Goal: Task Accomplishment & Management: Complete application form

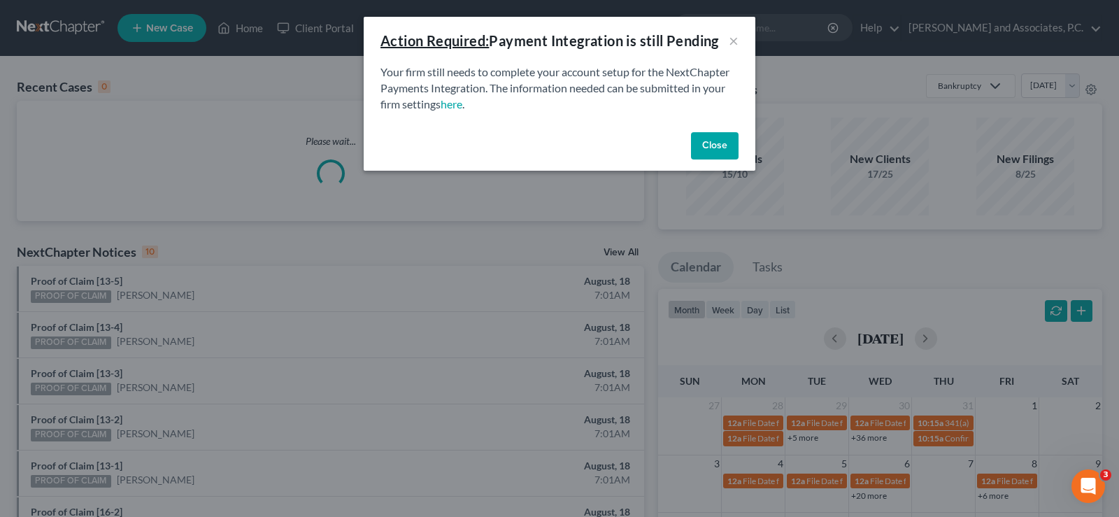
click at [721, 148] on button "Close" at bounding box center [715, 146] width 48 height 28
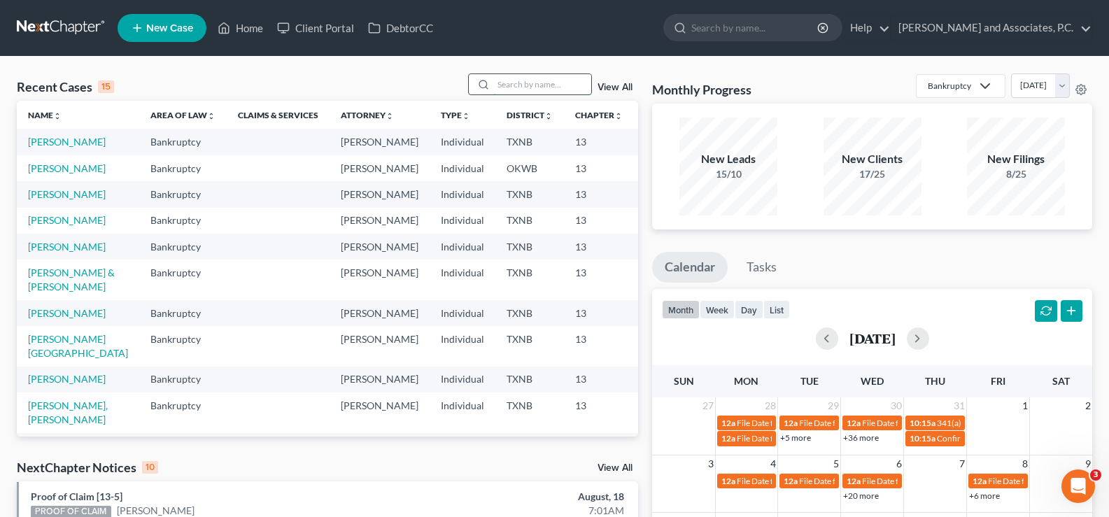
click at [500, 77] on input "search" at bounding box center [542, 84] width 98 height 20
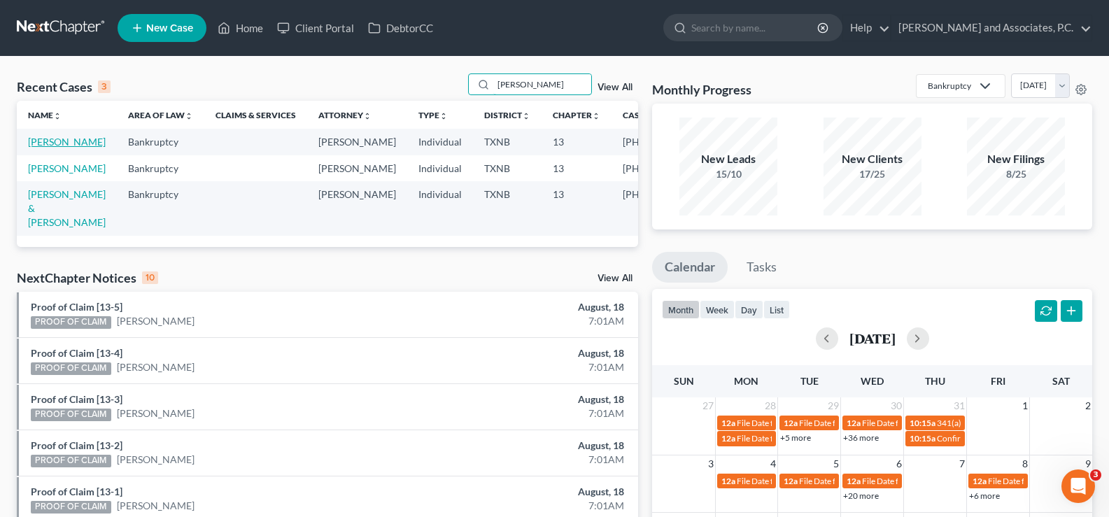
type input "[PERSON_NAME]"
click at [52, 142] on link "[PERSON_NAME]" at bounding box center [67, 142] width 78 height 12
select select "6"
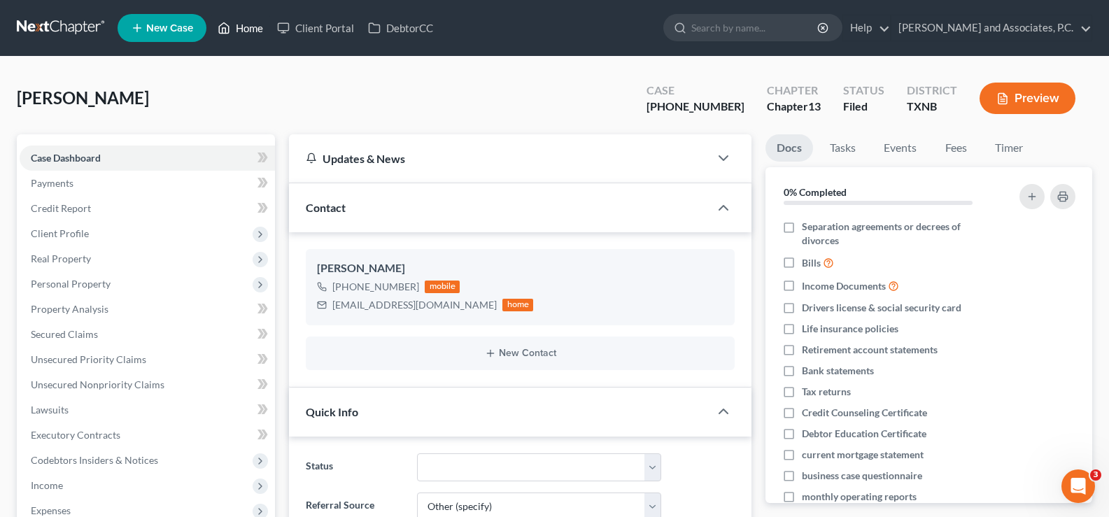
click at [243, 24] on link "Home" at bounding box center [240, 27] width 59 height 25
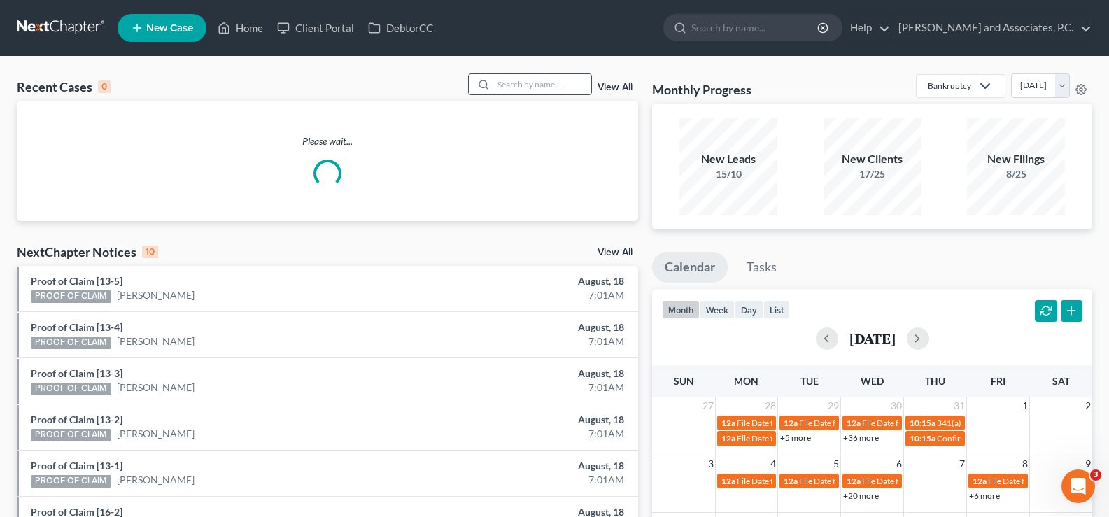
click at [532, 89] on input "search" at bounding box center [542, 84] width 98 height 20
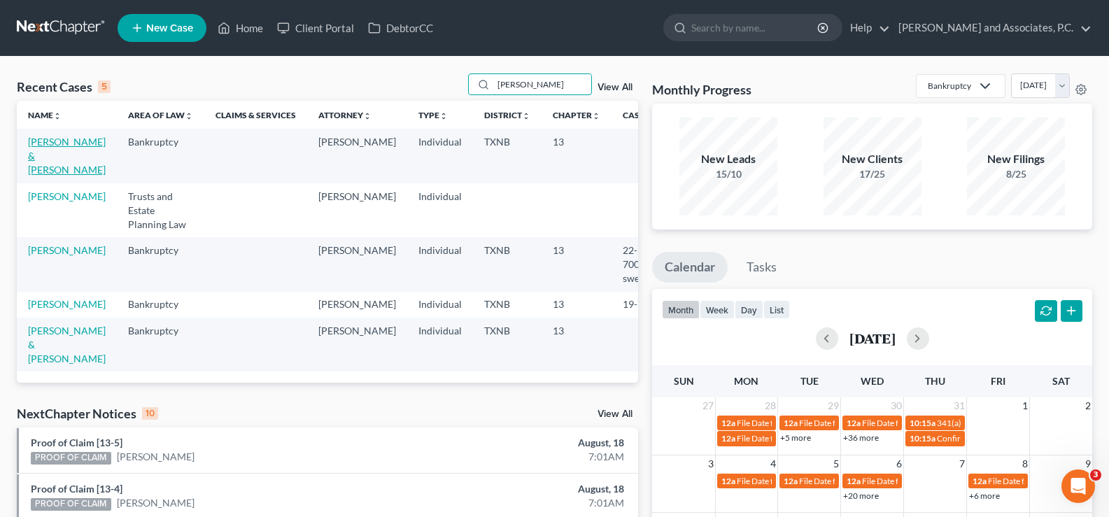
type input "[PERSON_NAME]"
click at [51, 157] on link "[PERSON_NAME] & [PERSON_NAME]" at bounding box center [67, 156] width 78 height 40
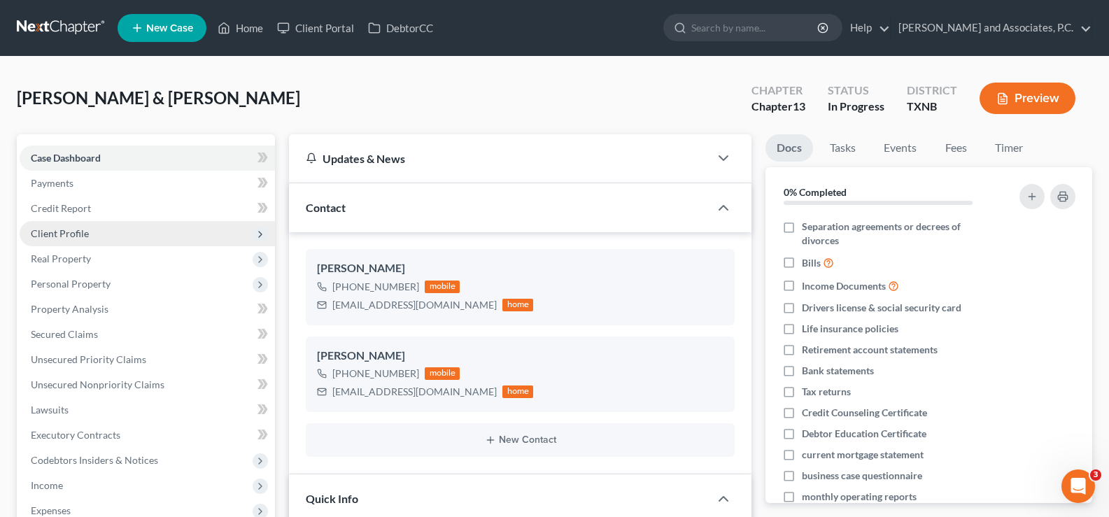
click at [73, 239] on span "Client Profile" at bounding box center [60, 233] width 58 height 12
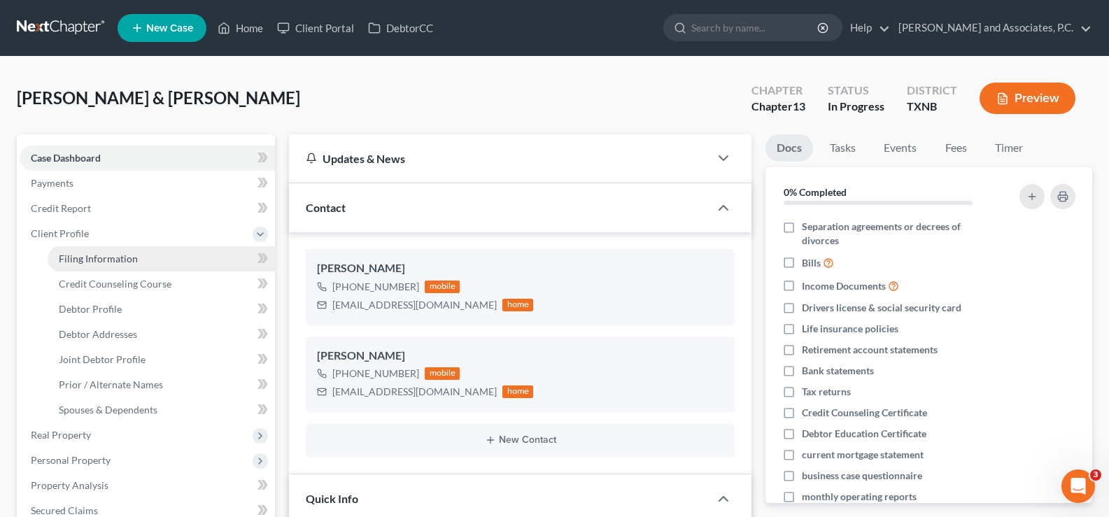
click at [80, 264] on span "Filing Information" at bounding box center [98, 259] width 79 height 12
select select "1"
select select "3"
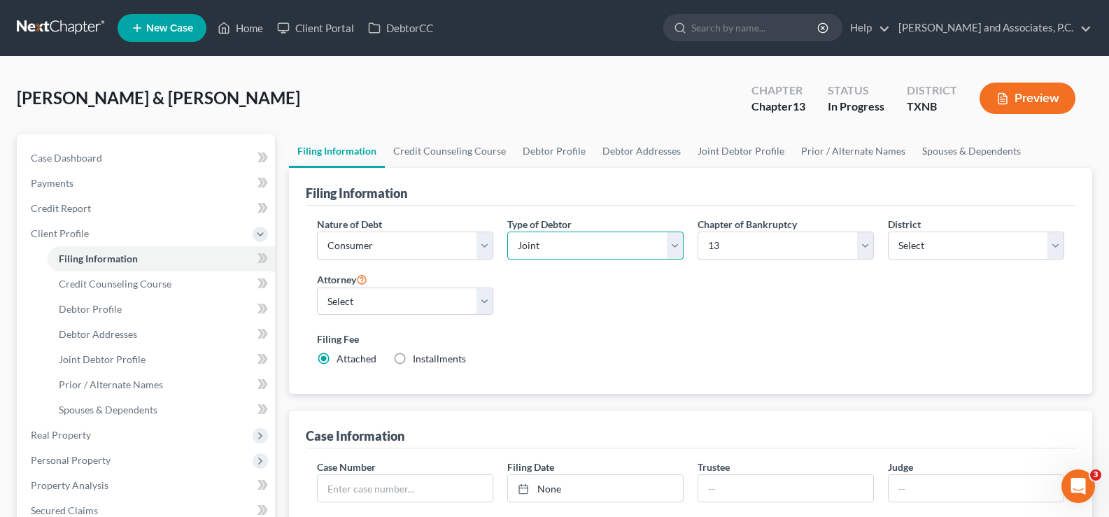
click at [670, 253] on select "Select Individual Joint" at bounding box center [595, 246] width 176 height 28
click at [507, 232] on select "Select Individual Joint" at bounding box center [595, 246] width 176 height 28
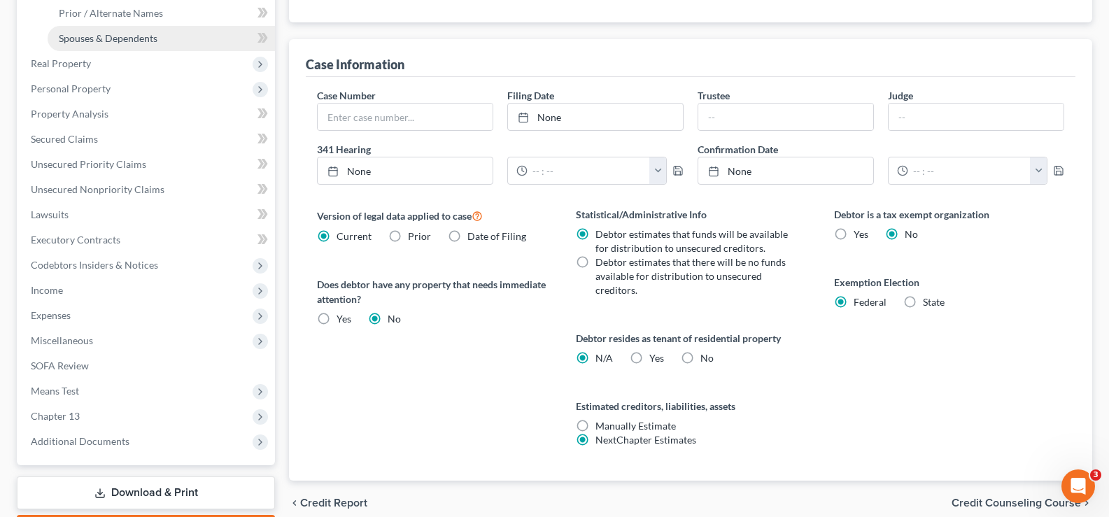
scroll to position [420, 0]
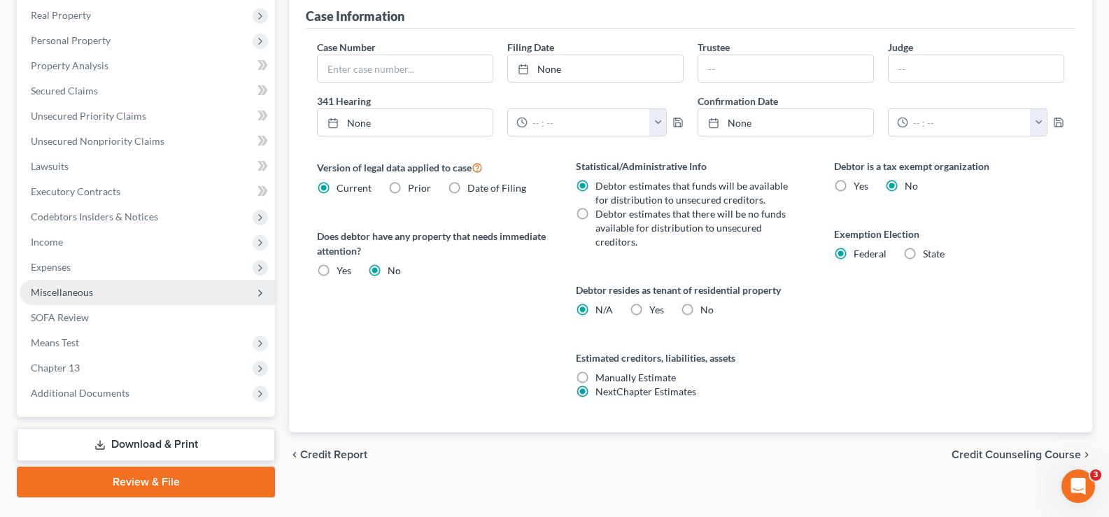
click at [120, 293] on span "Miscellaneous" at bounding box center [147, 292] width 255 height 25
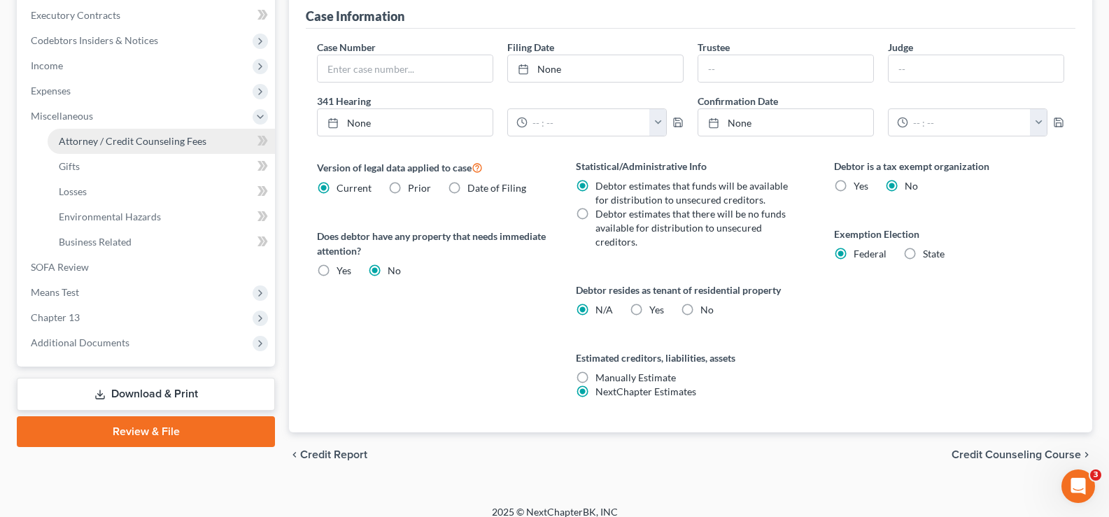
click at [156, 140] on span "Attorney / Credit Counseling Fees" at bounding box center [133, 141] width 148 height 12
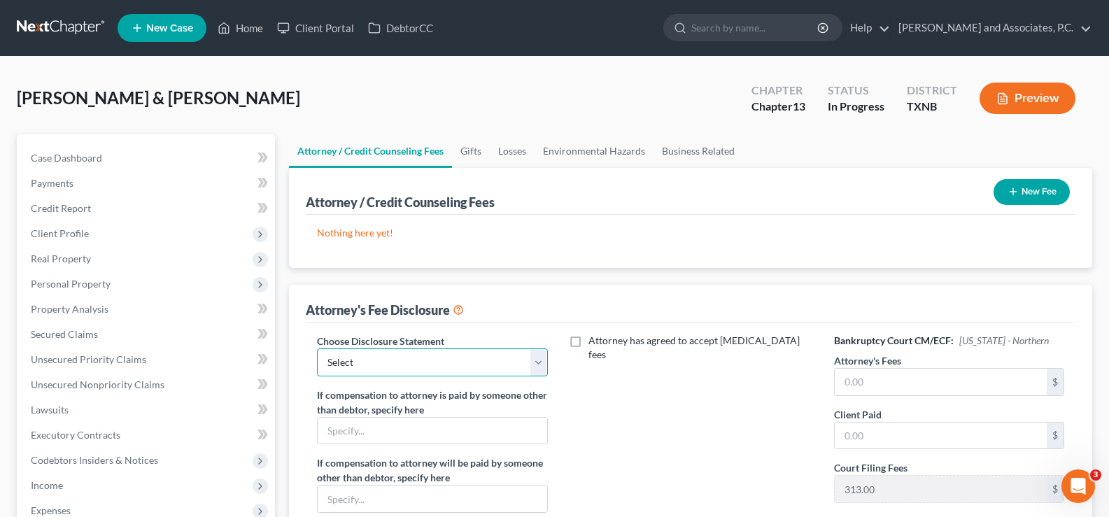
click at [535, 367] on select "Select attorney disclosure-[US_STATE] attorney disclosure-[US_STATE]" at bounding box center [432, 362] width 230 height 28
select select "1"
click at [317, 348] on select "Select attorney disclosure-[US_STATE] attorney disclosure-[US_STATE]" at bounding box center [432, 362] width 230 height 28
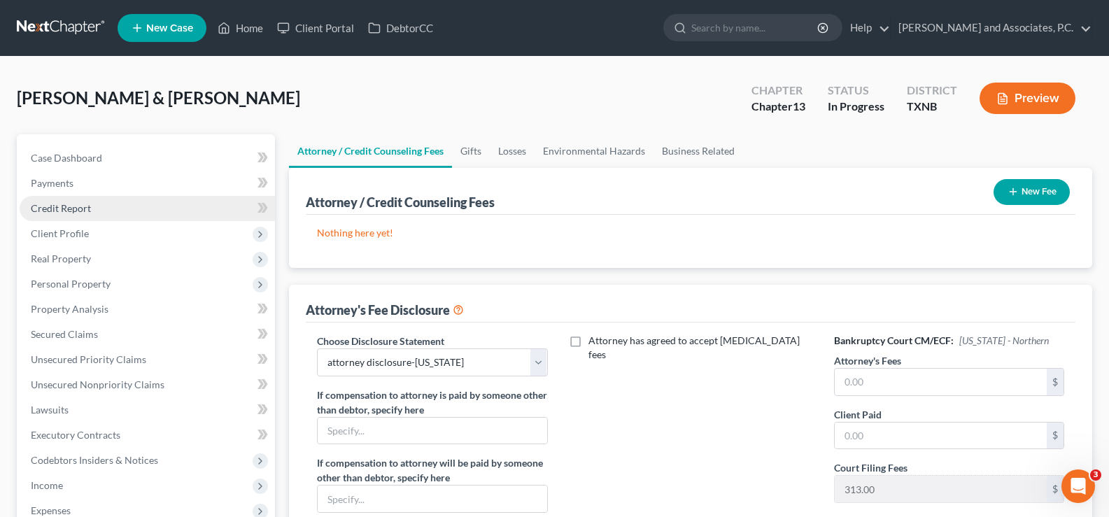
click at [80, 209] on span "Credit Report" at bounding box center [61, 208] width 60 height 12
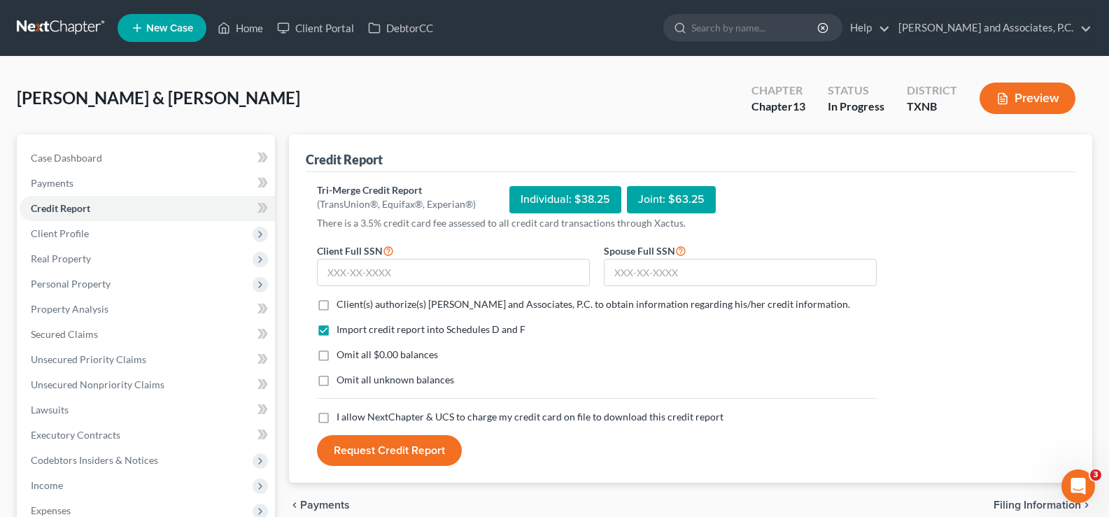
click at [337, 304] on label "Client(s) authorize(s) [PERSON_NAME] and Associates, P.C. to obtain information…" at bounding box center [594, 304] width 514 height 14
click at [342, 304] on input "Client(s) authorize(s) [PERSON_NAME] and Associates, P.C. to obtain information…" at bounding box center [346, 301] width 9 height 9
checkbox input "true"
click at [337, 351] on label "Omit all $0.00 balances" at bounding box center [387, 355] width 101 height 14
click at [342, 351] on input "Omit all $0.00 balances" at bounding box center [346, 352] width 9 height 9
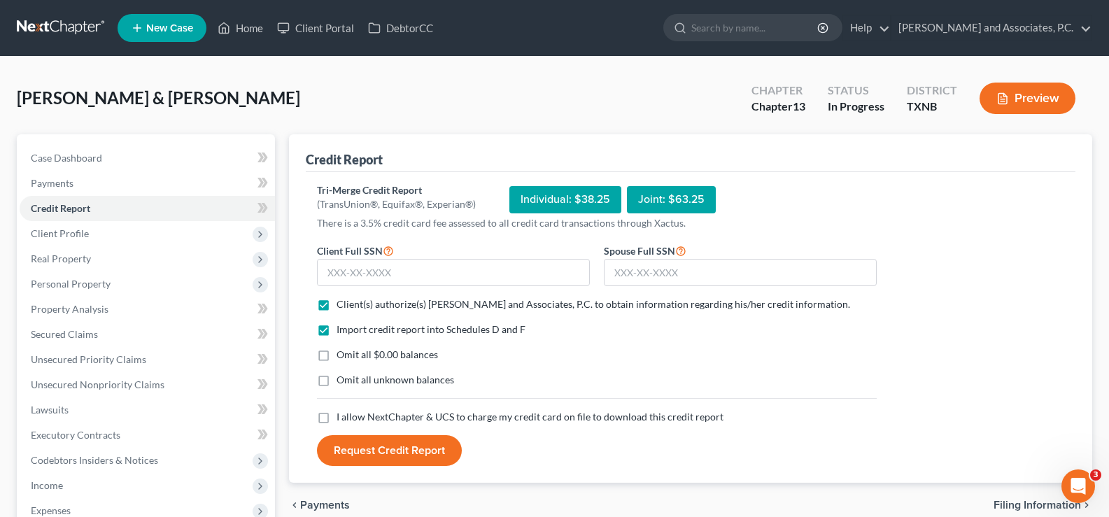
checkbox input "true"
click at [337, 418] on label "I allow NextChapter & UCS to charge my credit card on file to download this cre…" at bounding box center [530, 417] width 387 height 14
click at [342, 418] on input "I allow NextChapter & UCS to charge my credit card on file to download this cre…" at bounding box center [346, 414] width 9 height 9
checkbox input "true"
click at [339, 271] on input "text" at bounding box center [453, 273] width 273 height 28
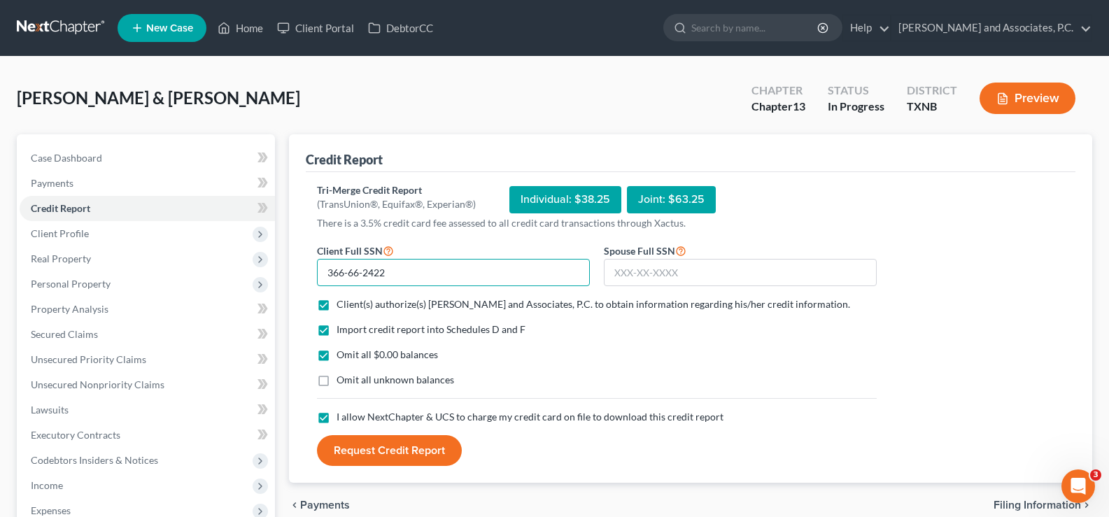
type input "366-66-2422"
type input "439-19-7024"
click at [358, 456] on button "Request Credit Report" at bounding box center [389, 450] width 145 height 31
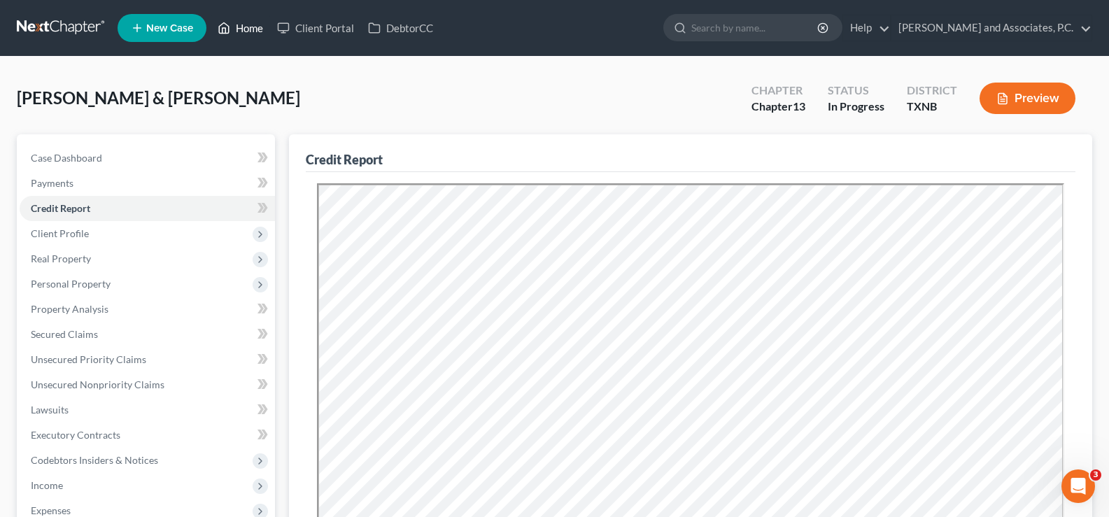
click at [239, 31] on link "Home" at bounding box center [240, 27] width 59 height 25
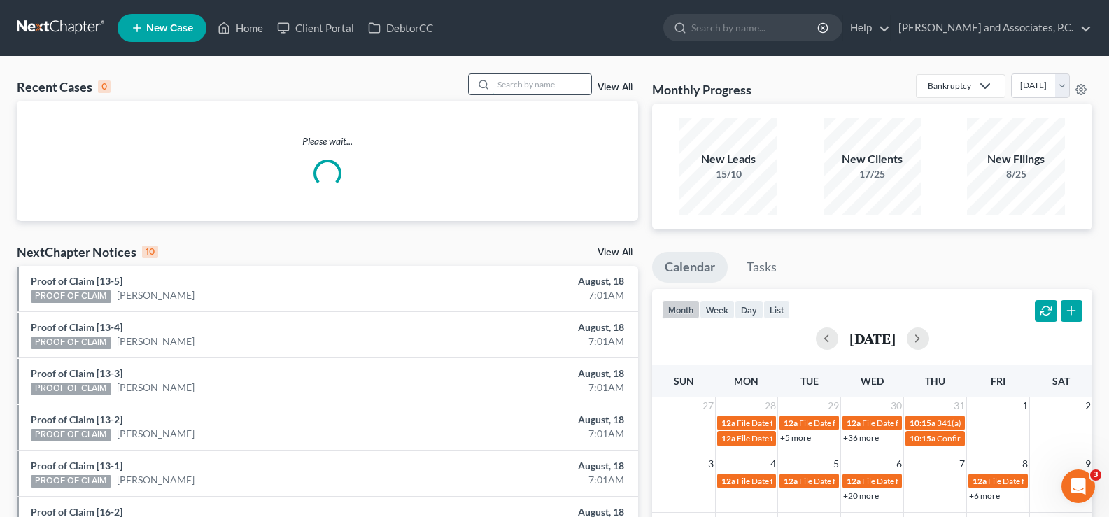
click at [563, 87] on input "search" at bounding box center [542, 84] width 98 height 20
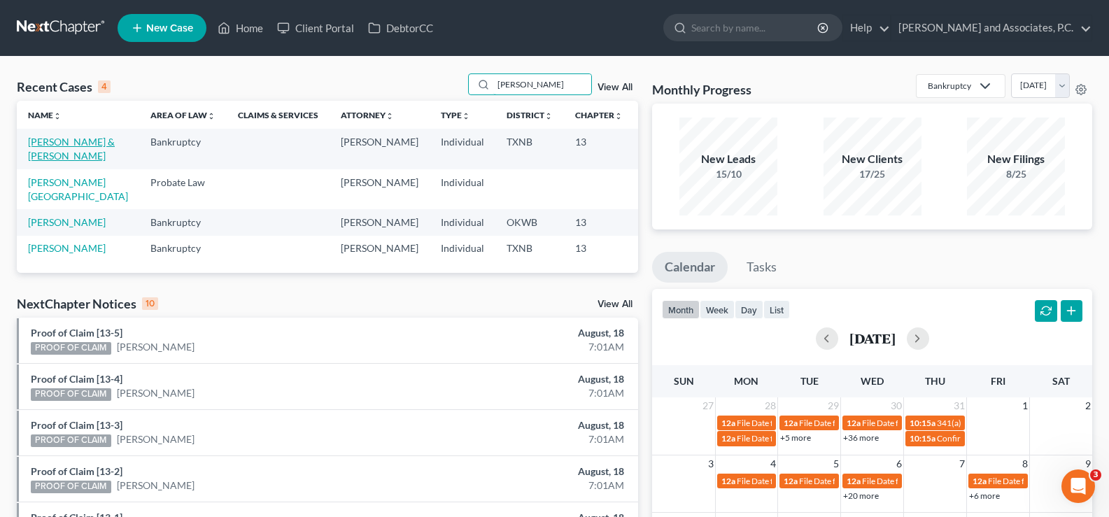
type input "[PERSON_NAME]"
click at [29, 153] on link "[PERSON_NAME] & [PERSON_NAME]" at bounding box center [71, 149] width 87 height 26
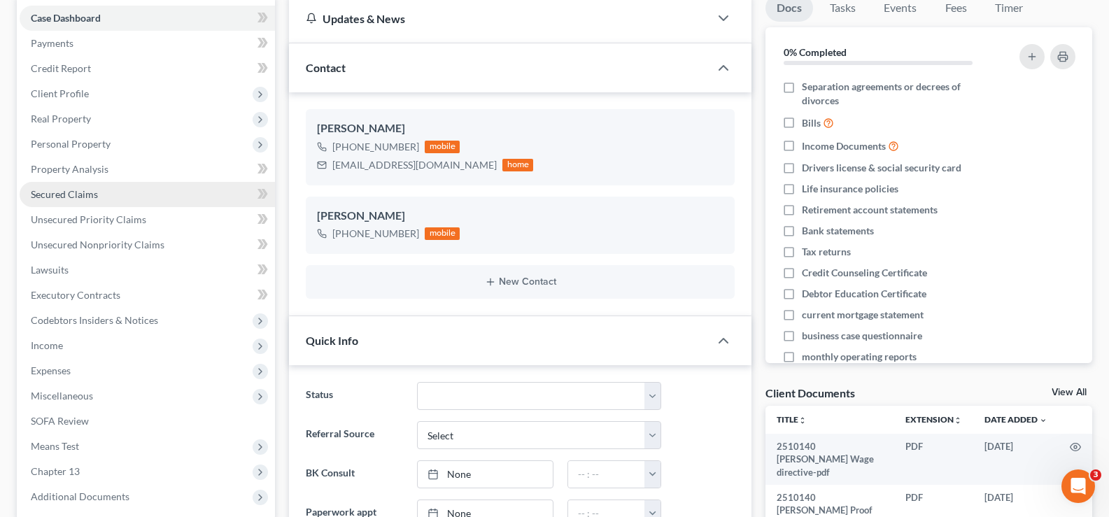
click at [74, 195] on span "Secured Claims" at bounding box center [64, 194] width 67 height 12
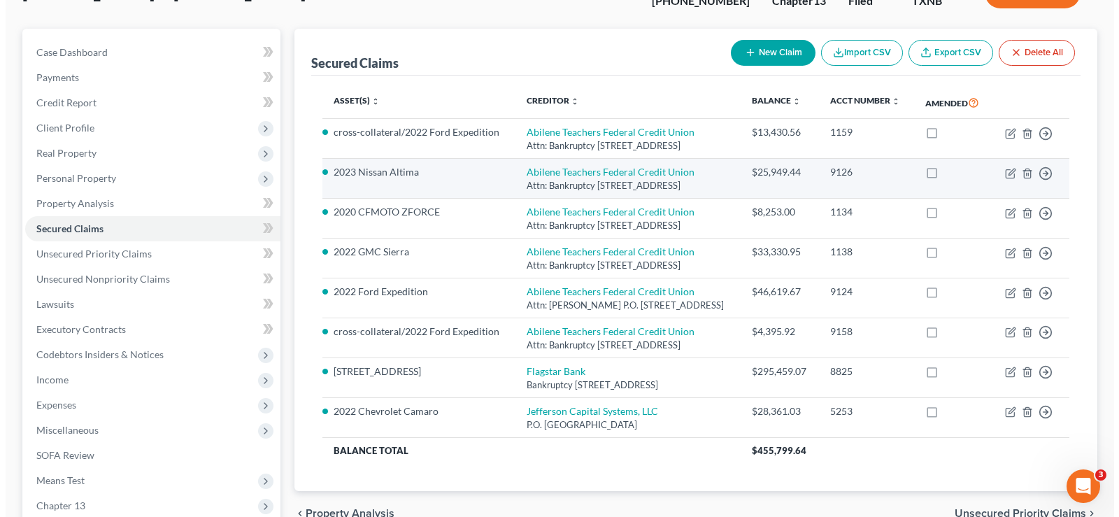
scroll to position [140, 0]
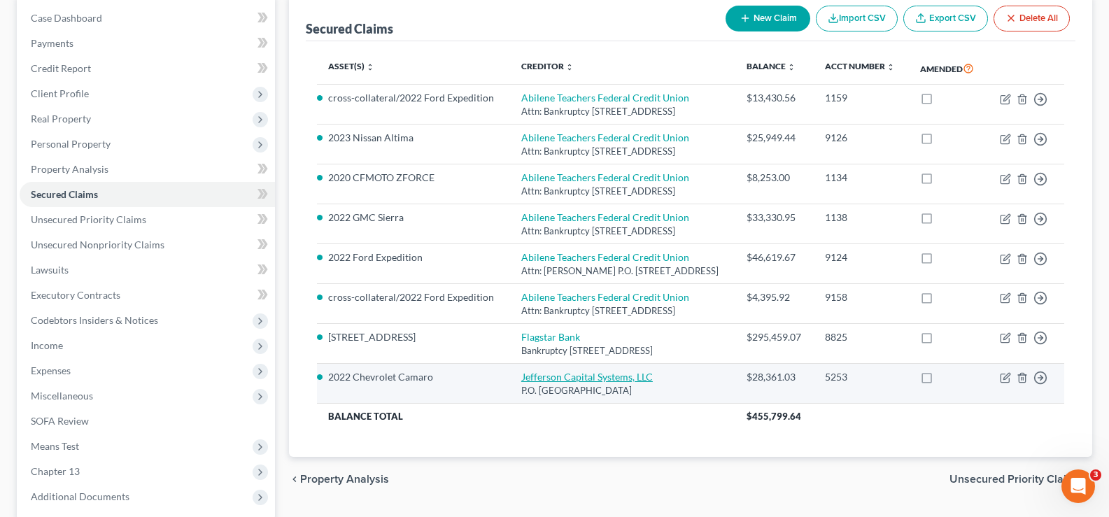
click at [551, 376] on link "Jefferson Capital Systems, LLC" at bounding box center [587, 377] width 132 height 12
select select "14"
select select "12"
select select "2"
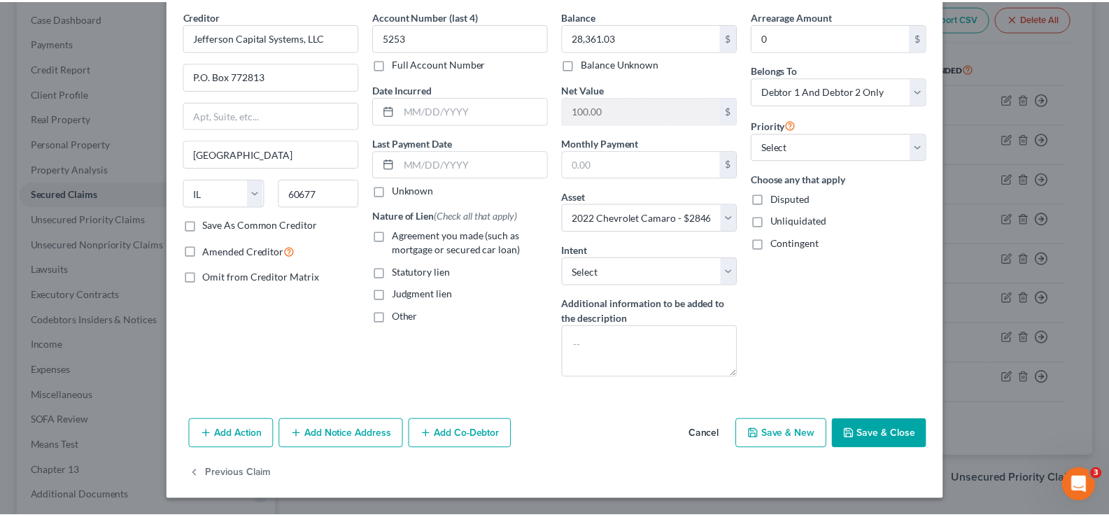
scroll to position [0, 0]
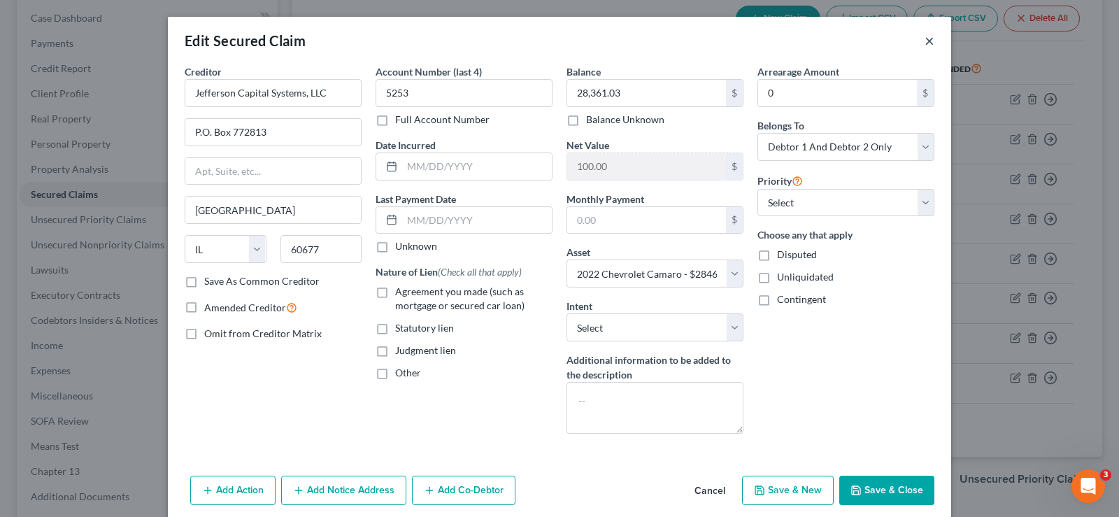
click at [925, 42] on button "×" at bounding box center [930, 40] width 10 height 17
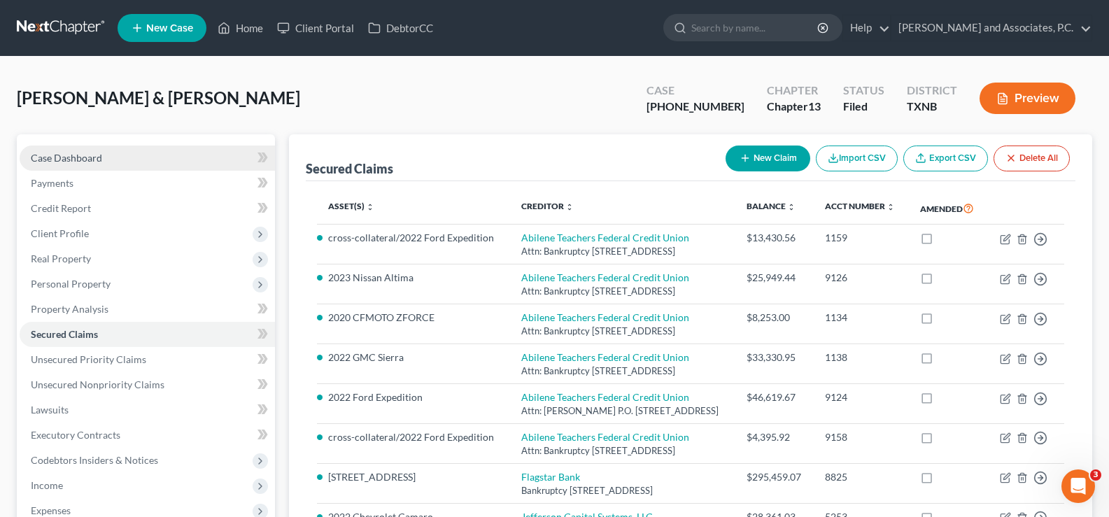
click at [91, 157] on span "Case Dashboard" at bounding box center [66, 158] width 71 height 12
select select "5"
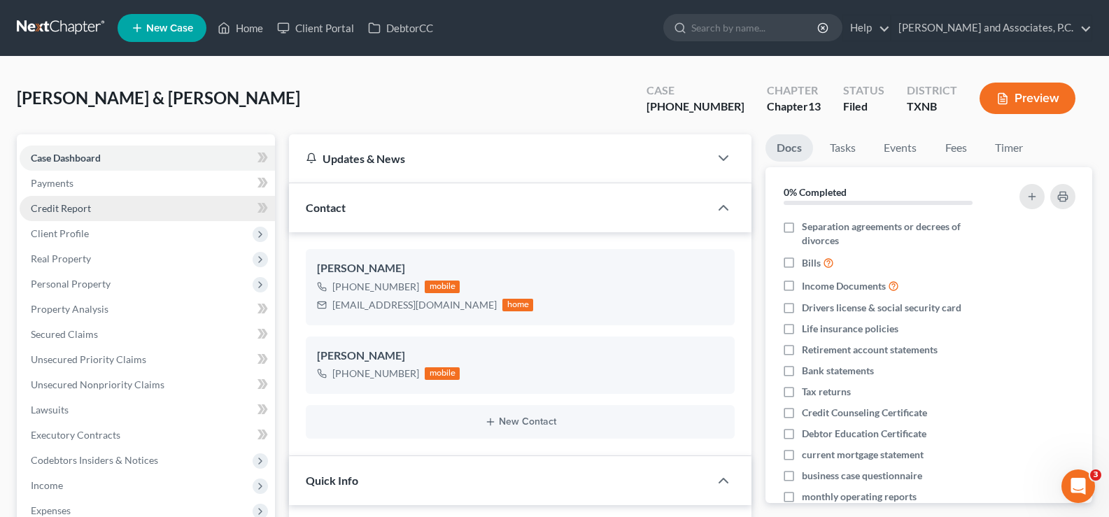
scroll to position [933, 0]
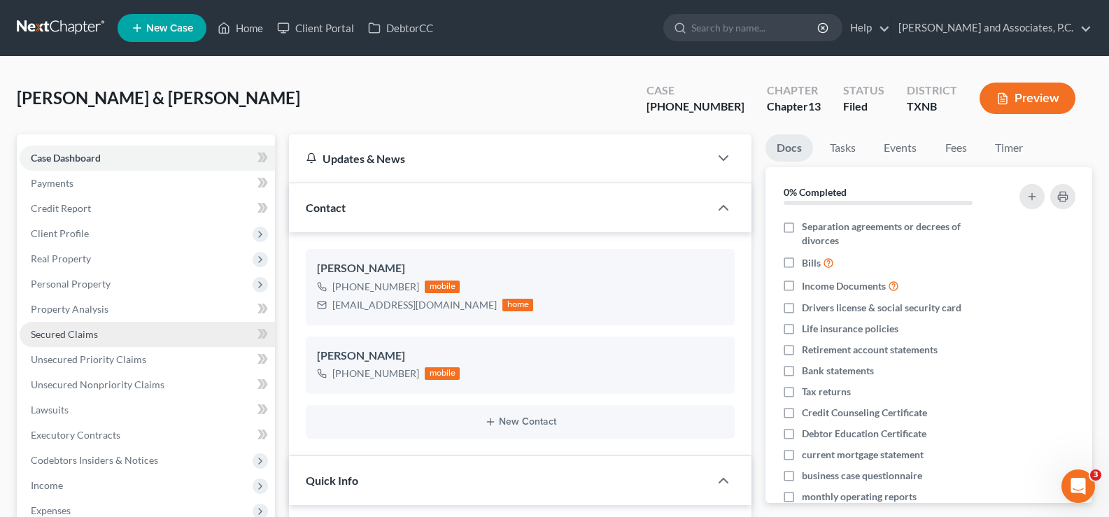
click at [130, 337] on link "Secured Claims" at bounding box center [147, 334] width 255 height 25
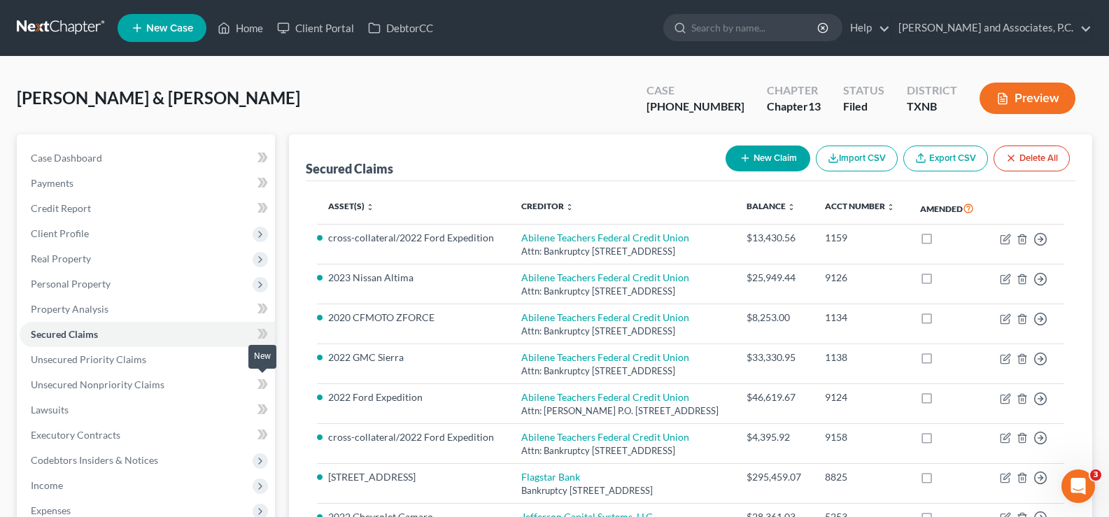
scroll to position [140, 0]
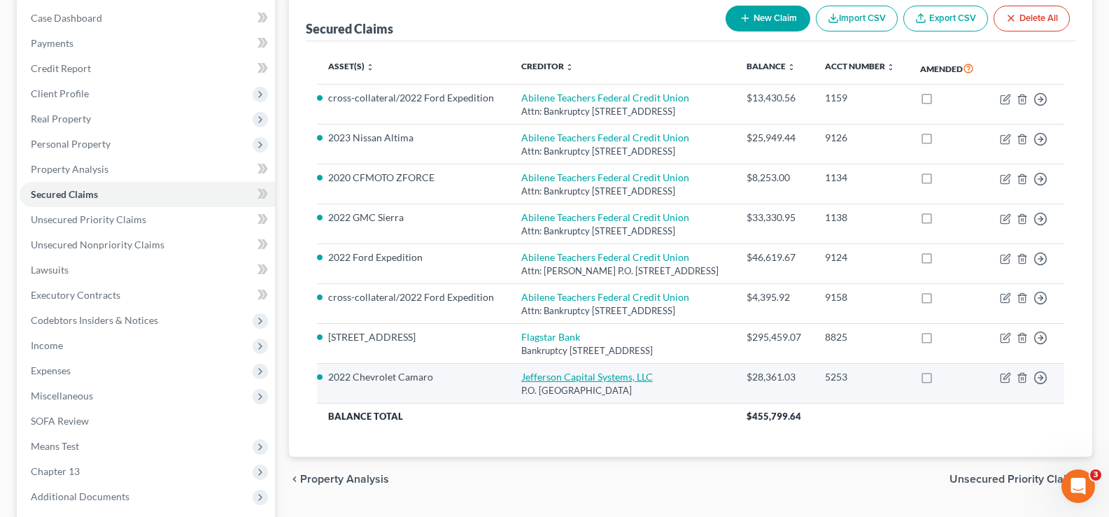
click at [595, 379] on link "Jefferson Capital Systems, LLC" at bounding box center [587, 377] width 132 height 12
select select "14"
select select "12"
select select "2"
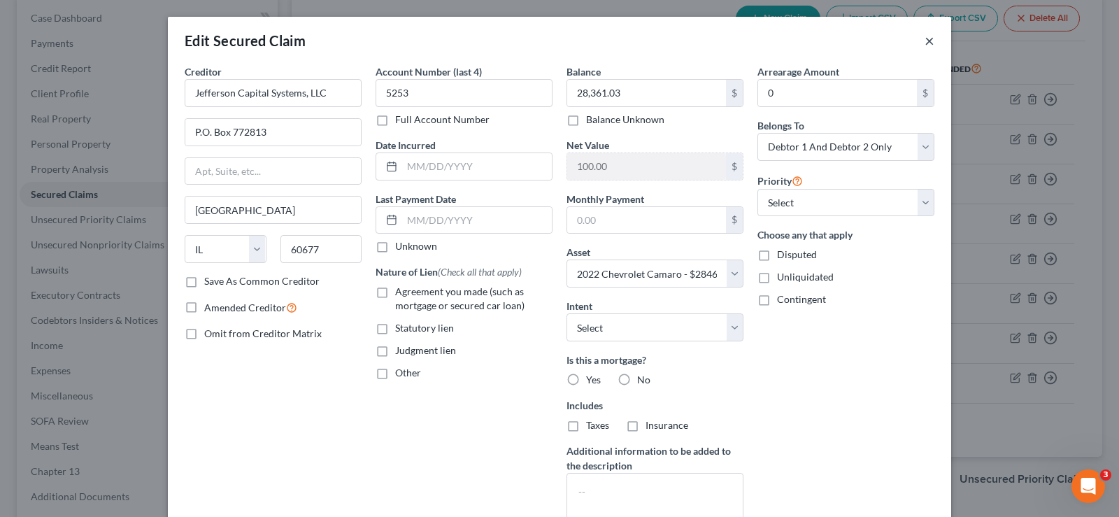
click at [925, 42] on button "×" at bounding box center [930, 40] width 10 height 17
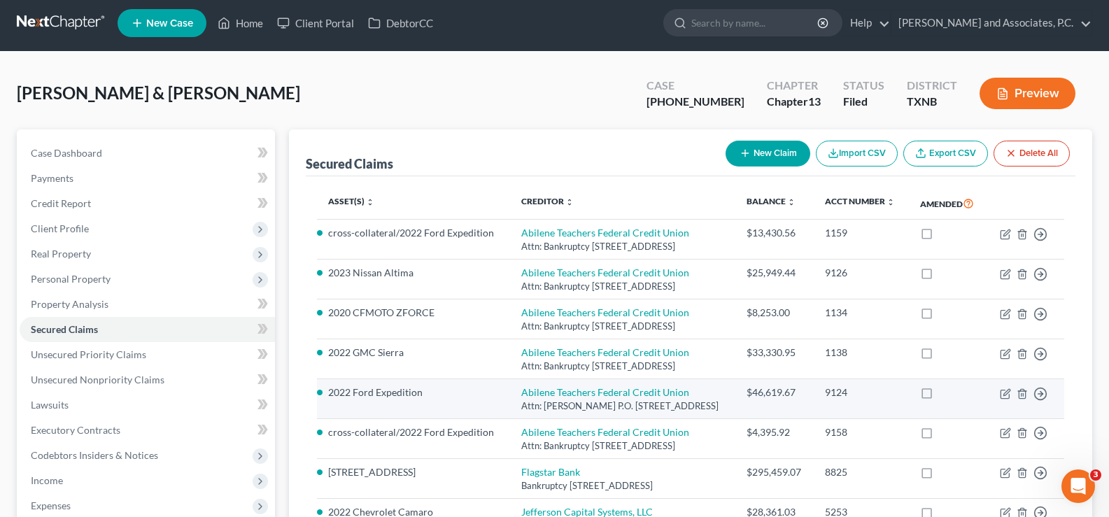
scroll to position [0, 0]
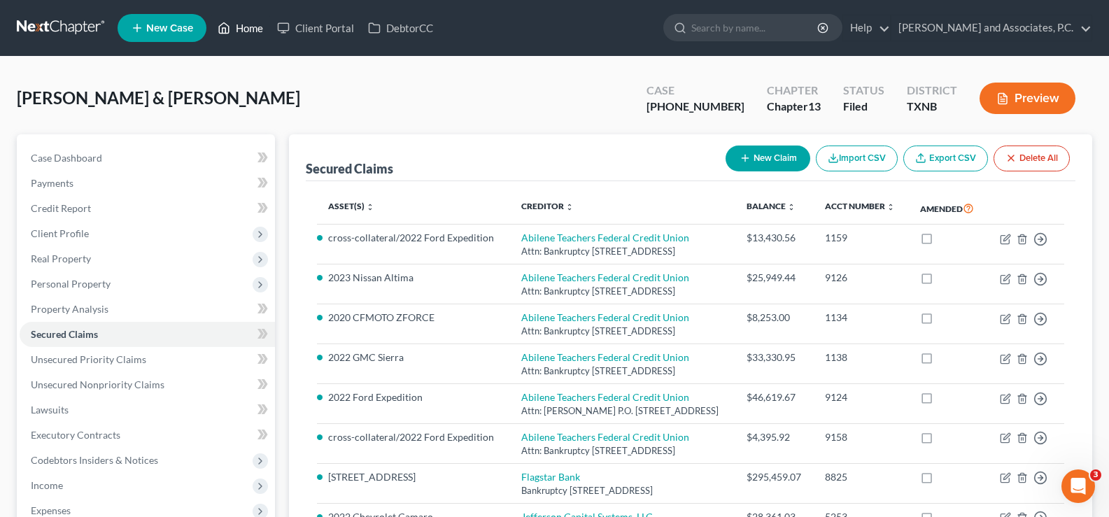
click at [248, 28] on link "Home" at bounding box center [240, 27] width 59 height 25
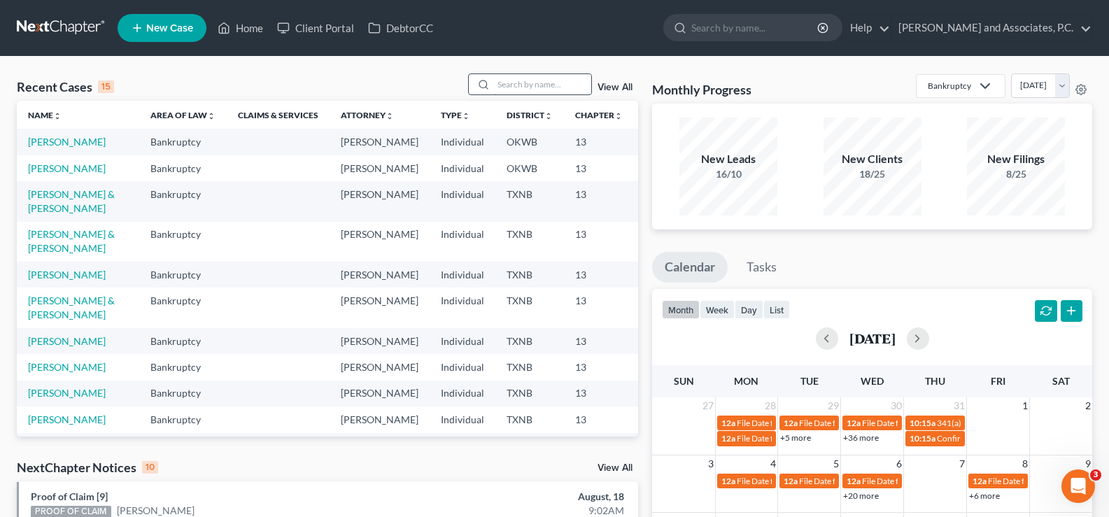
click at [504, 84] on input "search" at bounding box center [542, 84] width 98 height 20
type input "hirst"
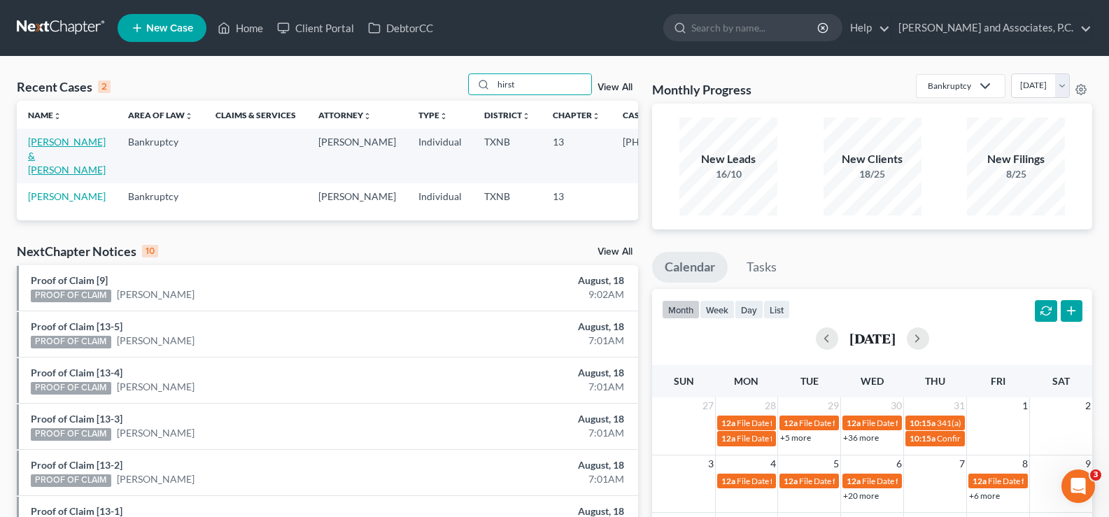
click at [39, 153] on link "[PERSON_NAME] & [PERSON_NAME]" at bounding box center [67, 156] width 78 height 40
select select "5"
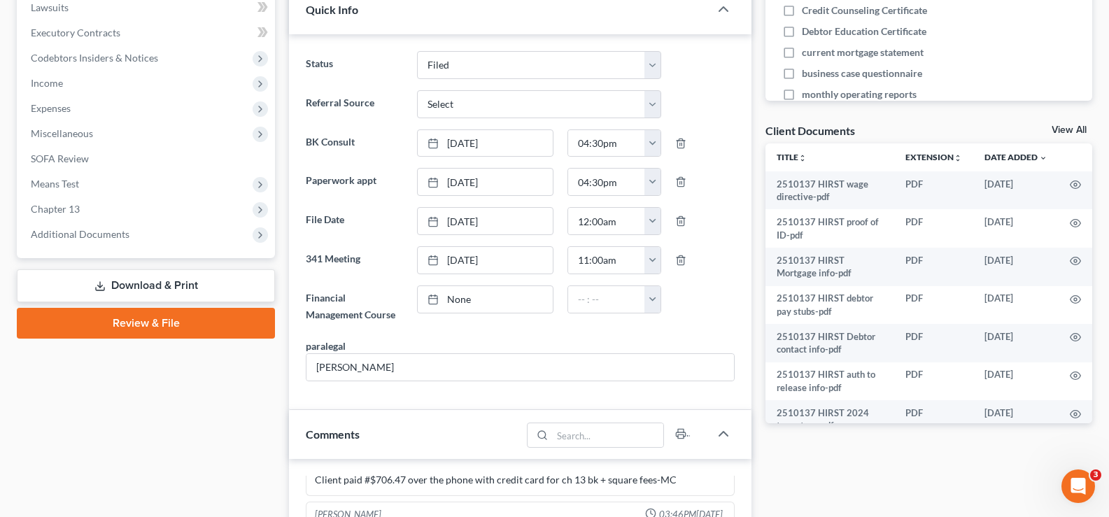
scroll to position [420, 0]
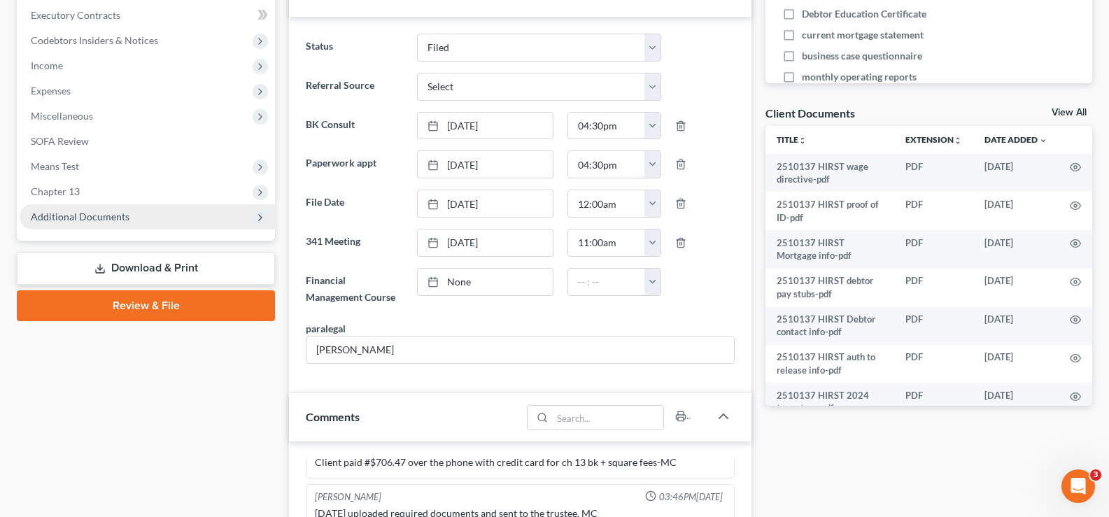
click at [133, 211] on span "Additional Documents" at bounding box center [147, 216] width 255 height 25
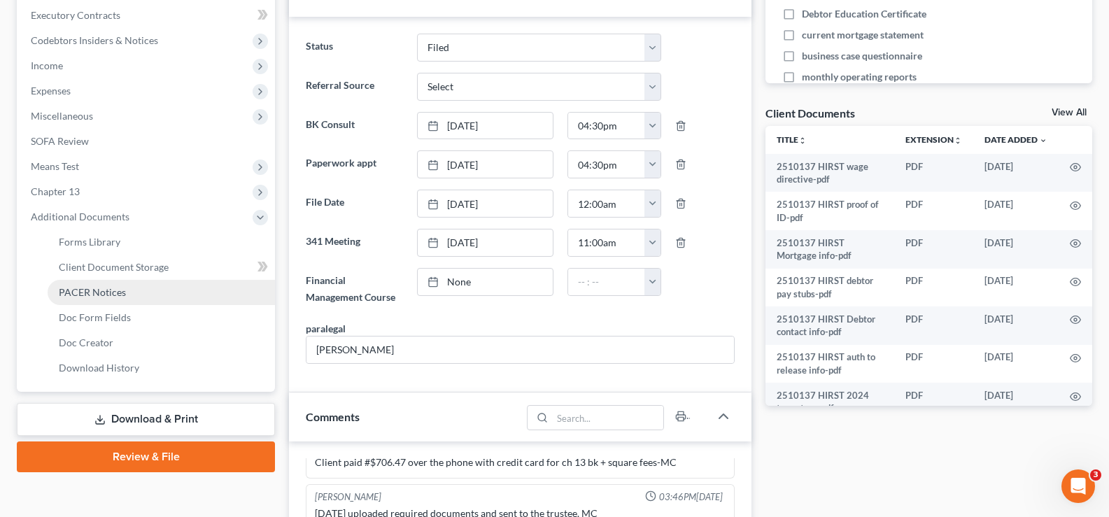
click at [111, 302] on link "PACER Notices" at bounding box center [161, 292] width 227 height 25
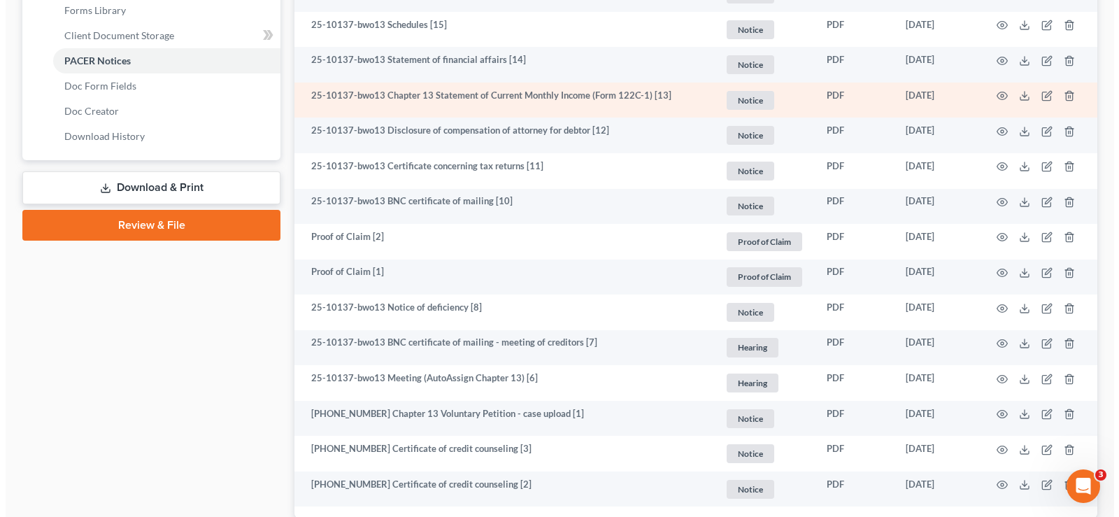
scroll to position [700, 0]
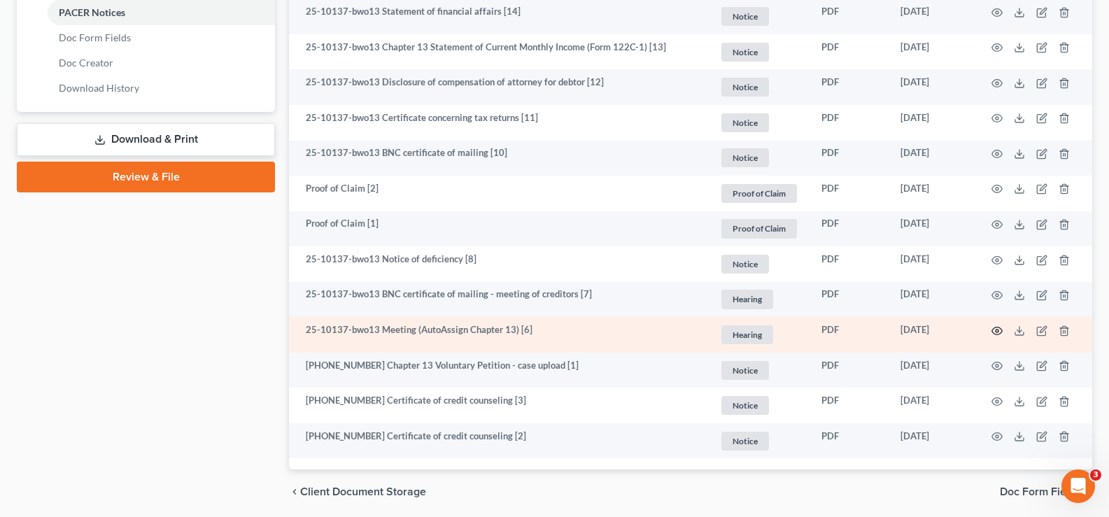
click at [998, 330] on circle "button" at bounding box center [997, 331] width 3 height 3
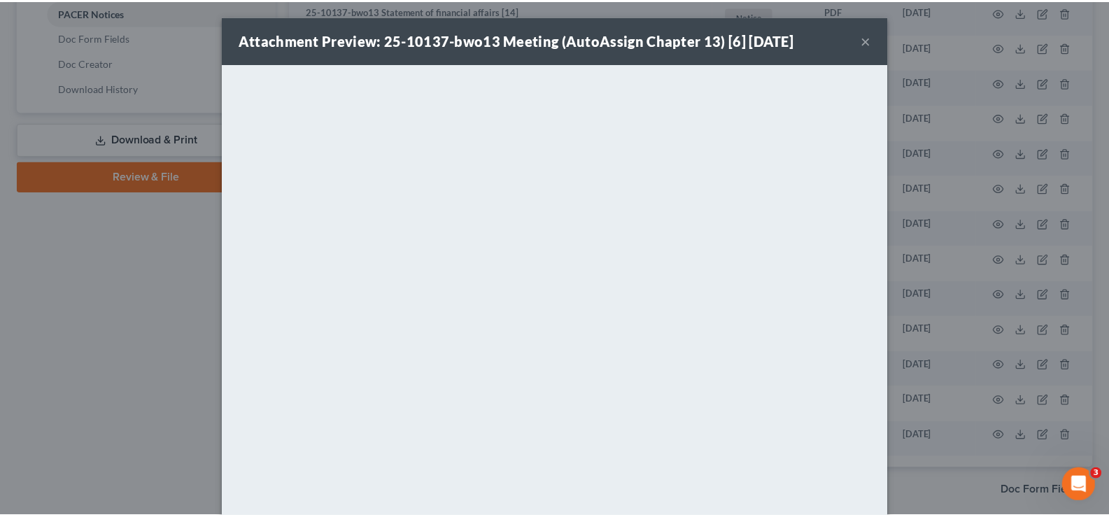
scroll to position [0, 0]
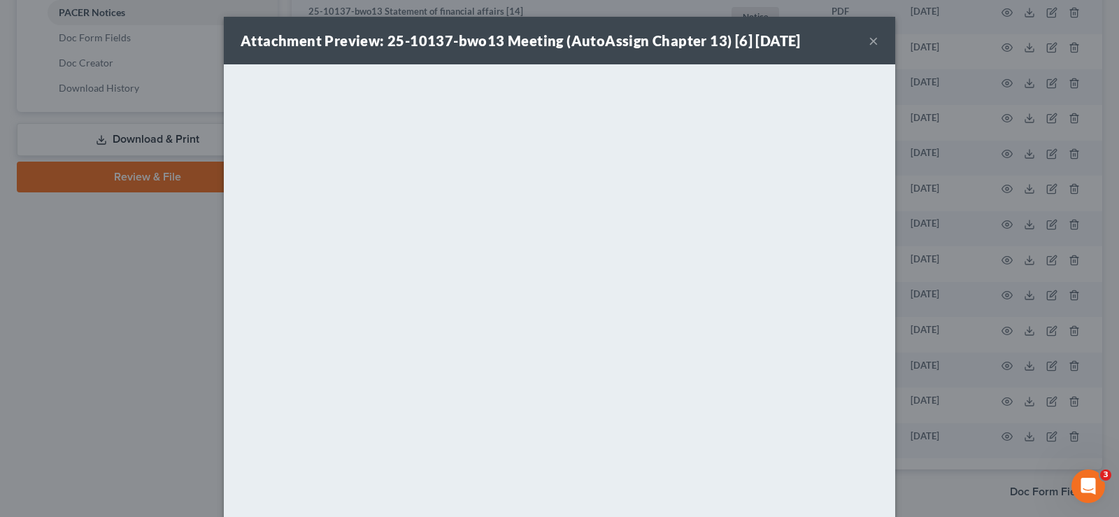
click at [870, 38] on button "×" at bounding box center [874, 40] width 10 height 17
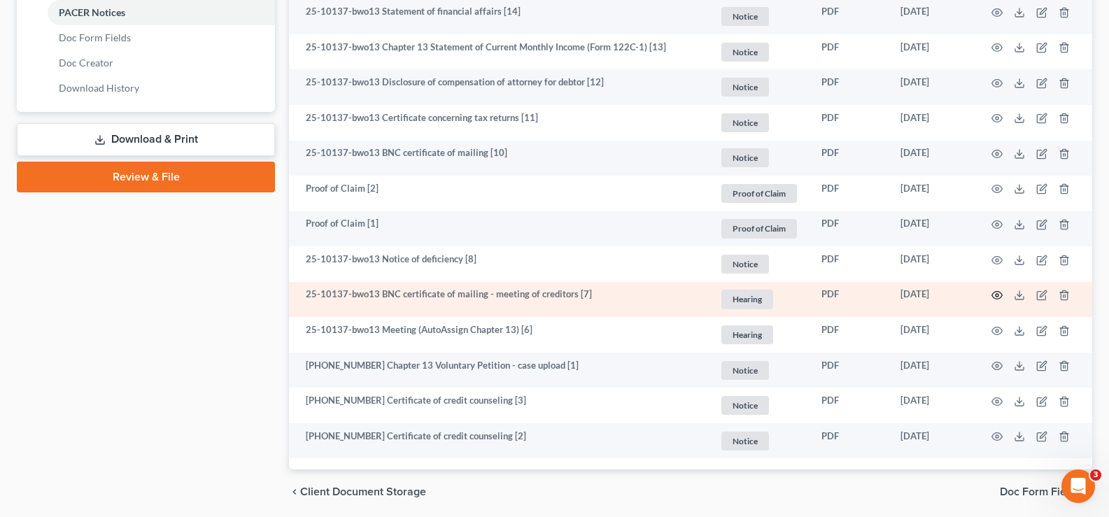
click at [1001, 295] on icon "button" at bounding box center [996, 295] width 11 height 11
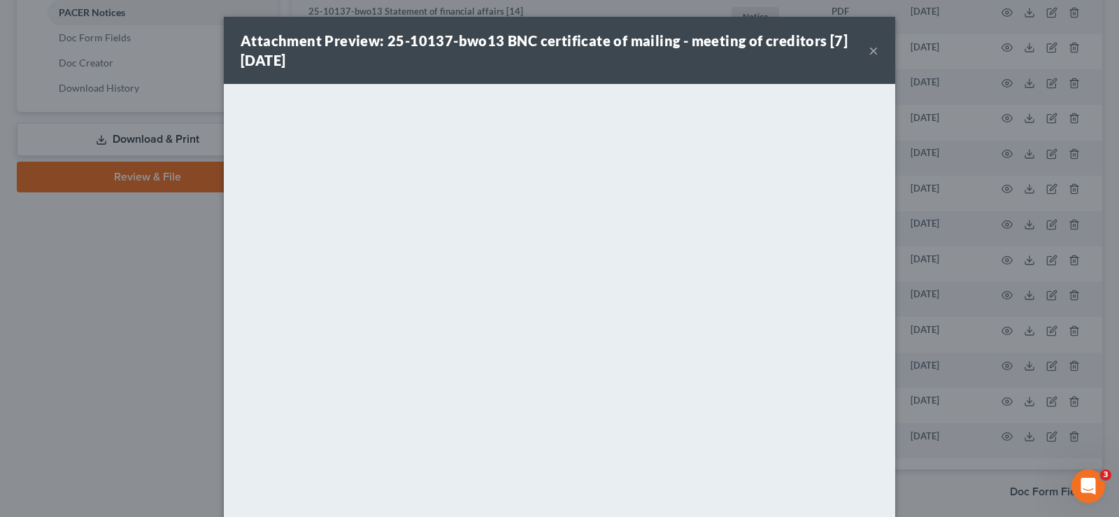
click at [869, 47] on button "×" at bounding box center [874, 50] width 10 height 17
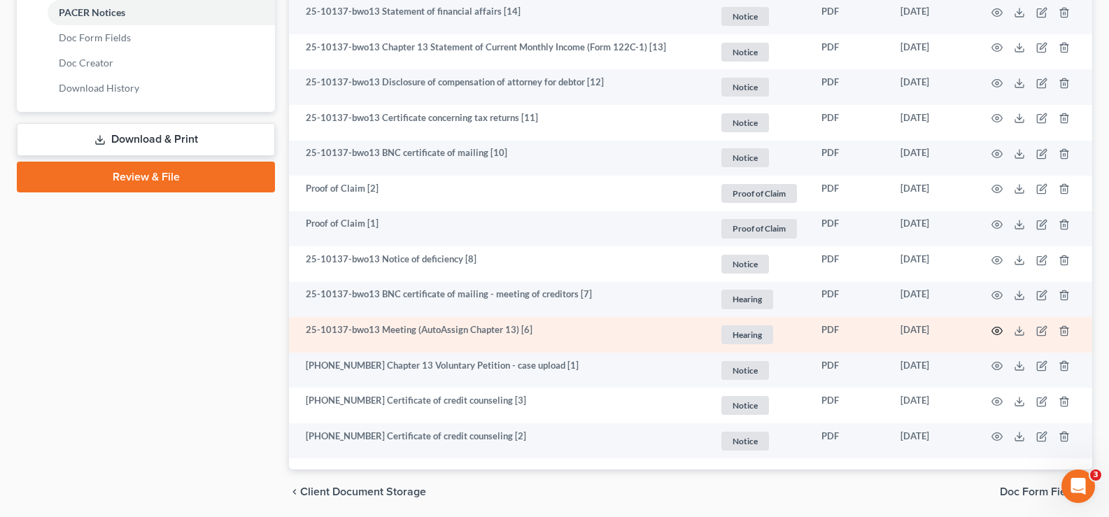
click at [998, 335] on icon "button" at bounding box center [996, 330] width 11 height 11
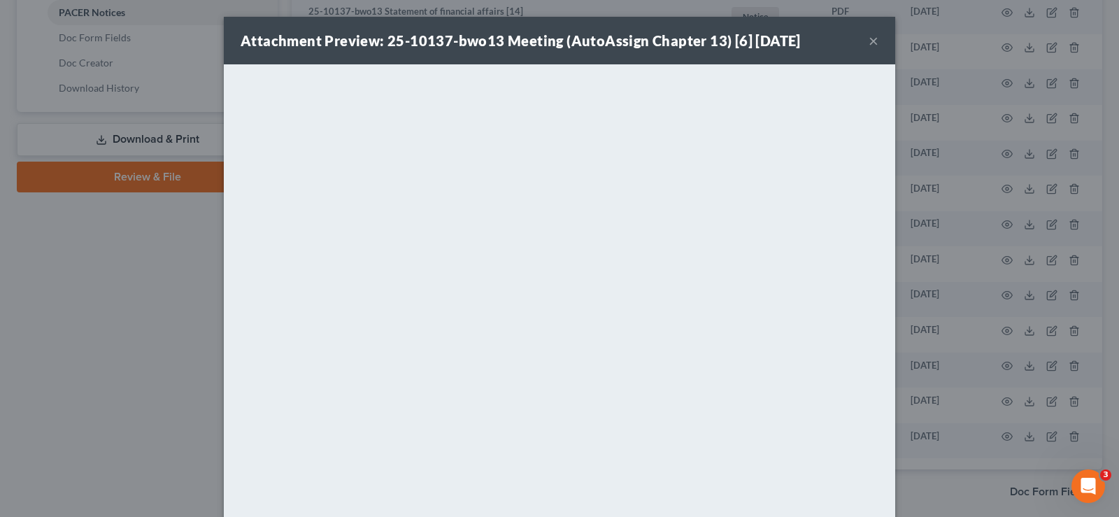
click at [869, 40] on button "×" at bounding box center [874, 40] width 10 height 17
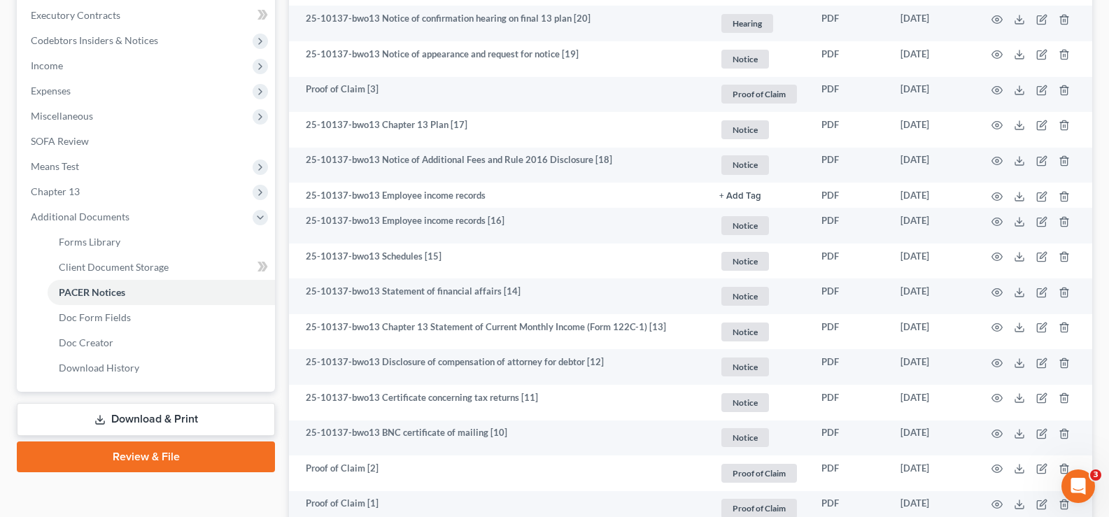
scroll to position [280, 0]
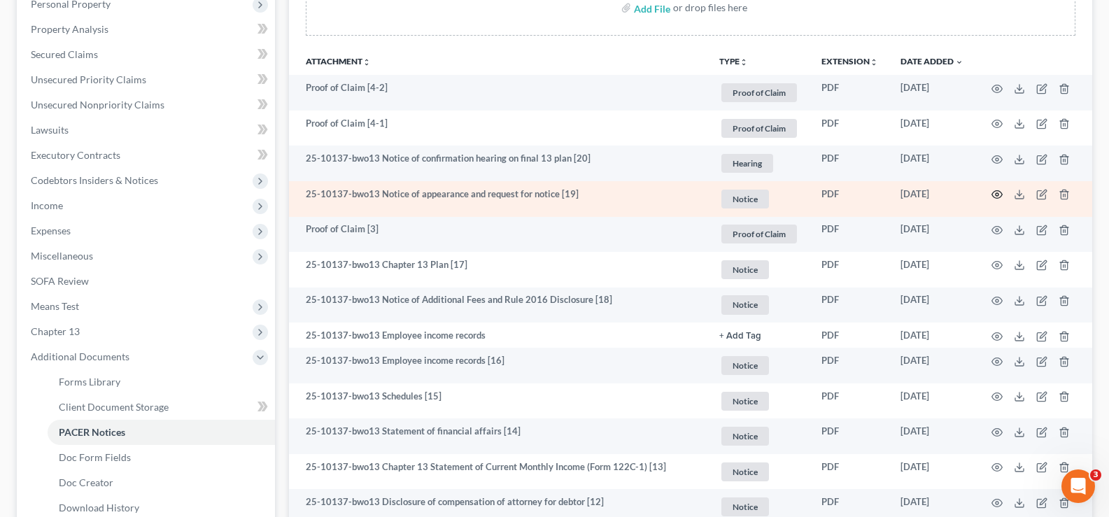
click at [996, 193] on circle "button" at bounding box center [997, 194] width 3 height 3
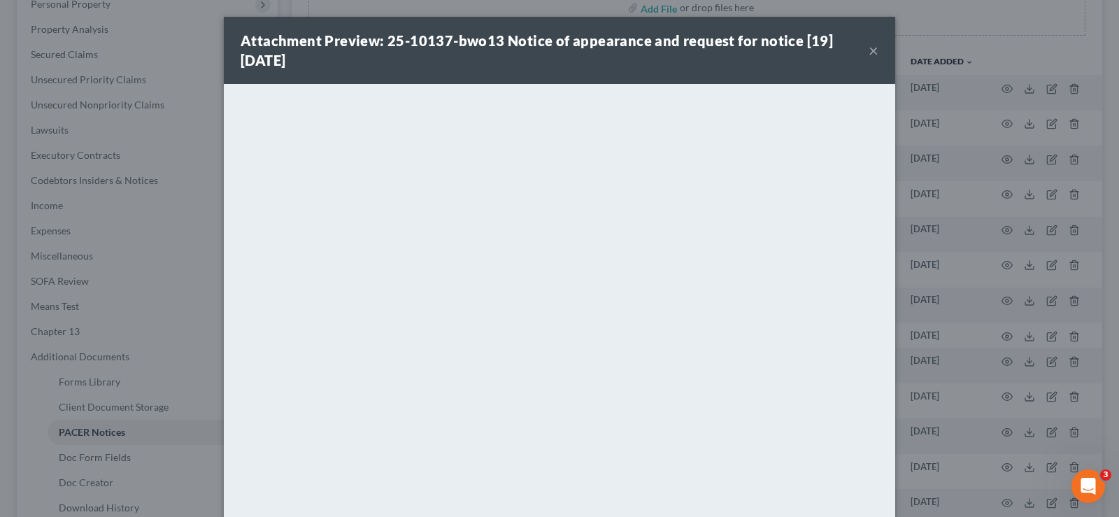
click at [869, 48] on button "×" at bounding box center [874, 50] width 10 height 17
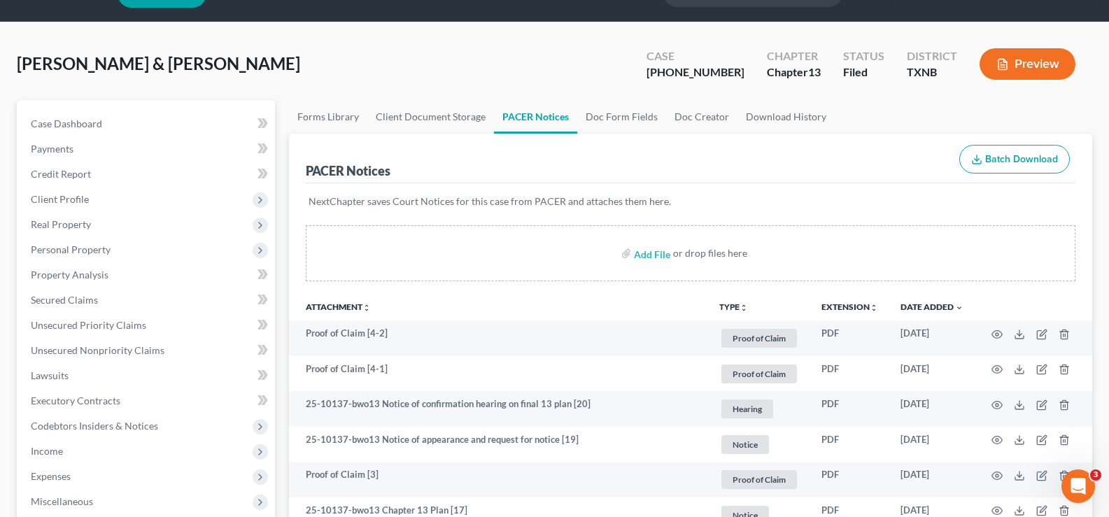
scroll to position [0, 0]
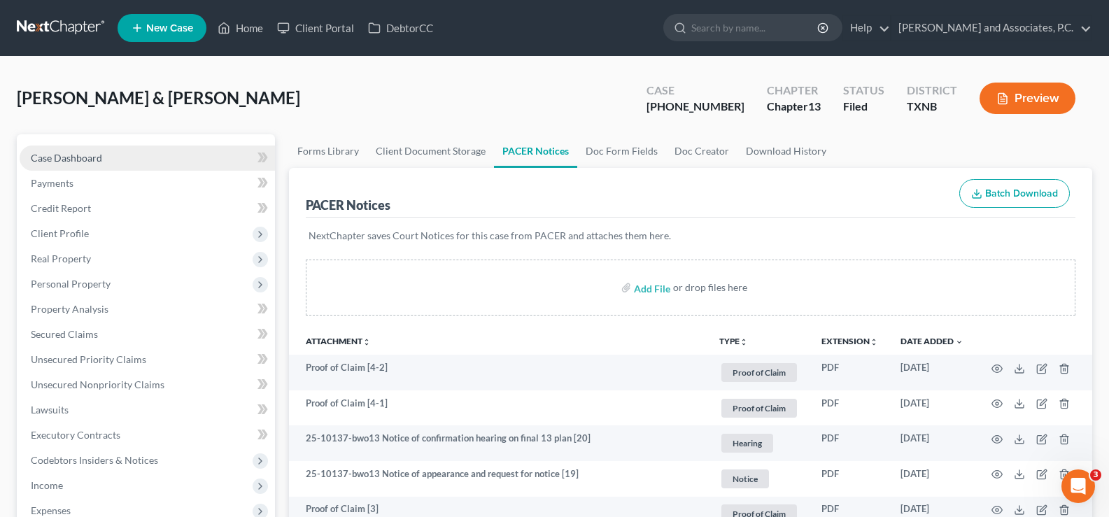
click at [94, 158] on span "Case Dashboard" at bounding box center [66, 158] width 71 height 12
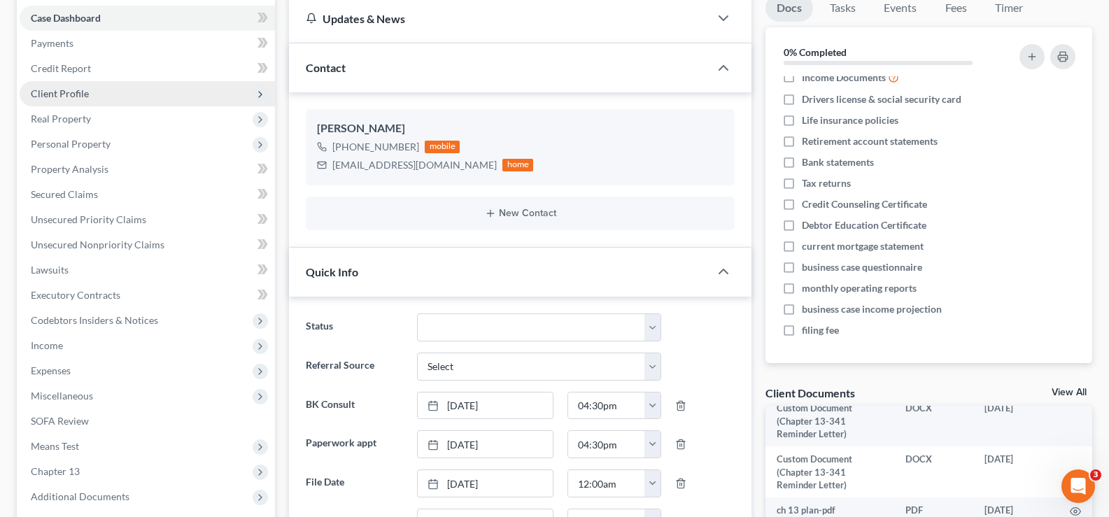
scroll to position [280, 0]
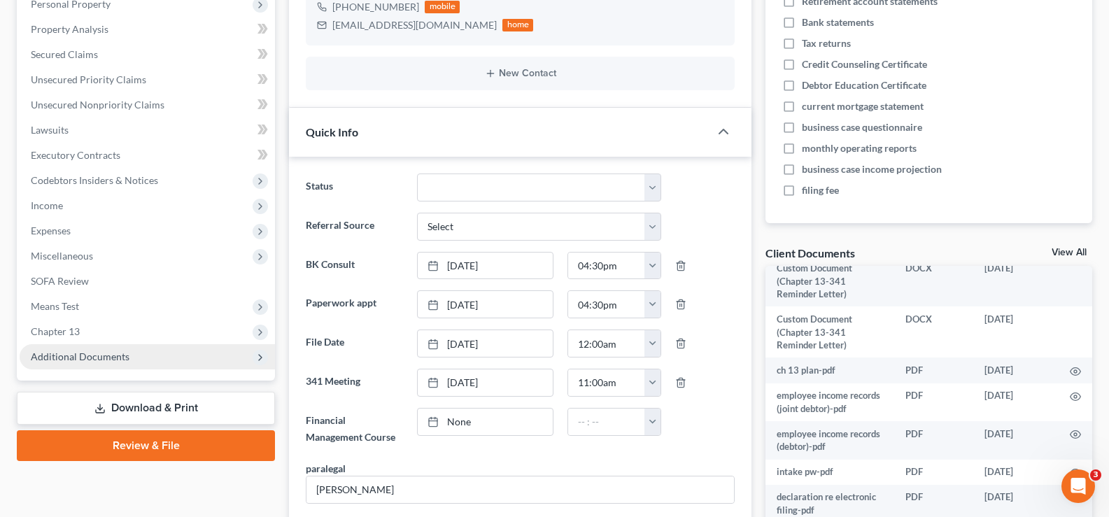
click at [117, 360] on span "Additional Documents" at bounding box center [80, 357] width 99 height 12
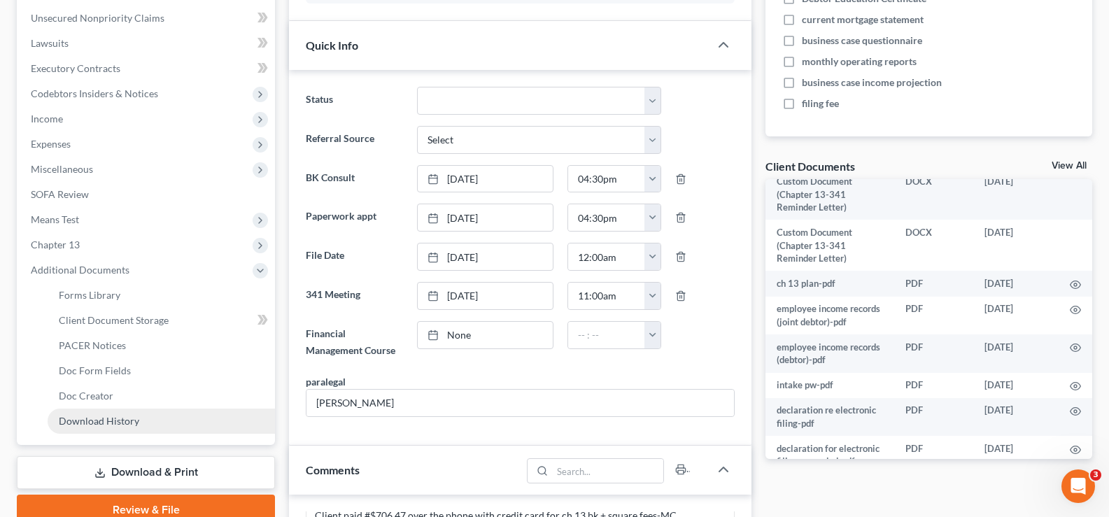
scroll to position [420, 0]
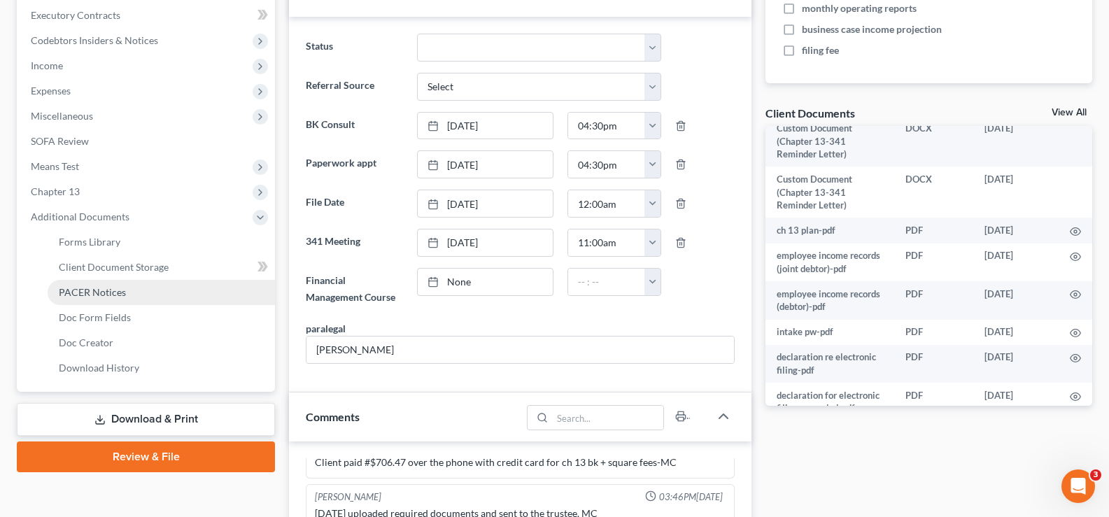
click at [97, 297] on span "PACER Notices" at bounding box center [92, 292] width 67 height 12
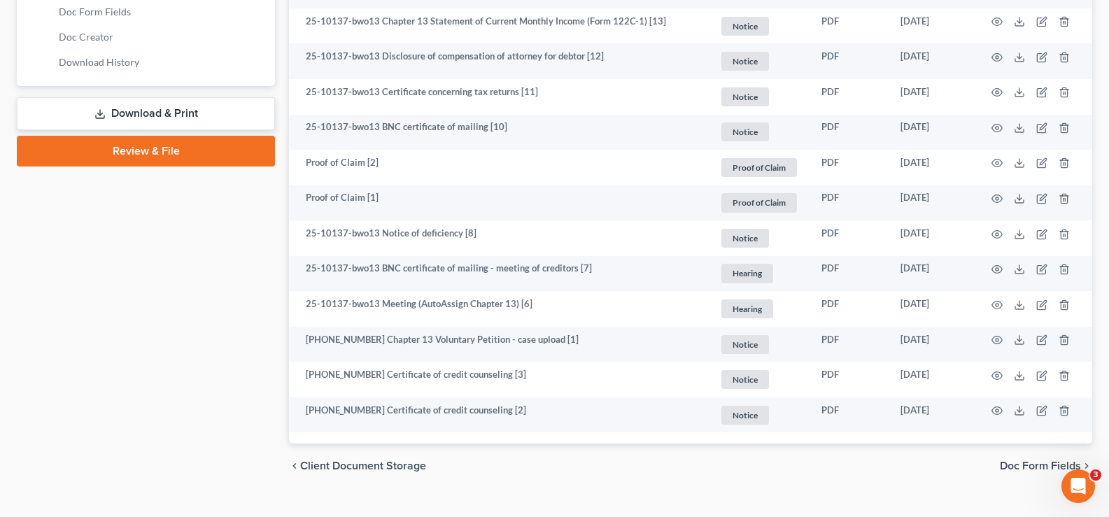
scroll to position [750, 0]
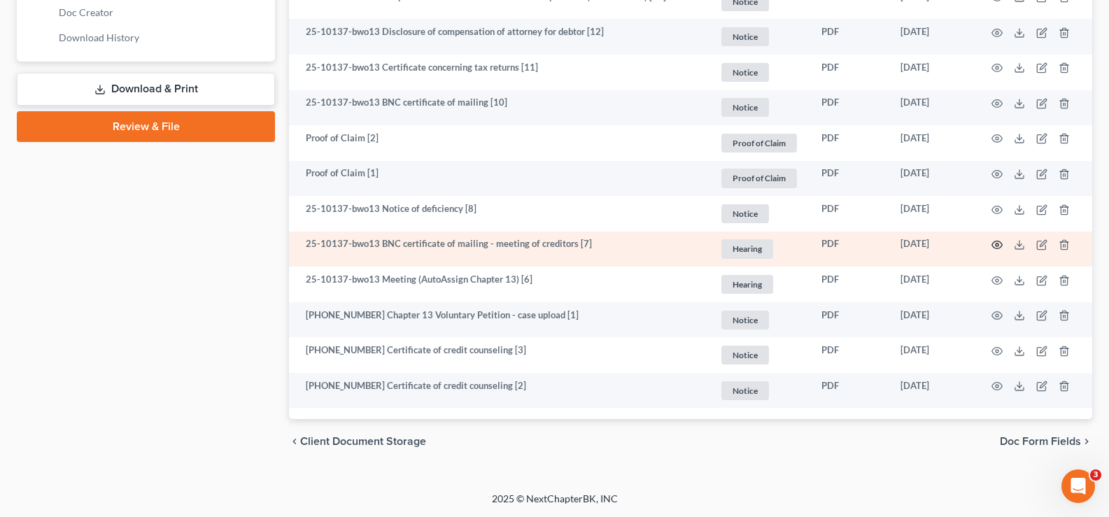
click at [1001, 246] on icon "button" at bounding box center [997, 245] width 10 height 8
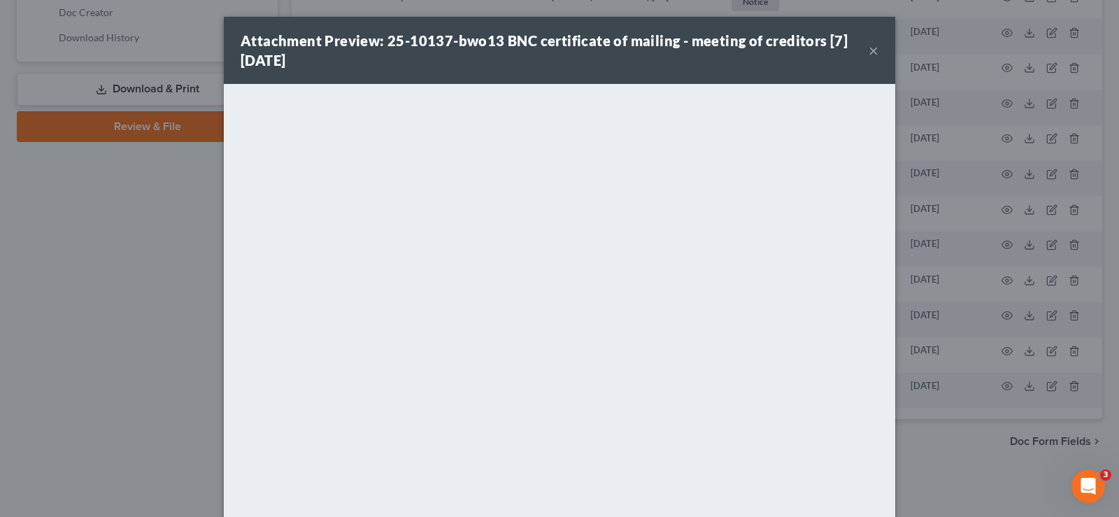
click at [869, 50] on button "×" at bounding box center [874, 50] width 10 height 17
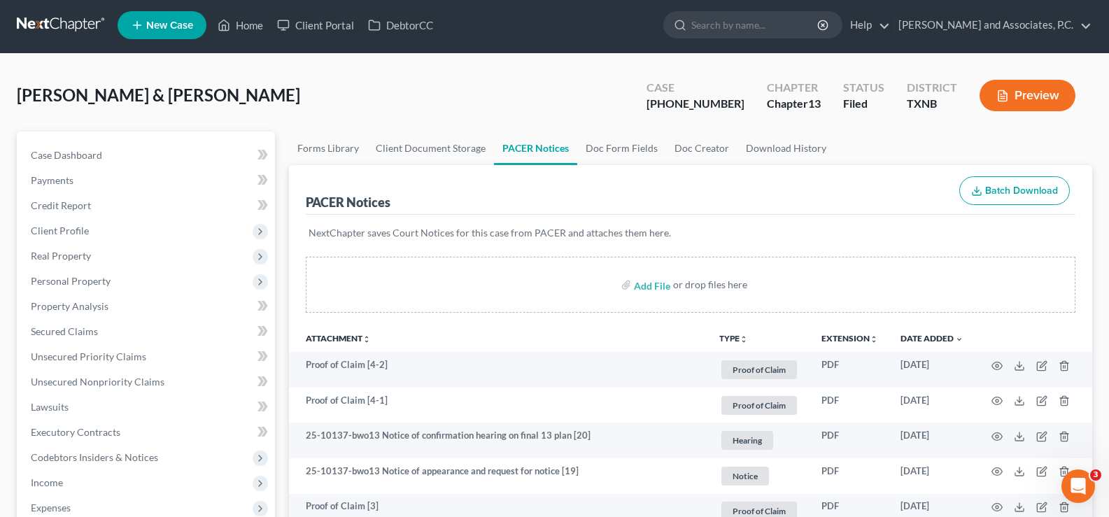
scroll to position [0, 0]
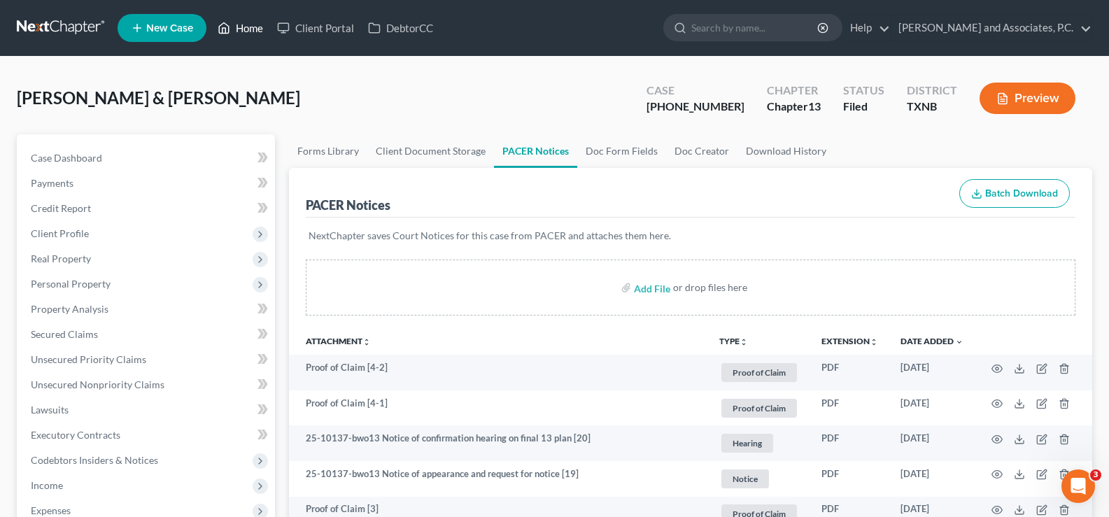
click at [240, 29] on link "Home" at bounding box center [240, 27] width 59 height 25
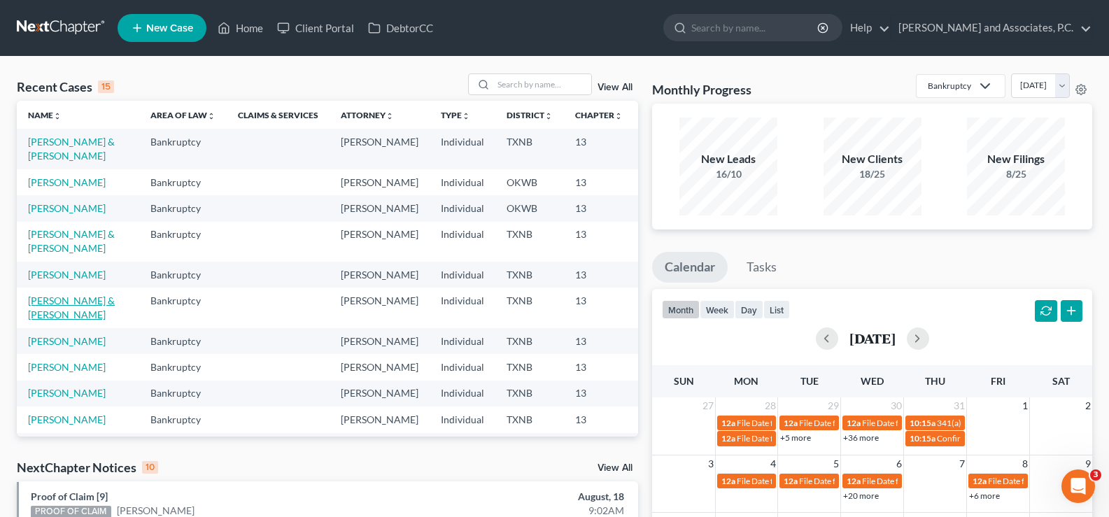
click at [38, 320] on link "[PERSON_NAME] & [PERSON_NAME]" at bounding box center [71, 308] width 87 height 26
select select "7"
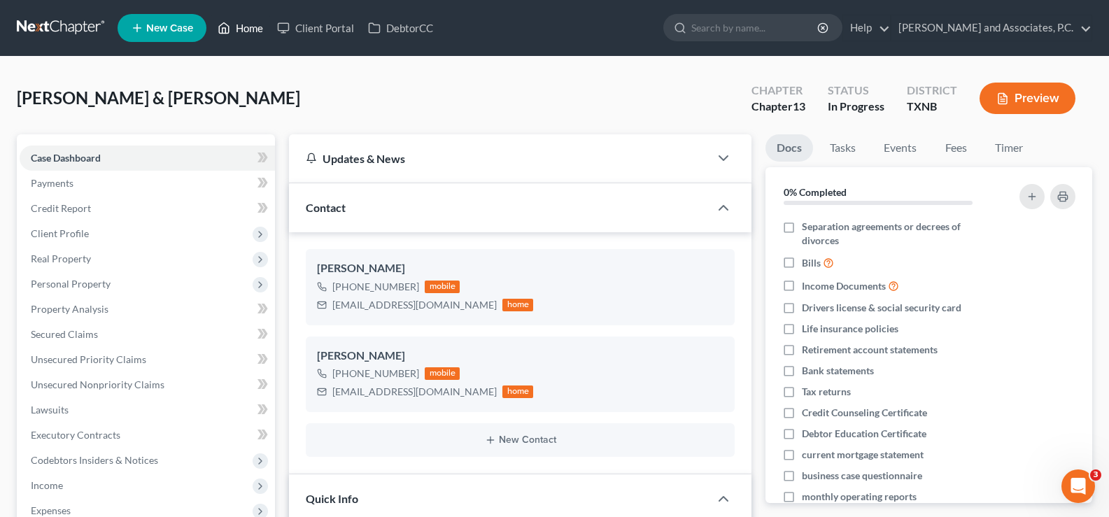
click at [242, 32] on link "Home" at bounding box center [240, 27] width 59 height 25
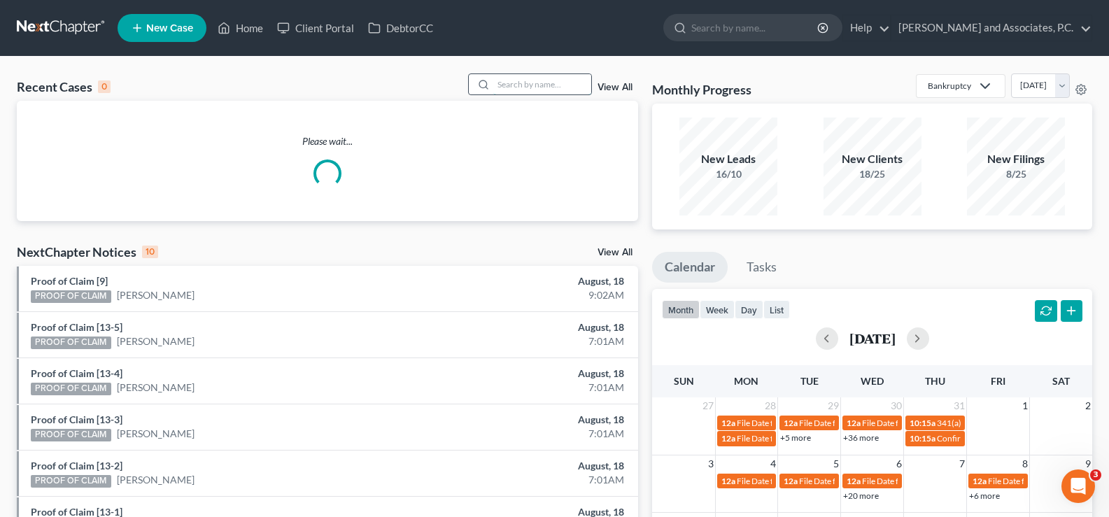
click at [508, 83] on input "search" at bounding box center [542, 84] width 98 height 20
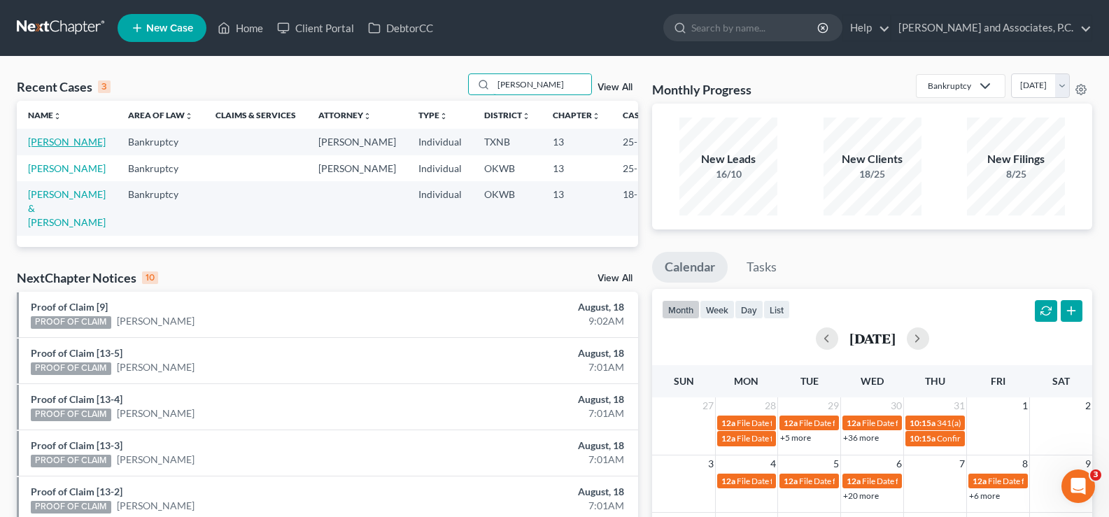
type input "[PERSON_NAME]"
click at [47, 148] on link "[PERSON_NAME]" at bounding box center [67, 142] width 78 height 12
select select "5"
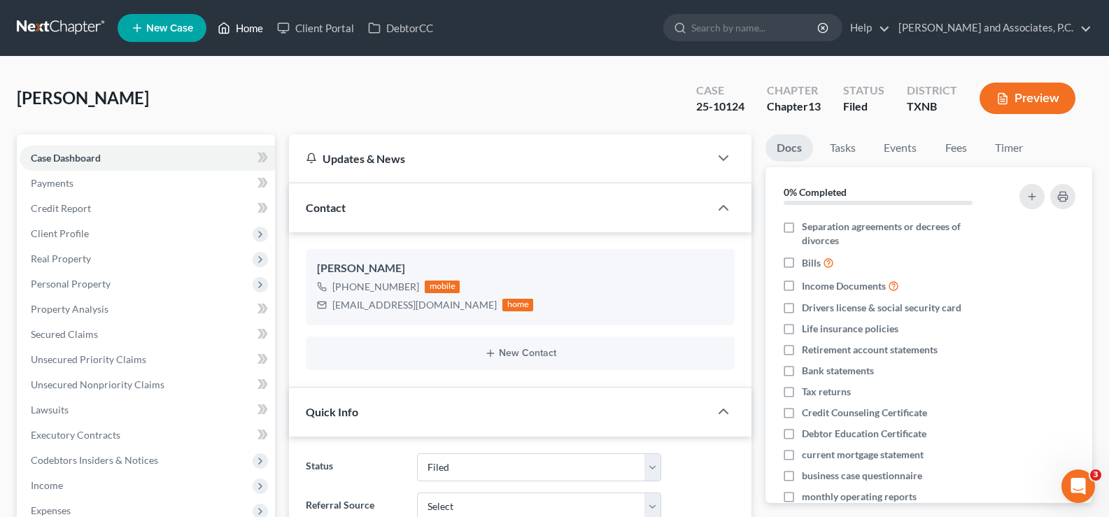
click at [247, 28] on link "Home" at bounding box center [240, 27] width 59 height 25
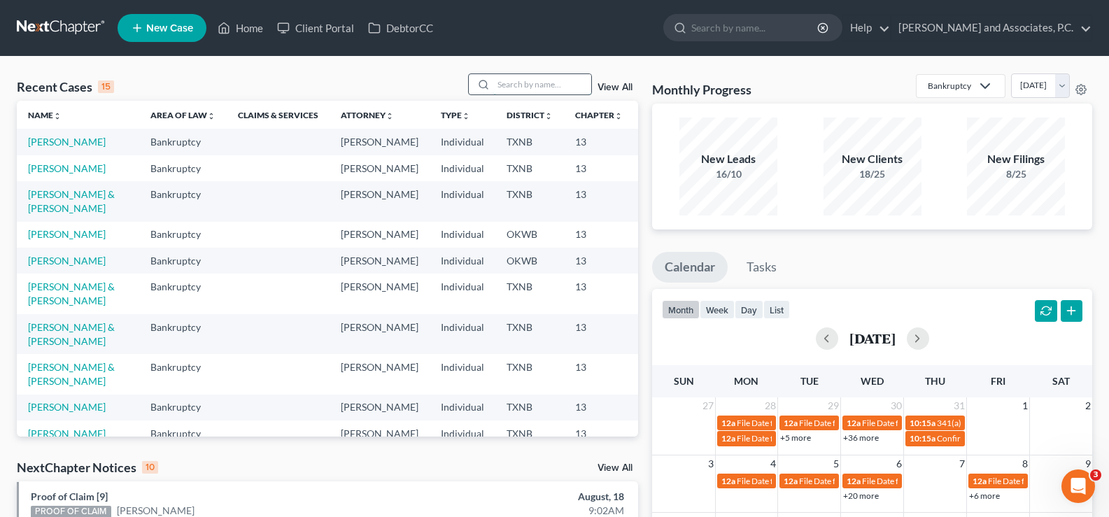
click at [528, 85] on input "search" at bounding box center [542, 84] width 98 height 20
click at [518, 82] on input "search" at bounding box center [542, 84] width 98 height 20
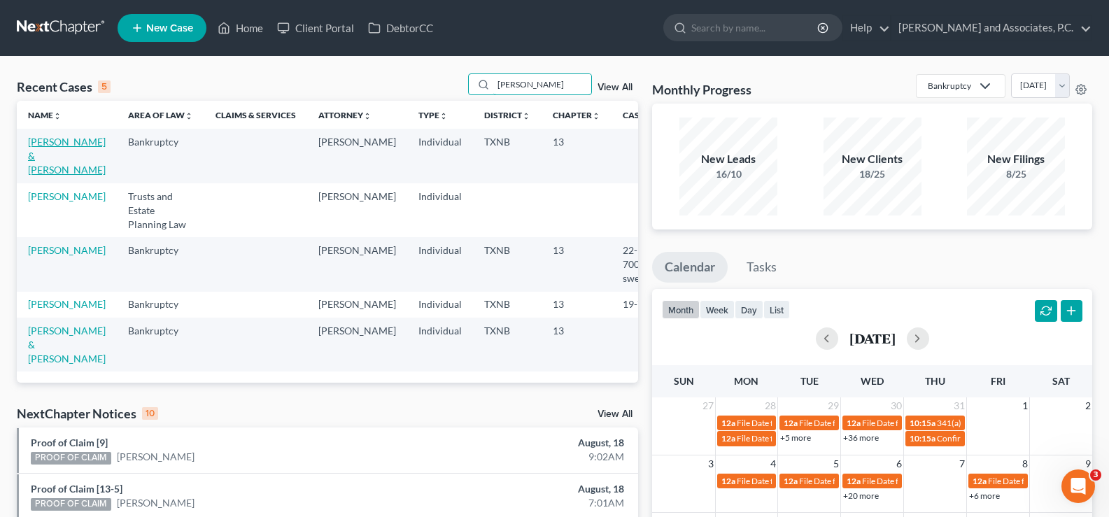
type input "[PERSON_NAME]"
click at [43, 157] on link "[PERSON_NAME] & [PERSON_NAME]" at bounding box center [67, 156] width 78 height 40
select select "7"
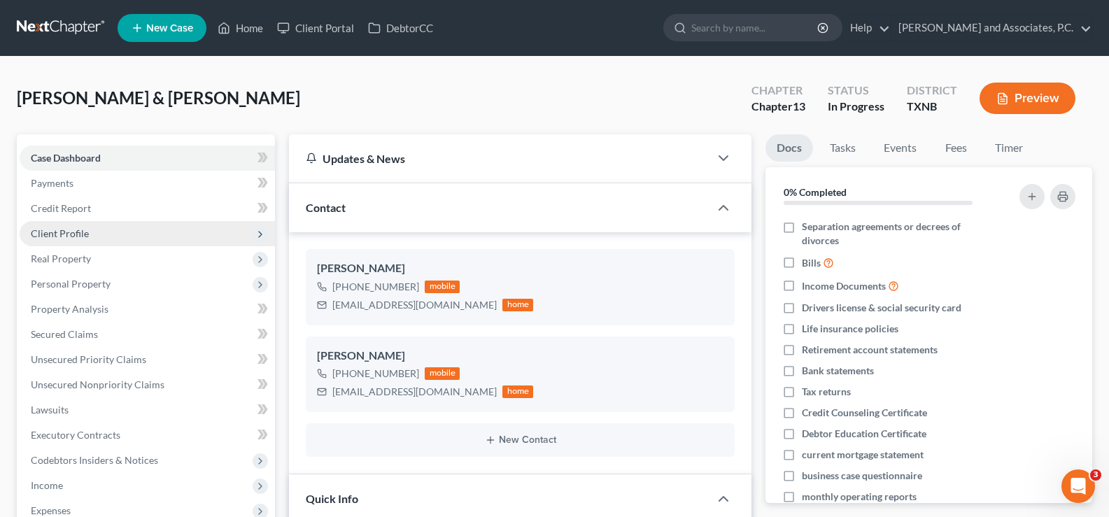
click at [109, 236] on span "Client Profile" at bounding box center [147, 233] width 255 height 25
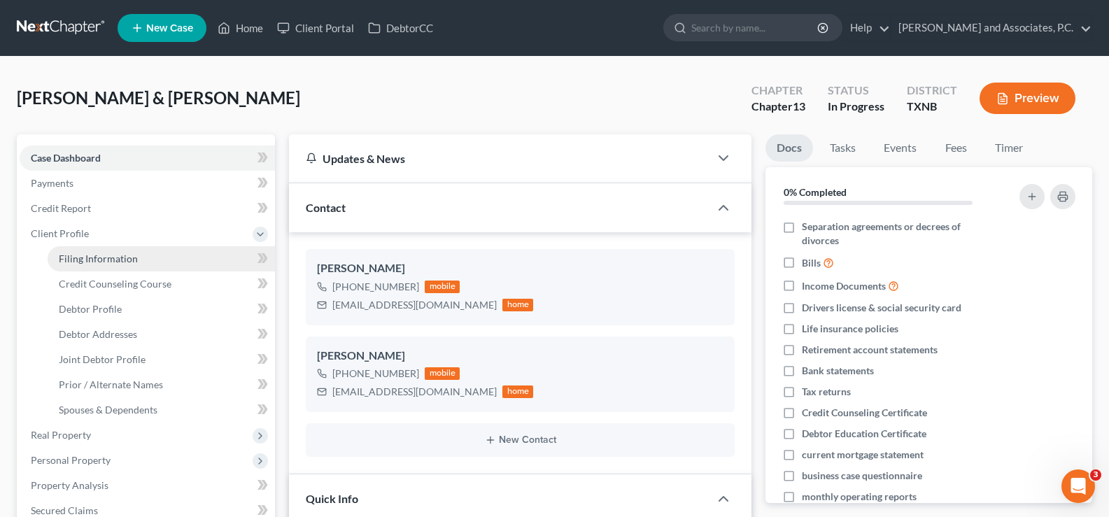
click at [109, 257] on span "Filing Information" at bounding box center [98, 259] width 79 height 12
select select "1"
select select "3"
select select "78"
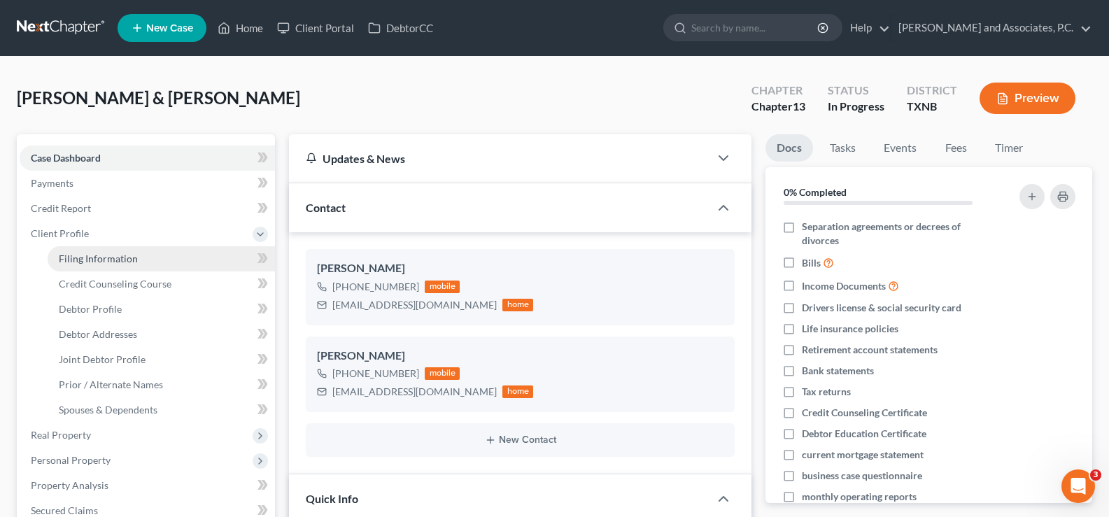
select select "0"
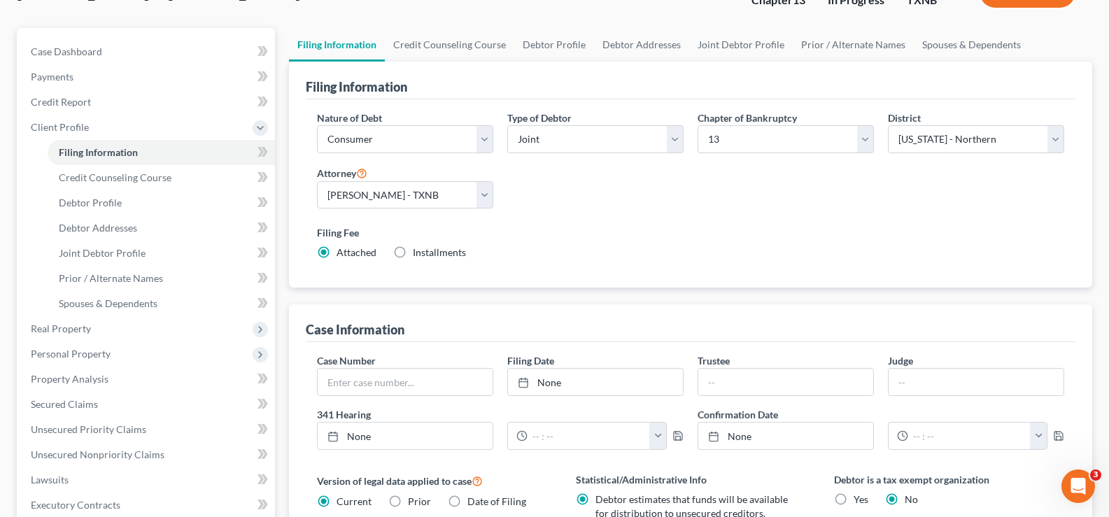
scroll to position [140, 0]
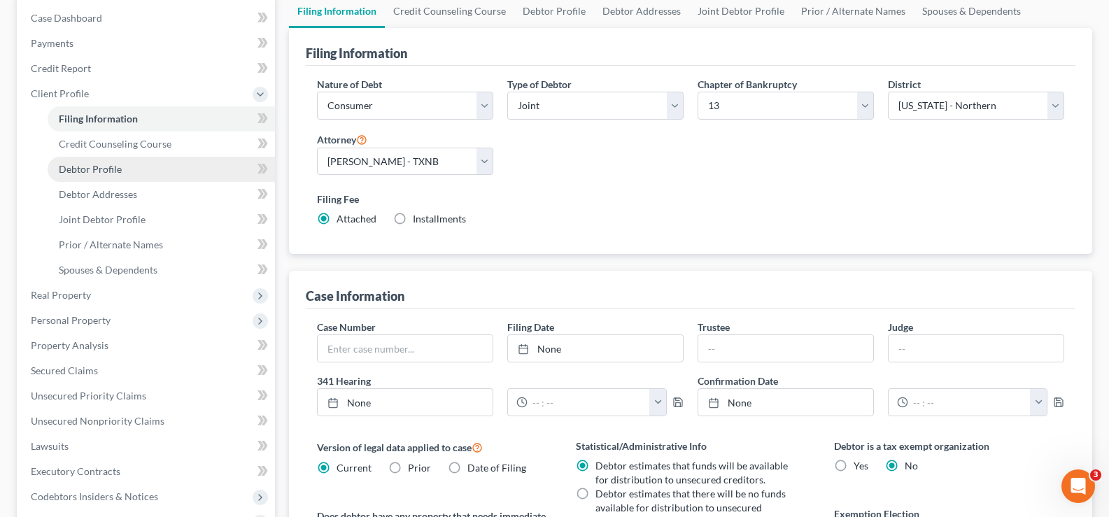
click at [106, 176] on link "Debtor Profile" at bounding box center [161, 169] width 227 height 25
select select "1"
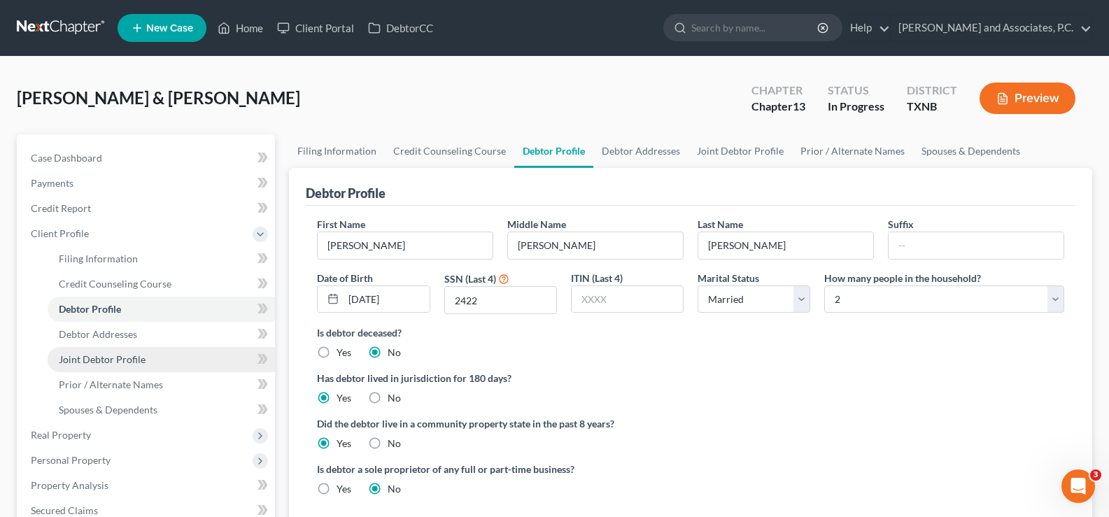
click at [120, 366] on link "Joint Debtor Profile" at bounding box center [161, 359] width 227 height 25
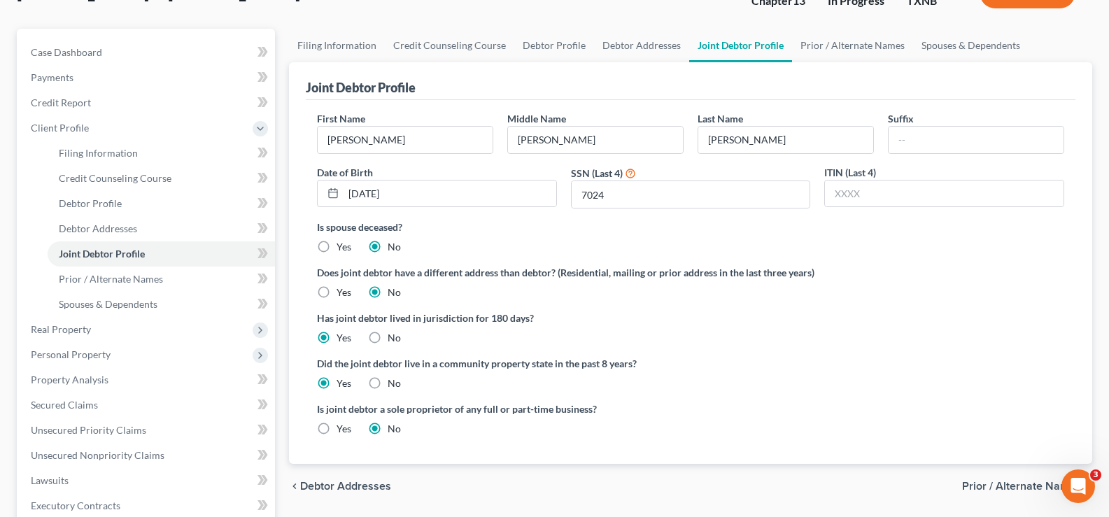
scroll to position [140, 0]
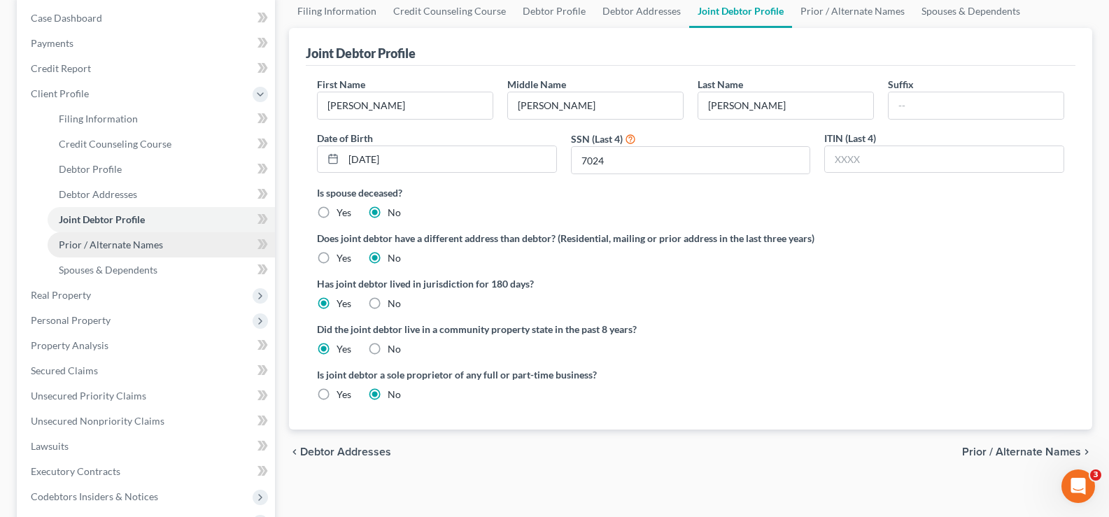
click at [143, 252] on link "Prior / Alternate Names" at bounding box center [161, 244] width 227 height 25
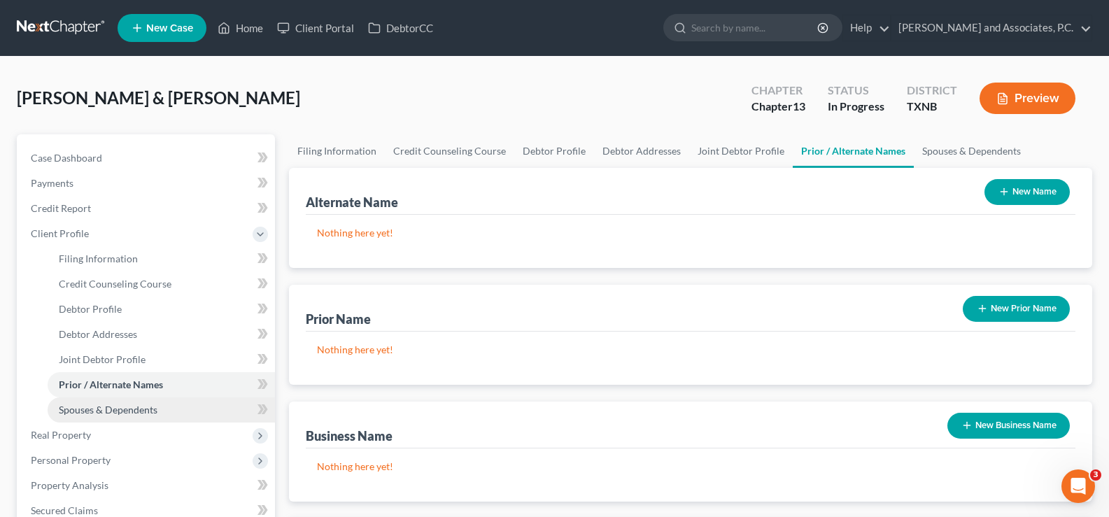
click at [151, 415] on span "Spouses & Dependents" at bounding box center [108, 410] width 99 height 12
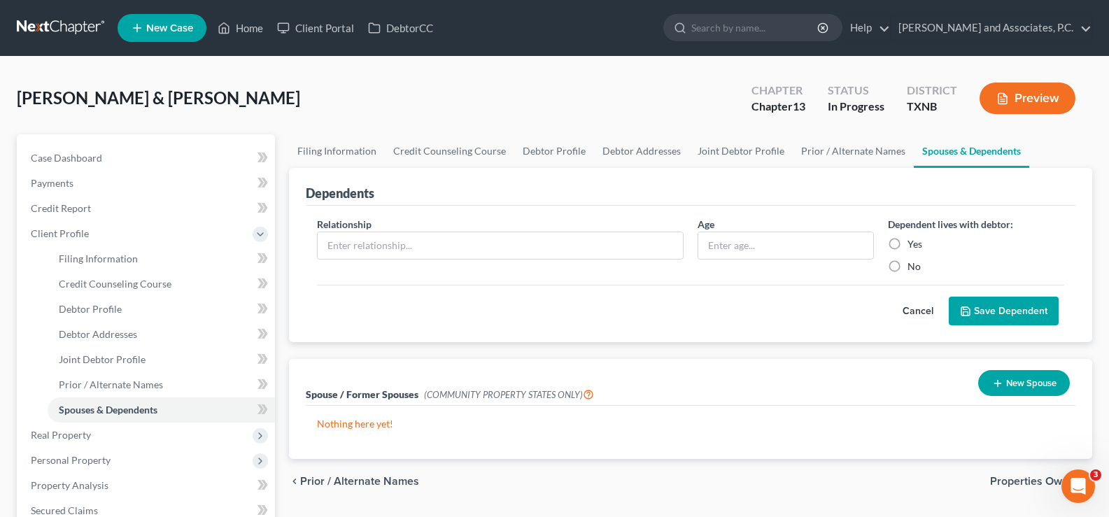
scroll to position [140, 0]
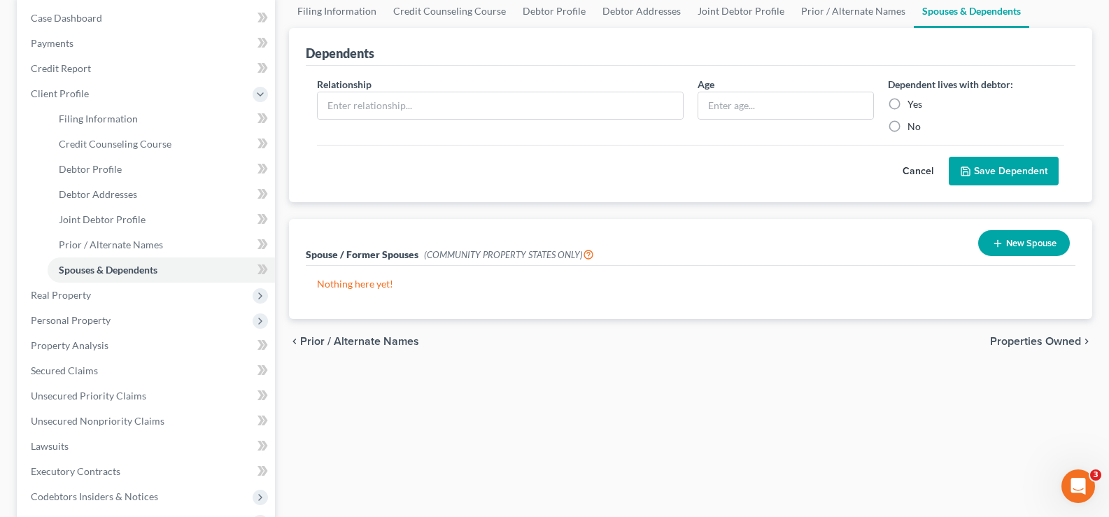
click at [993, 242] on icon "button" at bounding box center [997, 243] width 11 height 11
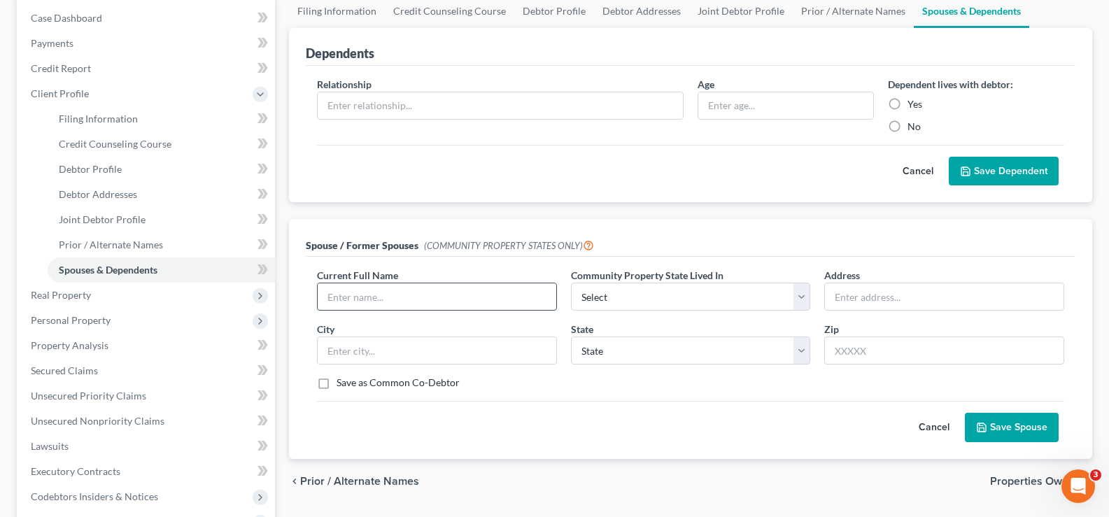
click at [457, 297] on input "text" at bounding box center [437, 296] width 239 height 27
click at [115, 216] on span "Joint Debtor Profile" at bounding box center [102, 219] width 87 height 12
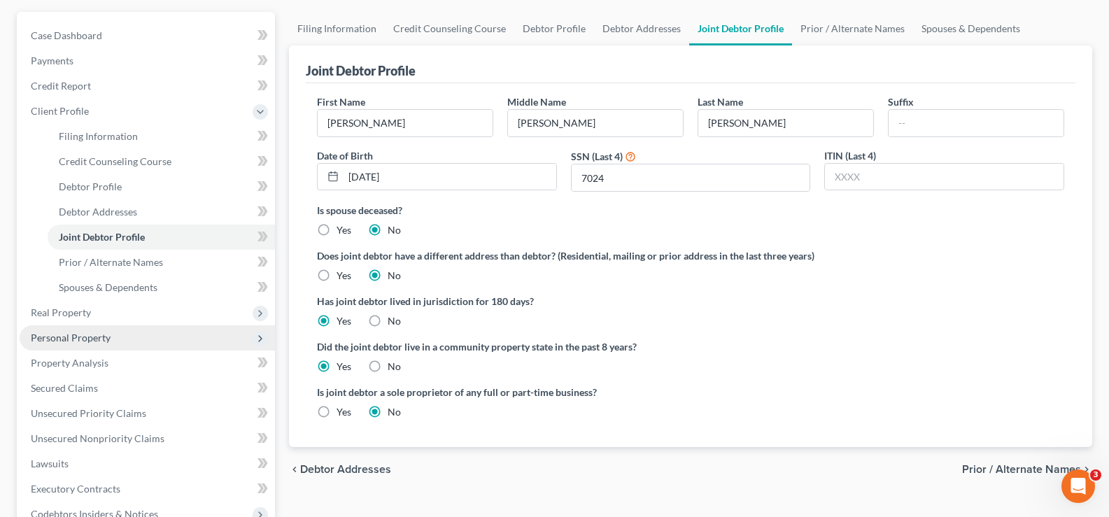
scroll to position [140, 0]
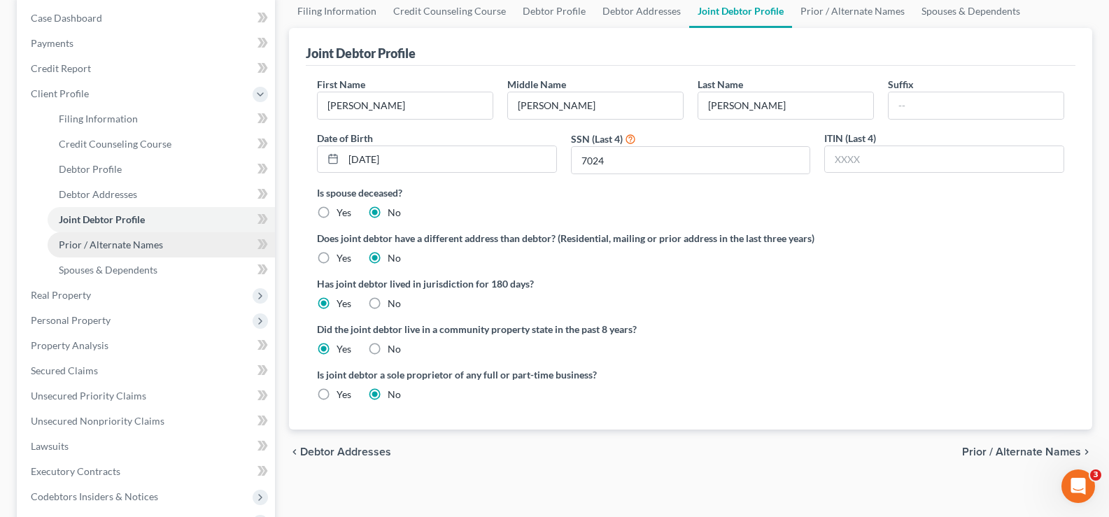
click at [132, 251] on link "Prior / Alternate Names" at bounding box center [161, 244] width 227 height 25
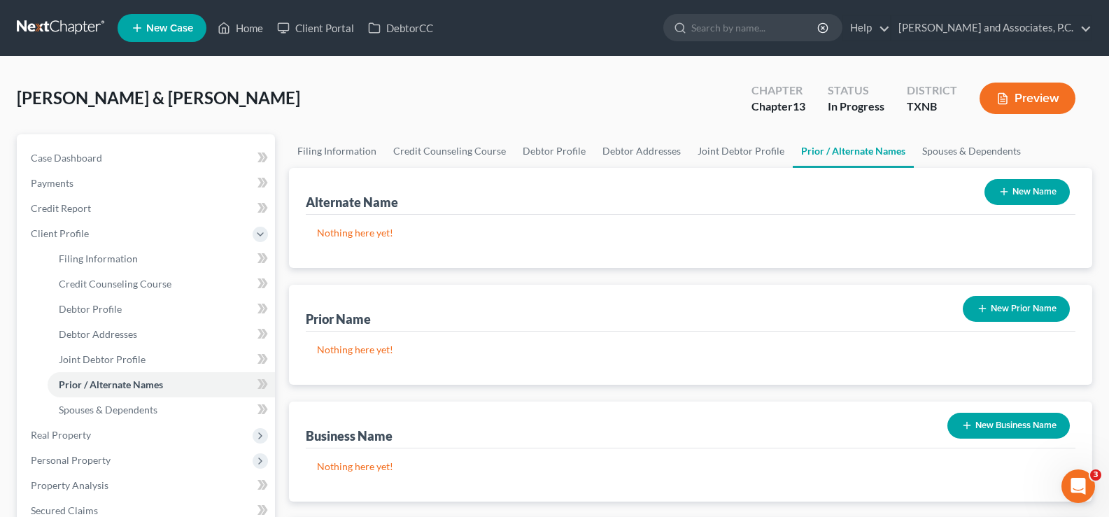
click at [992, 313] on button "New Prior Name" at bounding box center [1016, 309] width 107 height 26
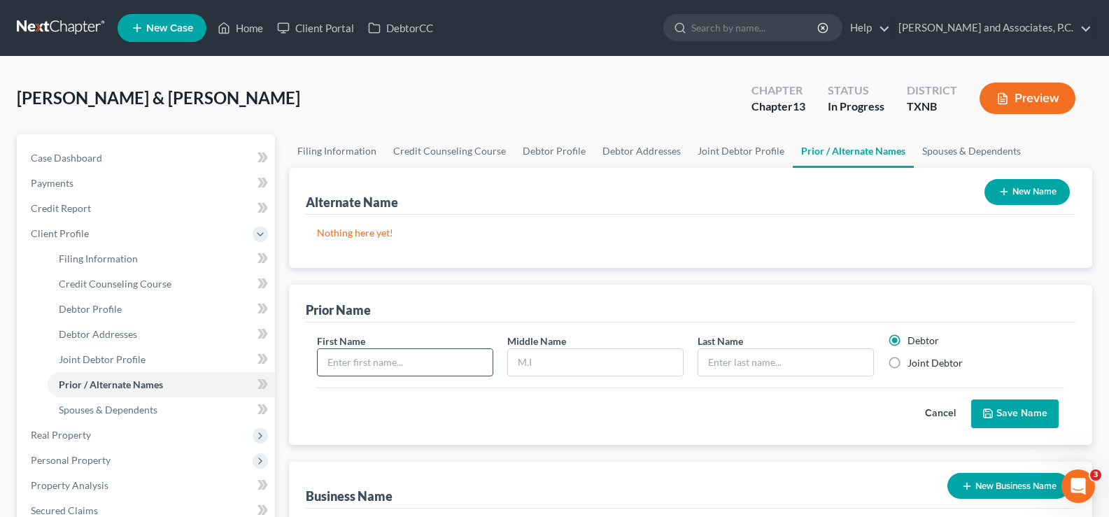
click at [378, 365] on input "text" at bounding box center [405, 362] width 175 height 27
type input "[PERSON_NAME]"
type input "Hayno"
click at [907, 366] on label "Joint Debtor" at bounding box center [934, 363] width 55 height 14
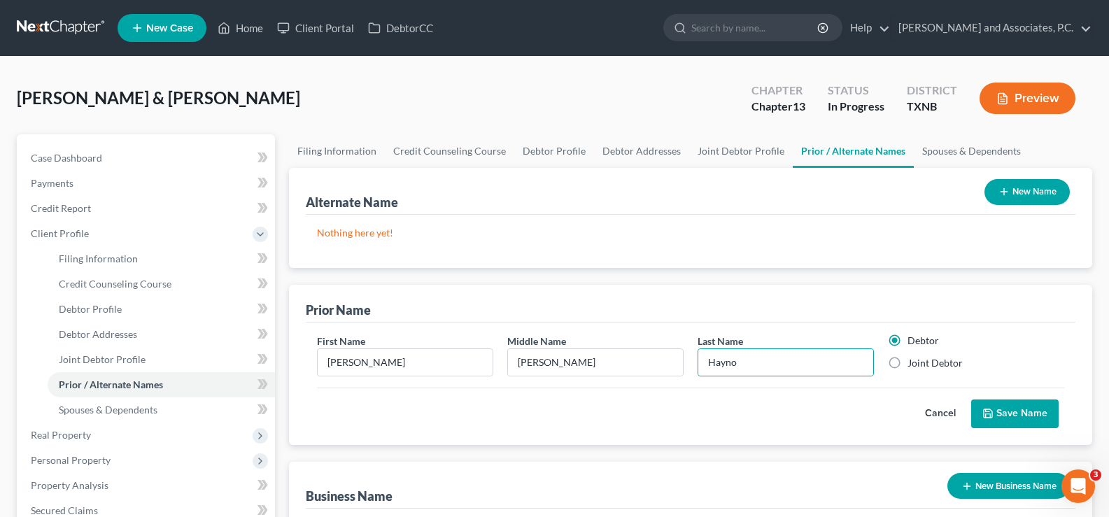
click at [913, 365] on input "Joint Debtor" at bounding box center [917, 360] width 9 height 9
radio input "true"
radio input "false"
click at [1023, 414] on button "Save Name" at bounding box center [1014, 414] width 87 height 29
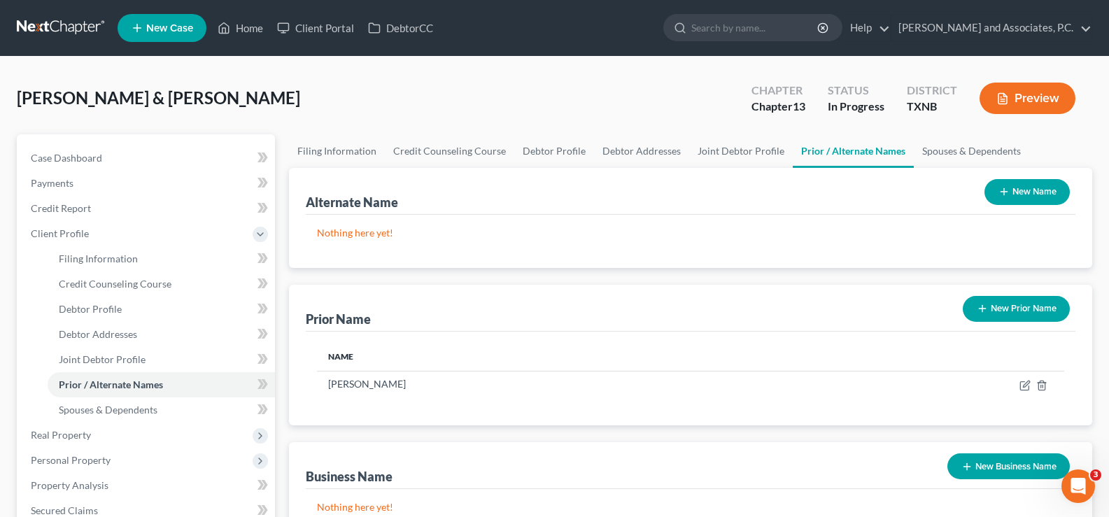
click at [991, 309] on button "New Prior Name" at bounding box center [1016, 309] width 107 height 26
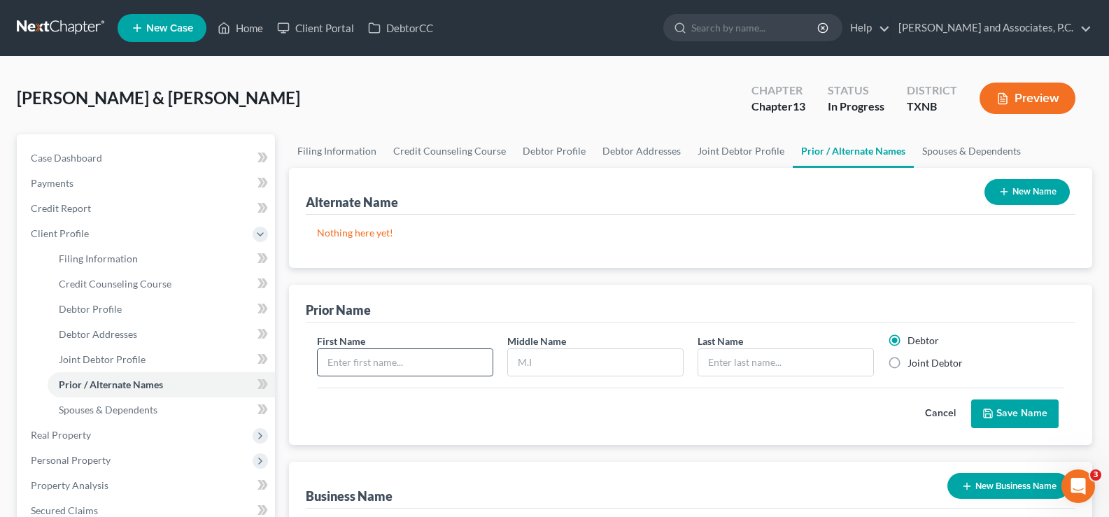
click at [442, 360] on input "text" at bounding box center [405, 362] width 175 height 27
type input "[PERSON_NAME]"
click at [907, 367] on label "Joint Debtor" at bounding box center [934, 363] width 55 height 14
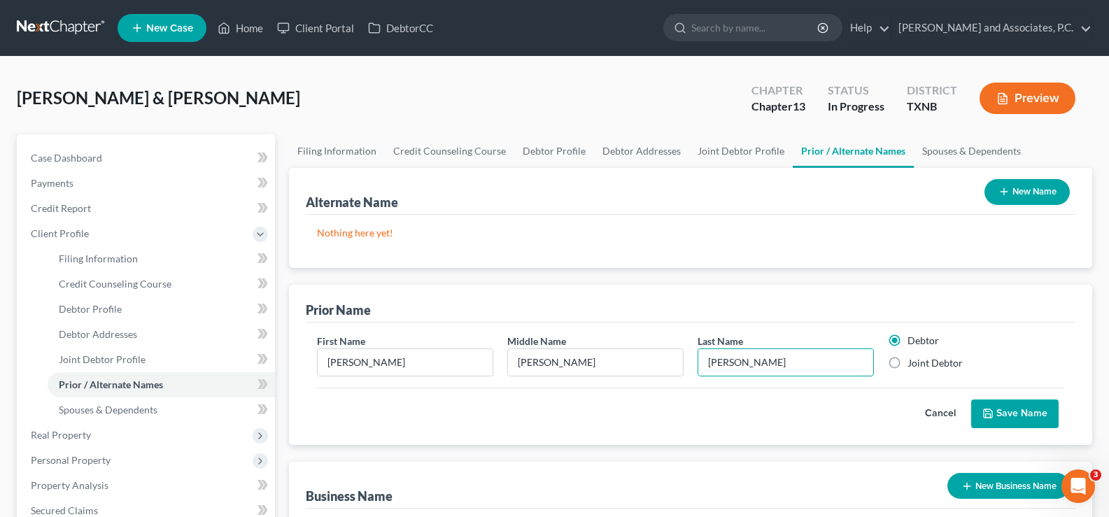
click at [913, 365] on input "Joint Debtor" at bounding box center [917, 360] width 9 height 9
radio input "true"
radio input "false"
click at [1015, 411] on button "Save Name" at bounding box center [1014, 414] width 87 height 29
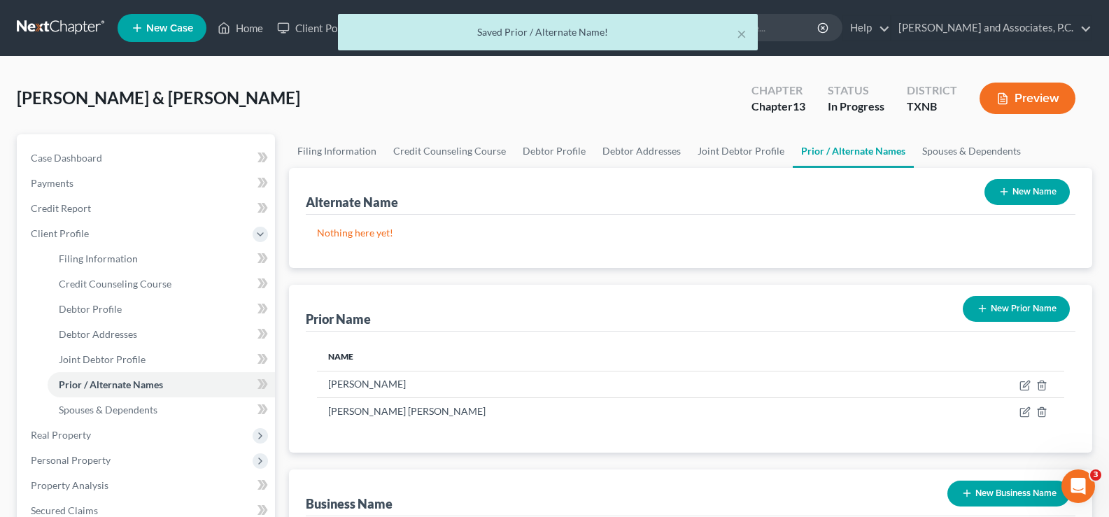
click at [1019, 311] on button "New Prior Name" at bounding box center [1016, 309] width 107 height 26
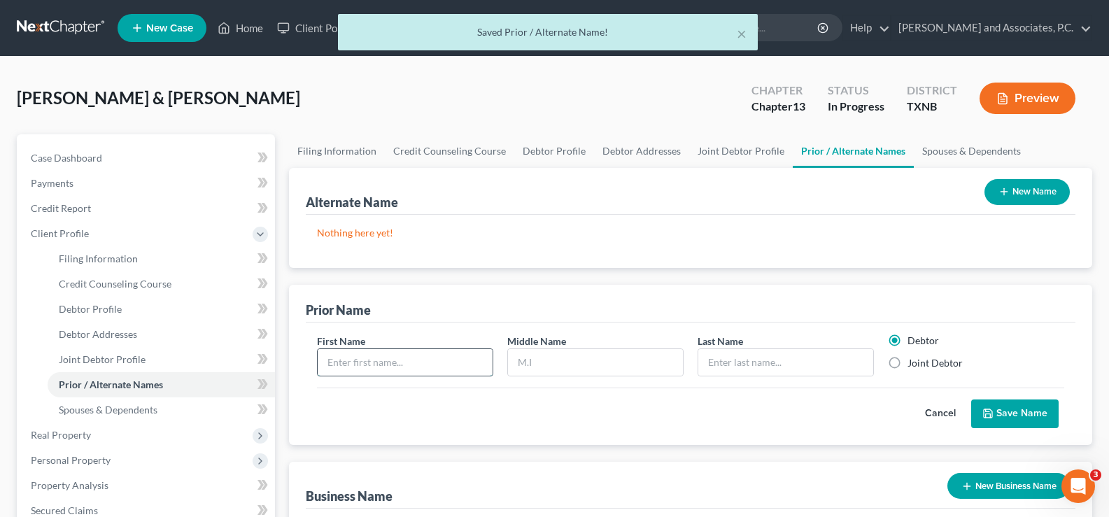
click at [478, 357] on input "text" at bounding box center [405, 362] width 175 height 27
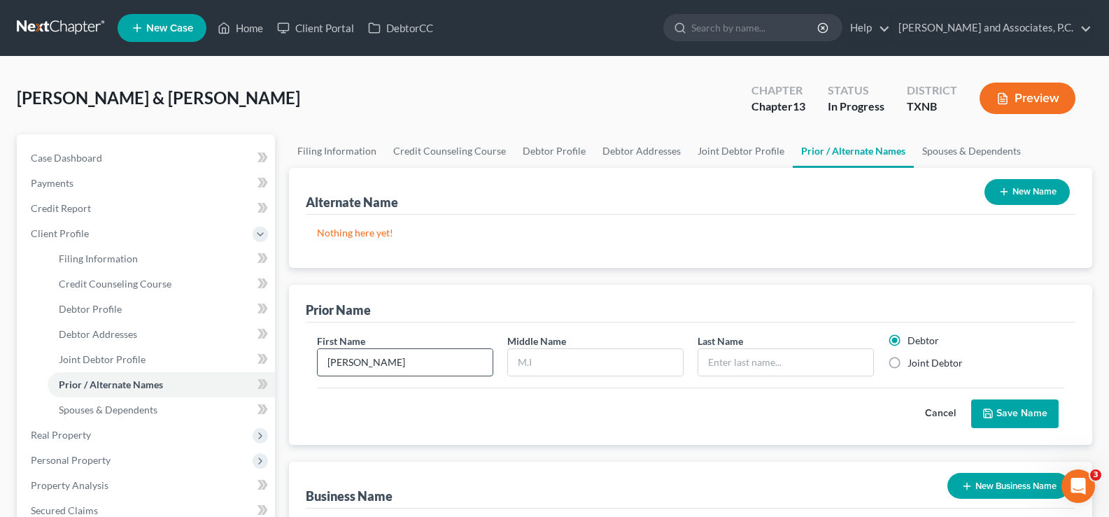
type input "[PERSON_NAME]"
click at [907, 362] on label "Joint Debtor" at bounding box center [934, 363] width 55 height 14
click at [913, 362] on input "Joint Debtor" at bounding box center [917, 360] width 9 height 9
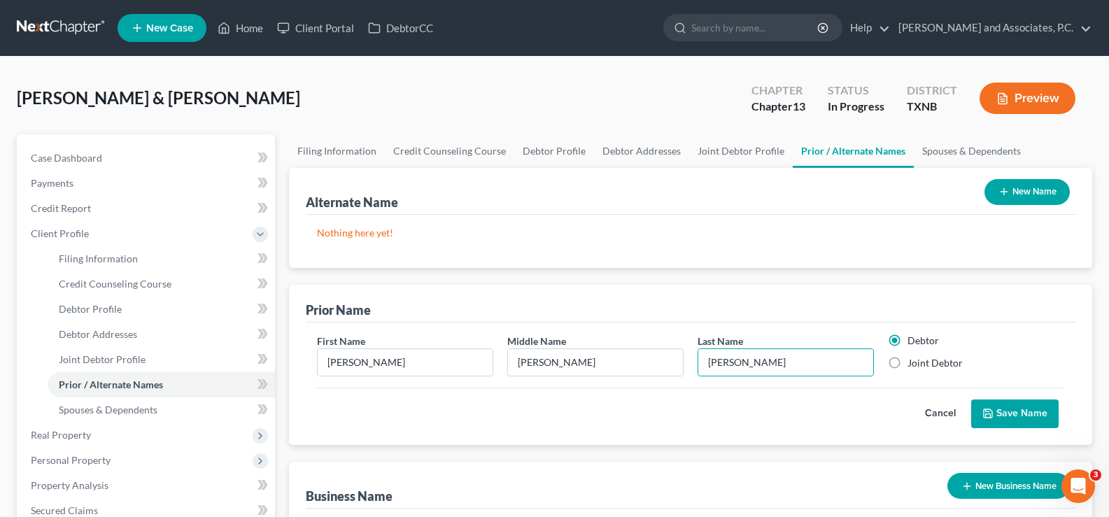
radio input "true"
radio input "false"
click at [996, 411] on button "Save Name" at bounding box center [1014, 414] width 87 height 29
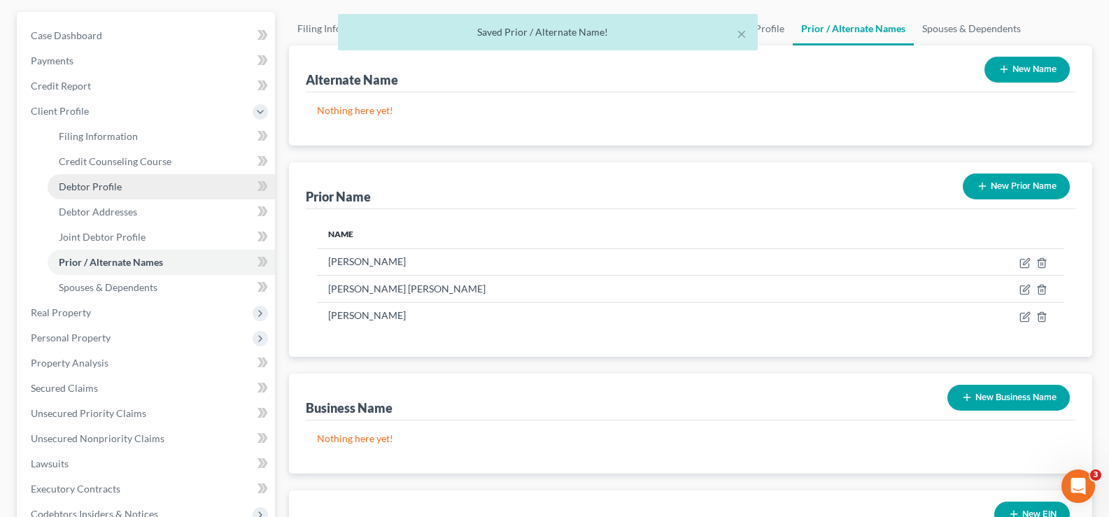
scroll to position [140, 0]
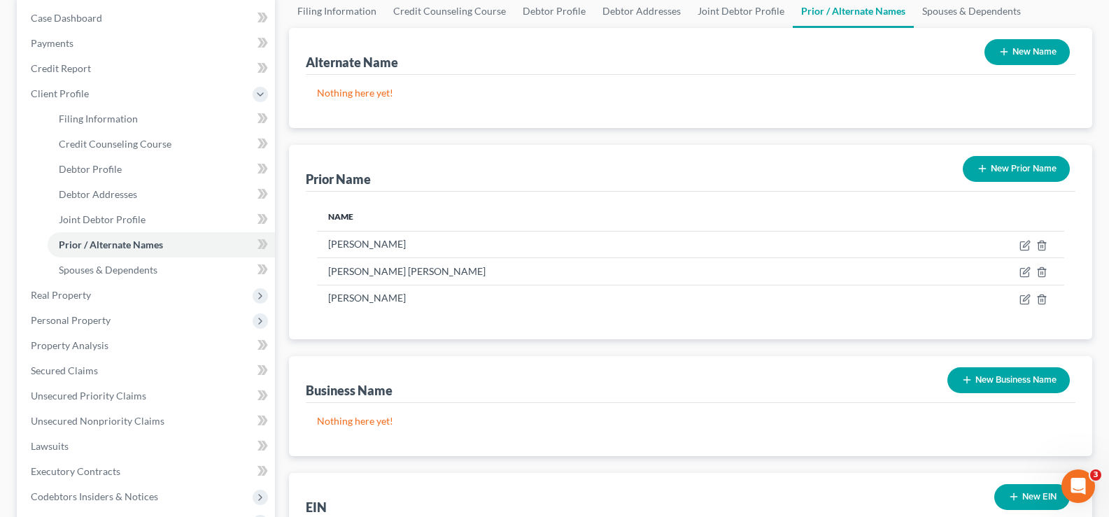
drag, startPoint x: 994, startPoint y: 158, endPoint x: 866, endPoint y: 163, distance: 128.1
click at [994, 158] on button "New Prior Name" at bounding box center [1016, 169] width 107 height 26
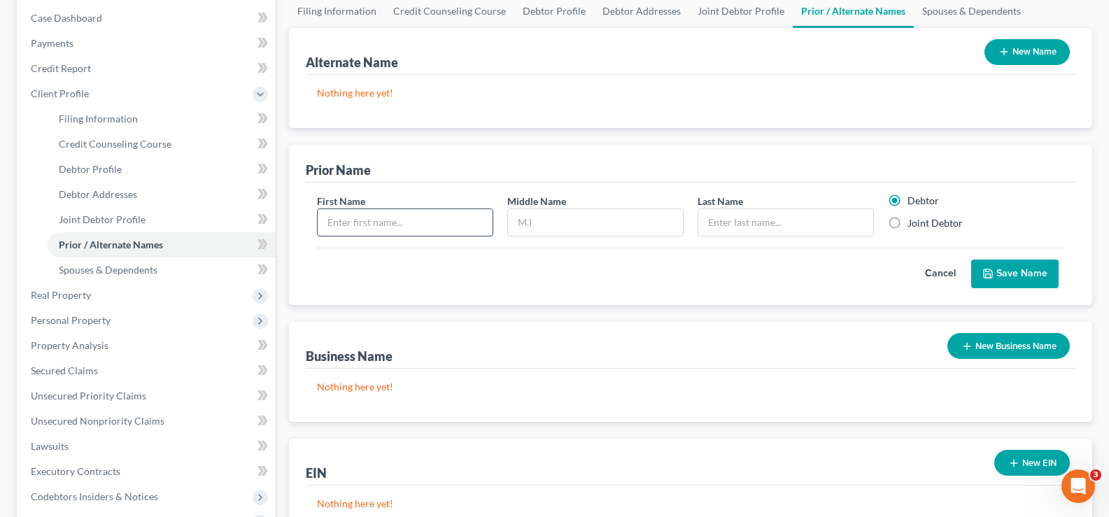
click at [366, 227] on input "text" at bounding box center [405, 222] width 175 height 27
type input "[PERSON_NAME]"
click at [1012, 276] on button "Save Name" at bounding box center [1014, 274] width 87 height 29
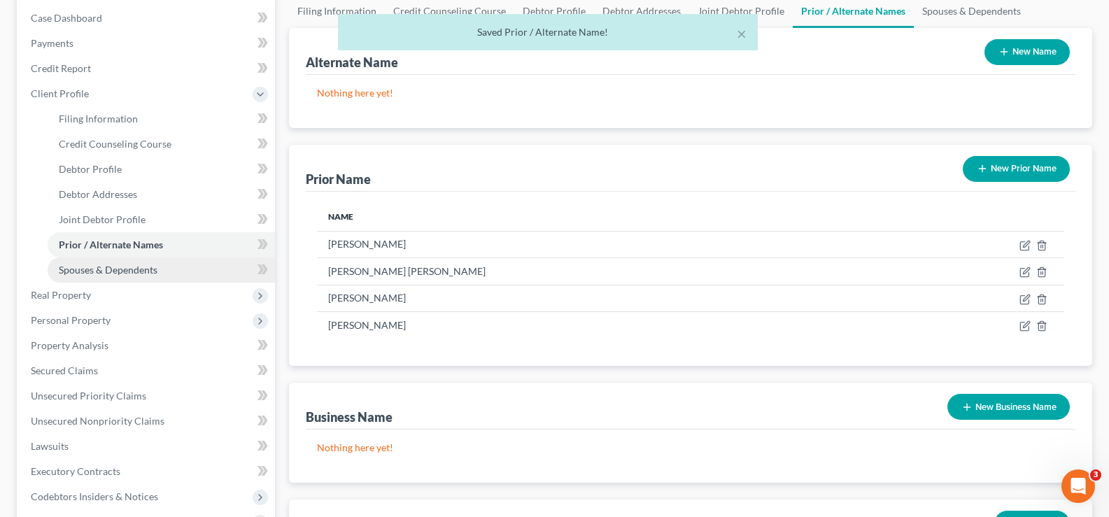
click at [159, 271] on link "Spouses & Dependents" at bounding box center [161, 269] width 227 height 25
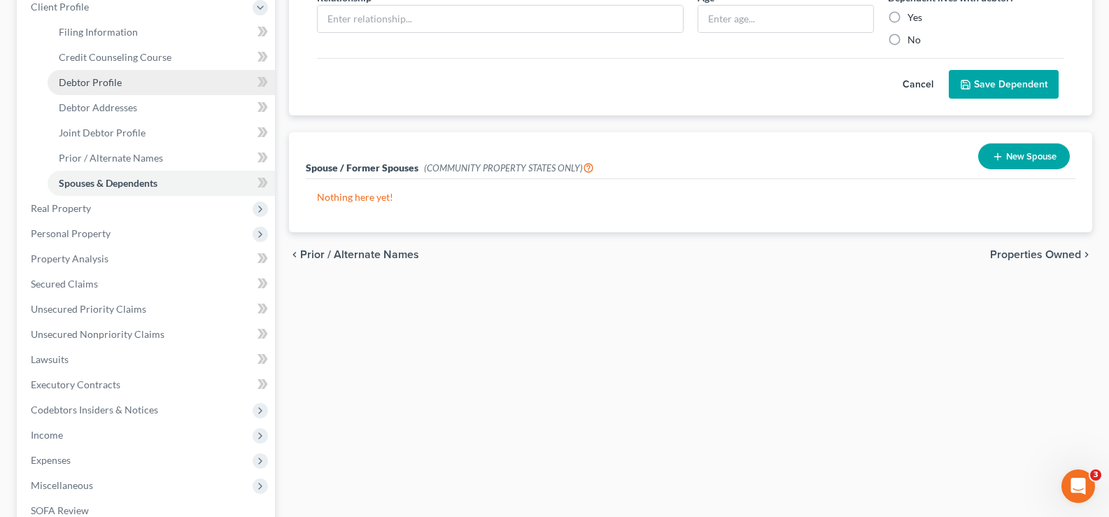
scroll to position [280, 0]
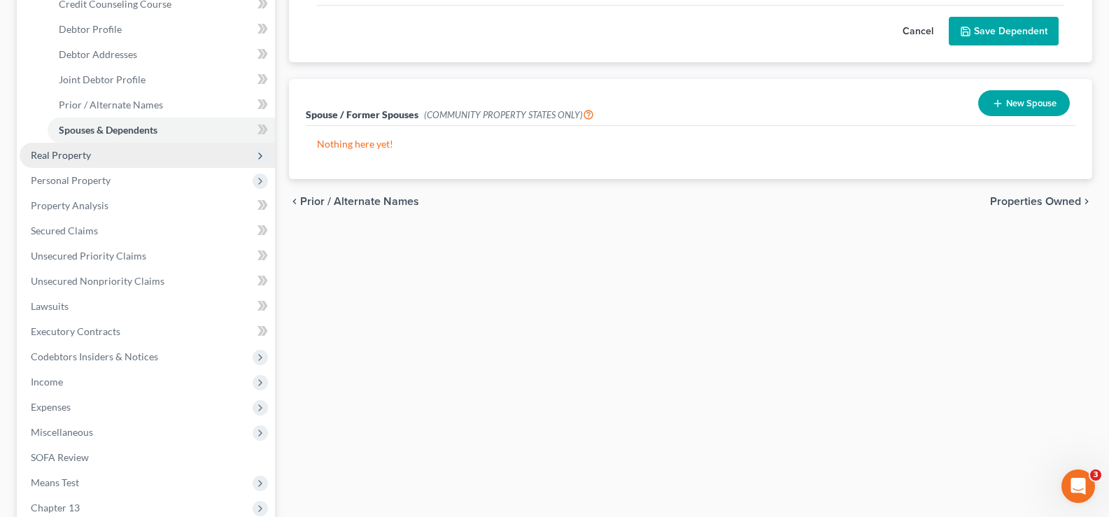
click at [88, 167] on span "Real Property" at bounding box center [147, 155] width 255 height 25
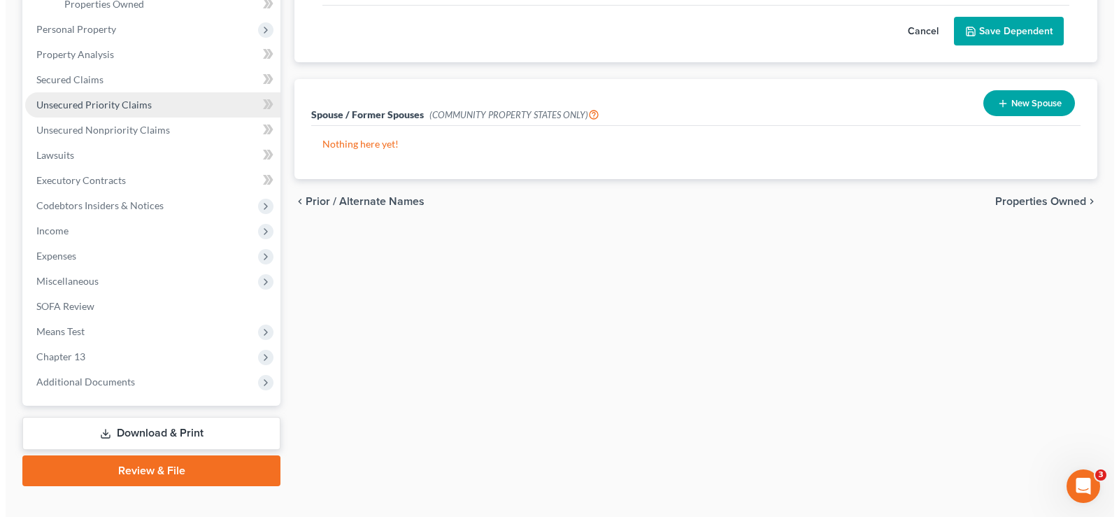
scroll to position [0, 0]
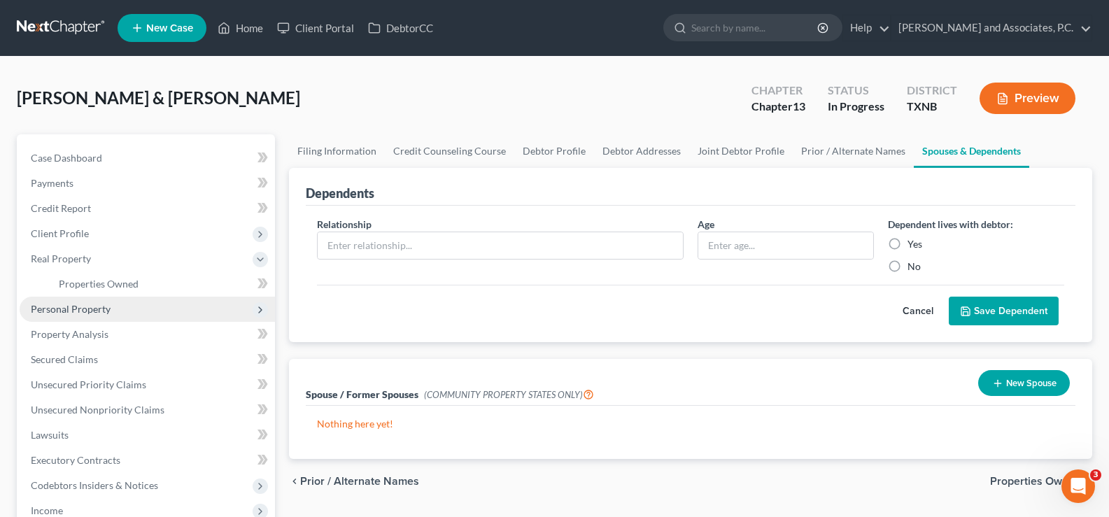
click at [108, 305] on span "Personal Property" at bounding box center [71, 309] width 80 height 12
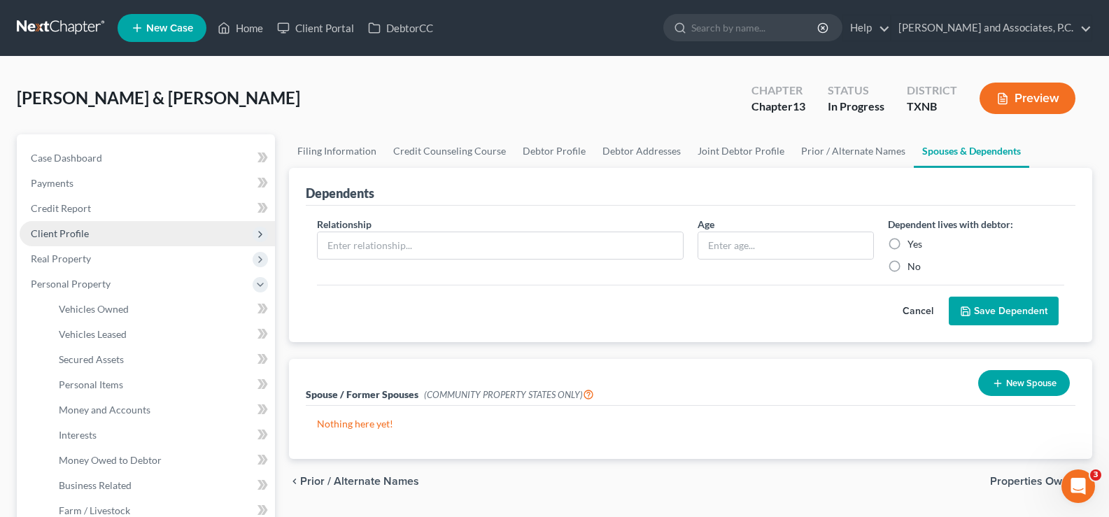
click at [87, 237] on span "Client Profile" at bounding box center [60, 233] width 58 height 12
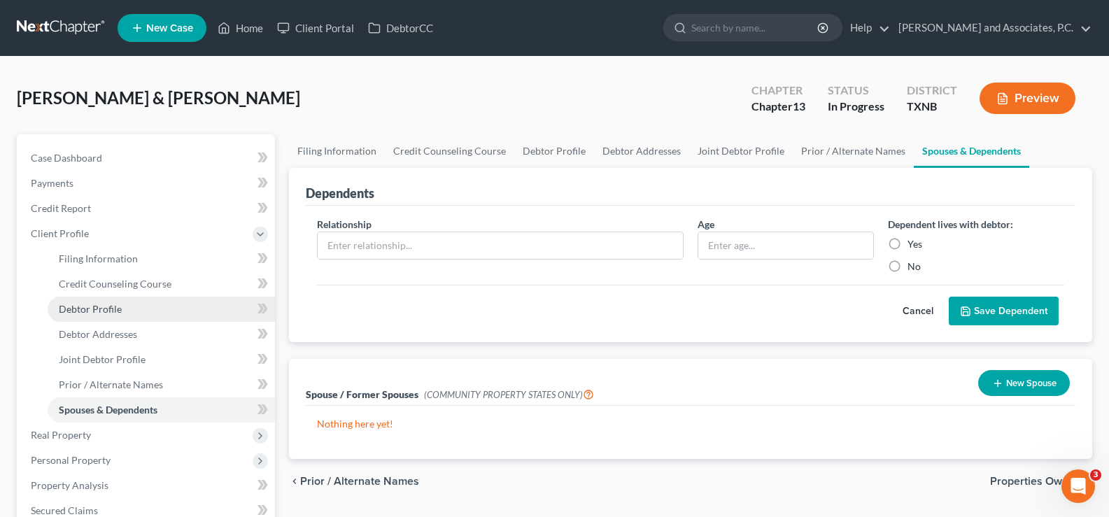
click at [92, 311] on span "Debtor Profile" at bounding box center [90, 309] width 63 height 12
select select "1"
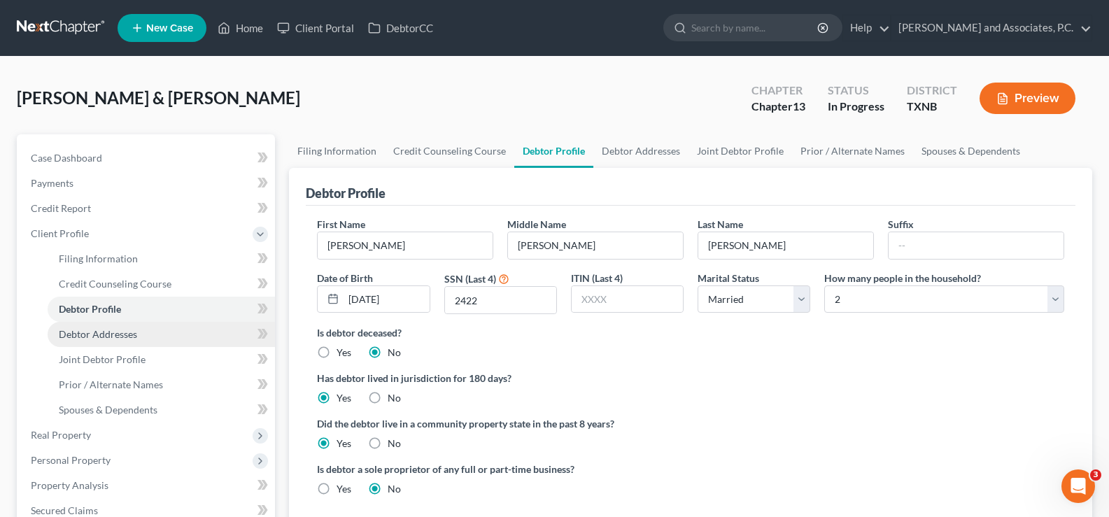
click at [94, 334] on span "Debtor Addresses" at bounding box center [98, 334] width 78 height 12
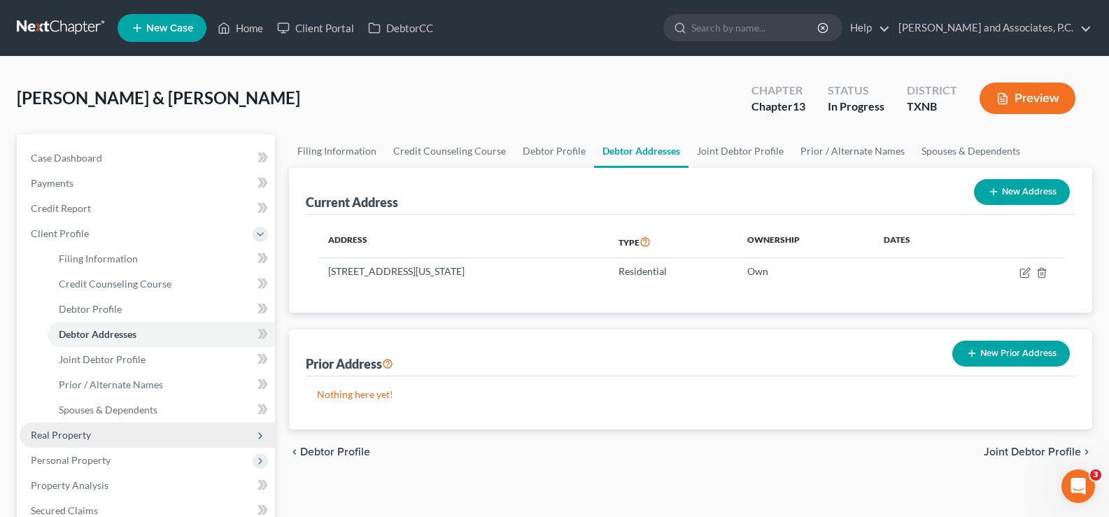
click at [119, 439] on span "Real Property" at bounding box center [147, 435] width 255 height 25
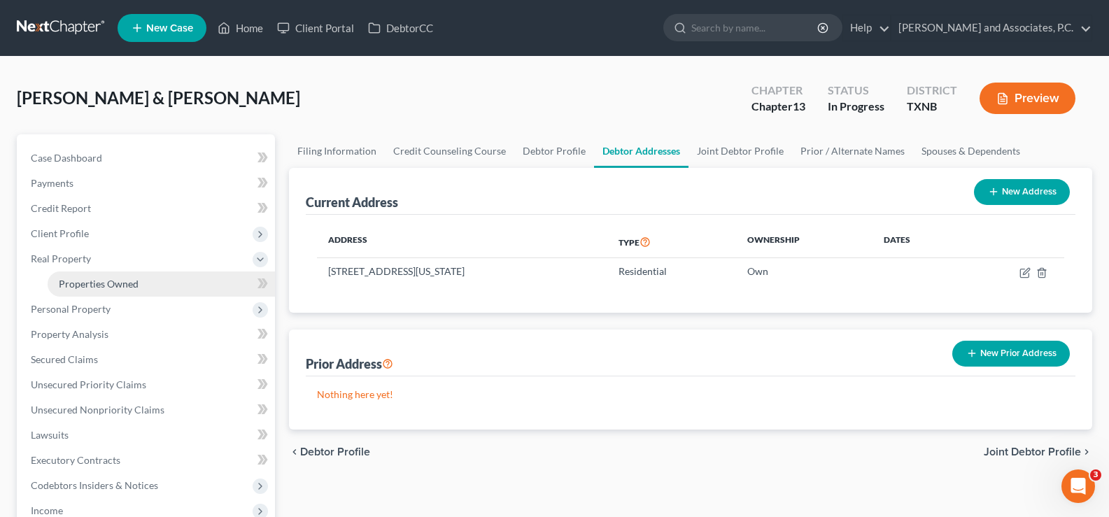
click at [123, 285] on span "Properties Owned" at bounding box center [99, 284] width 80 height 12
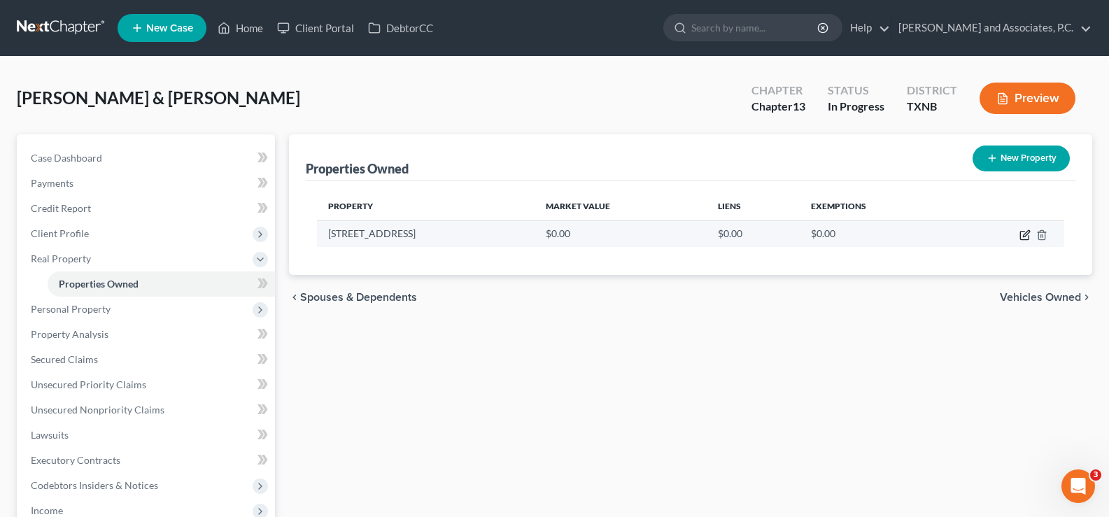
click at [1022, 232] on icon "button" at bounding box center [1024, 236] width 8 height 8
select select "45"
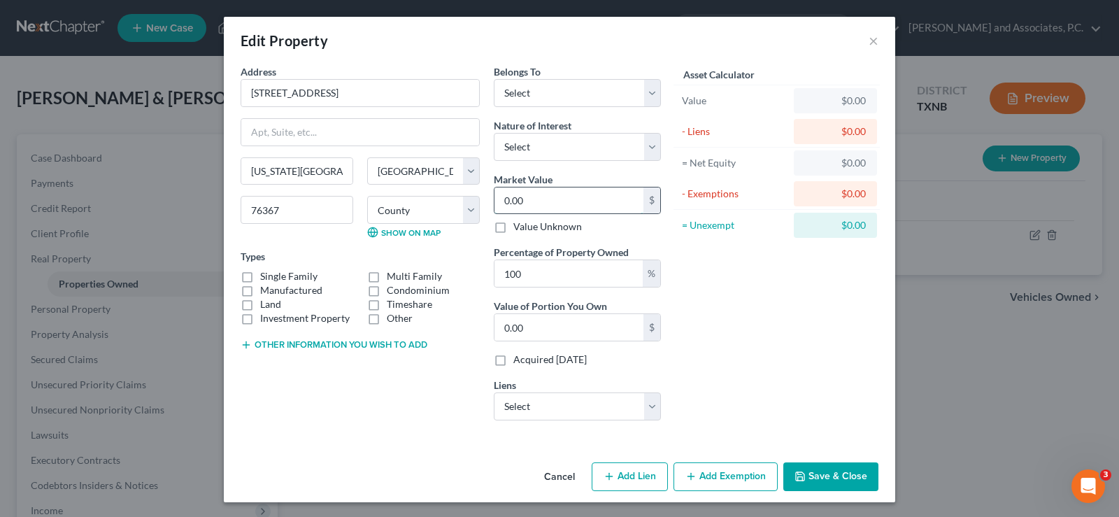
click at [567, 204] on input "0.00" at bounding box center [569, 201] width 149 height 27
type input "0"
type input "3"
type input "3.00"
type input "31"
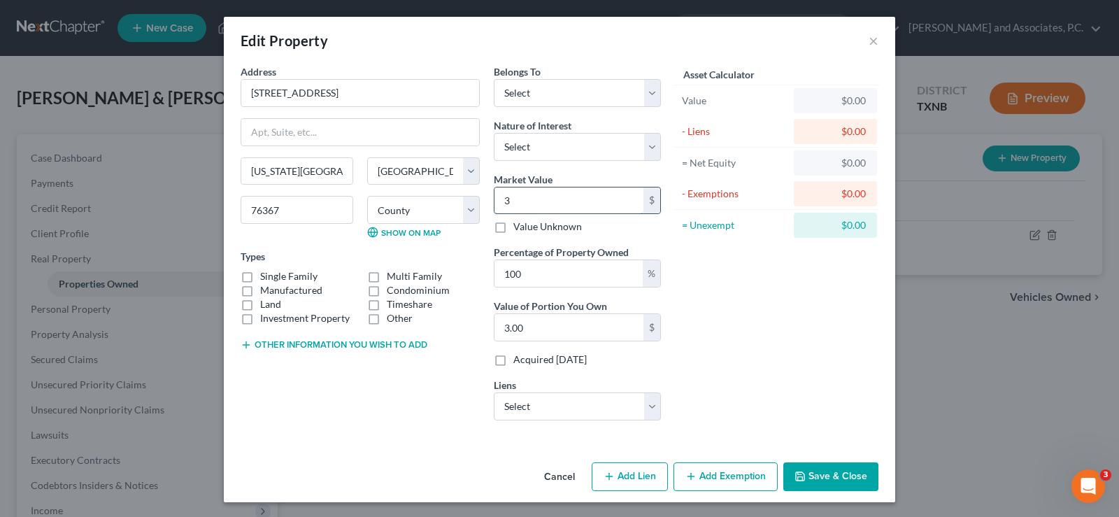
type input "31.00"
type input "317"
type input "317.00"
type input "3172"
type input "3,172.00"
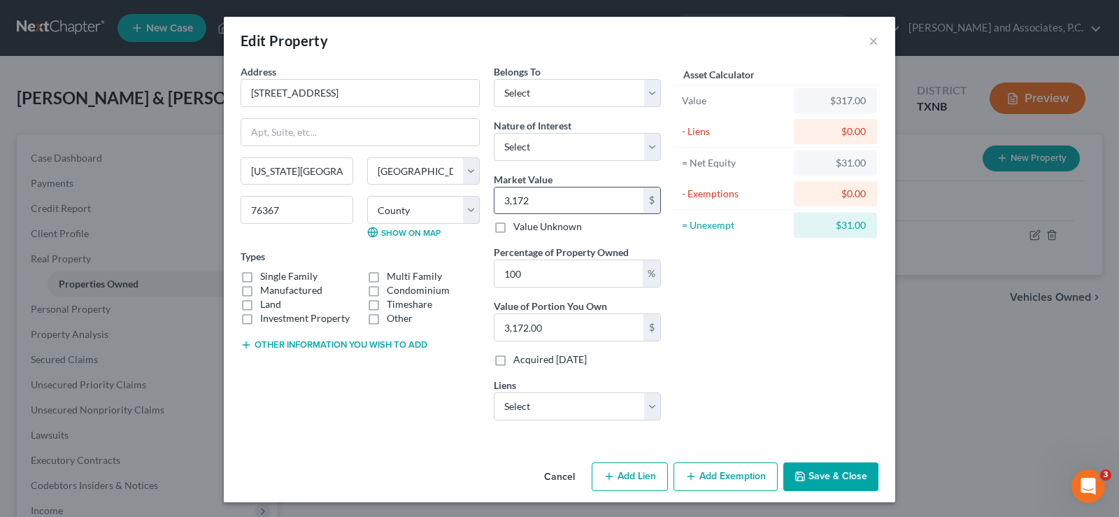
type input "3,1725"
type input "31,725.00"
type input "31,7255"
type input "317,255.00"
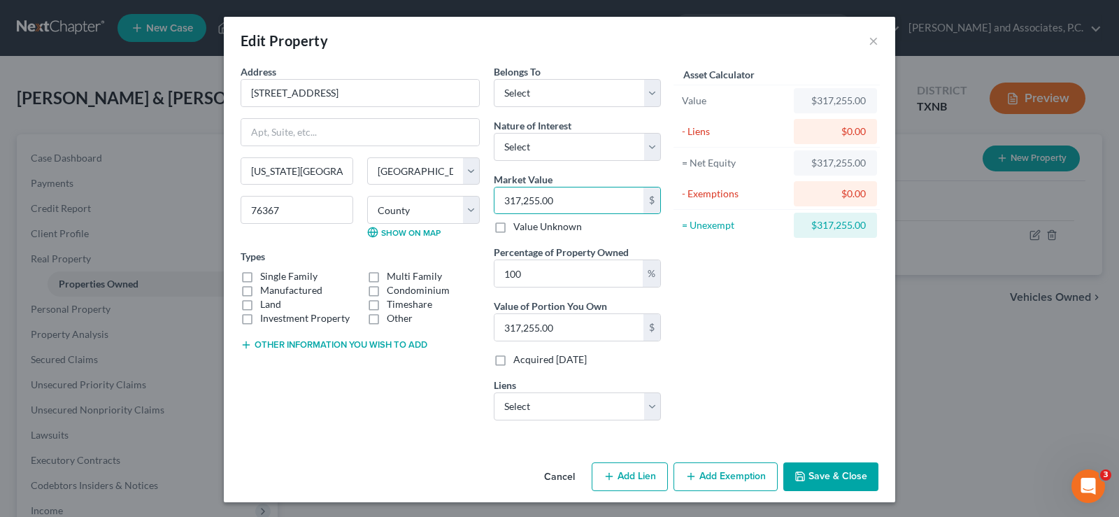
click at [818, 468] on button "Save & Close" at bounding box center [831, 476] width 95 height 29
click at [647, 87] on select "Select Debtor 1 Only Debtor 2 Only Debtor 1 And Debtor 2 Only At Least One Of T…" at bounding box center [577, 93] width 167 height 28
select select "2"
click at [494, 79] on select "Select Debtor 1 Only Debtor 2 Only Debtor 1 And Debtor 2 Only At Least One Of T…" at bounding box center [577, 93] width 167 height 28
click at [823, 473] on button "Save & Close" at bounding box center [831, 476] width 95 height 29
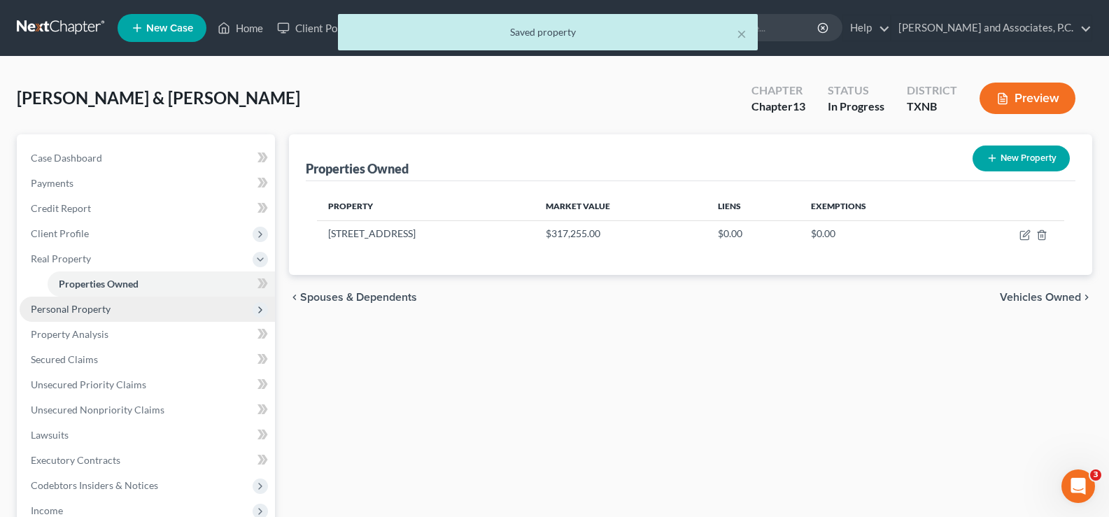
click at [136, 306] on span "Personal Property" at bounding box center [147, 309] width 255 height 25
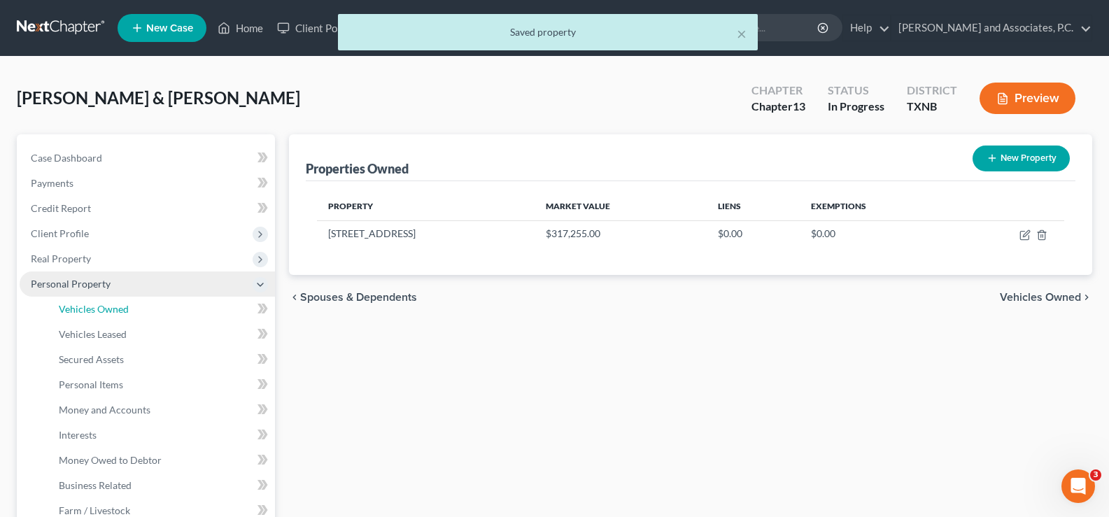
click at [136, 306] on link "Vehicles Owned" at bounding box center [161, 309] width 227 height 25
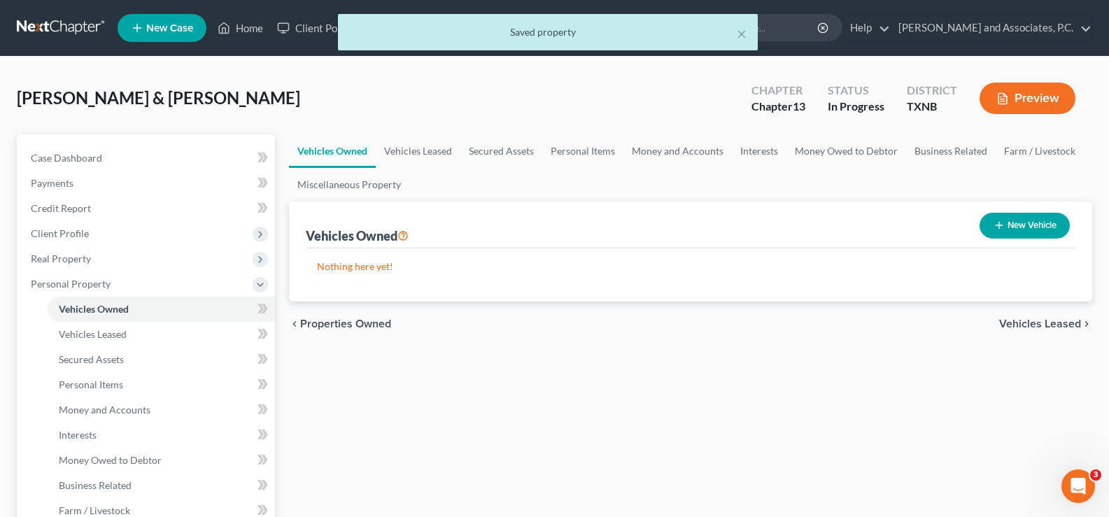
click at [1010, 216] on button "New Vehicle" at bounding box center [1025, 226] width 90 height 26
select select "0"
select select "2"
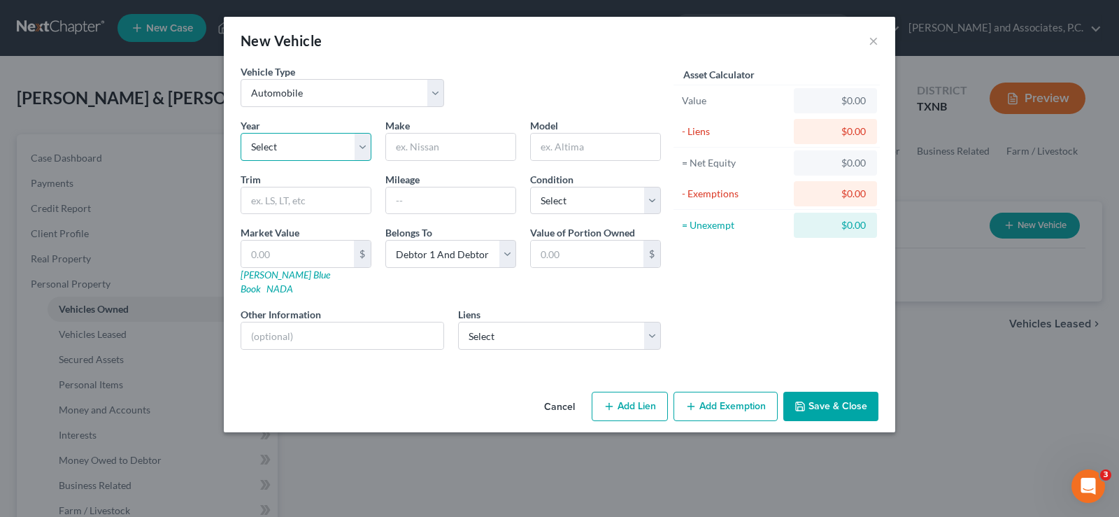
click at [368, 145] on select "Select 2026 2025 2024 2023 2022 2021 2020 2019 2018 2017 2016 2015 2014 2013 20…" at bounding box center [306, 147] width 131 height 28
select select "2"
click at [241, 133] on select "Select 2026 2025 2024 2023 2022 2021 2020 2019 2018 2017 2016 2015 2014 2013 20…" at bounding box center [306, 147] width 131 height 28
click at [484, 148] on input "text" at bounding box center [450, 147] width 129 height 27
type input "Jeep"
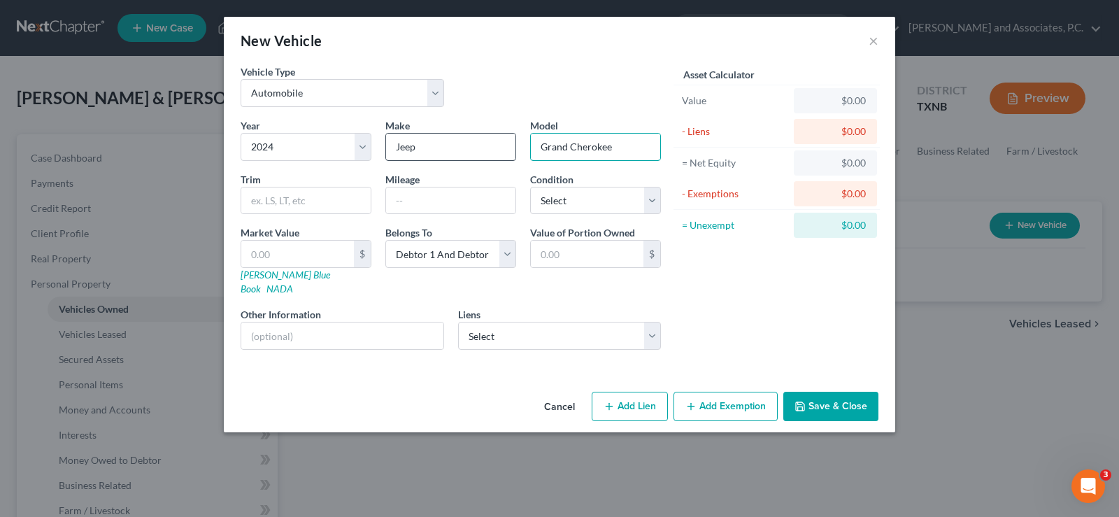
type input "Grand Cherokee"
type input "16325"
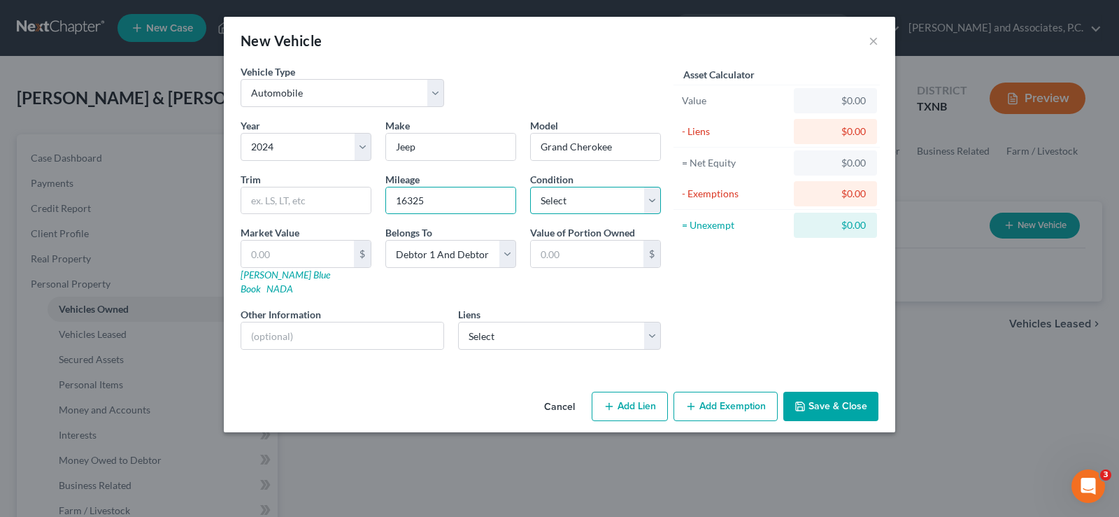
click at [633, 208] on select "Select Excellent Very Good Good Fair Poor" at bounding box center [595, 201] width 131 height 28
select select "0"
click at [530, 187] on select "Select Excellent Very Good Good Fair Poor" at bounding box center [595, 201] width 131 height 28
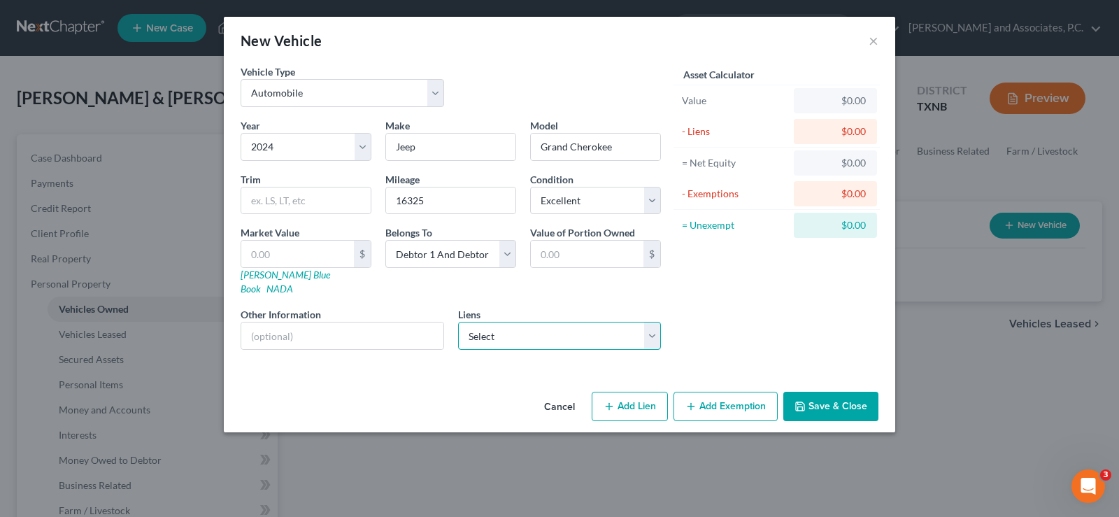
click at [649, 322] on select "Select Nstar/[PERSON_NAME] - $190,434.00 Td Auto Fin - $67,324.00 Ally Fincl - …" at bounding box center [560, 336] width 204 height 28
select select "1"
click at [458, 322] on select "Select Nstar/[PERSON_NAME] - $190,434.00 Td Auto Fin - $67,324.00 Ally Fincl - …" at bounding box center [560, 336] width 204 height 28
select select
select select "39"
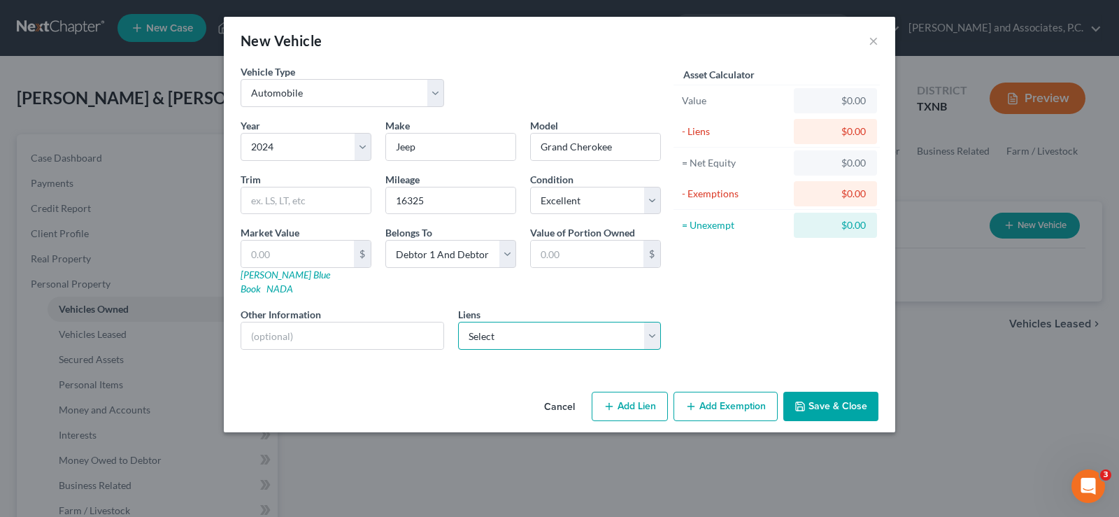
select select "2"
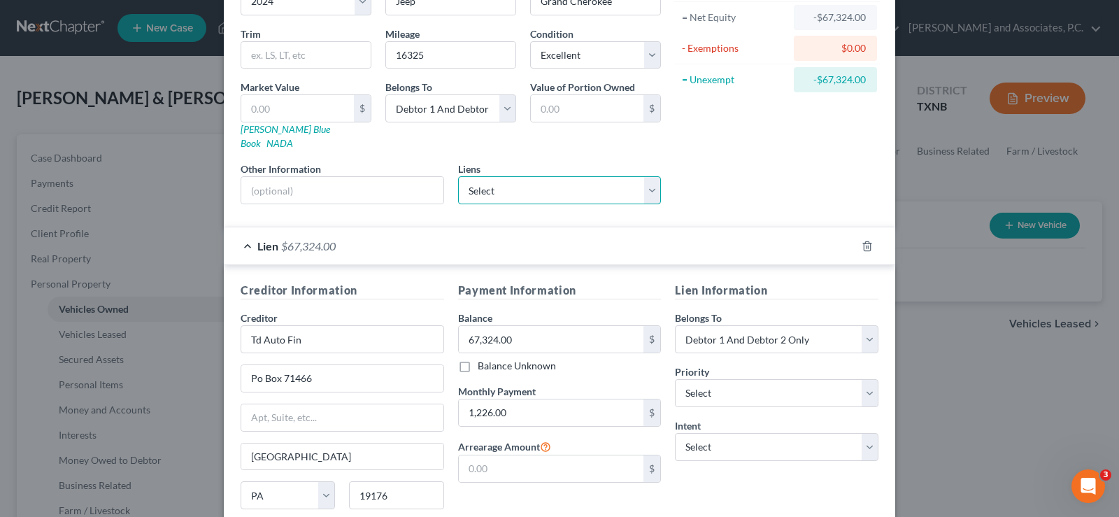
scroll to position [248, 0]
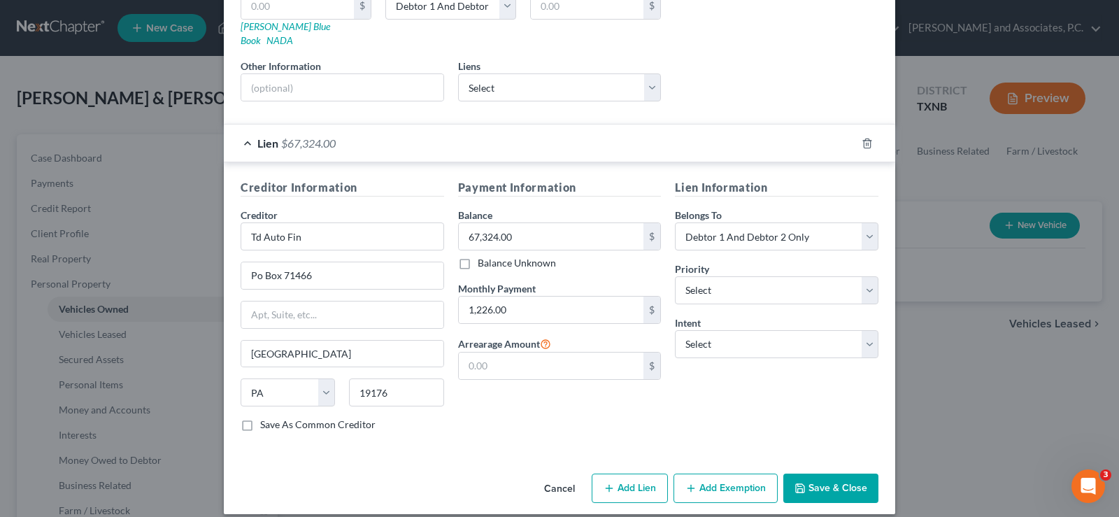
click at [829, 476] on button "Save & Close" at bounding box center [831, 488] width 95 height 29
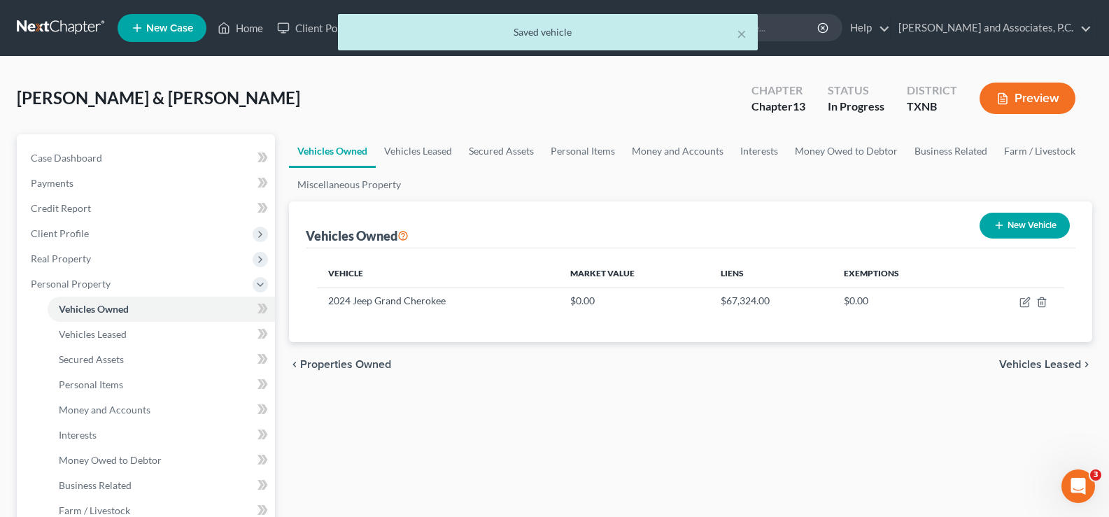
click at [1028, 232] on button "New Vehicle" at bounding box center [1025, 226] width 90 height 26
select select "0"
select select "2"
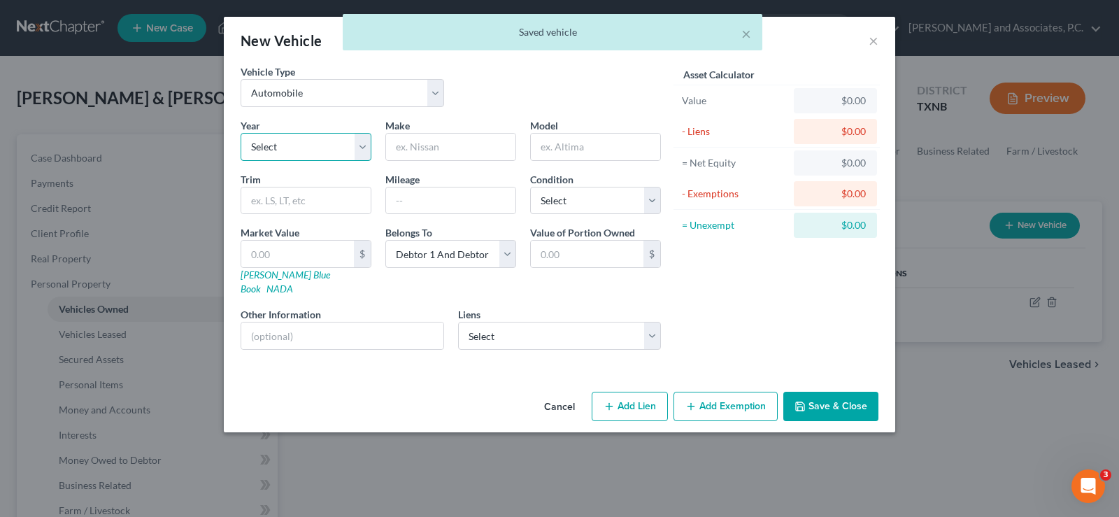
click at [331, 137] on select "Select 2026 2025 2024 2023 2022 2021 2020 2019 2018 2017 2016 2015 2014 2013 20…" at bounding box center [306, 147] width 131 height 28
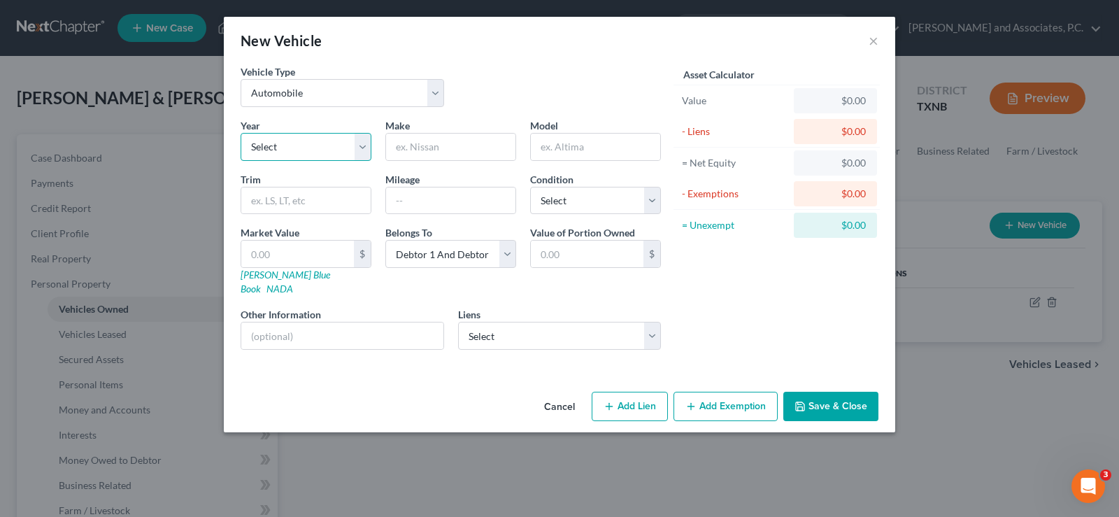
select select "7"
click at [241, 133] on select "Select 2026 2025 2024 2023 2022 2021 2020 2019 2018 2017 2016 2015 2014 2013 20…" at bounding box center [306, 147] width 131 height 28
click at [405, 150] on input "text" at bounding box center [450, 147] width 129 height 27
type input "Honda"
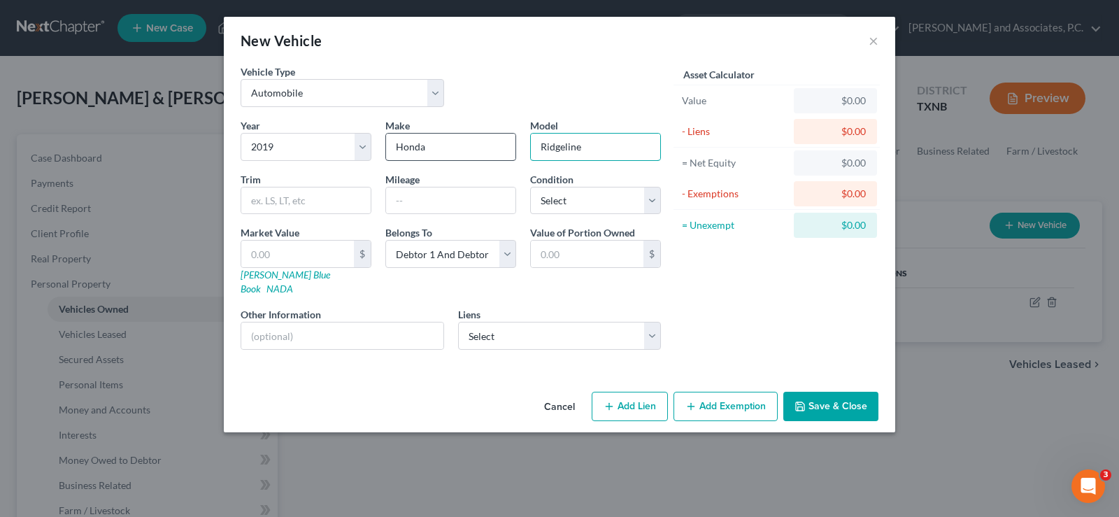
type input "Ridgeline"
type input "42767"
click at [567, 204] on select "Select Excellent Very Good Good Fair Poor" at bounding box center [595, 201] width 131 height 28
select select "3"
click at [530, 187] on select "Select Excellent Very Good Good Fair Poor" at bounding box center [595, 201] width 131 height 28
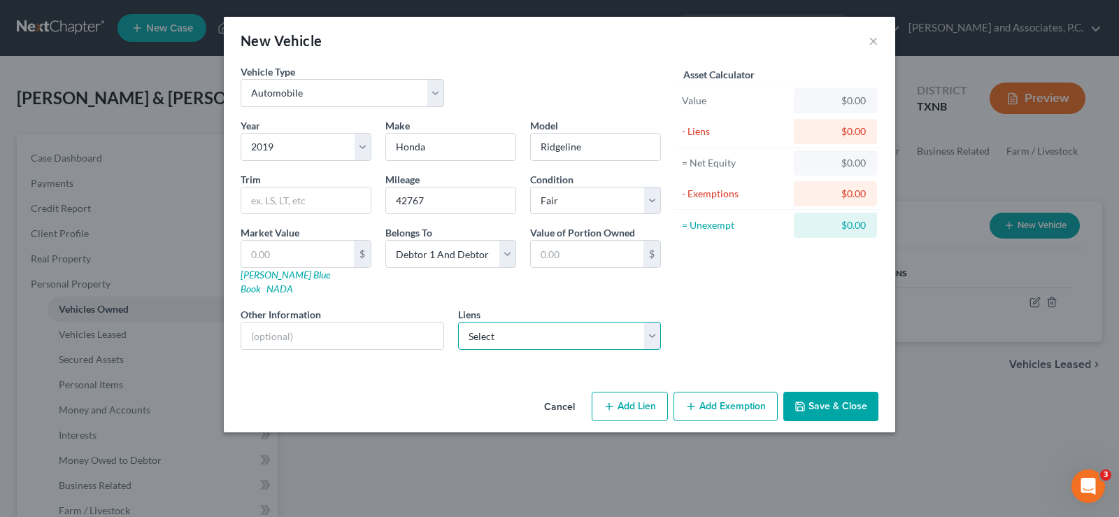
click at [511, 322] on select "Select Nstar/[PERSON_NAME] - $190,434.00 Ally Fincl - $29,106.00" at bounding box center [560, 336] width 204 height 28
select select "1"
click at [458, 322] on select "Select Nstar/[PERSON_NAME] - $190,434.00 Ally Fincl - $29,106.00" at bounding box center [560, 336] width 204 height 28
select select
select select "24"
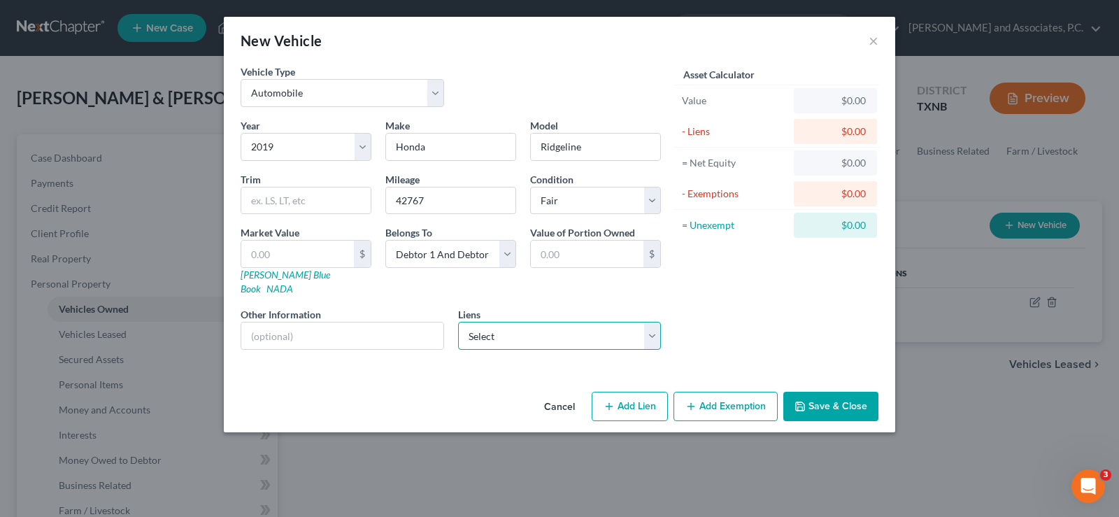
select select "2"
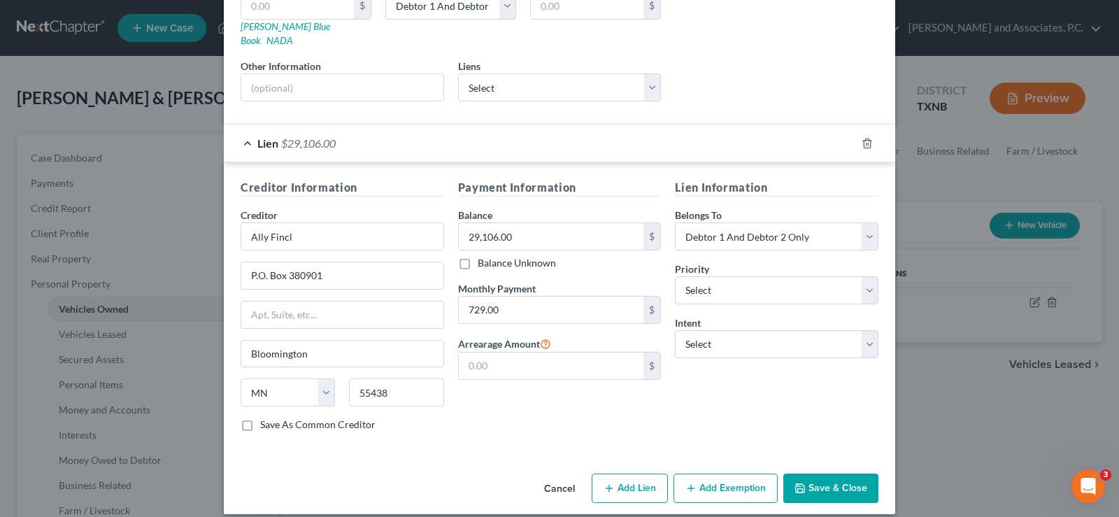
click at [840, 478] on button "Save & Close" at bounding box center [831, 488] width 95 height 29
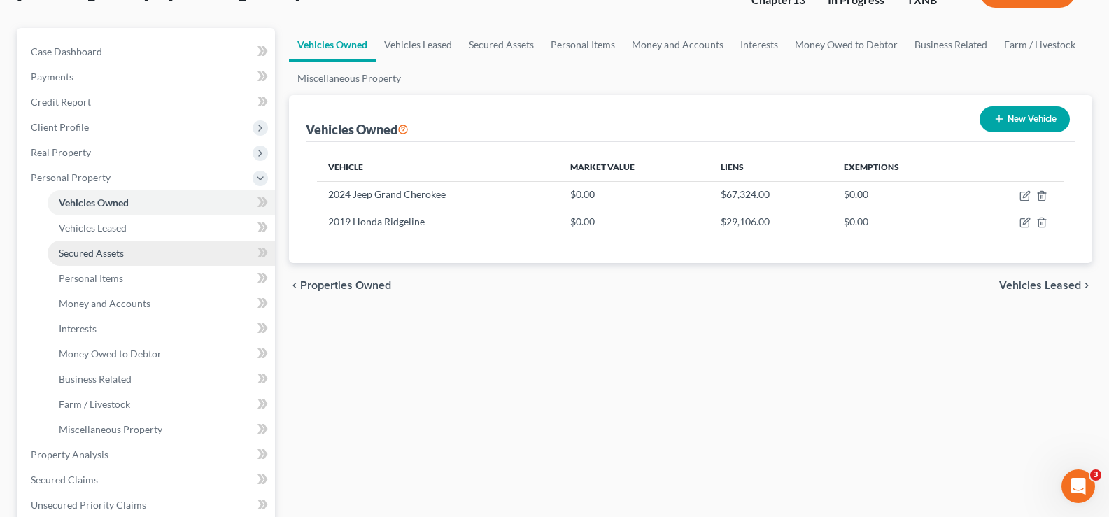
scroll to position [140, 0]
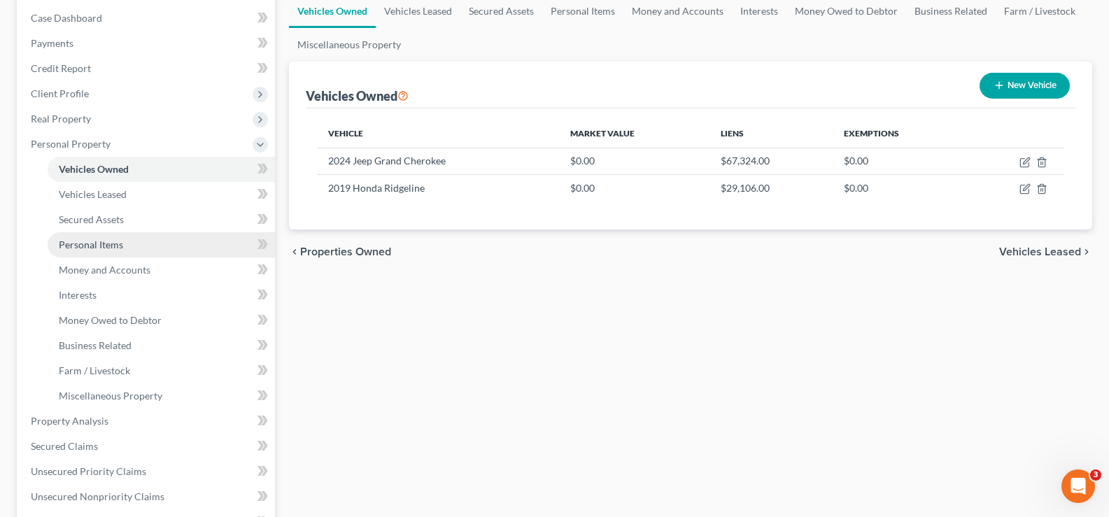
click at [110, 240] on span "Personal Items" at bounding box center [91, 245] width 64 height 12
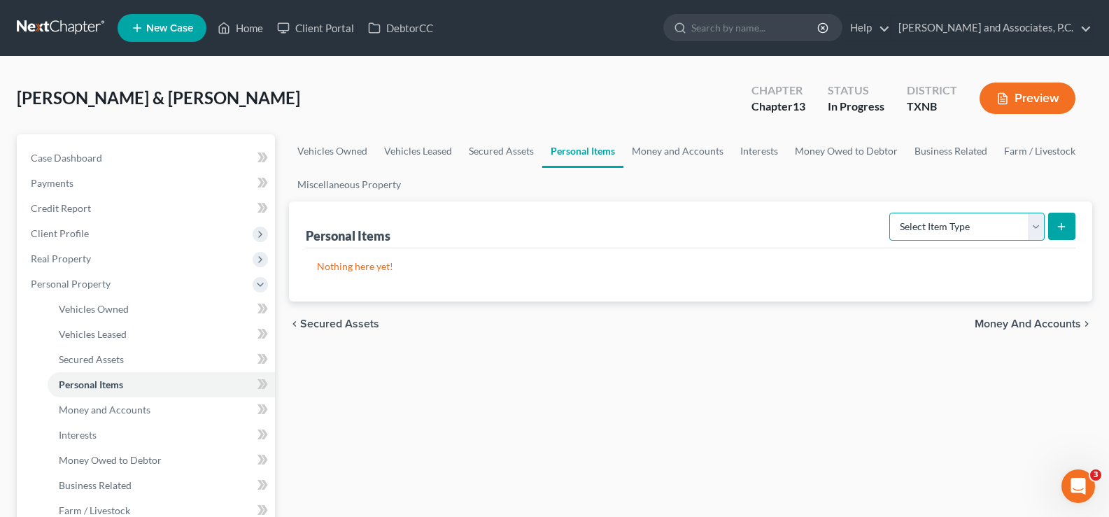
click at [1038, 229] on select "Select Item Type Clothing Collectibles Of Value Electronics Firearms Household …" at bounding box center [966, 227] width 155 height 28
select select "clothing"
click at [891, 213] on select "Select Item Type Clothing Collectibles Of Value Electronics Firearms Household …" at bounding box center [966, 227] width 155 height 28
click at [1064, 223] on icon "submit" at bounding box center [1061, 226] width 11 height 11
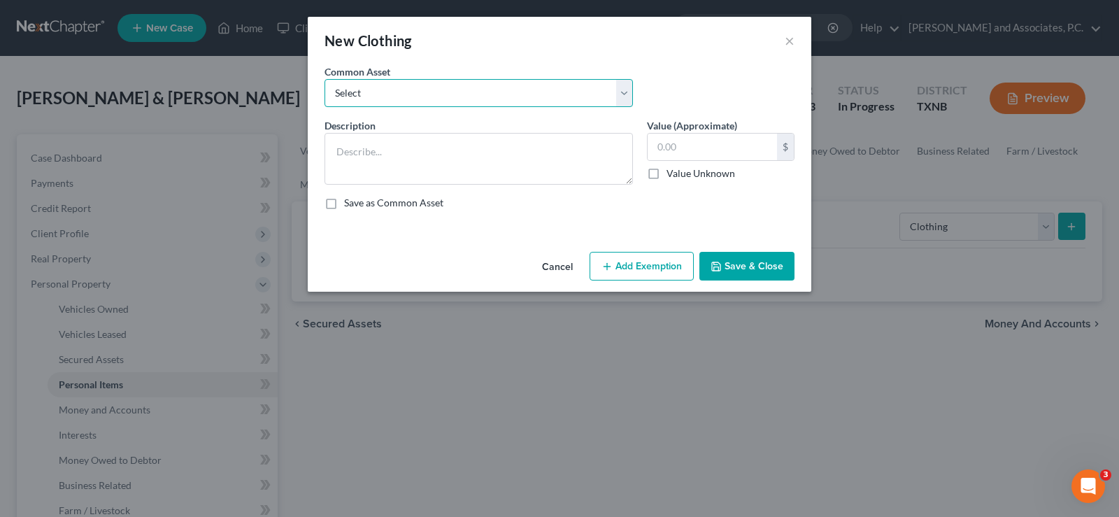
drag, startPoint x: 621, startPoint y: 96, endPoint x: 612, endPoint y: 102, distance: 11.1
click at [621, 96] on select "Select personal clothing personal clothing personal clothing" at bounding box center [479, 93] width 309 height 28
select select "1"
click at [325, 79] on select "Select personal clothing personal clothing personal clothing" at bounding box center [479, 93] width 309 height 28
type textarea "personal clothing"
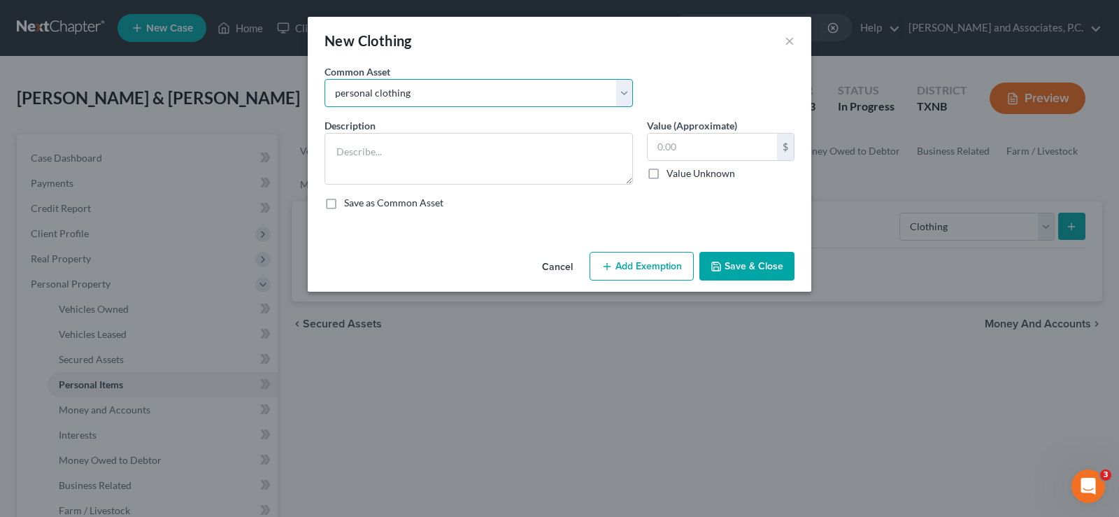
type input "500.00"
click at [749, 265] on button "Save & Close" at bounding box center [747, 266] width 95 height 29
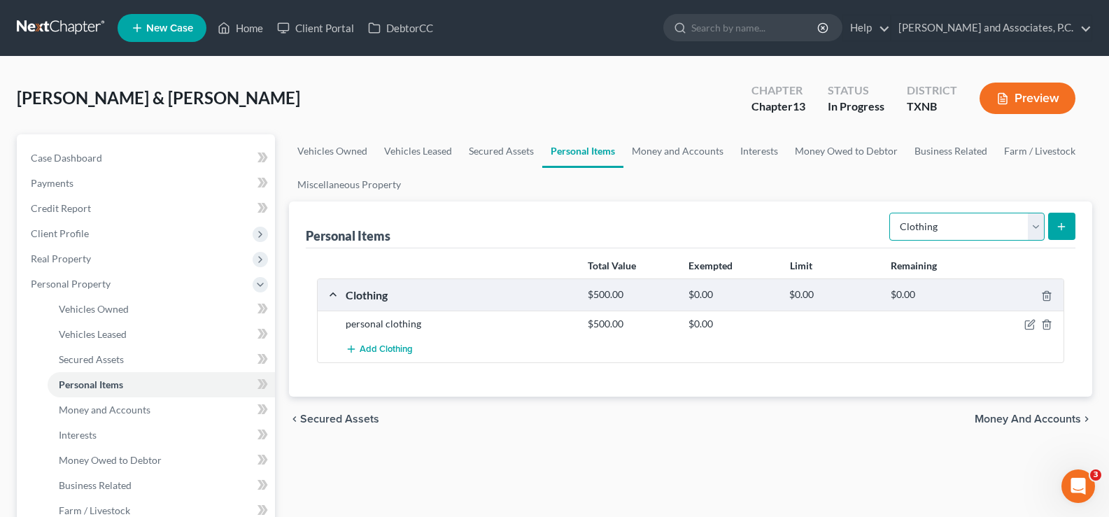
click at [1032, 230] on select "Select Item Type Clothing Collectibles Of Value Electronics Firearms Household …" at bounding box center [966, 227] width 155 height 28
select select "household_goods"
click at [891, 213] on select "Select Item Type Clothing Collectibles Of Value Electronics Firearms Household …" at bounding box center [966, 227] width 155 height 28
click at [1060, 222] on icon "submit" at bounding box center [1061, 226] width 11 height 11
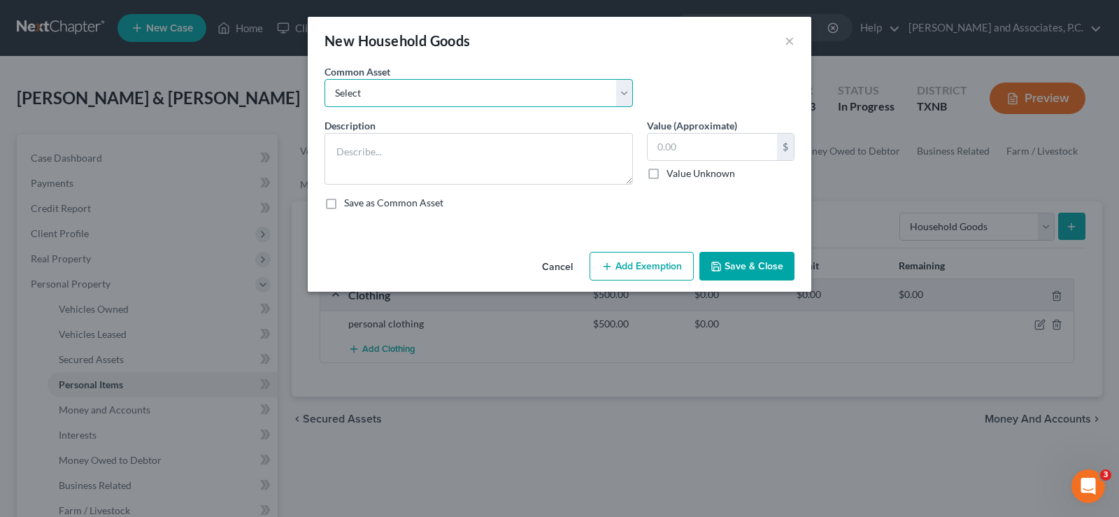
click at [541, 95] on select "Select household goods & furnishings household goods & furnishings" at bounding box center [479, 93] width 309 height 28
select select "0"
click at [325, 79] on select "Select household goods & furnishings household goods & furnishings" at bounding box center [479, 93] width 309 height 28
type textarea "household goods & furnishings"
type input "4,000.00"
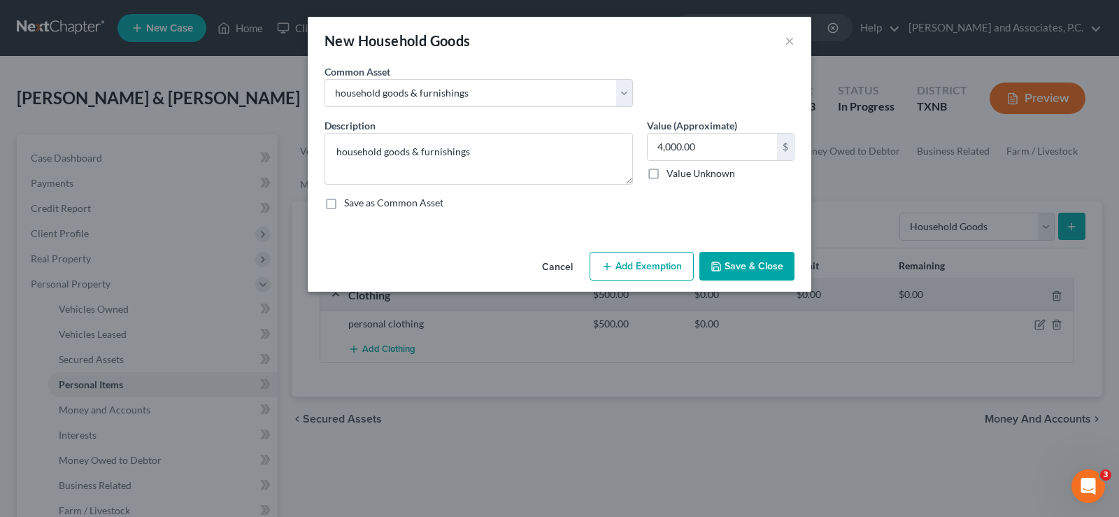
click at [763, 267] on button "Save & Close" at bounding box center [747, 266] width 95 height 29
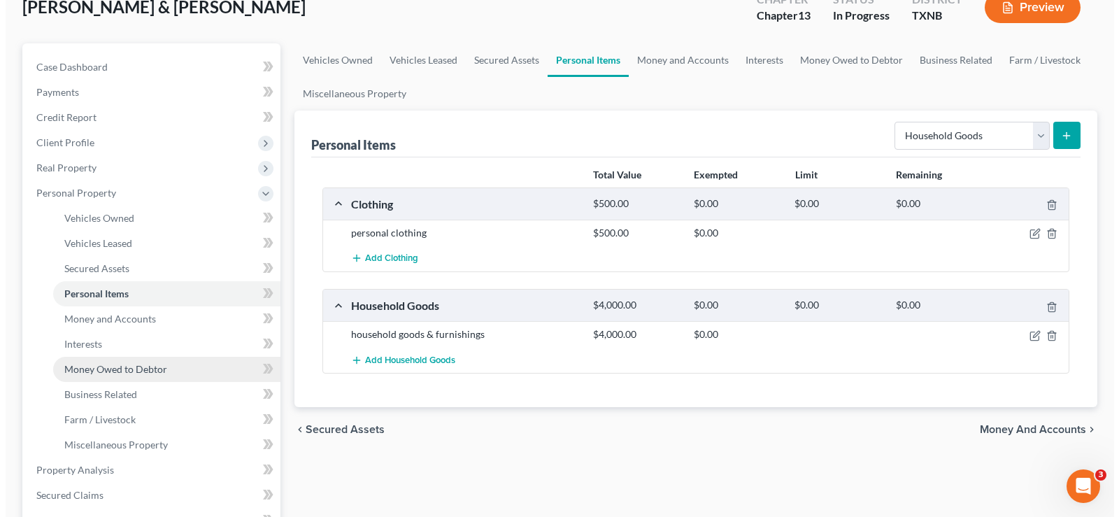
scroll to position [140, 0]
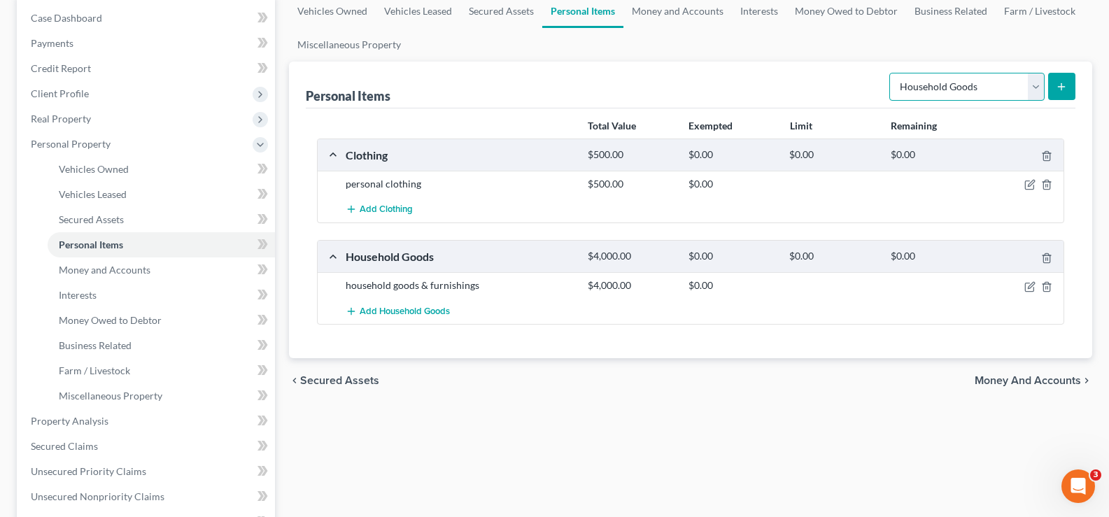
click at [1032, 89] on select "Select Item Type Clothing Collectibles Of Value Electronics Firearms Household …" at bounding box center [966, 87] width 155 height 28
select select "firearms"
click at [891, 73] on select "Select Item Type Clothing Collectibles Of Value Electronics Firearms Household …" at bounding box center [966, 87] width 155 height 28
click at [1066, 84] on icon "submit" at bounding box center [1061, 86] width 11 height 11
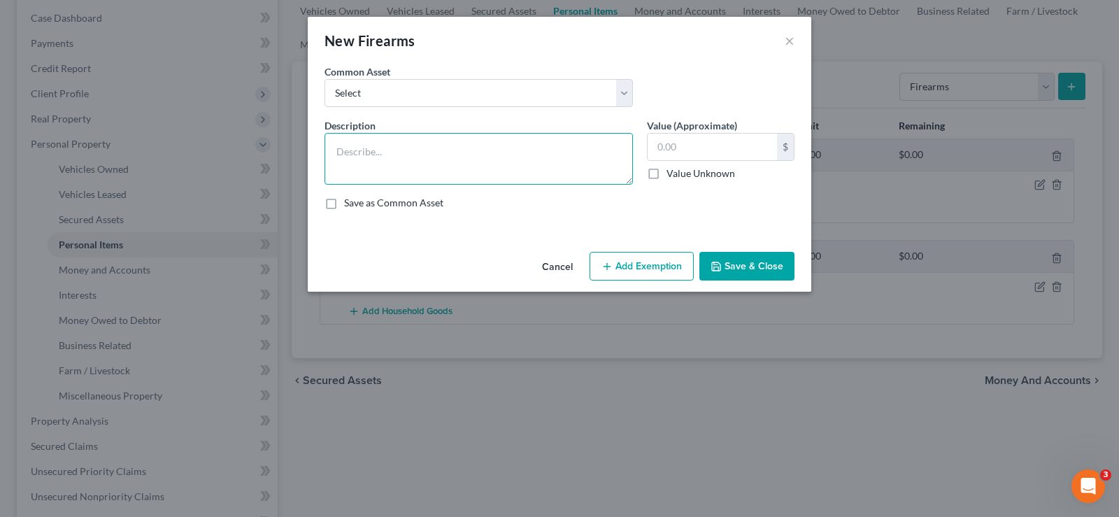
click at [400, 164] on textarea at bounding box center [479, 159] width 309 height 52
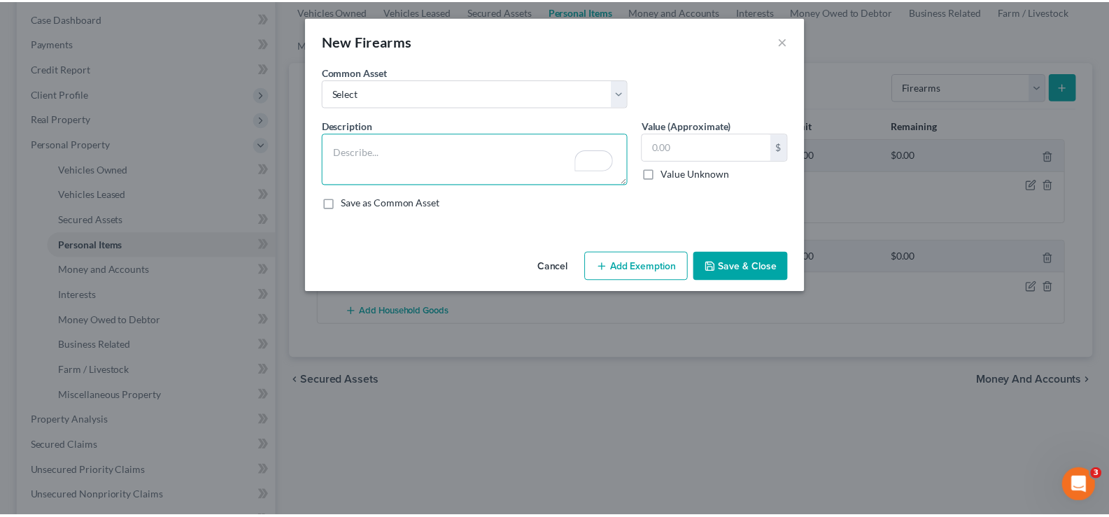
scroll to position [0, 0]
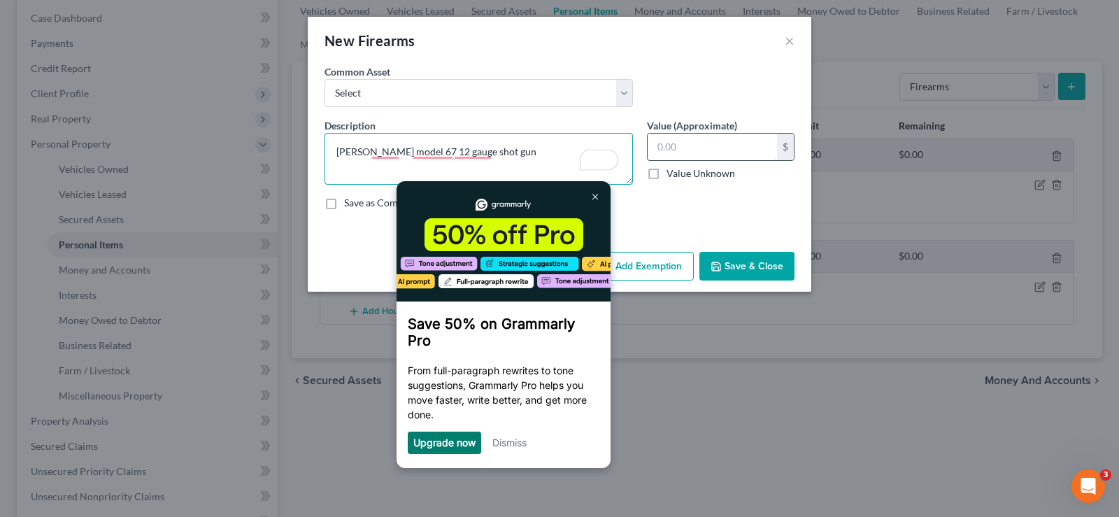
type textarea "[PERSON_NAME] model 67 12 gauge shot gun"
click at [681, 146] on input "text" at bounding box center [712, 147] width 129 height 27
click at [593, 193] on img at bounding box center [596, 196] width 6 height 6
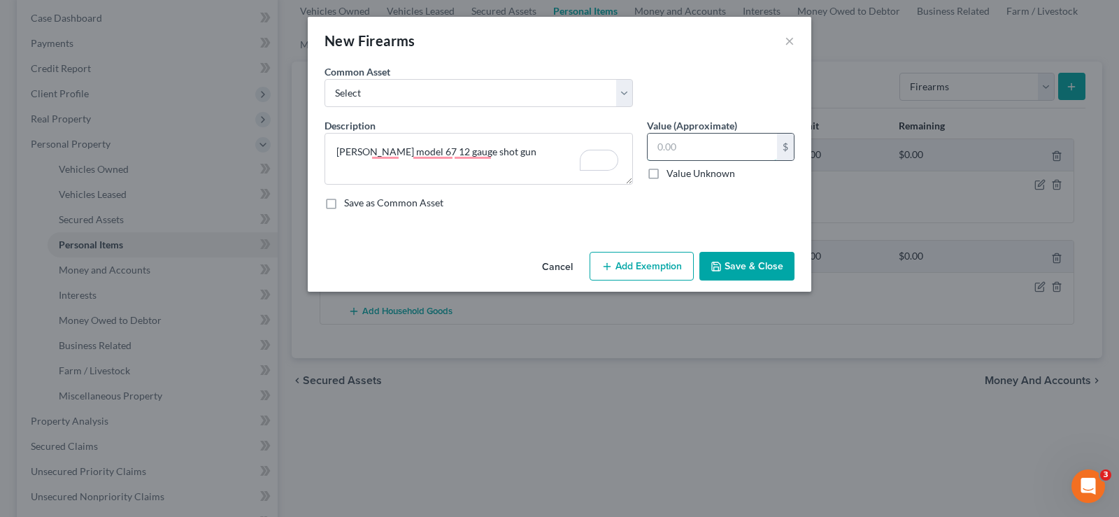
click at [702, 150] on input "text" at bounding box center [712, 147] width 129 height 27
type input "100.00"
click at [747, 270] on button "Save & Close" at bounding box center [747, 266] width 95 height 29
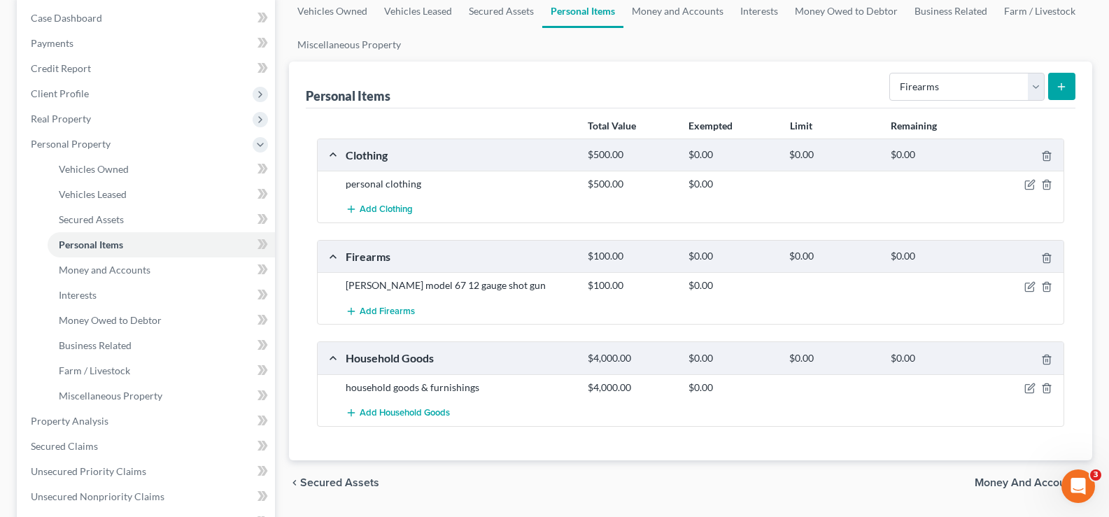
click at [1061, 90] on icon "submit" at bounding box center [1061, 86] width 11 height 11
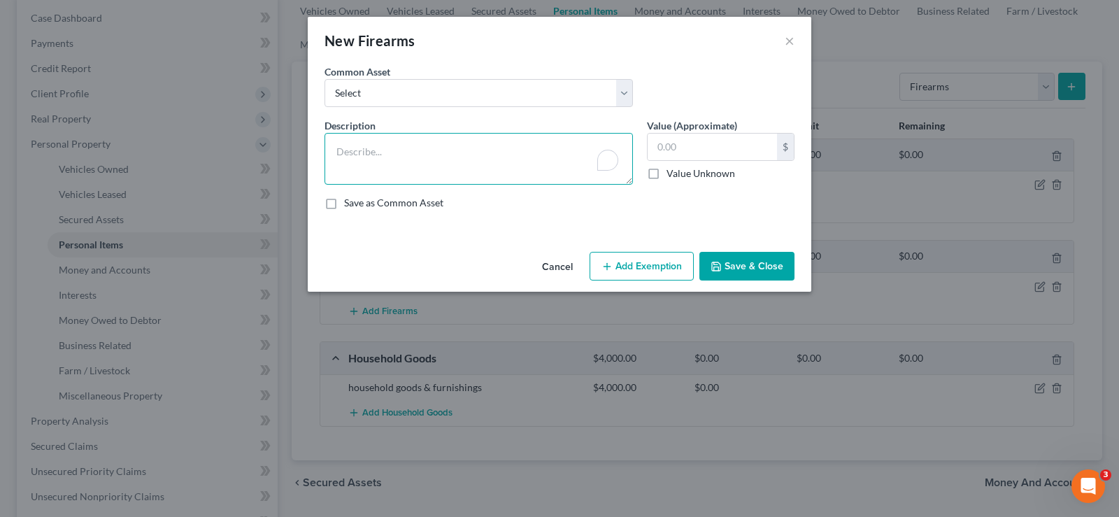
click at [407, 136] on textarea "To enrich screen reader interactions, please activate Accessibility in Grammarl…" at bounding box center [479, 159] width 309 height 52
type textarea "Bersa Thunder .380"
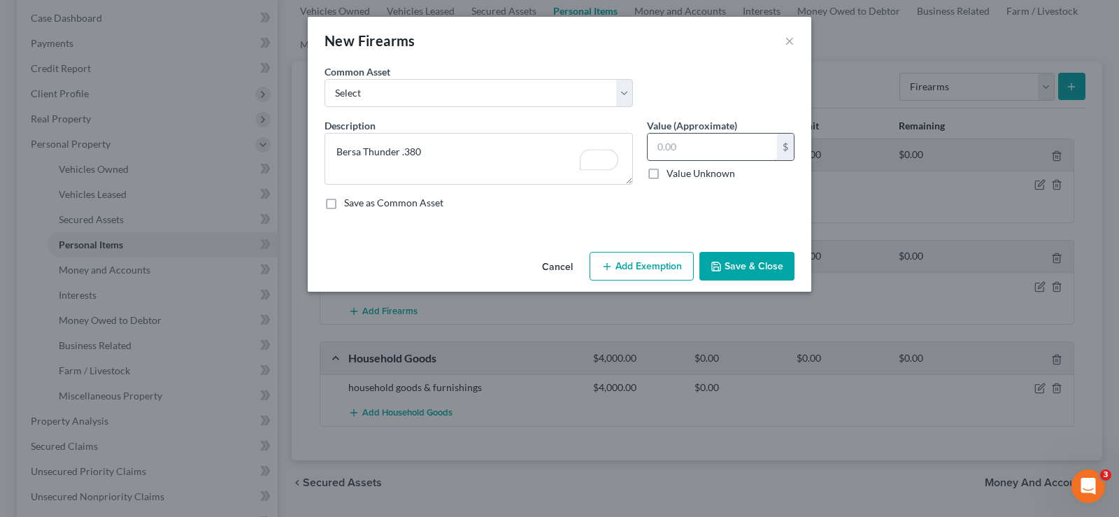
click at [676, 158] on input "text" at bounding box center [712, 147] width 129 height 27
type input "200.00"
click at [727, 269] on button "Save & Close" at bounding box center [747, 266] width 95 height 29
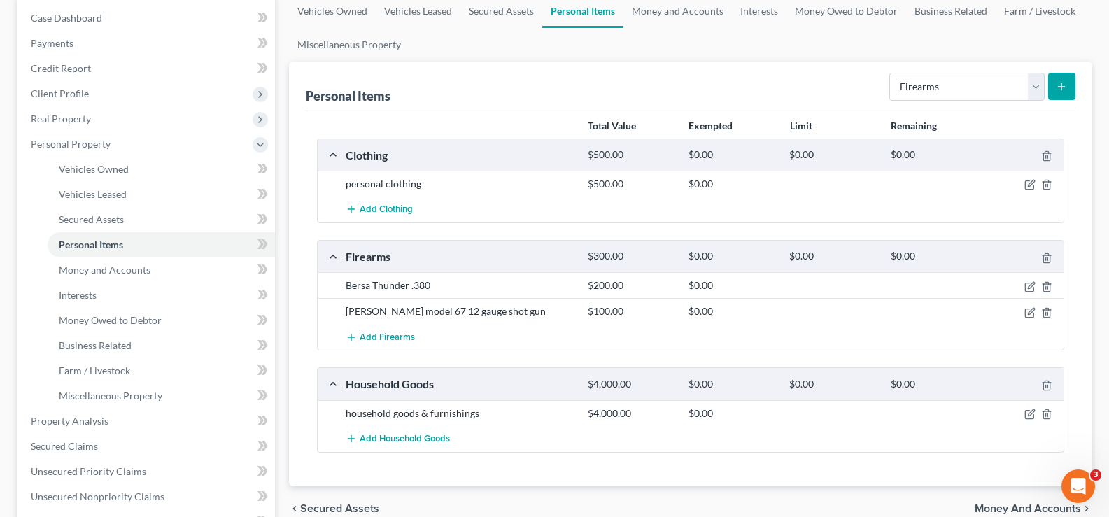
click at [1062, 94] on button "submit" at bounding box center [1061, 86] width 27 height 27
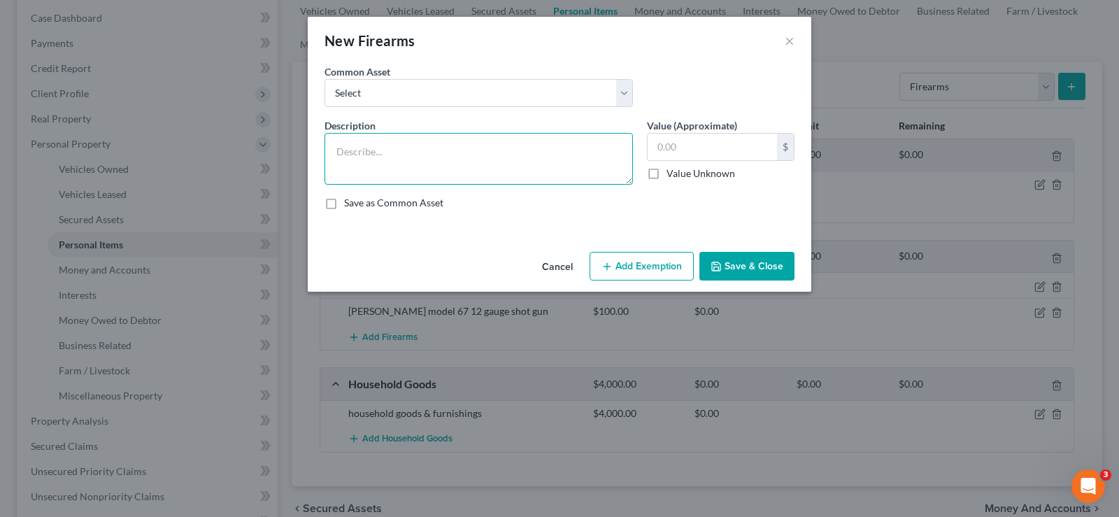
click at [460, 142] on textarea at bounding box center [479, 159] width 309 height 52
type textarea "Taurus 45 cal"
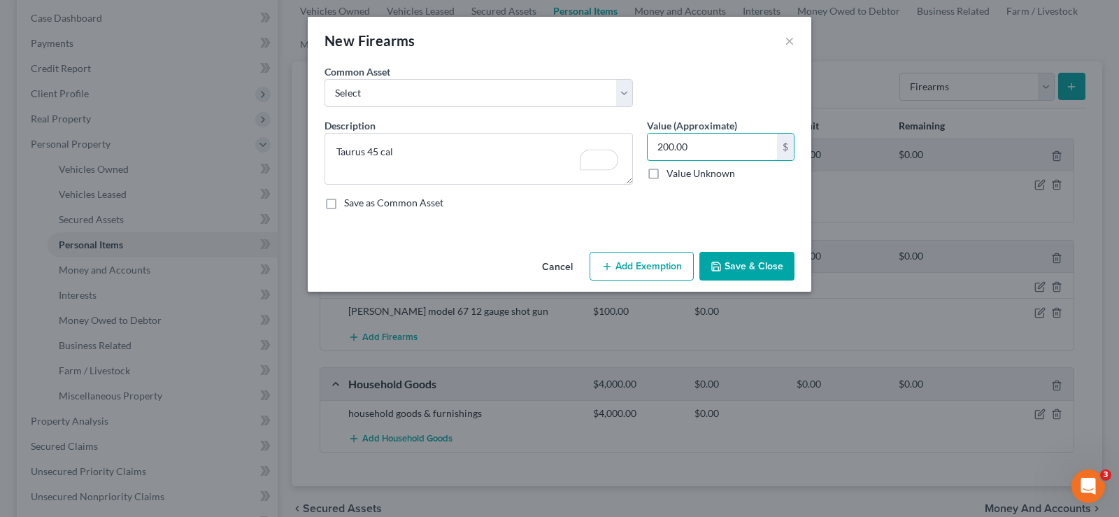
type input "200.00"
click at [722, 263] on icon "button" at bounding box center [716, 266] width 11 height 11
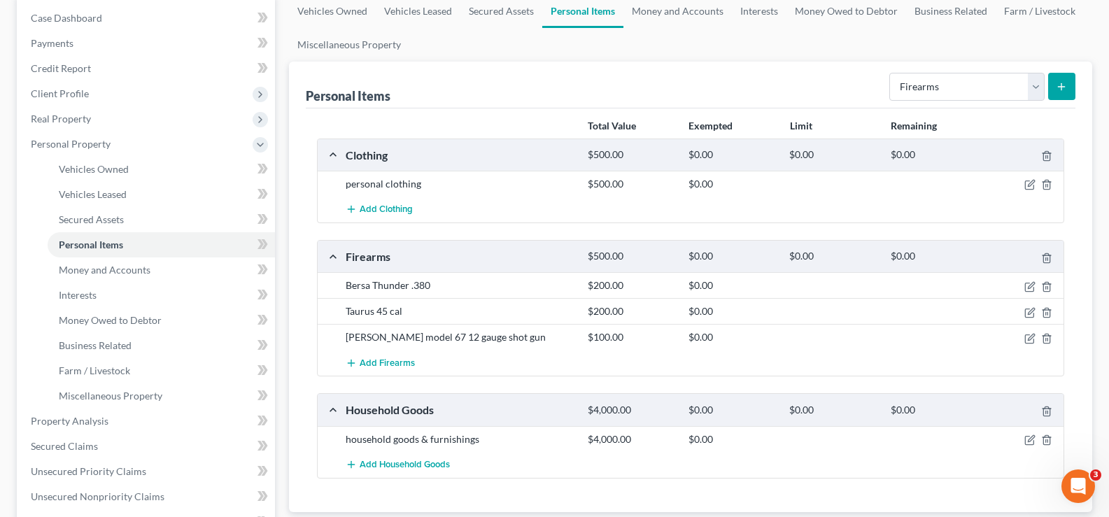
click at [1066, 82] on icon "submit" at bounding box center [1061, 86] width 11 height 11
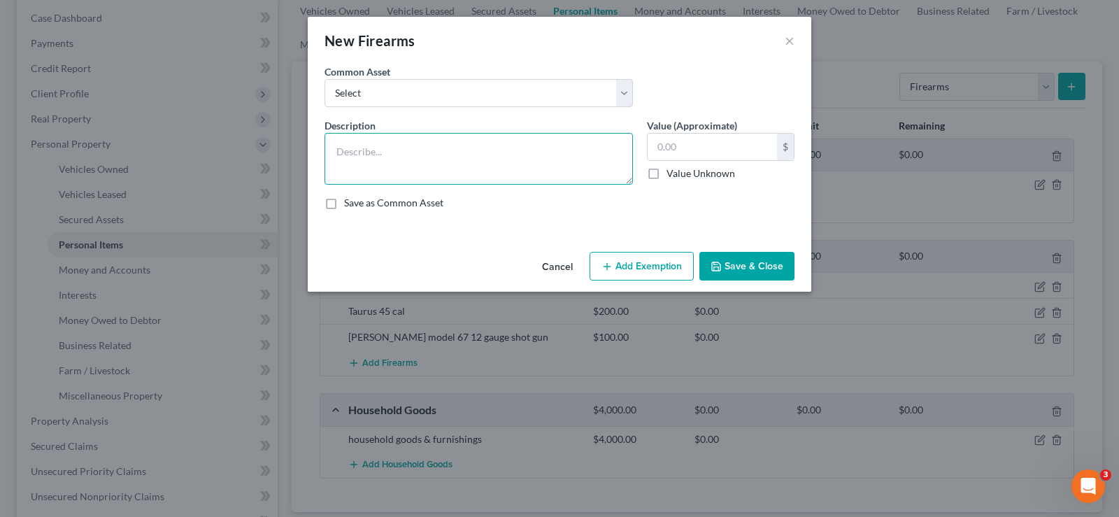
click at [462, 154] on textarea at bounding box center [479, 159] width 309 height 52
type textarea "Wincherster 30/30 rifle"
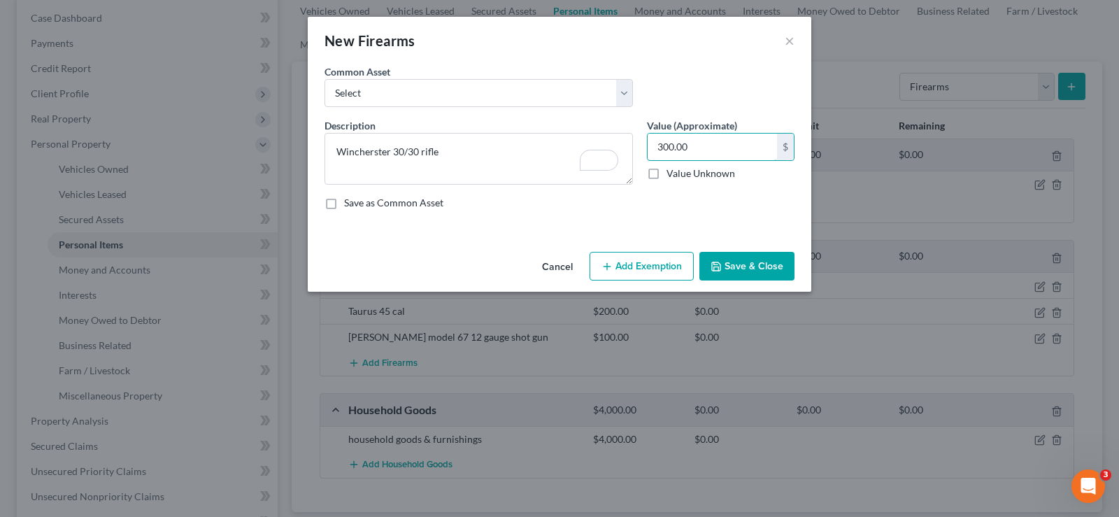
type input "300.00"
click at [741, 262] on button "Save & Close" at bounding box center [747, 266] width 95 height 29
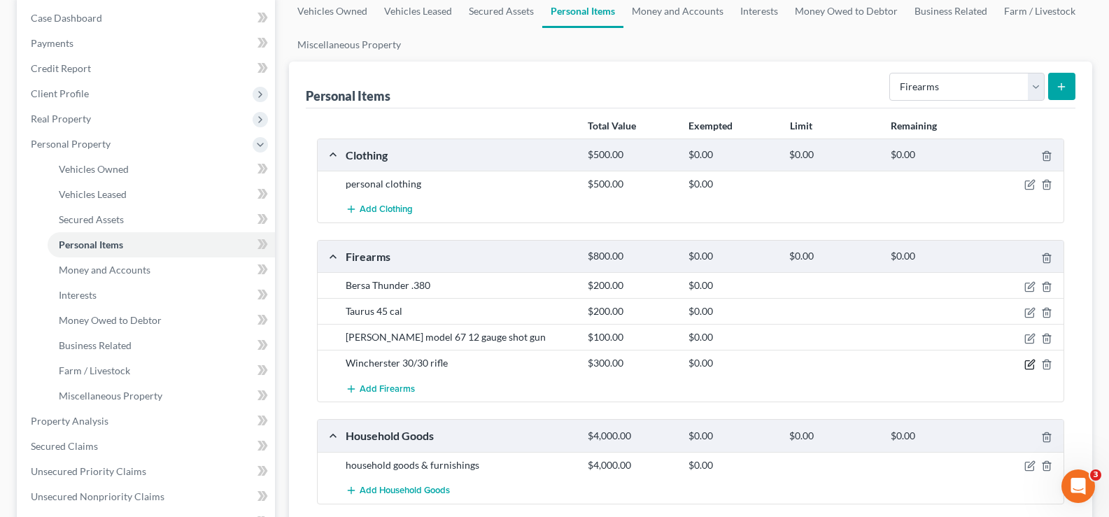
click at [1029, 365] on icon "button" at bounding box center [1029, 364] width 11 height 11
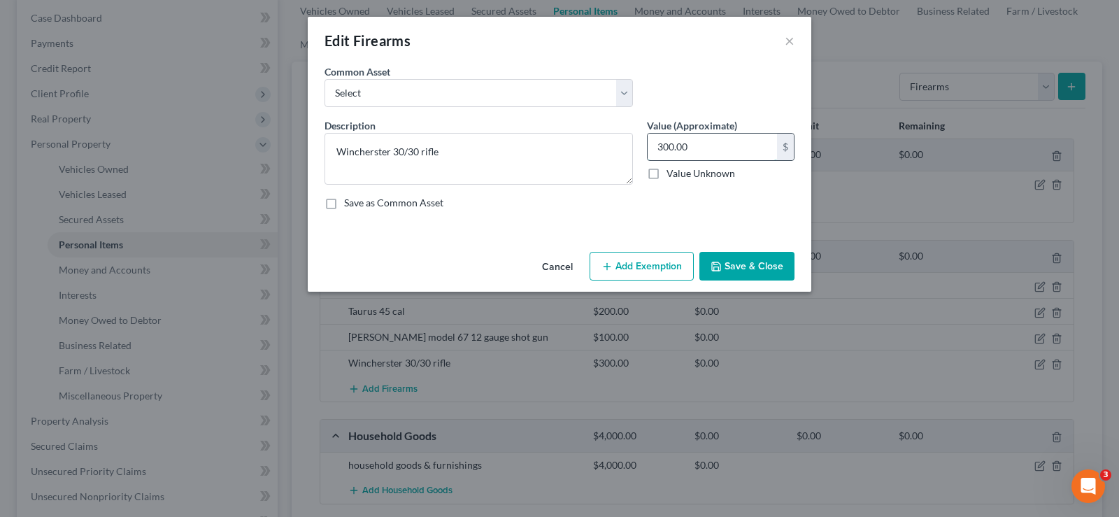
click at [716, 153] on input "300.00" at bounding box center [712, 147] width 129 height 27
type input "150.00"
click at [719, 261] on icon "button" at bounding box center [716, 266] width 11 height 11
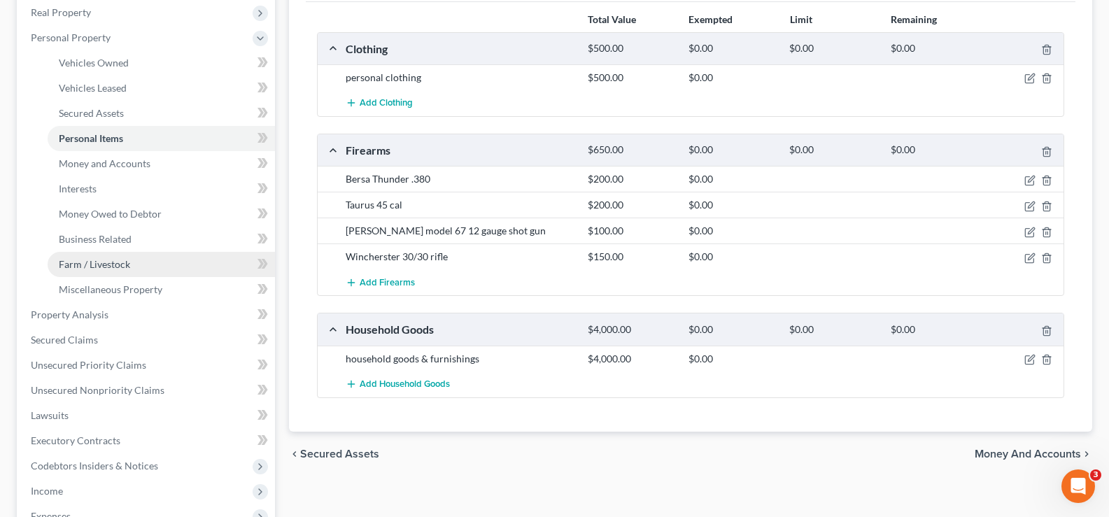
scroll to position [280, 0]
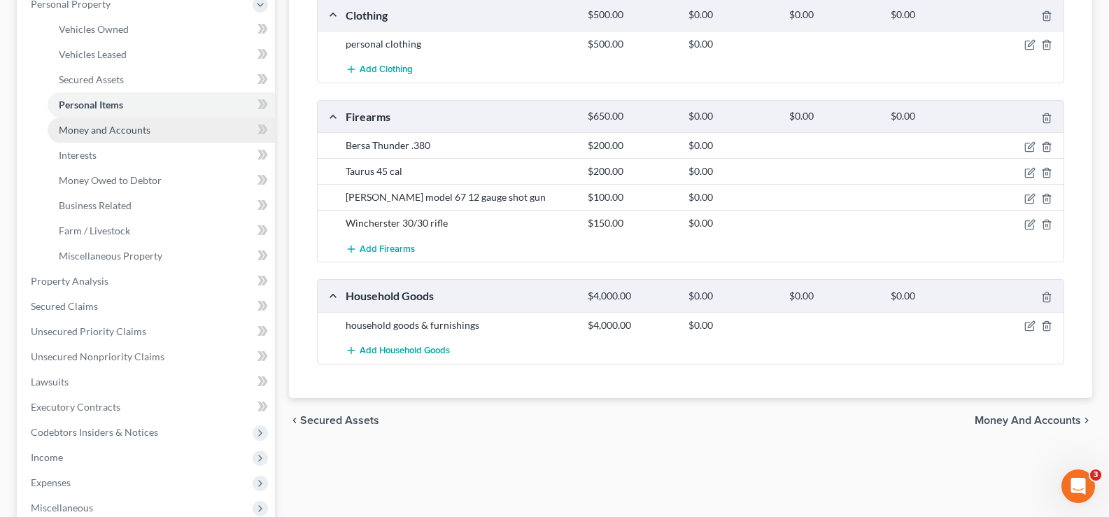
click at [106, 140] on link "Money and Accounts" at bounding box center [161, 130] width 227 height 25
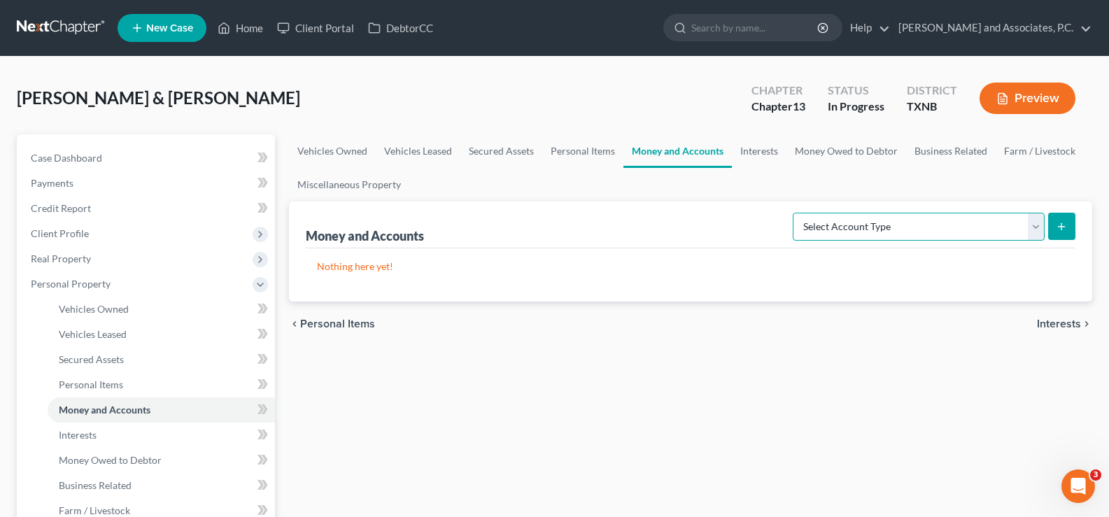
click at [1028, 233] on select "Select Account Type Brokerage Cash on Hand Certificates of Deposit Checking Acc…" at bounding box center [919, 227] width 252 height 28
select select "checking"
click at [796, 213] on select "Select Account Type Brokerage Cash on Hand Certificates of Deposit Checking Acc…" at bounding box center [919, 227] width 252 height 28
click at [1059, 216] on button "submit" at bounding box center [1061, 226] width 27 height 27
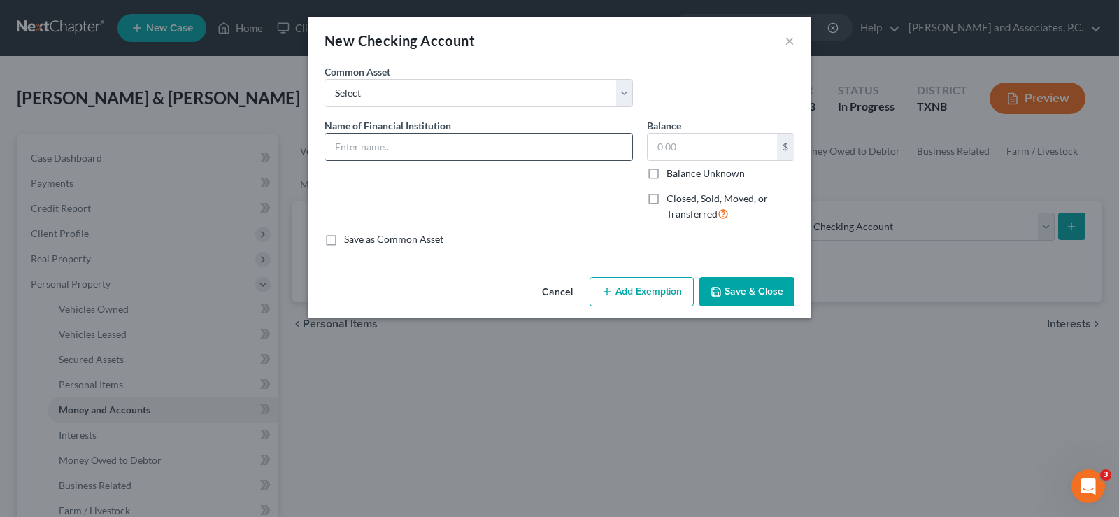
click at [347, 143] on input "text" at bounding box center [478, 147] width 307 height 27
type input "[GEOGRAPHIC_DATA]"
type input "171.67"
click at [759, 296] on button "Save & Close" at bounding box center [747, 291] width 95 height 29
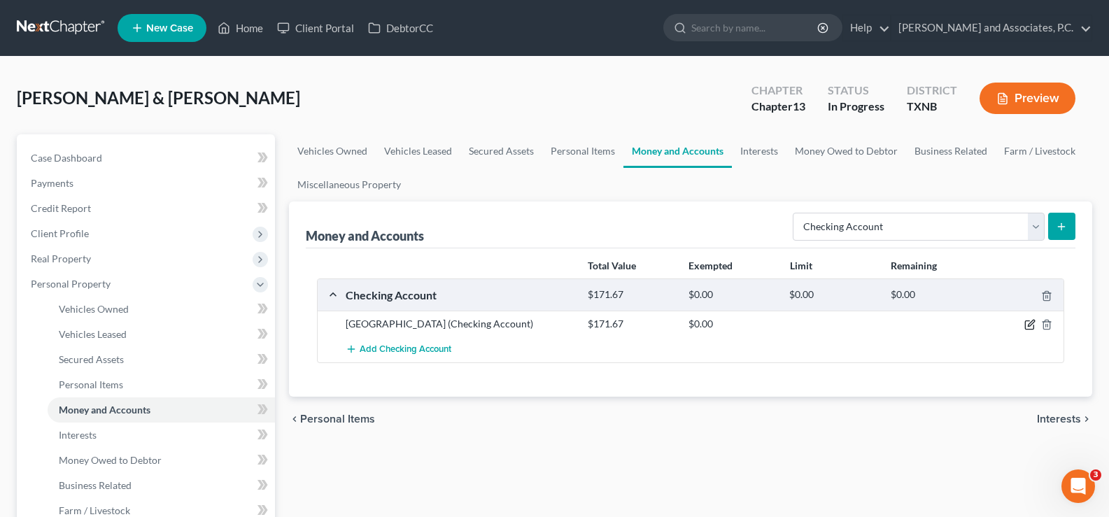
click at [1029, 326] on icon "button" at bounding box center [1031, 323] width 6 height 6
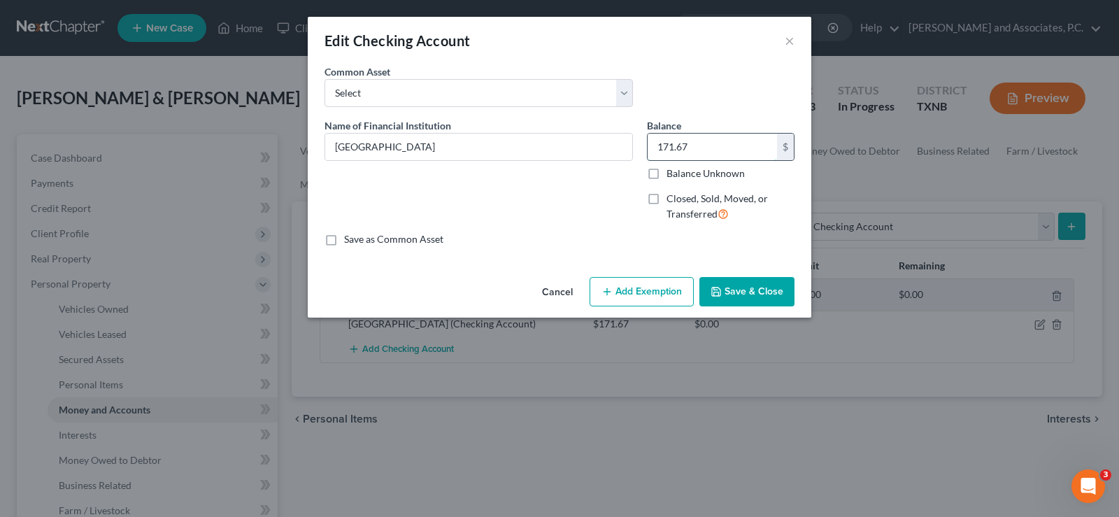
click at [674, 143] on input "171.67" at bounding box center [712, 147] width 129 height 27
type input "1"
type input "79.00"
click at [772, 288] on button "Save & Close" at bounding box center [747, 291] width 95 height 29
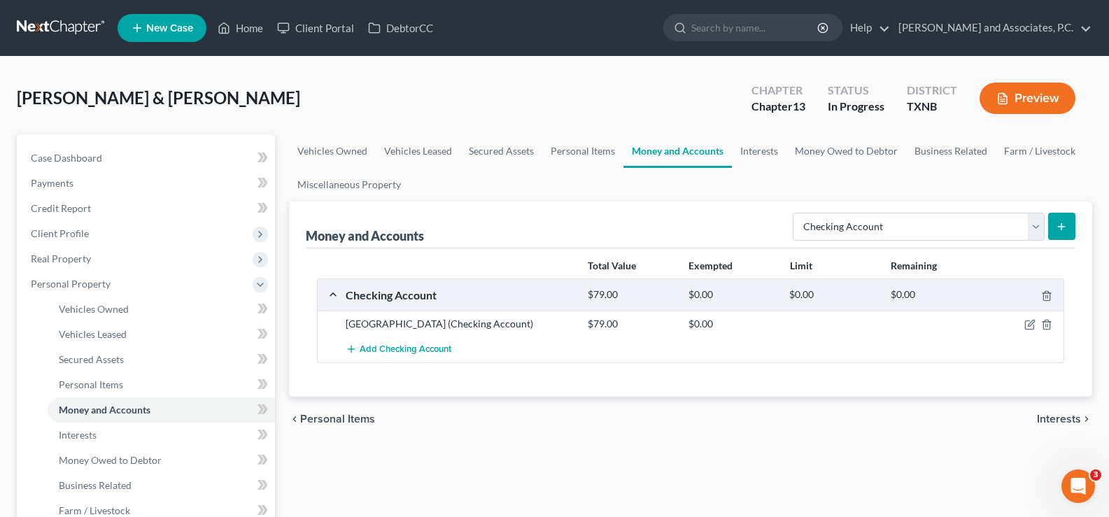
drag, startPoint x: 1060, startPoint y: 228, endPoint x: 1054, endPoint y: 216, distance: 13.1
click at [1060, 227] on button "submit" at bounding box center [1061, 226] width 27 height 27
click at [1068, 224] on button "submit" at bounding box center [1061, 226] width 27 height 27
drag, startPoint x: 1039, startPoint y: 225, endPoint x: 1028, endPoint y: 225, distance: 11.2
click at [1039, 225] on select "Select Account Type Brokerage Cash on Hand Certificates of Deposit Checking Acc…" at bounding box center [919, 227] width 252 height 28
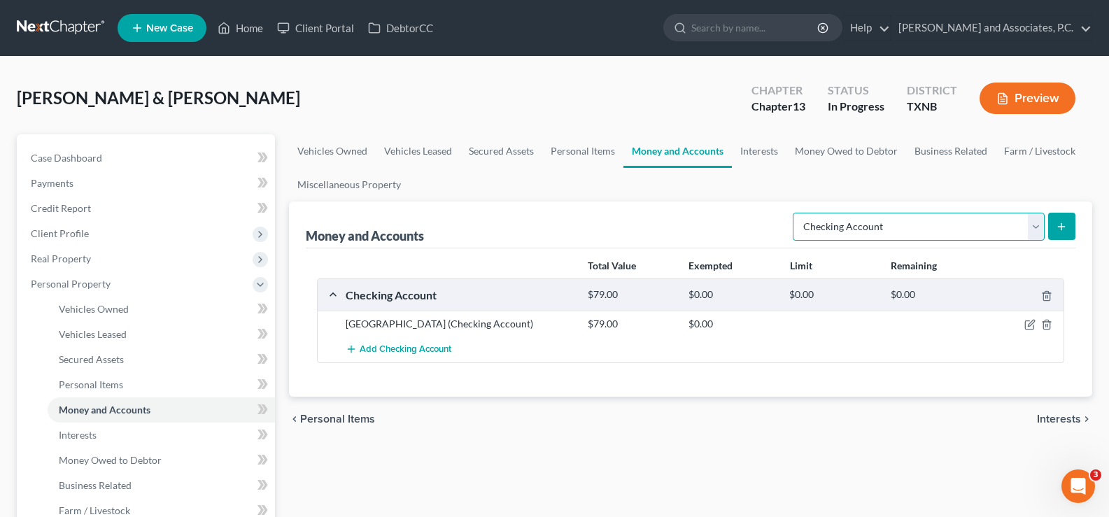
select select "savings"
click at [796, 213] on select "Select Account Type Brokerage Cash on Hand Certificates of Deposit Checking Acc…" at bounding box center [919, 227] width 252 height 28
click at [1068, 220] on button "submit" at bounding box center [1061, 226] width 27 height 27
click at [1066, 223] on icon "submit" at bounding box center [1061, 226] width 11 height 11
click at [1057, 228] on icon "submit" at bounding box center [1061, 226] width 11 height 11
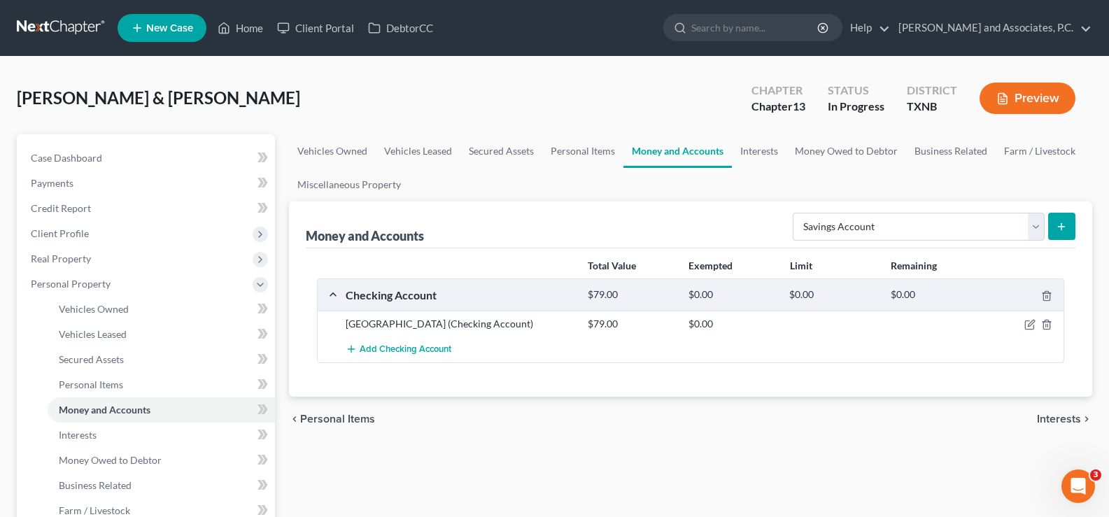
click at [1057, 228] on icon "submit" at bounding box center [1061, 226] width 11 height 11
click at [1035, 227] on select "Select Account Type Brokerage Cash on Hand Certificates of Deposit Checking Acc…" at bounding box center [919, 227] width 252 height 28
click at [796, 213] on select "Select Account Type Brokerage Cash on Hand Certificates of Deposit Checking Acc…" at bounding box center [919, 227] width 252 height 28
click at [1066, 225] on icon "submit" at bounding box center [1061, 226] width 11 height 11
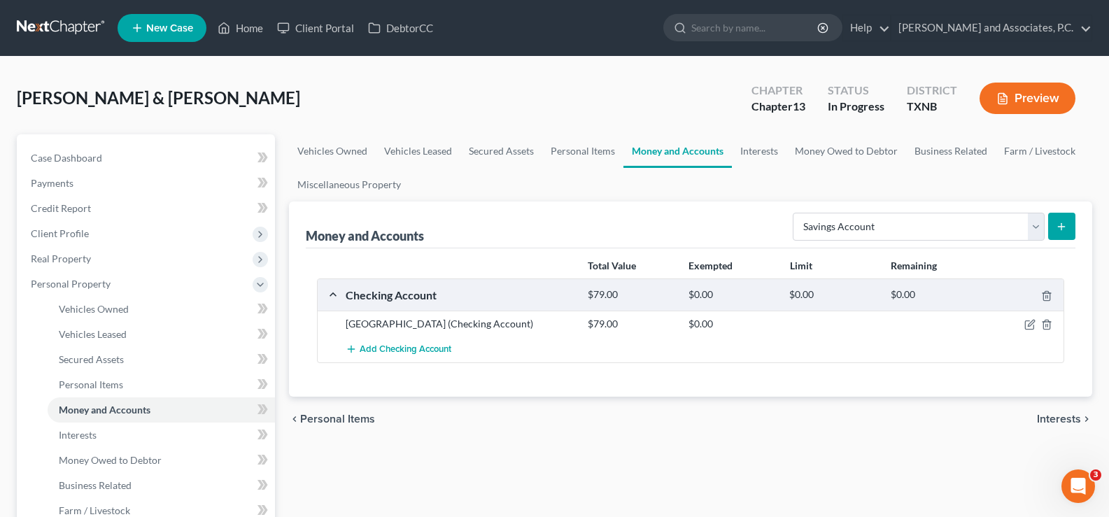
click at [1065, 225] on icon "submit" at bounding box center [1061, 226] width 11 height 11
click at [1040, 227] on select "Select Account Type Brokerage Cash on Hand Certificates of Deposit Checking Acc…" at bounding box center [919, 227] width 252 height 28
click at [796, 213] on select "Select Account Type Brokerage Cash on Hand Certificates of Deposit Checking Acc…" at bounding box center [919, 227] width 252 height 28
click at [1065, 226] on icon "submit" at bounding box center [1061, 226] width 11 height 11
click at [322, 150] on link "Vehicles Owned" at bounding box center [332, 151] width 87 height 34
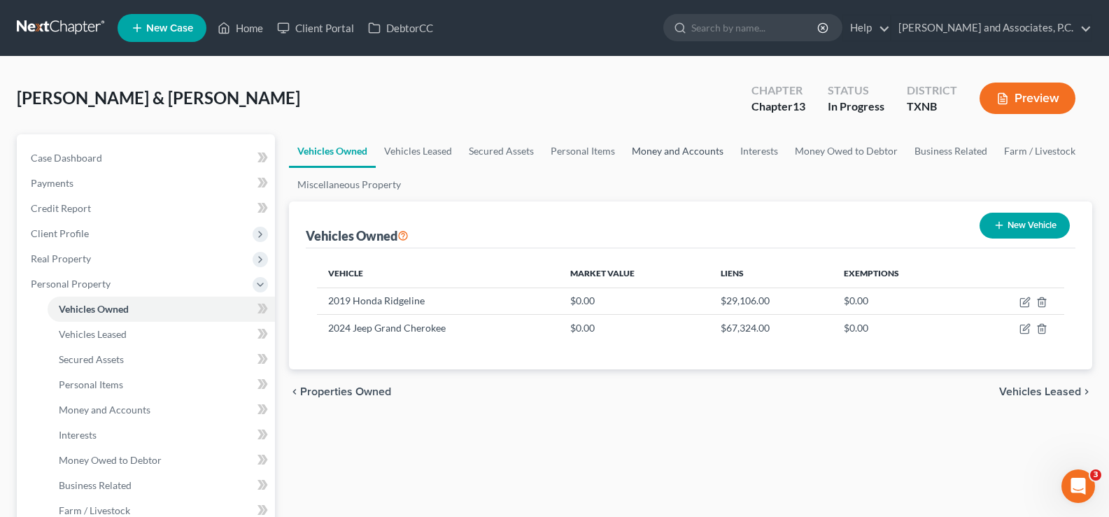
click at [693, 151] on link "Money and Accounts" at bounding box center [677, 151] width 108 height 34
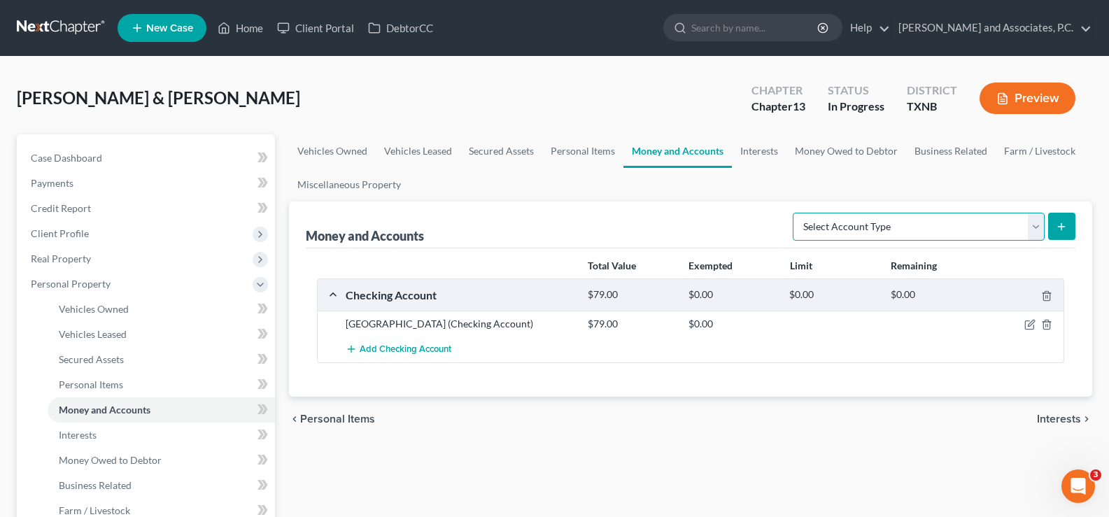
click at [1040, 227] on select "Select Account Type Brokerage Cash on Hand Certificates of Deposit Checking Acc…" at bounding box center [919, 227] width 252 height 28
select select "savings"
click at [796, 213] on select "Select Account Type Brokerage Cash on Hand Certificates of Deposit Checking Acc…" at bounding box center [919, 227] width 252 height 28
click at [1063, 232] on icon "submit" at bounding box center [1061, 226] width 11 height 11
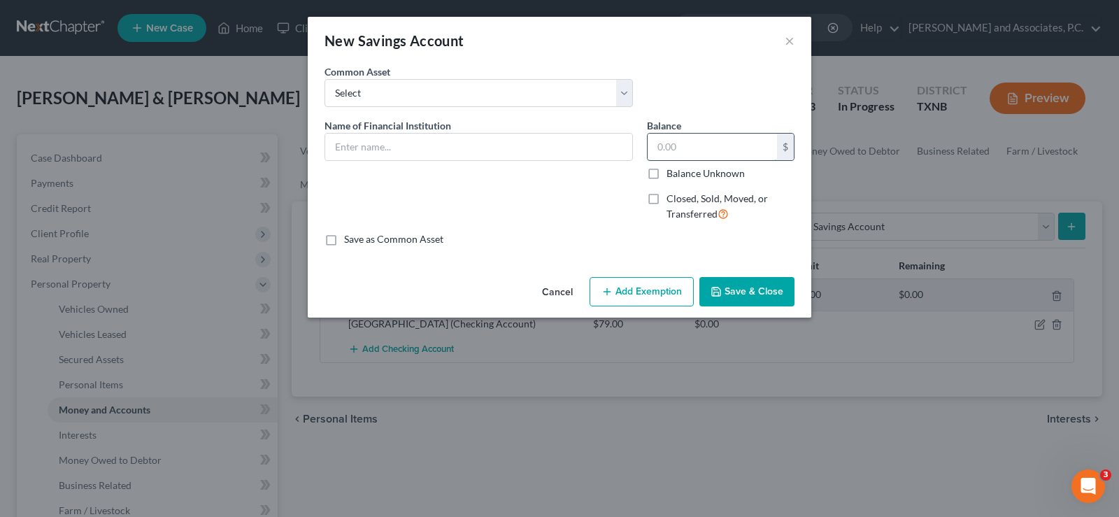
click at [674, 151] on input "text" at bounding box center [712, 147] width 129 height 27
type input "31.91"
click at [510, 148] on input "text" at bounding box center [478, 147] width 307 height 27
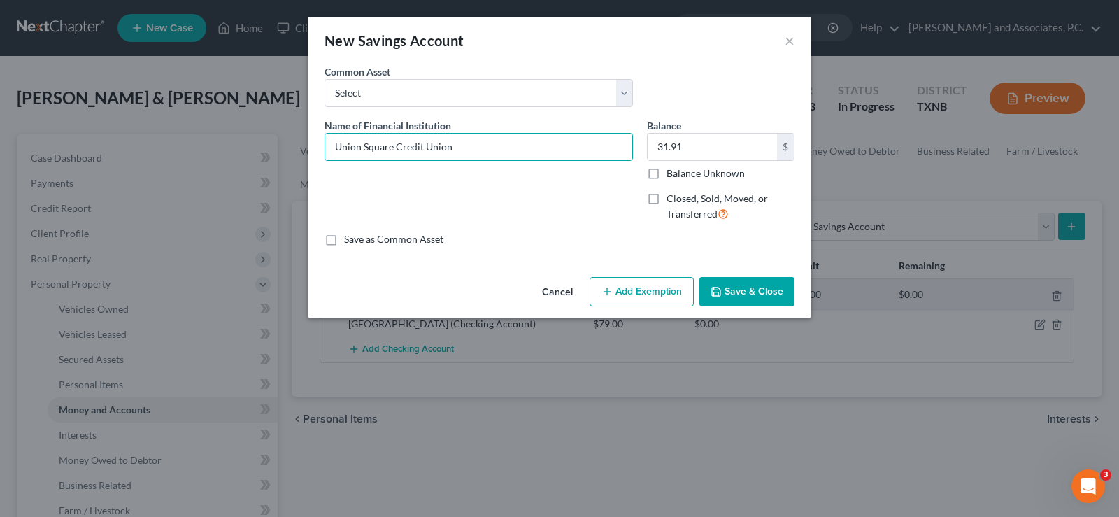
type input "Union Square Credit Union"
click at [725, 301] on button "Save & Close" at bounding box center [747, 291] width 95 height 29
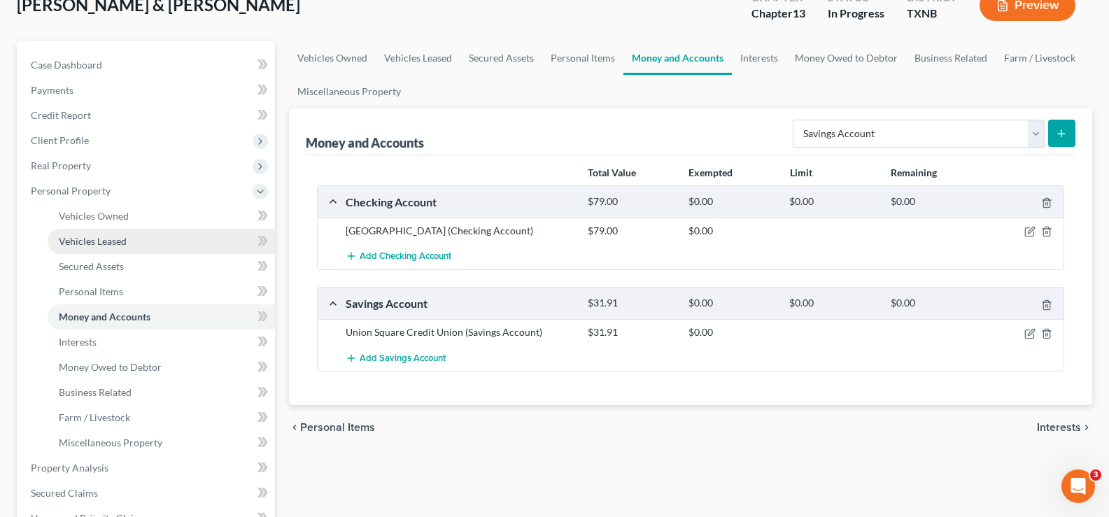
scroll to position [140, 0]
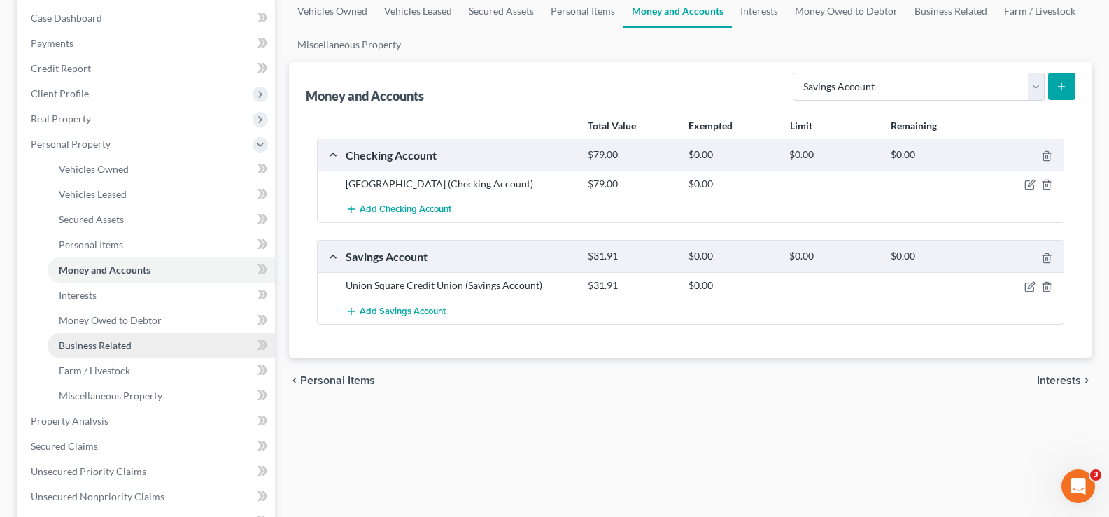
click at [141, 349] on link "Business Related" at bounding box center [161, 345] width 227 height 25
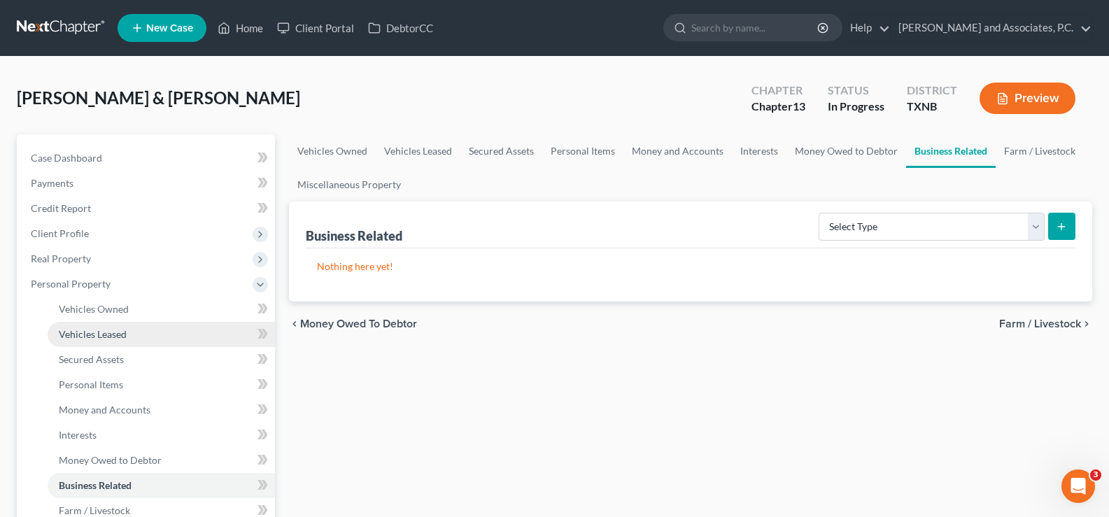
scroll to position [140, 0]
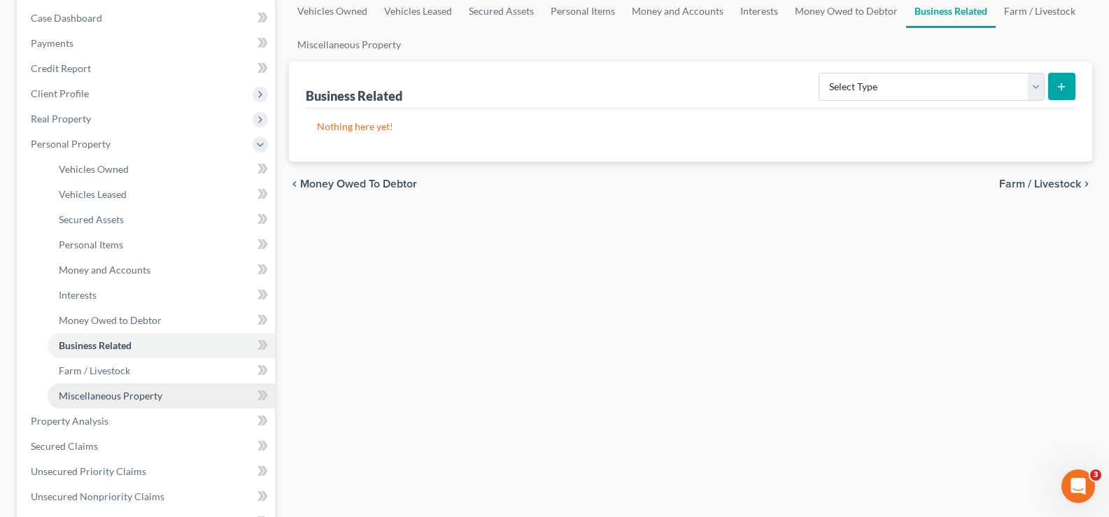
click at [143, 390] on span "Miscellaneous Property" at bounding box center [111, 396] width 104 height 12
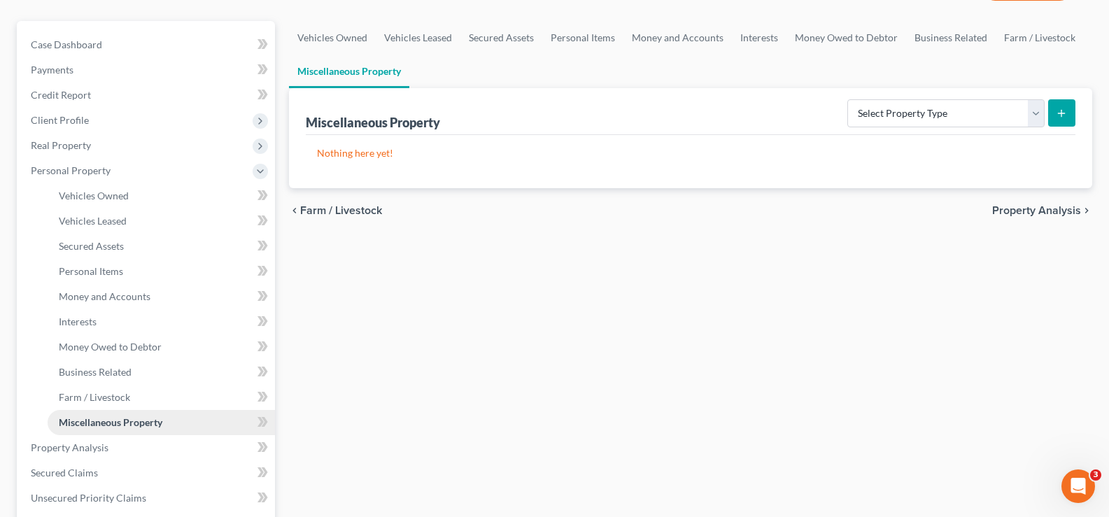
scroll to position [109, 0]
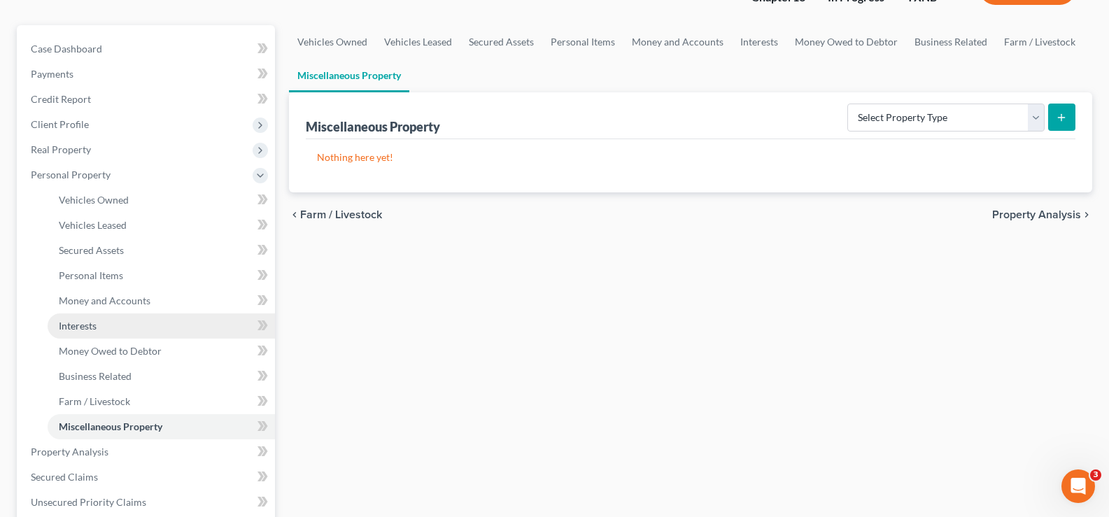
click at [103, 325] on link "Interests" at bounding box center [161, 325] width 227 height 25
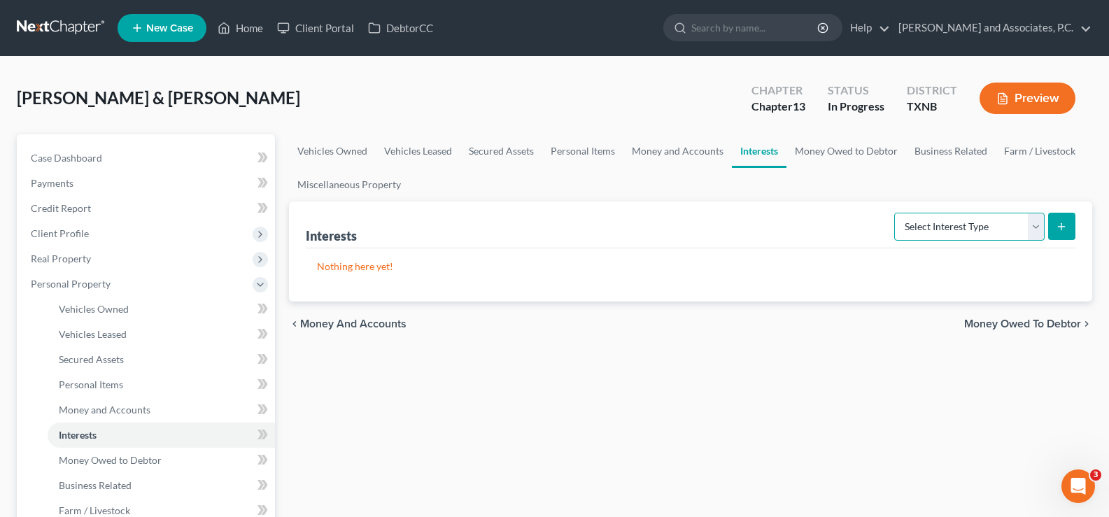
click at [1038, 230] on select "Select Interest Type 401K Annuity Bond Education IRA Government Bond Government…" at bounding box center [969, 227] width 150 height 28
select select "whole_life_insurance"
click at [896, 213] on select "Select Interest Type 401K Annuity Bond Education IRA Government Bond Government…" at bounding box center [969, 227] width 150 height 28
click at [1059, 229] on icon "submit" at bounding box center [1061, 226] width 11 height 11
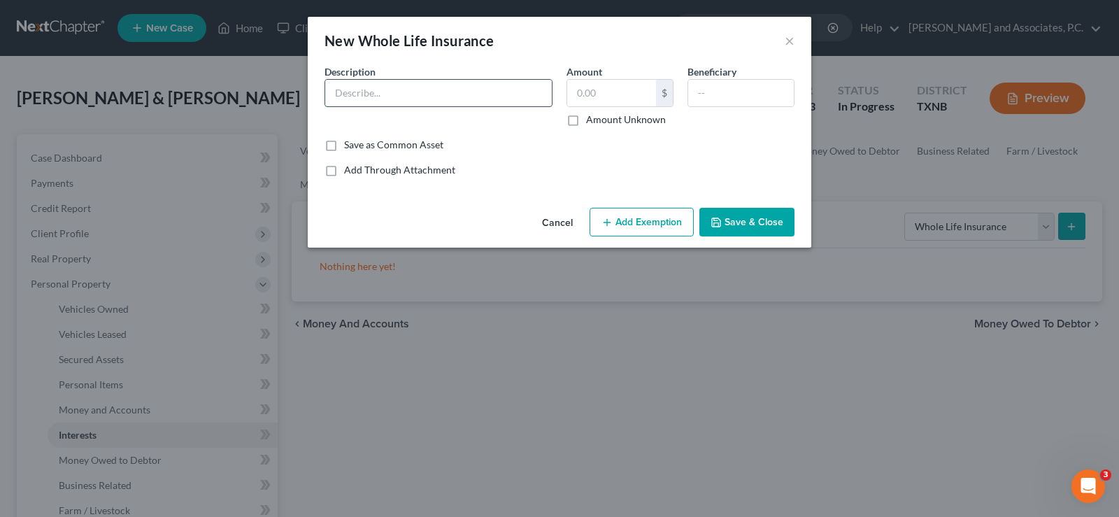
click at [390, 93] on input "text" at bounding box center [438, 93] width 227 height 27
type input "Gerber"
click at [726, 221] on button "Save & Close" at bounding box center [747, 222] width 95 height 29
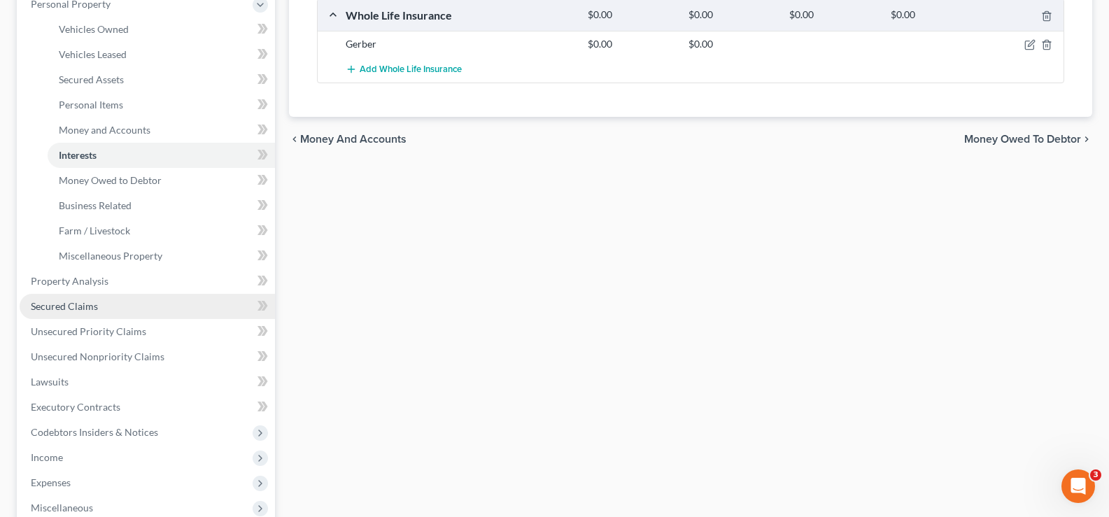
scroll to position [420, 0]
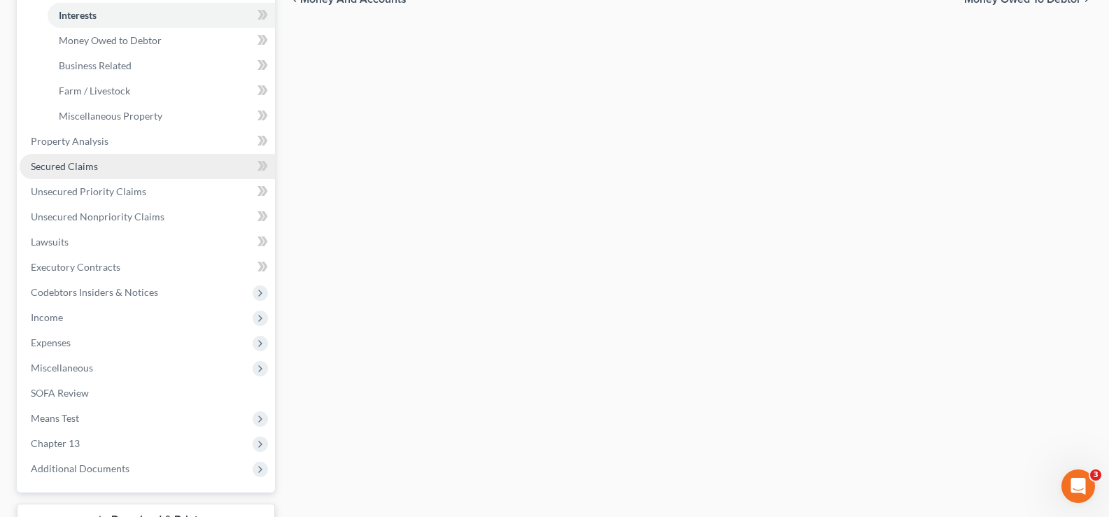
click at [163, 173] on link "Secured Claims" at bounding box center [147, 166] width 255 height 25
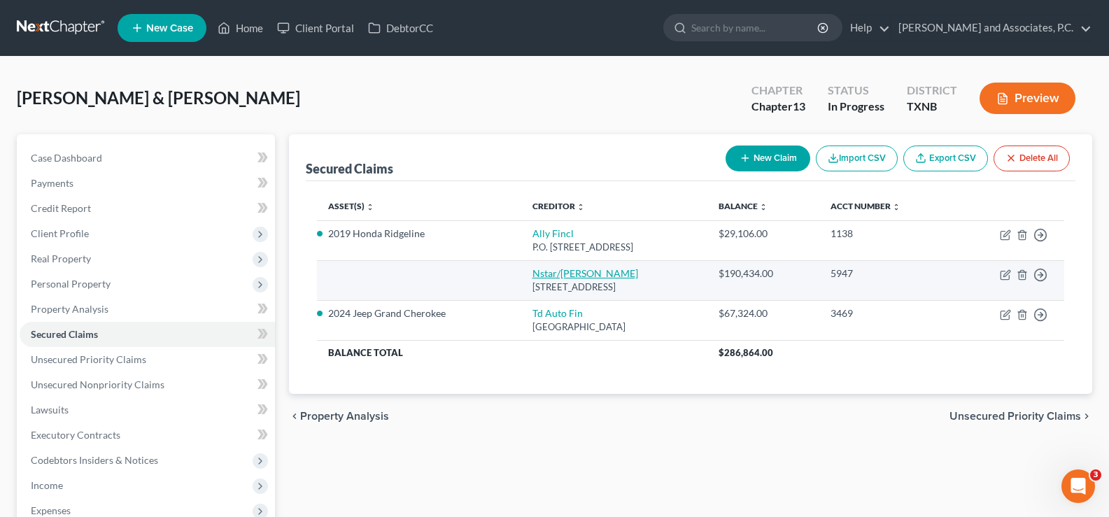
click at [545, 271] on link "Nstar/[PERSON_NAME]" at bounding box center [585, 273] width 106 height 12
select select "45"
select select "2"
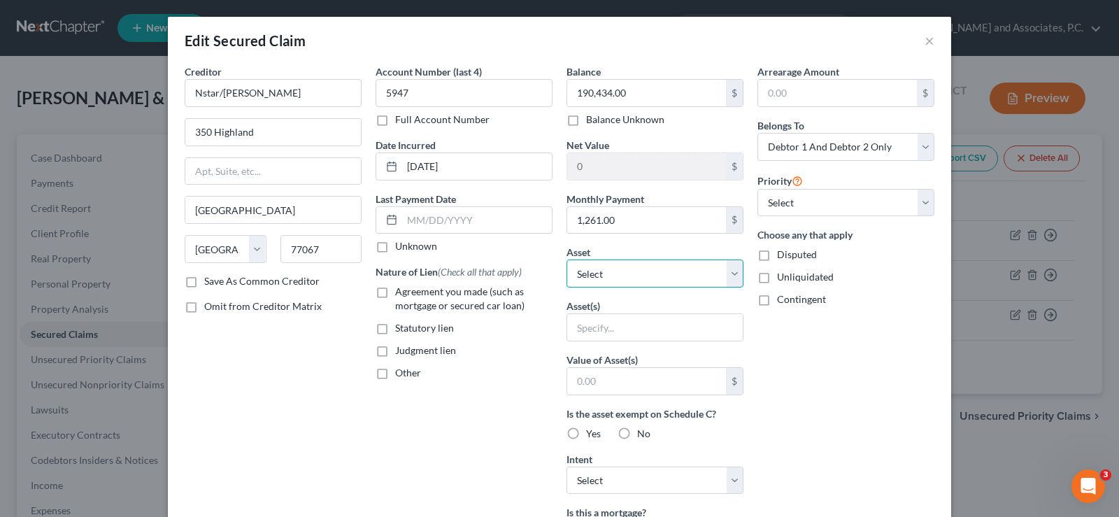
click at [646, 281] on select "Select Other Multiple Assets Household Goods - household goods & furnishings - …" at bounding box center [655, 274] width 177 height 28
select select "8"
click at [567, 260] on select "Select Other Multiple Assets Household Goods - household goods & furnishings - …" at bounding box center [655, 274] width 177 height 28
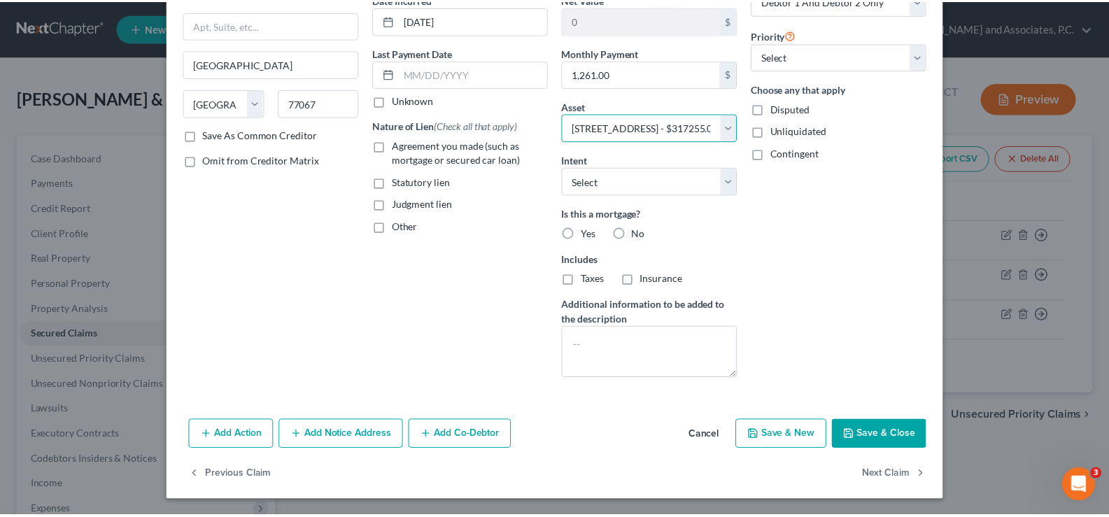
scroll to position [147, 0]
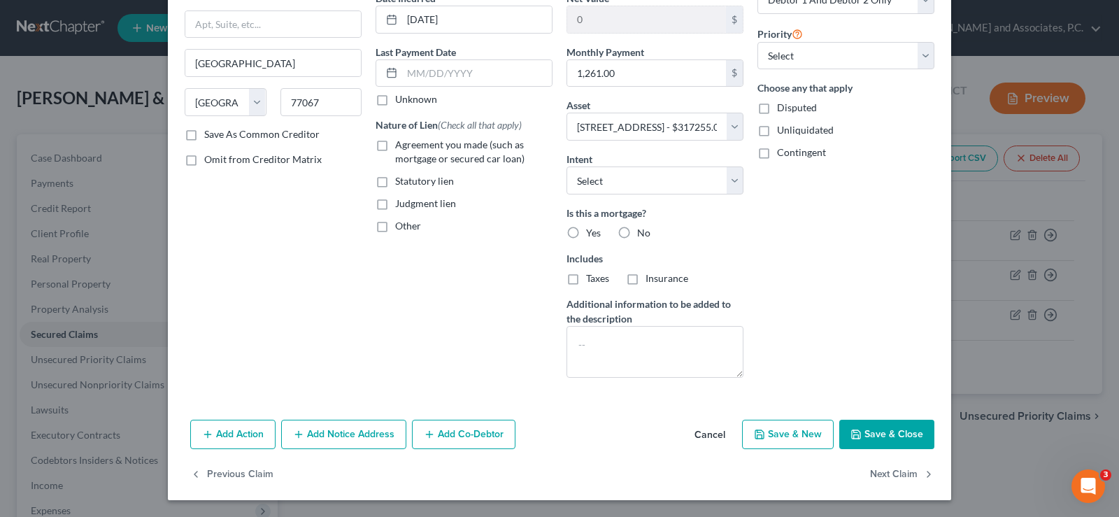
click at [877, 432] on button "Save & Close" at bounding box center [887, 434] width 95 height 29
select select
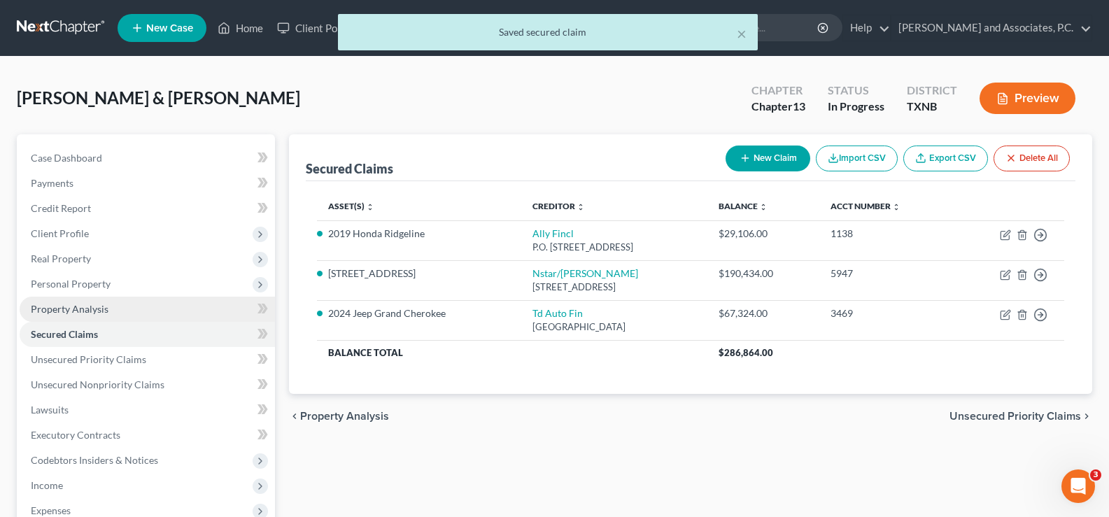
scroll to position [140, 0]
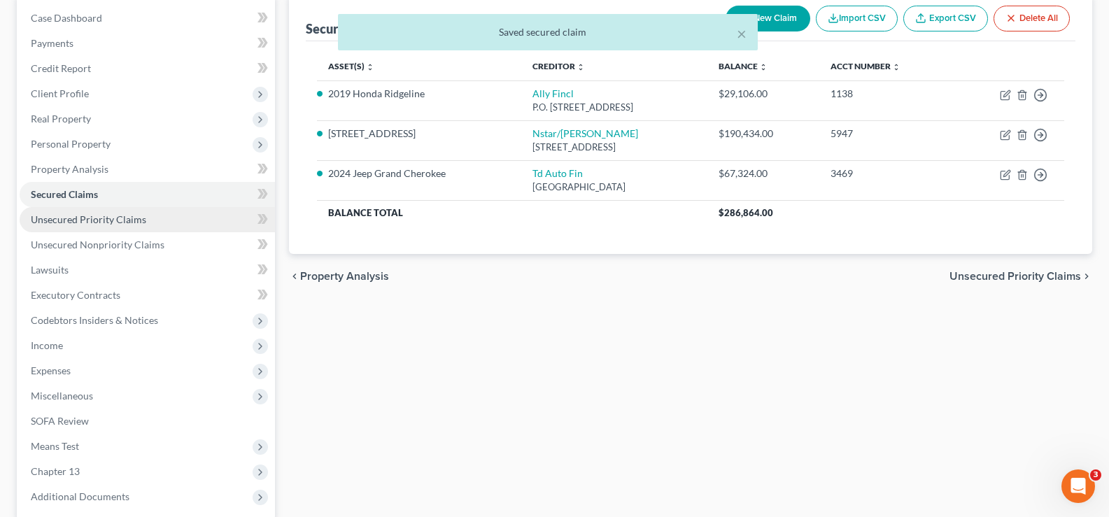
click at [134, 224] on span "Unsecured Priority Claims" at bounding box center [88, 219] width 115 height 12
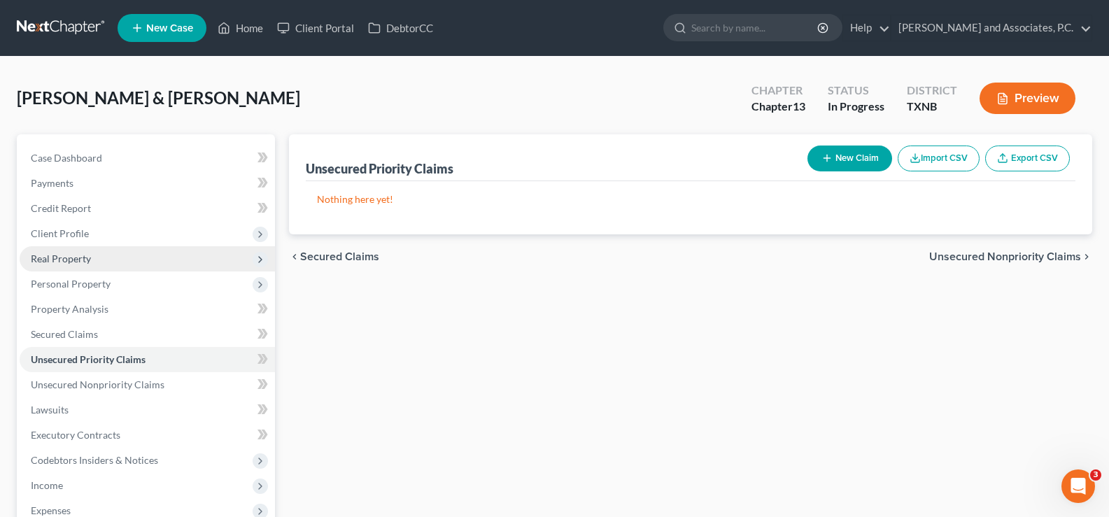
scroll to position [140, 0]
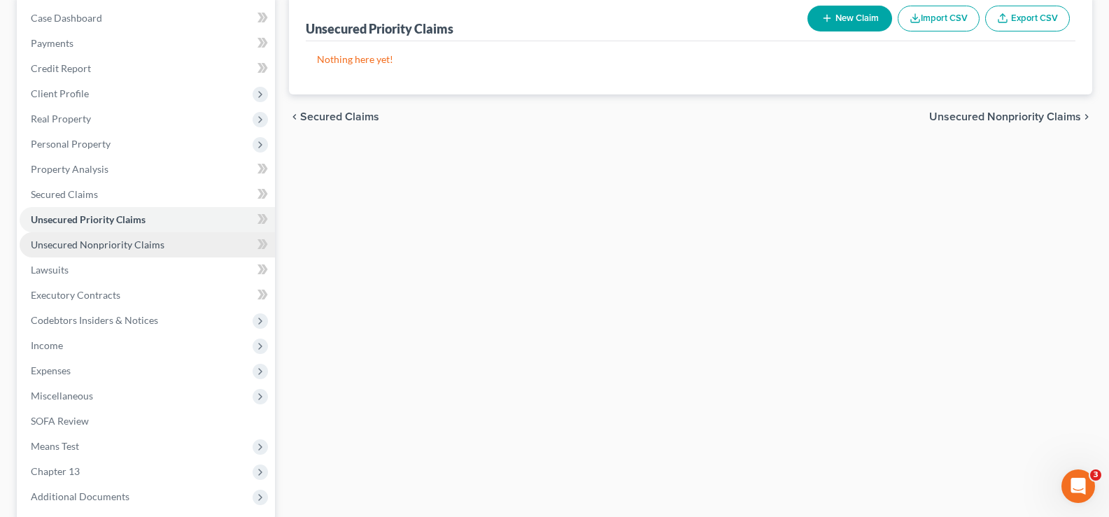
click at [134, 253] on link "Unsecured Nonpriority Claims" at bounding box center [147, 244] width 255 height 25
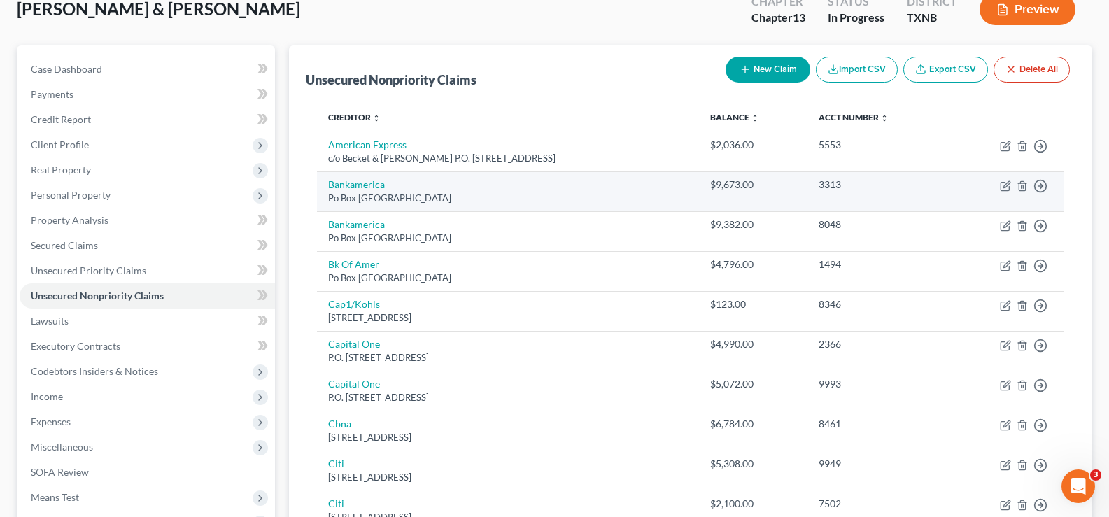
scroll to position [140, 0]
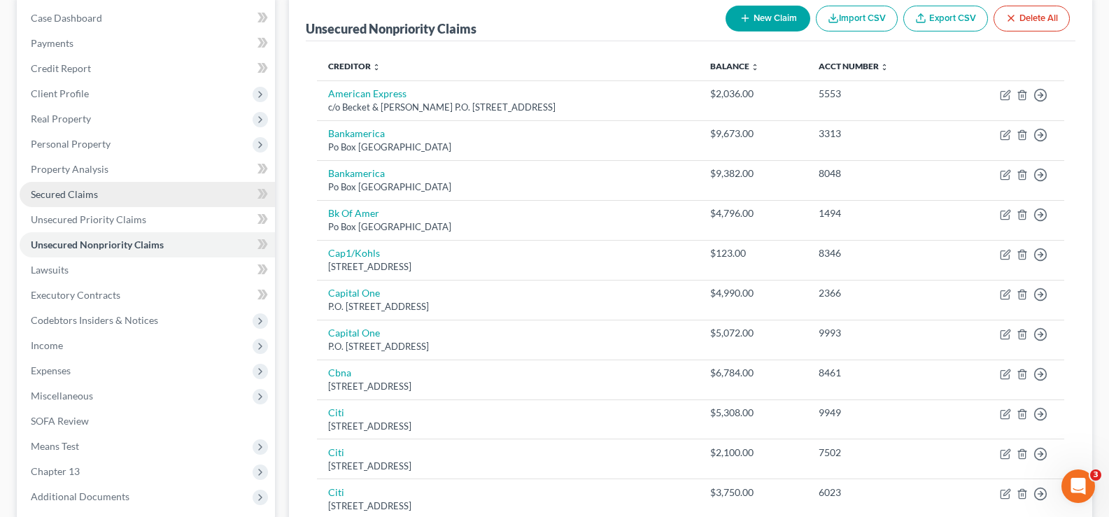
click at [56, 194] on span "Secured Claims" at bounding box center [64, 194] width 67 height 12
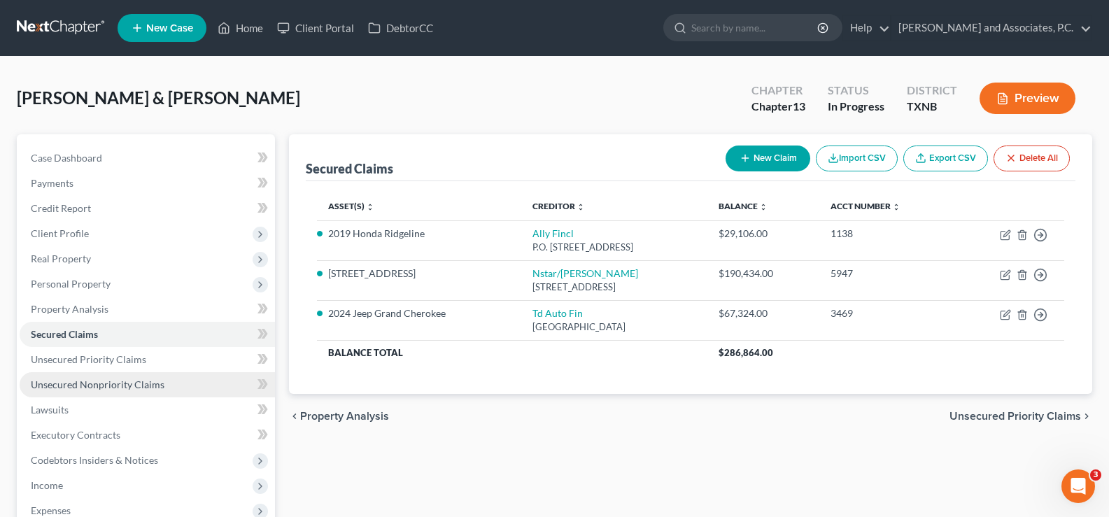
click at [121, 381] on span "Unsecured Nonpriority Claims" at bounding box center [98, 385] width 134 height 12
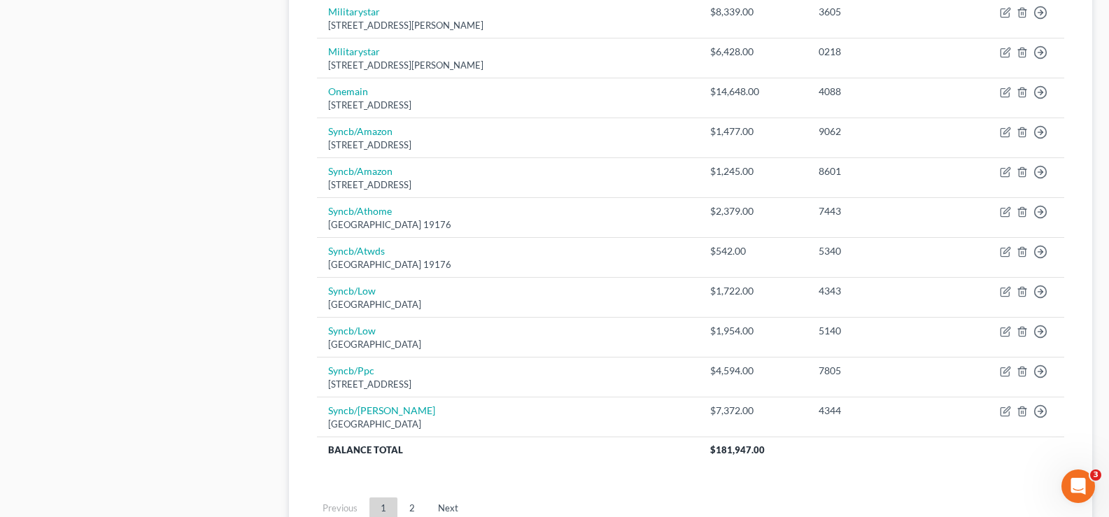
scroll to position [1099, 0]
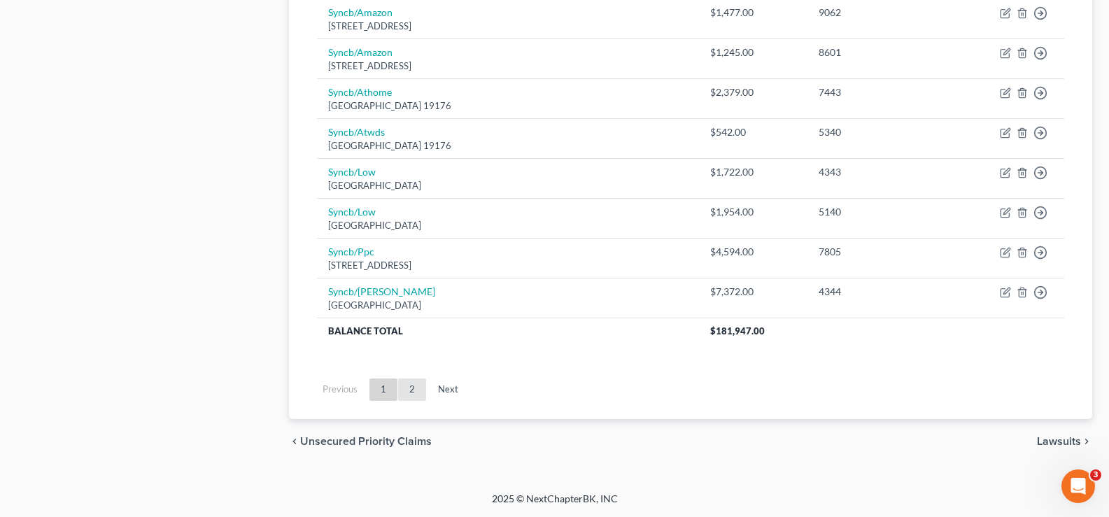
click at [415, 390] on link "2" at bounding box center [412, 390] width 28 height 22
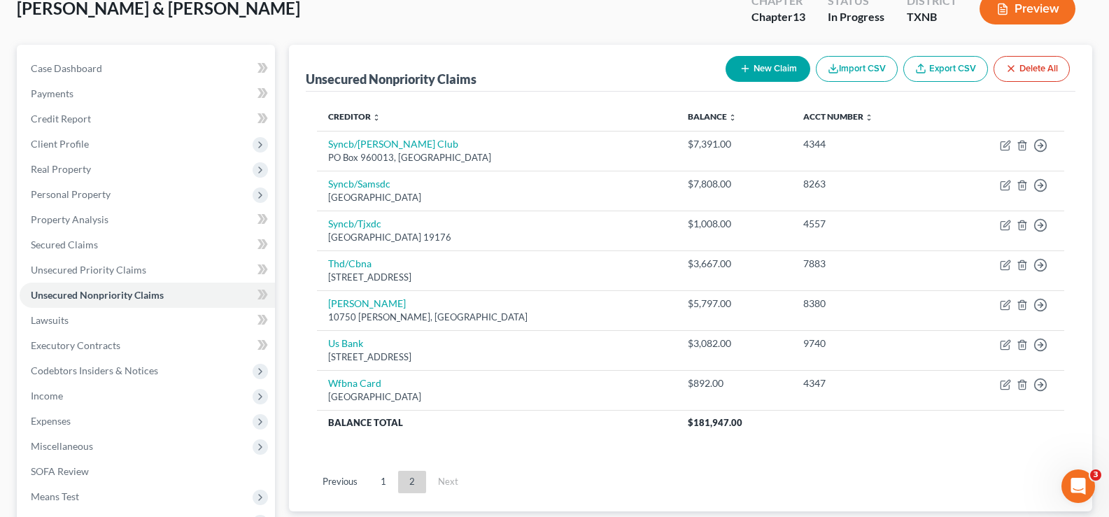
scroll to position [140, 0]
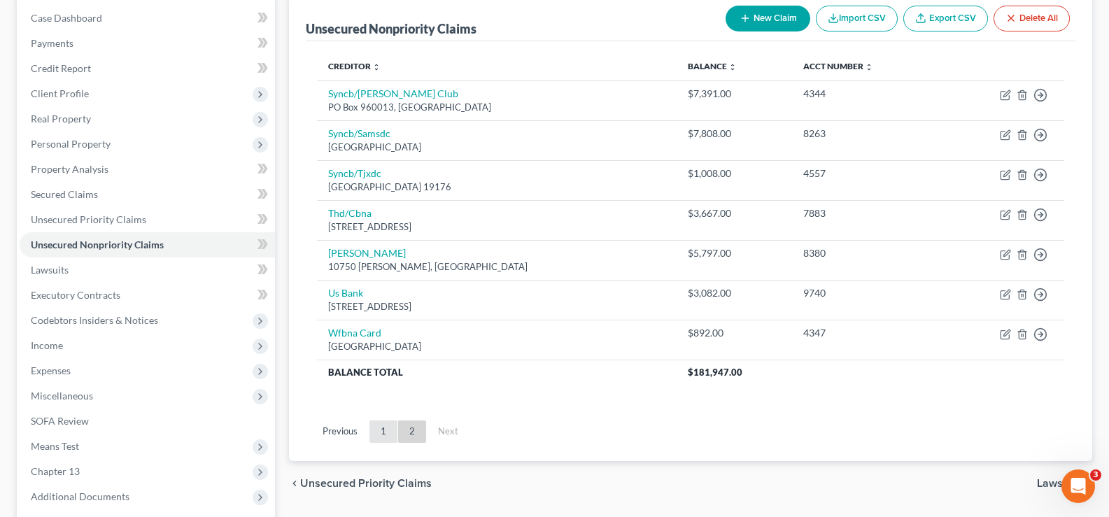
click at [383, 429] on link "1" at bounding box center [383, 432] width 28 height 22
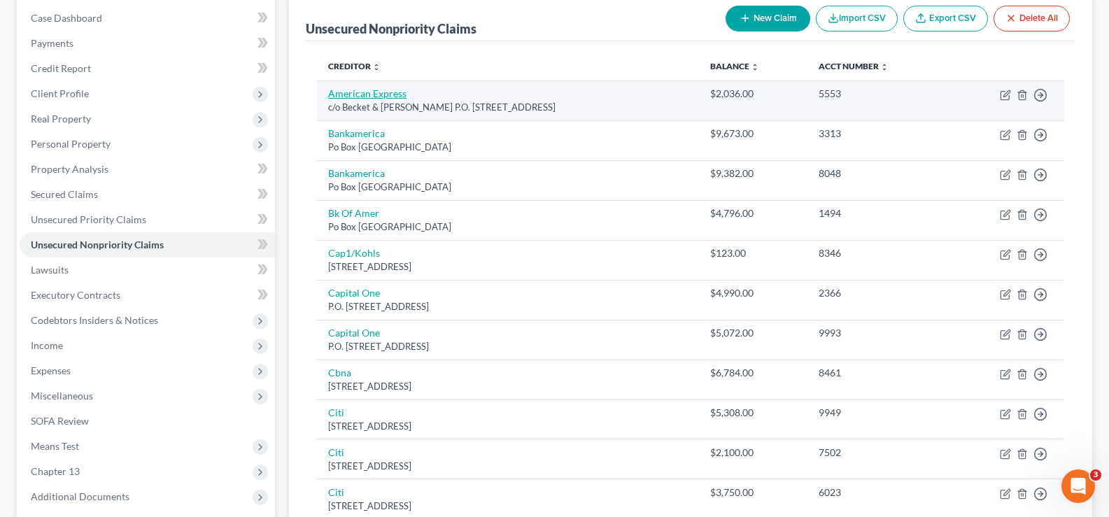
click at [358, 92] on link "American Express" at bounding box center [367, 93] width 78 height 12
select select "39"
select select "2"
select select "0"
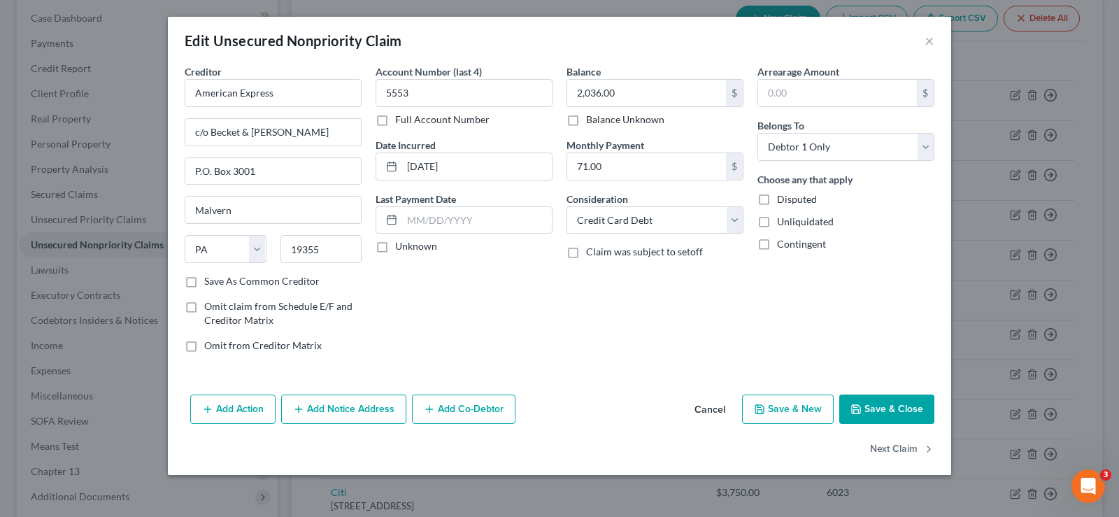
click at [323, 412] on button "Add Notice Address" at bounding box center [343, 409] width 125 height 29
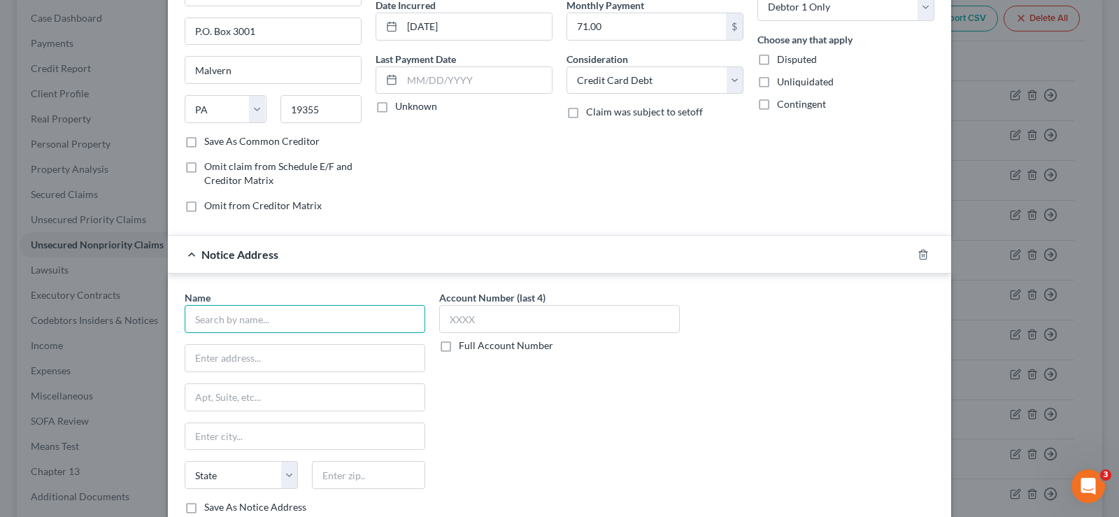
click at [364, 322] on input "text" at bounding box center [305, 319] width 241 height 28
click at [469, 322] on input "text" at bounding box center [559, 319] width 241 height 28
type input "1005"
click at [209, 318] on input "text" at bounding box center [305, 319] width 241 height 28
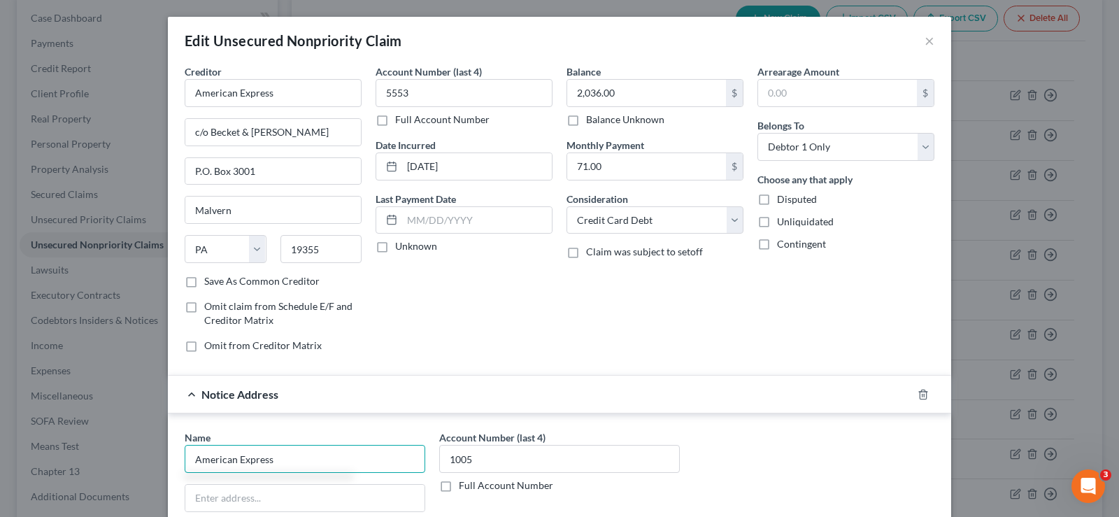
type input "American Express"
type input "c/o Becket & [PERSON_NAME]"
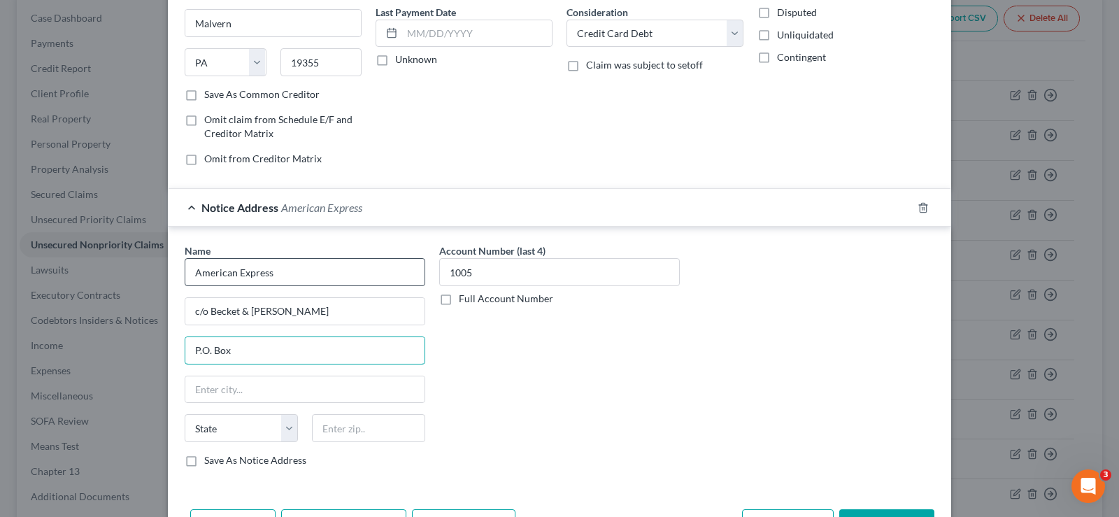
scroll to position [136, 0]
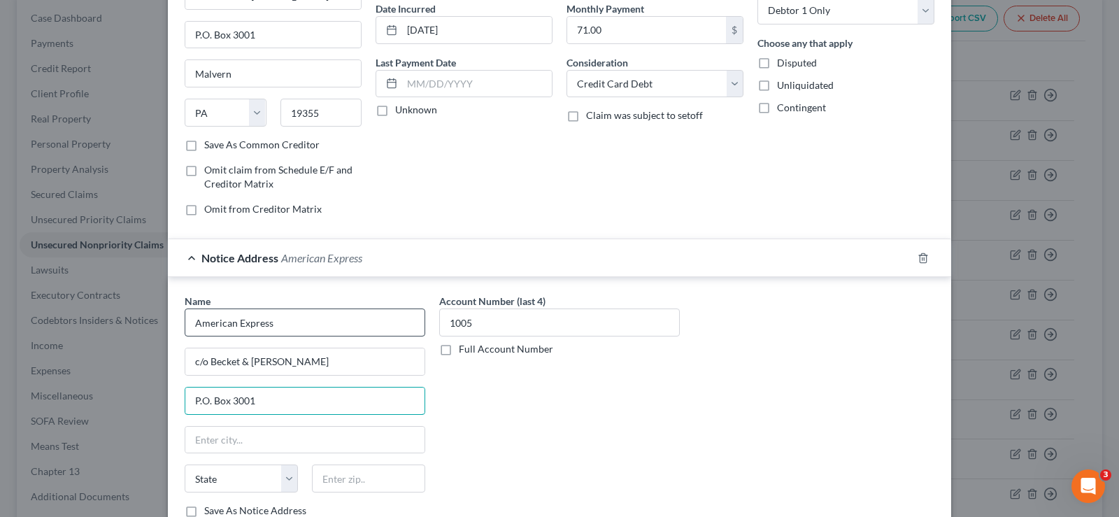
type input "P.O. Box 3001"
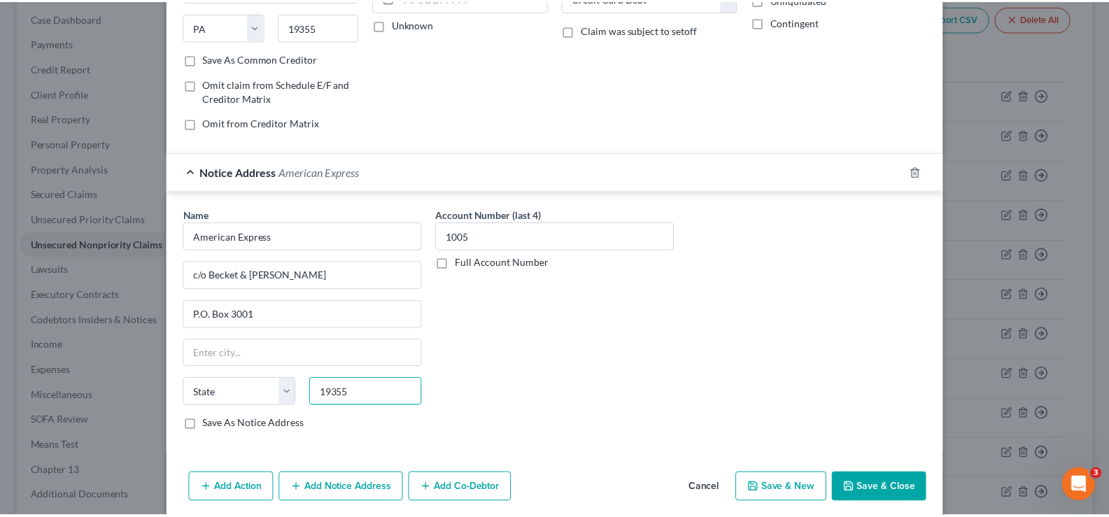
scroll to position [276, 0]
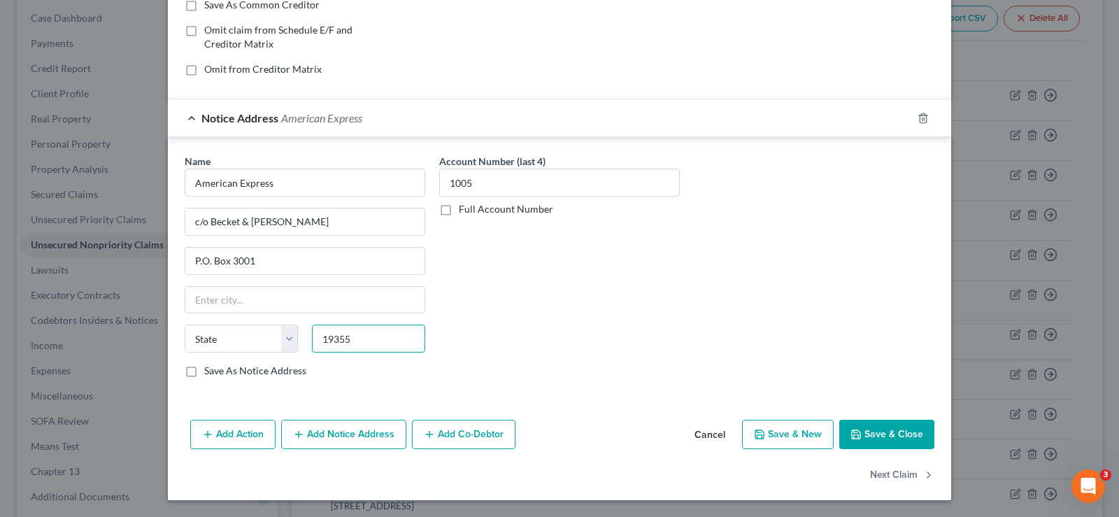
type input "19355"
click at [880, 437] on button "Save & Close" at bounding box center [887, 434] width 95 height 29
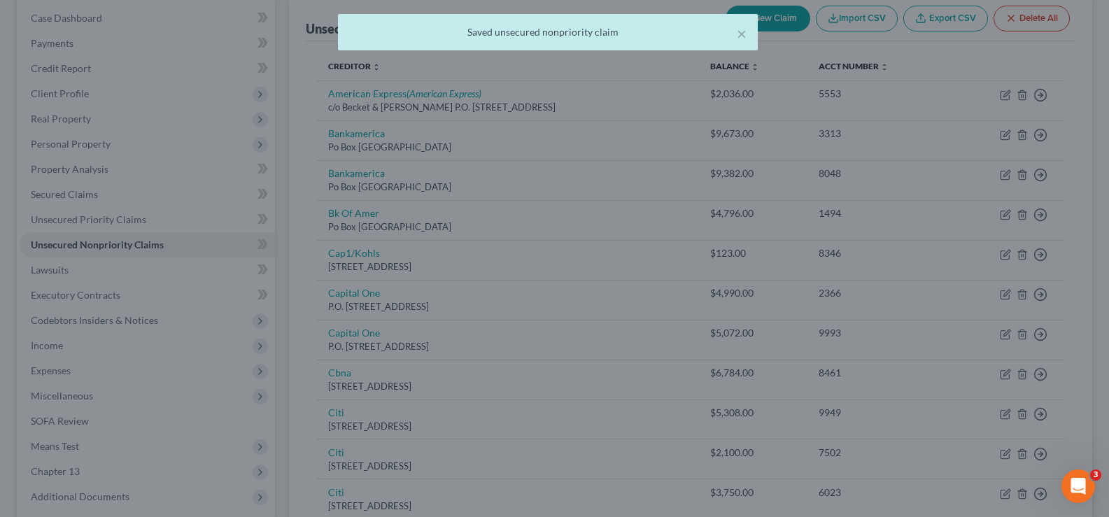
scroll to position [0, 0]
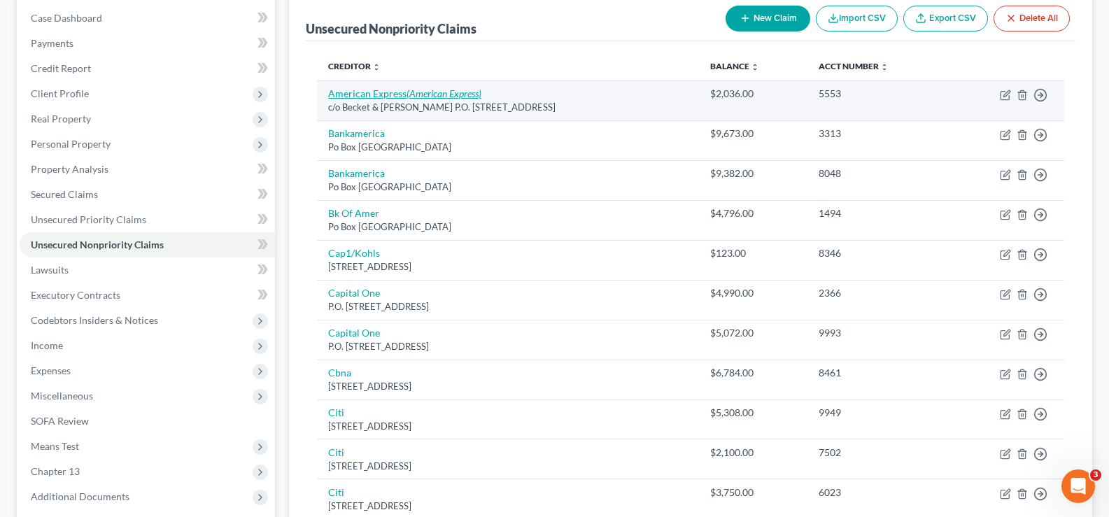
click at [454, 97] on icon "(American Express)" at bounding box center [444, 93] width 75 height 12
select select "39"
select select "2"
select select "0"
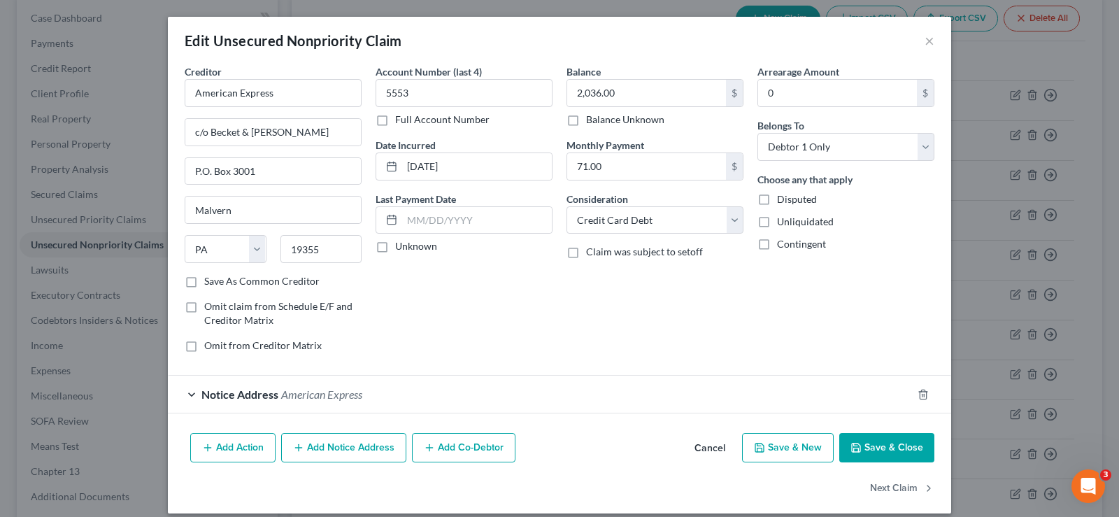
click at [890, 448] on button "Save & Close" at bounding box center [887, 447] width 95 height 29
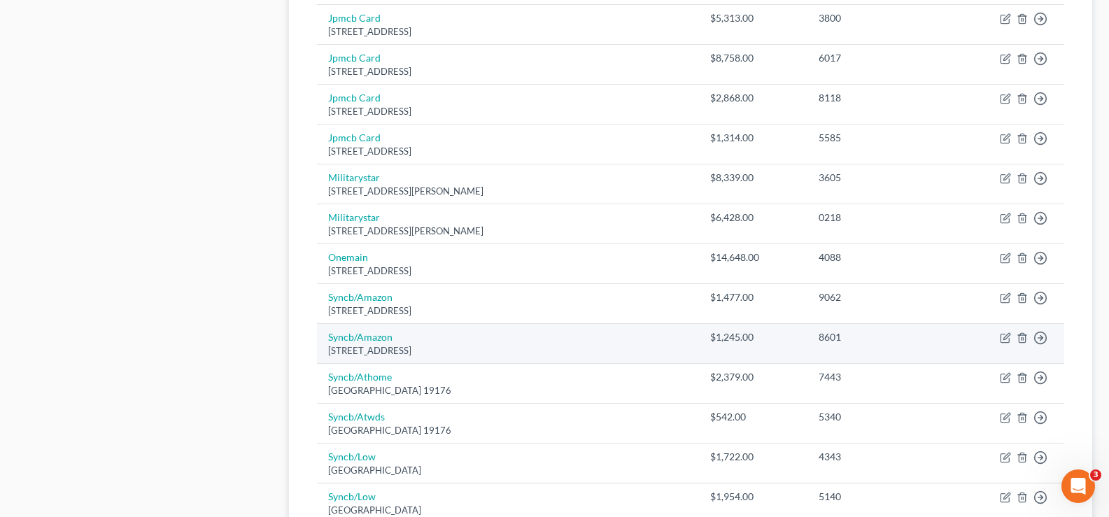
scroll to position [980, 0]
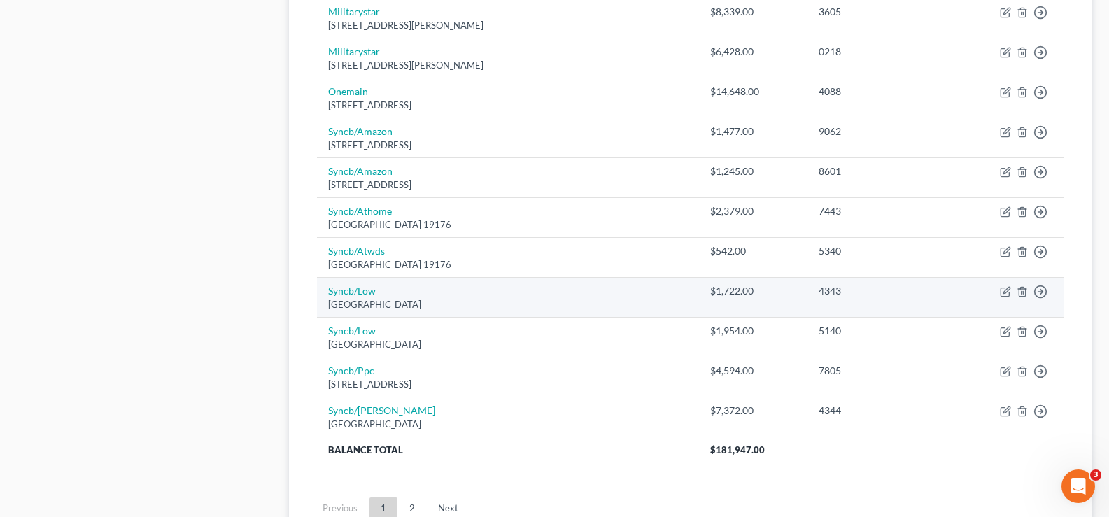
click at [481, 298] on div "[GEOGRAPHIC_DATA]" at bounding box center [507, 304] width 359 height 13
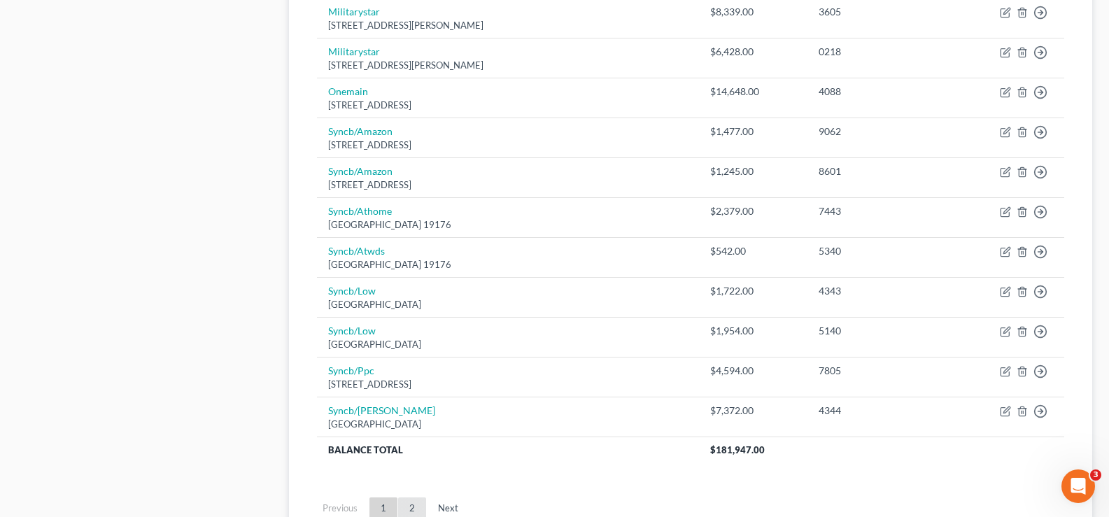
click at [421, 506] on link "2" at bounding box center [412, 508] width 28 height 22
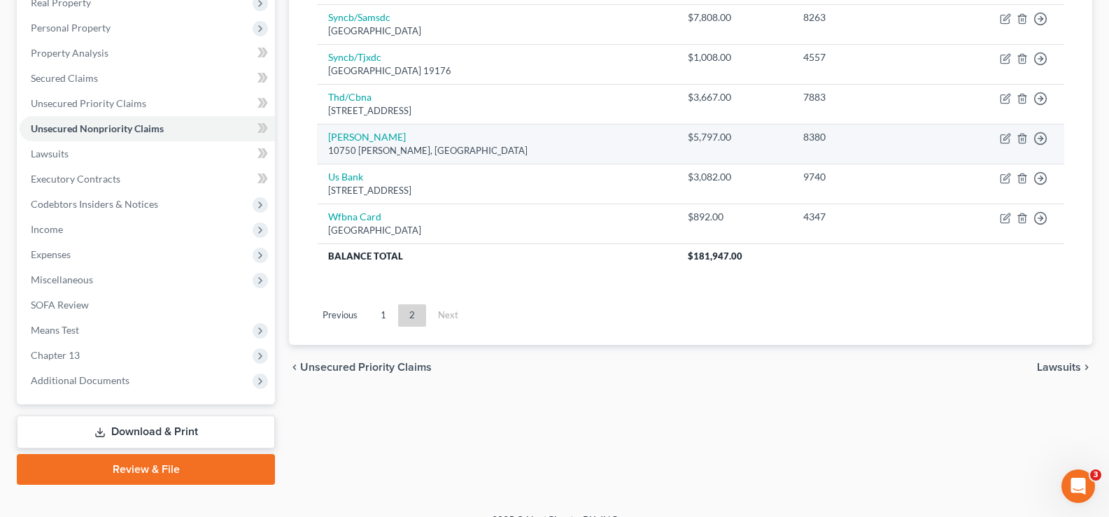
scroll to position [277, 0]
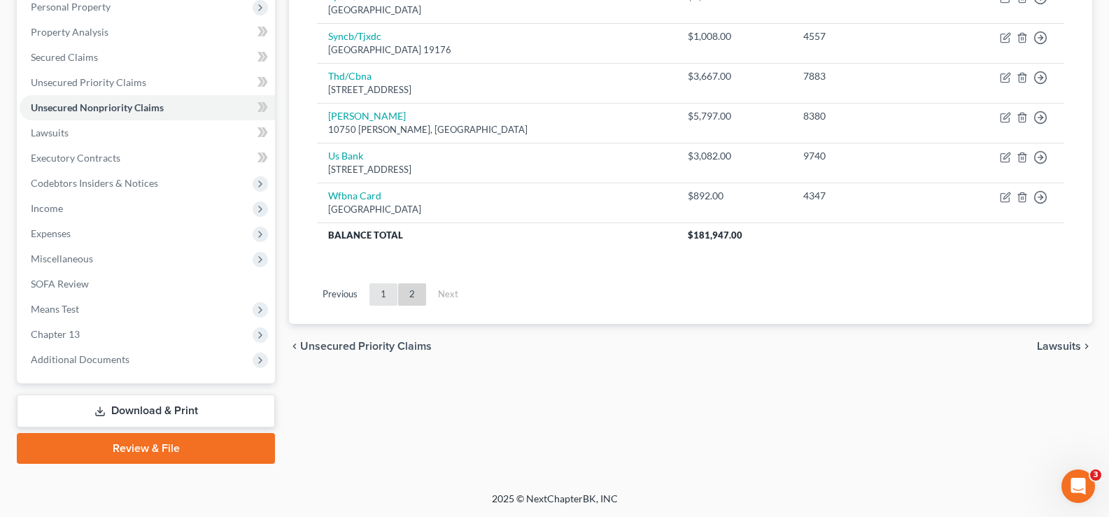
click at [386, 296] on link "1" at bounding box center [383, 294] width 28 height 22
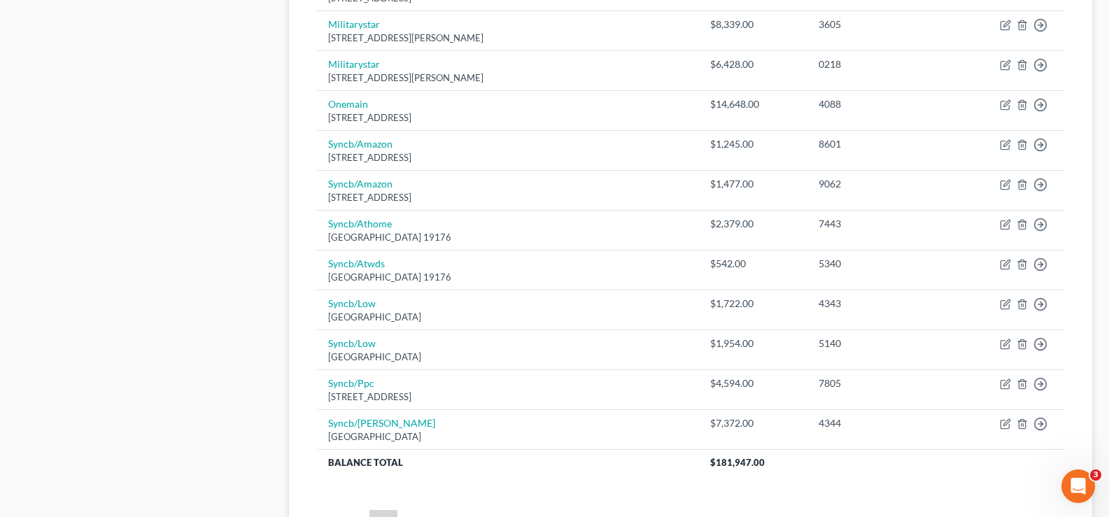
scroll to position [1099, 0]
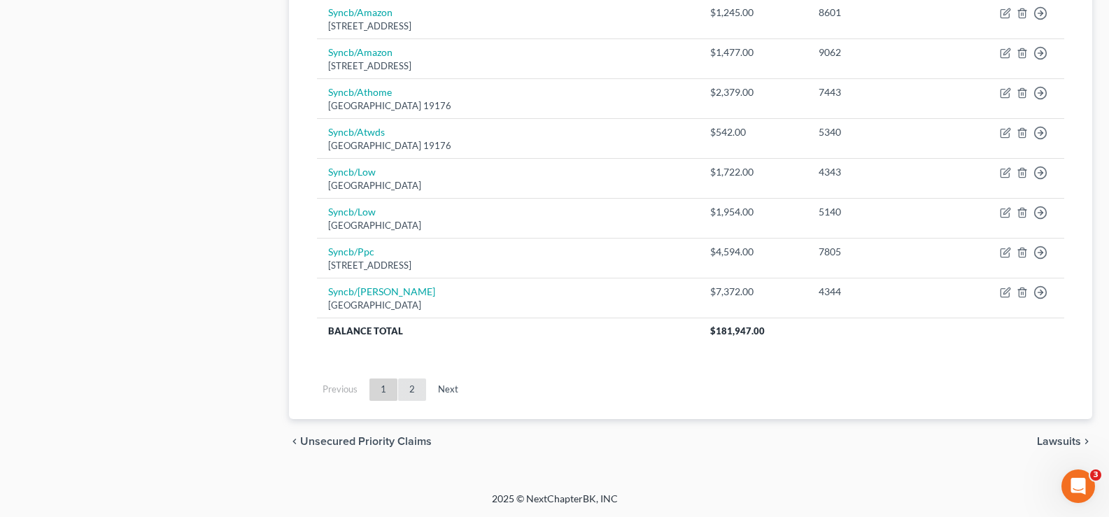
click at [402, 392] on link "2" at bounding box center [412, 390] width 28 height 22
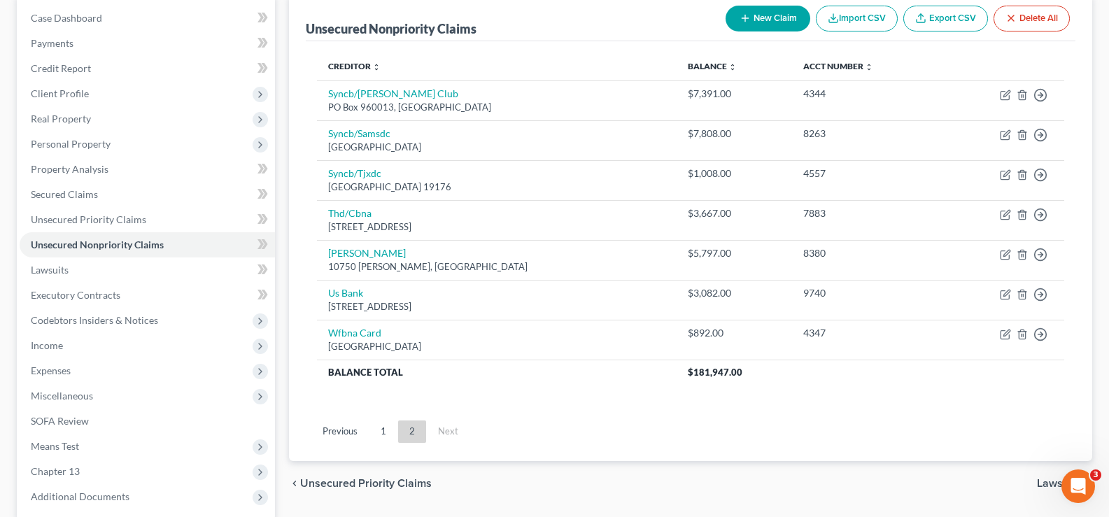
scroll to position [277, 0]
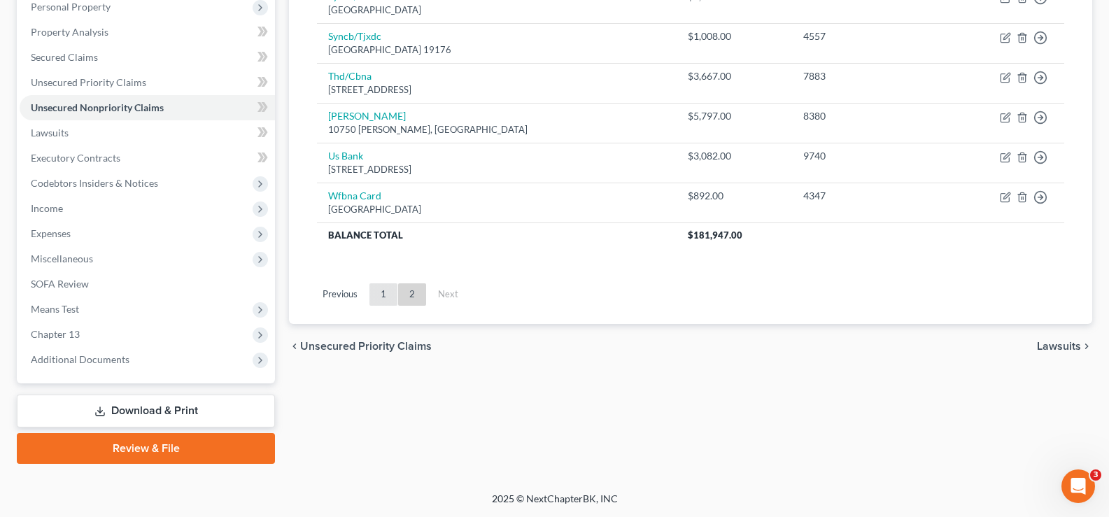
click at [383, 289] on link "1" at bounding box center [383, 294] width 28 height 22
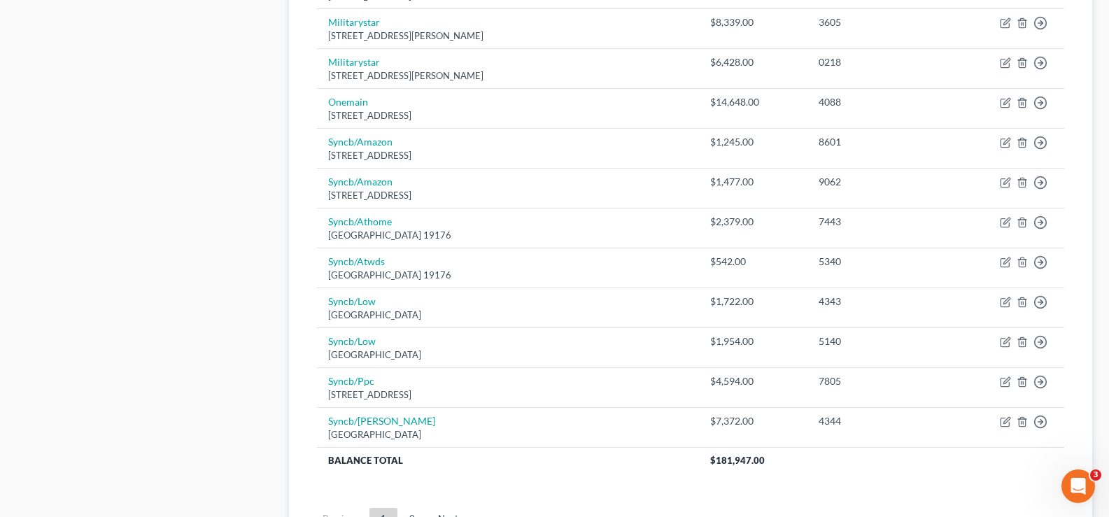
scroll to position [1099, 0]
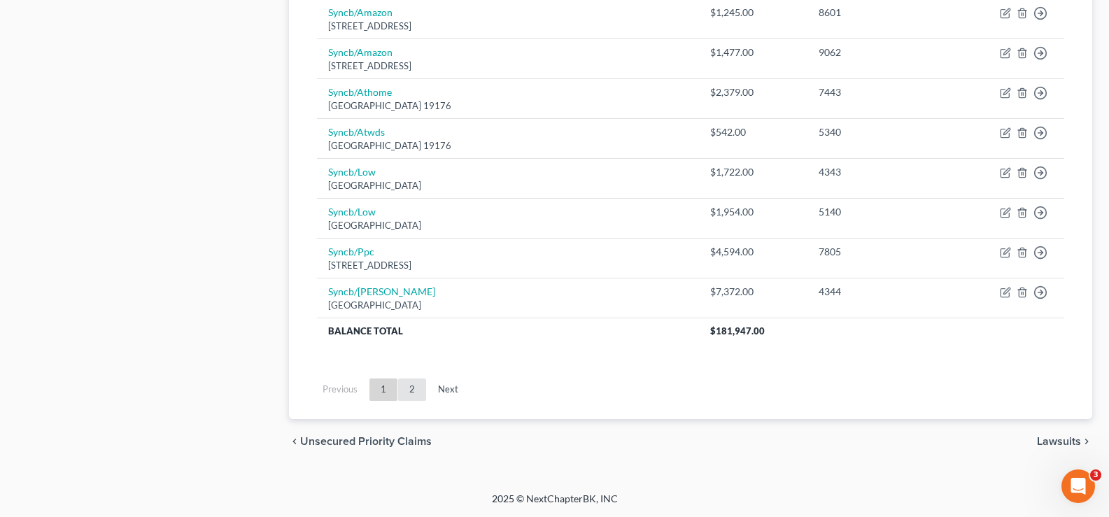
click at [417, 395] on link "2" at bounding box center [412, 390] width 28 height 22
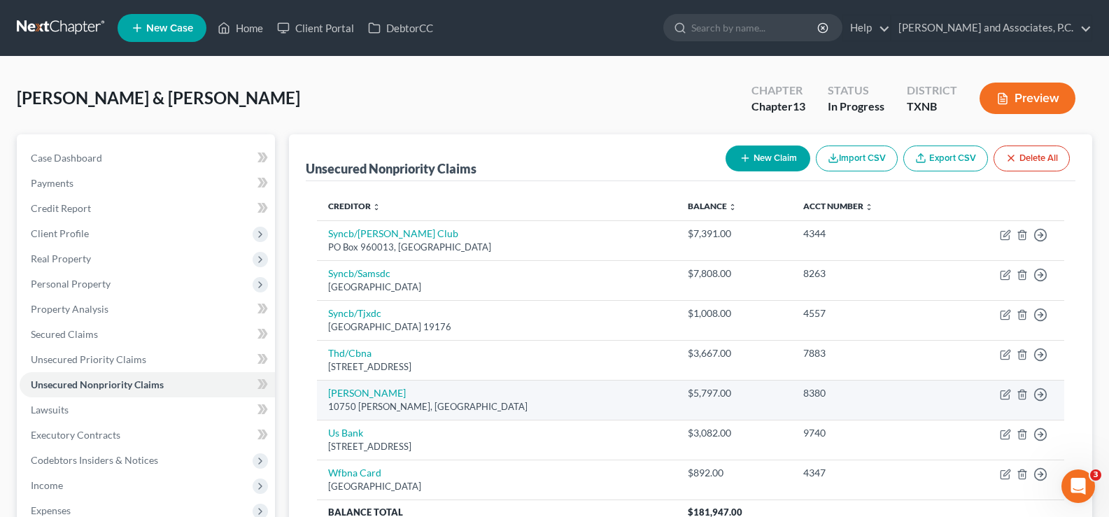
scroll to position [140, 0]
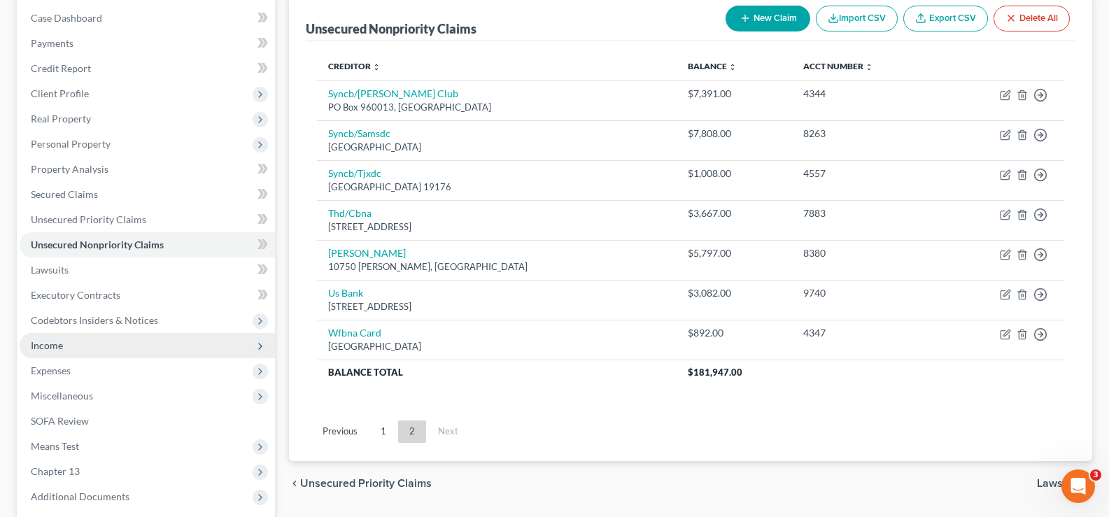
click at [80, 347] on span "Income" at bounding box center [147, 345] width 255 height 25
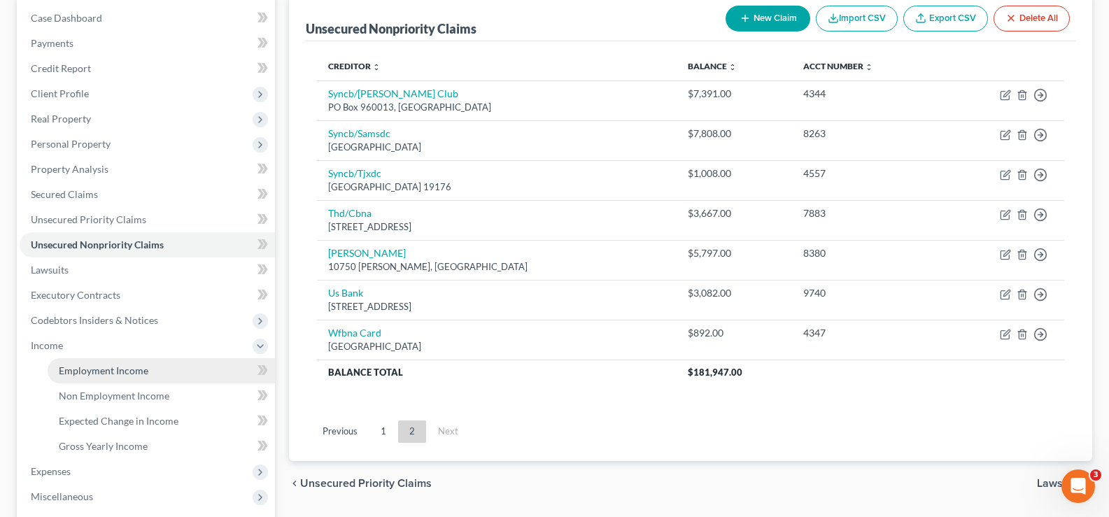
click at [178, 372] on link "Employment Income" at bounding box center [161, 370] width 227 height 25
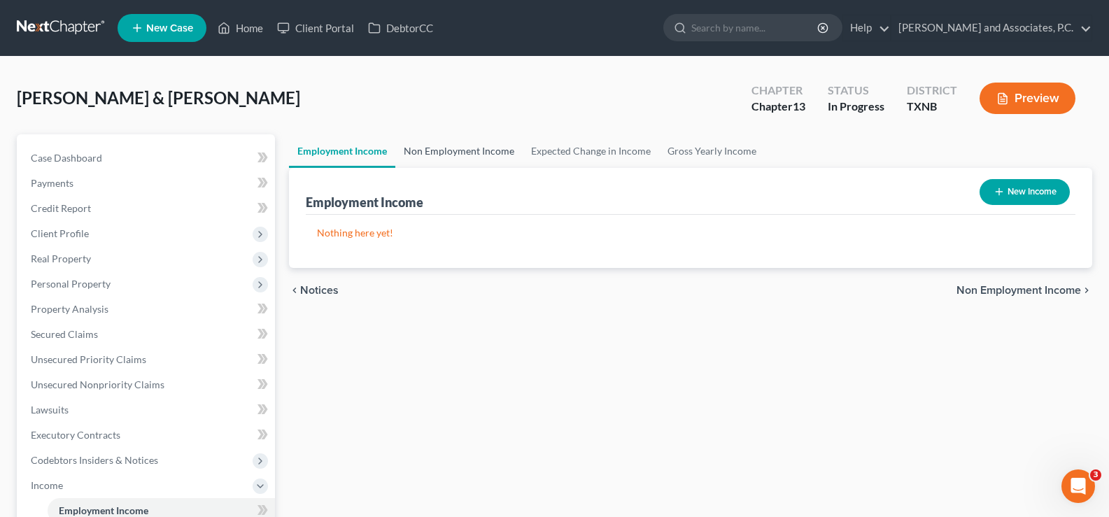
click at [482, 148] on link "Non Employment Income" at bounding box center [458, 151] width 127 height 34
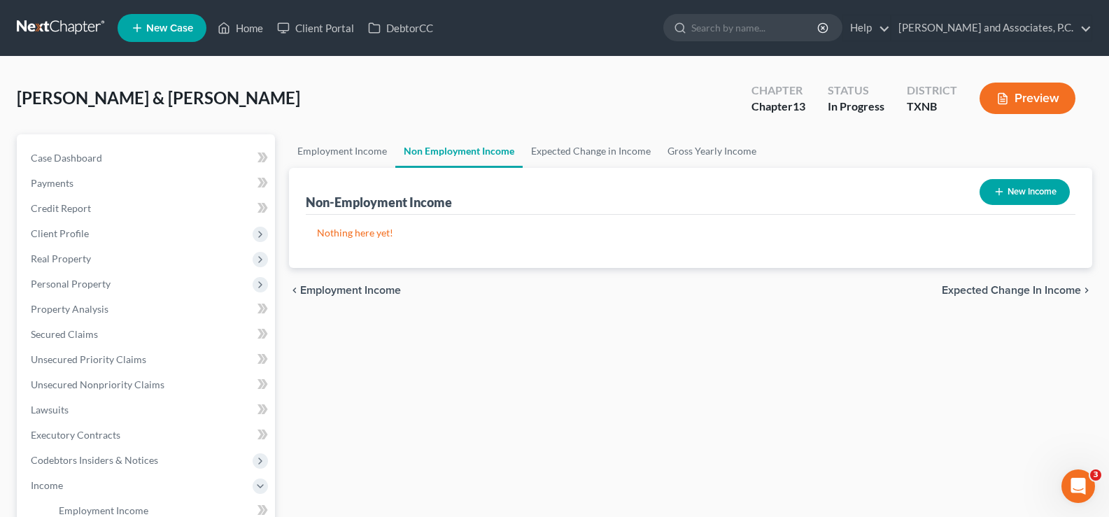
click at [1010, 193] on button "New Income" at bounding box center [1025, 192] width 90 height 26
select select "0"
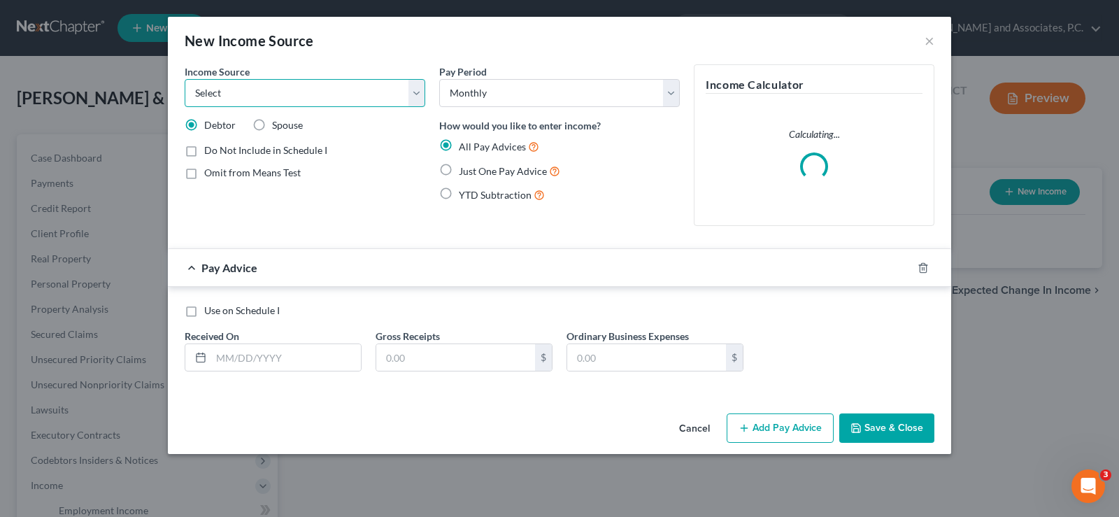
click at [257, 81] on select "Select Unemployment Disability (from employer) Pension Retirement Social Securi…" at bounding box center [305, 93] width 241 height 28
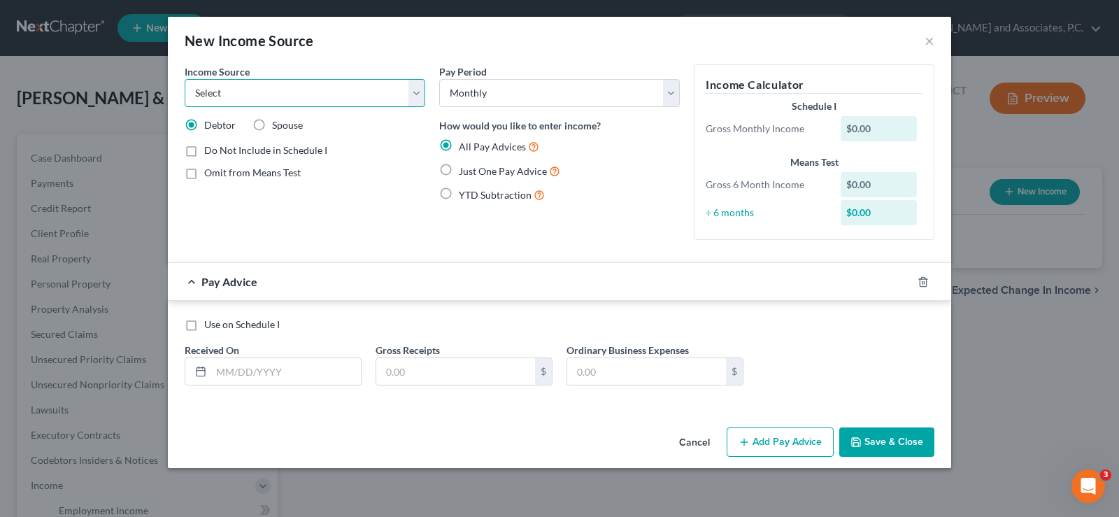
select select "4"
click at [185, 79] on select "Select Unemployment Disability (from employer) Pension Retirement Social Securi…" at bounding box center [305, 93] width 241 height 28
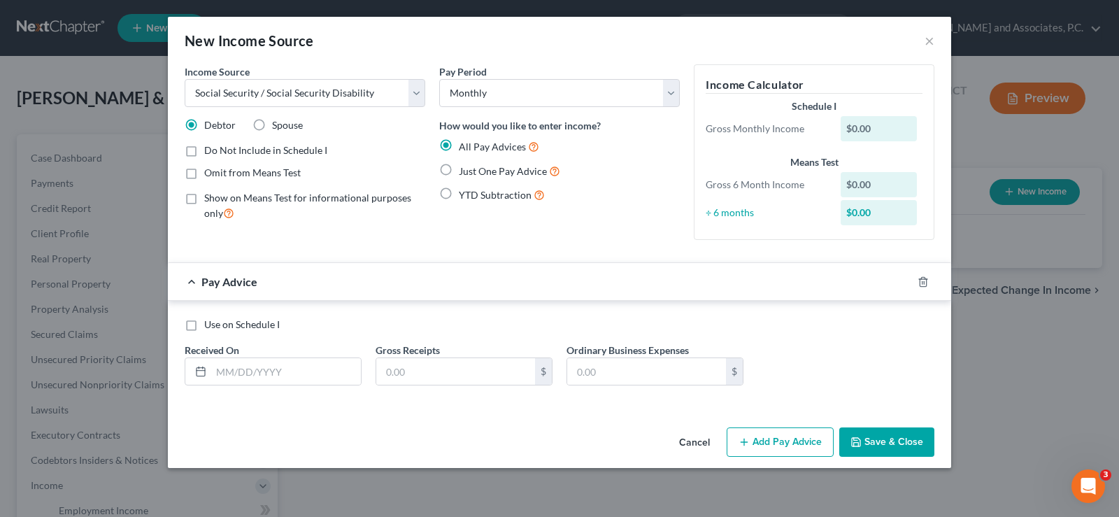
click at [204, 202] on label "Show on Means Test for informational purposes only" at bounding box center [314, 206] width 221 height 30
click at [210, 200] on input "Show on Means Test for informational purposes only" at bounding box center [214, 195] width 9 height 9
checkbox input "true"
click at [459, 169] on label "Just One Pay Advice" at bounding box center [509, 171] width 101 height 16
click at [465, 169] on input "Just One Pay Advice" at bounding box center [469, 167] width 9 height 9
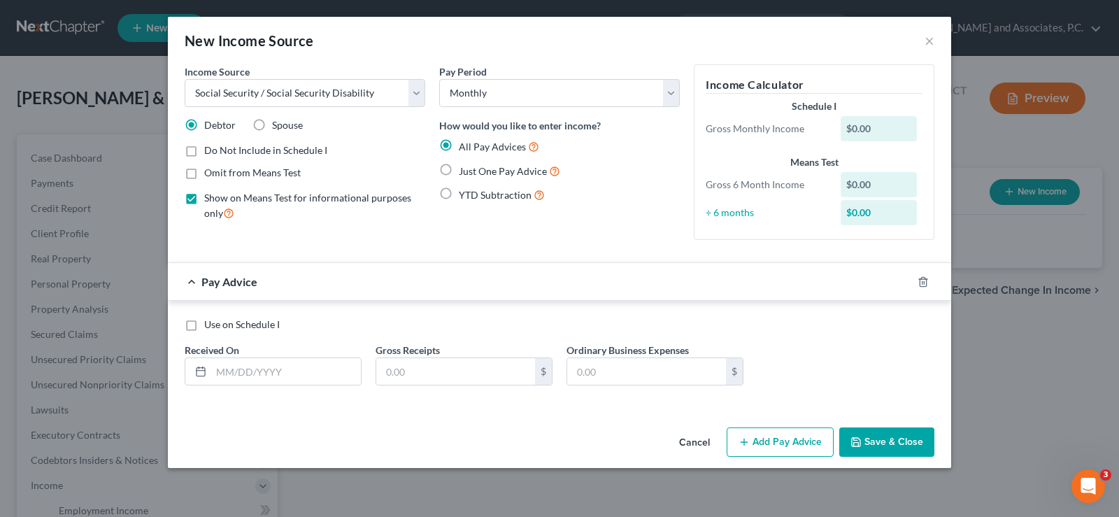
radio input "true"
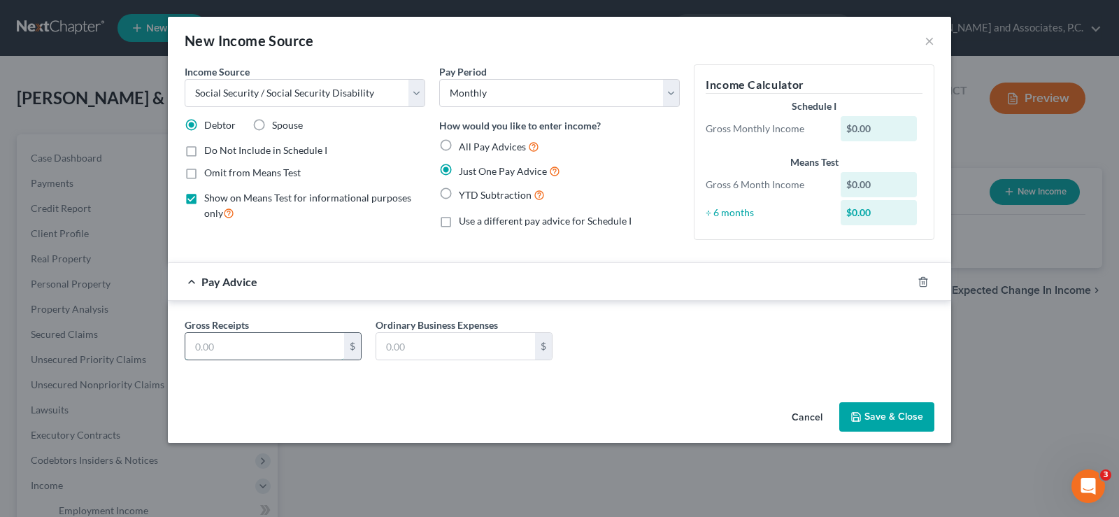
click at [283, 350] on input "text" at bounding box center [264, 346] width 159 height 27
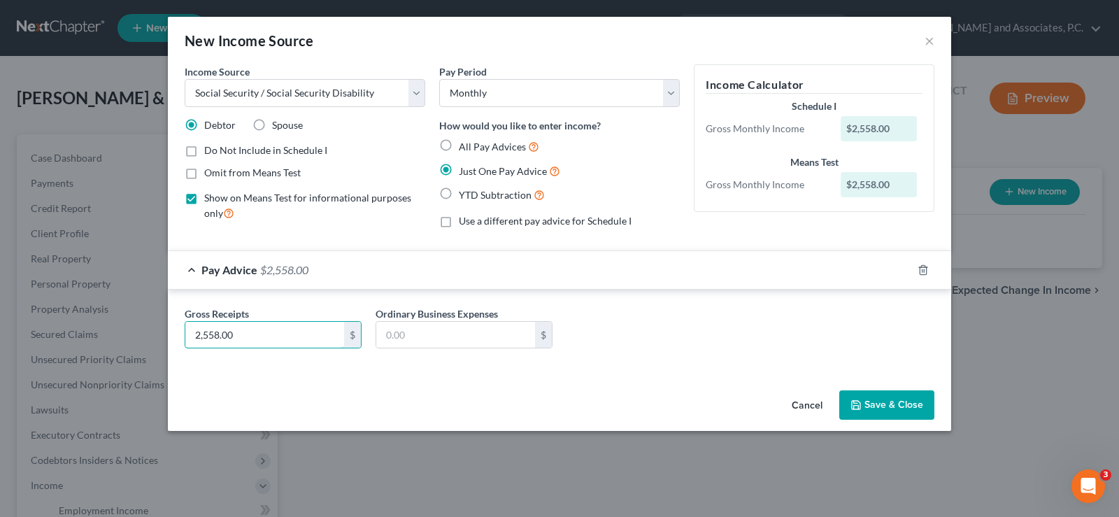
type input "2,558.00"
click at [903, 412] on button "Save & Close" at bounding box center [887, 404] width 95 height 29
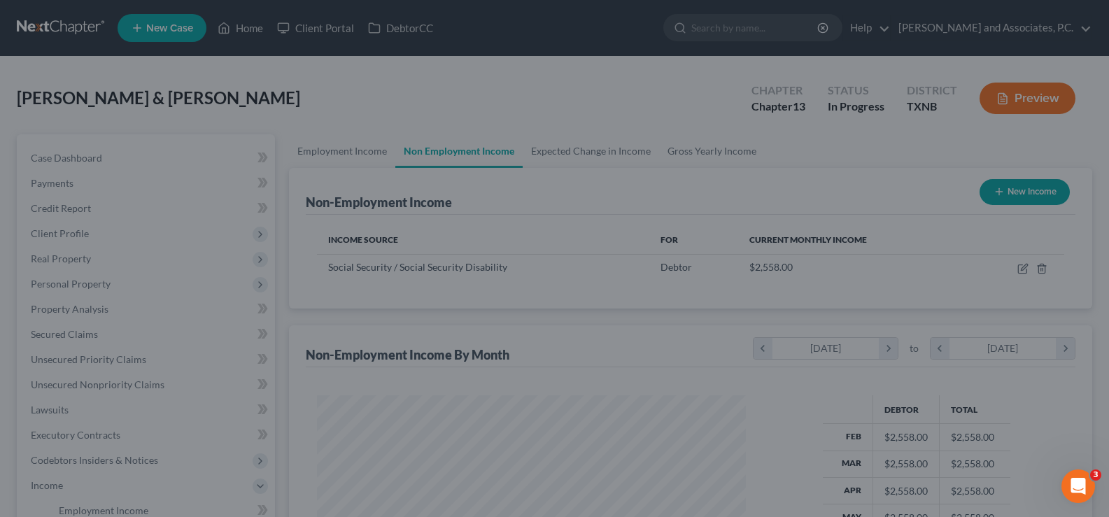
scroll to position [251, 452]
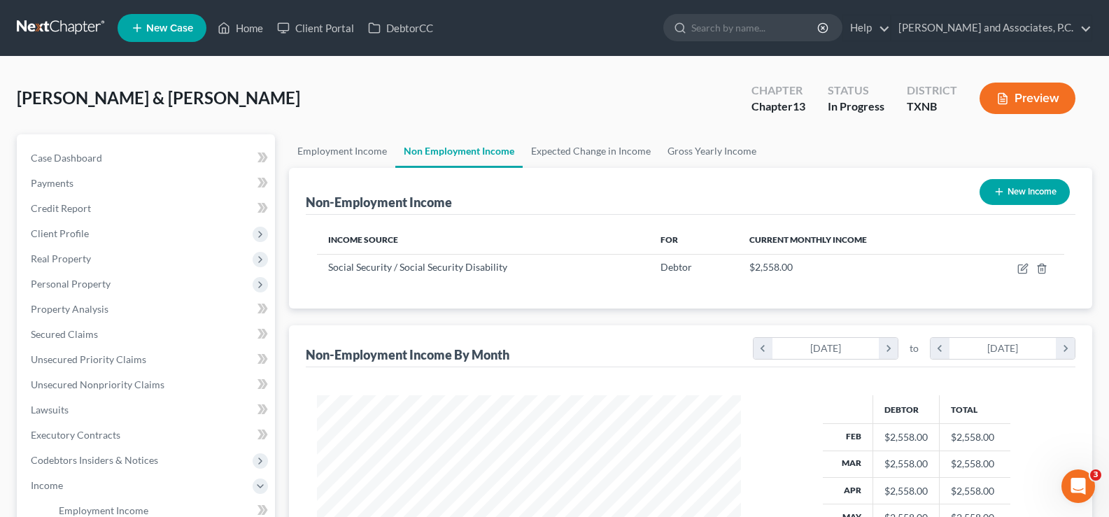
click at [1005, 187] on button "New Income" at bounding box center [1025, 192] width 90 height 26
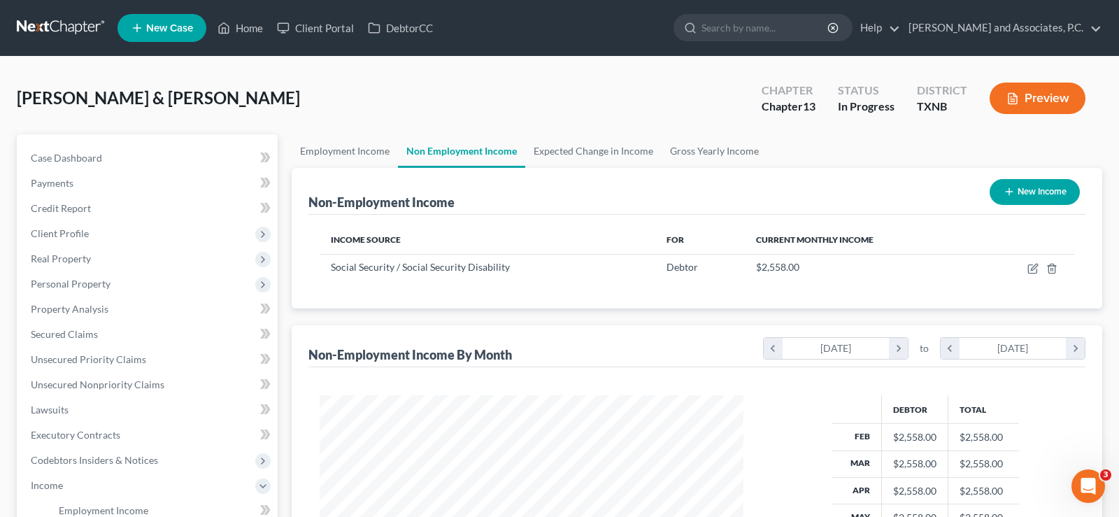
select select "0"
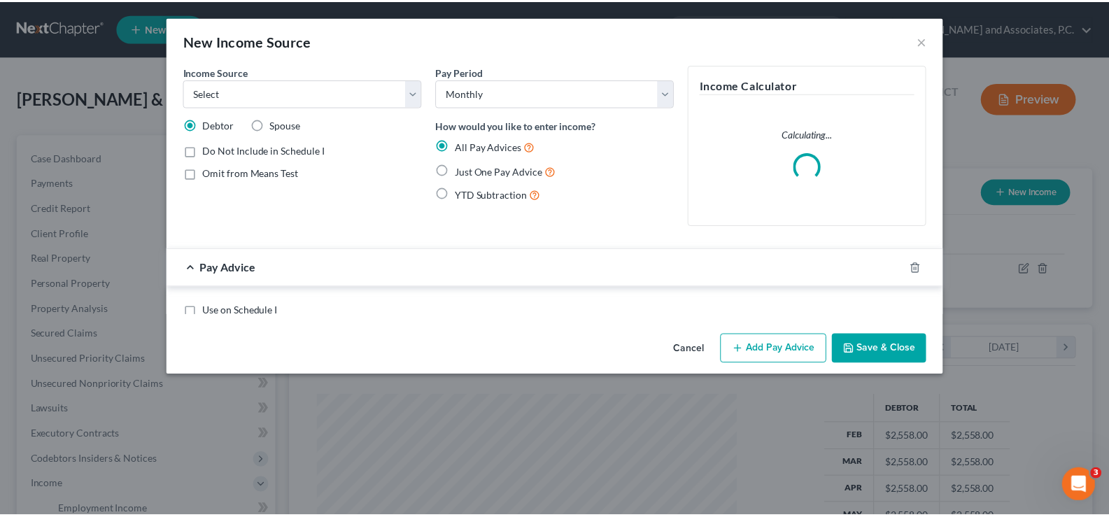
scroll to position [251, 457]
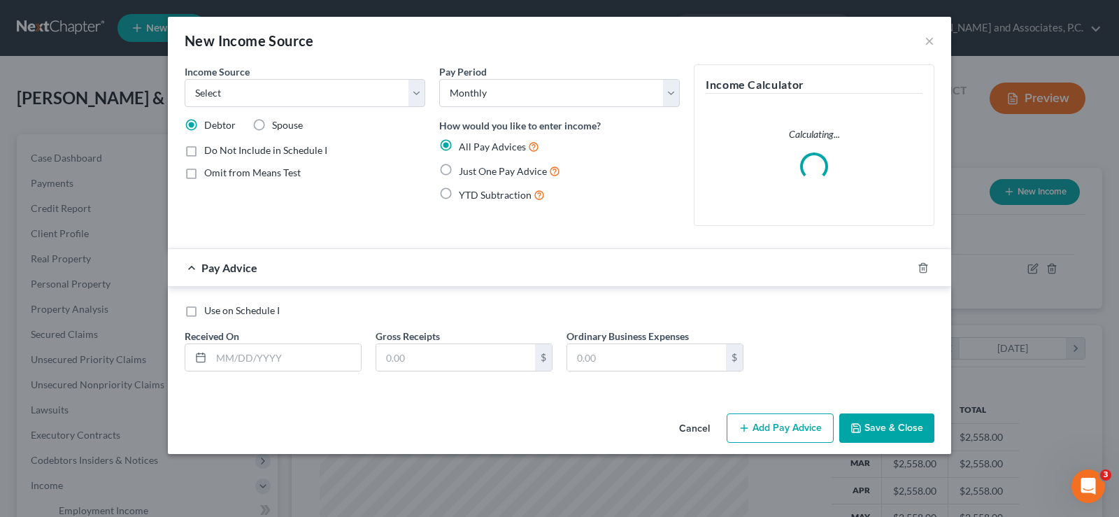
click at [272, 128] on label "Spouse" at bounding box center [287, 125] width 31 height 14
click at [278, 127] on input "Spouse" at bounding box center [282, 122] width 9 height 9
radio input "true"
click at [255, 108] on div "Income Source * Select Unemployment Disability (from employer) Pension Retireme…" at bounding box center [305, 150] width 255 height 173
click at [255, 103] on select "Select Unemployment Disability (from employer) Pension Retirement Social Securi…" at bounding box center [305, 93] width 241 height 28
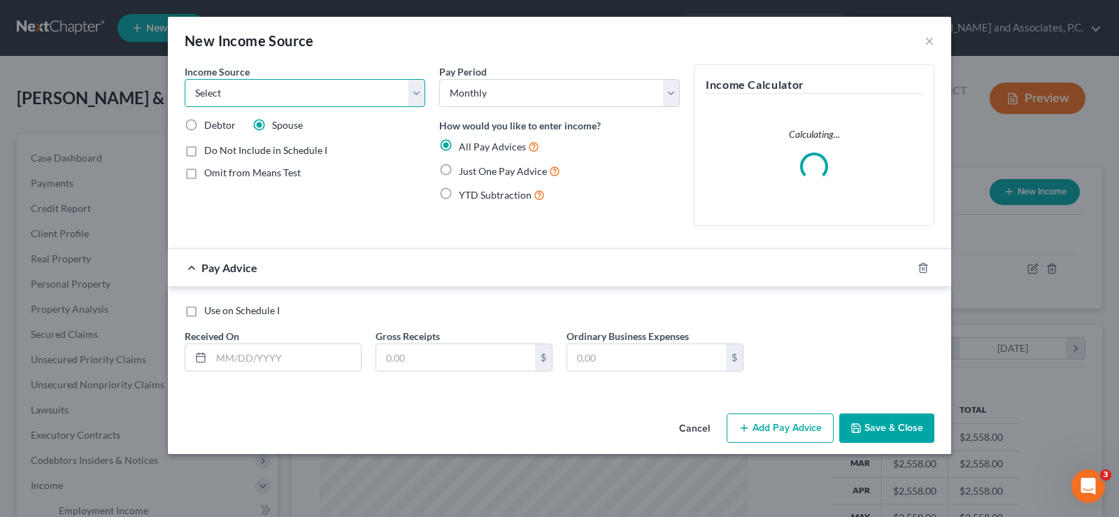
select select "4"
click at [185, 79] on select "Select Unemployment Disability (from employer) Pension Retirement Social Securi…" at bounding box center [305, 93] width 241 height 28
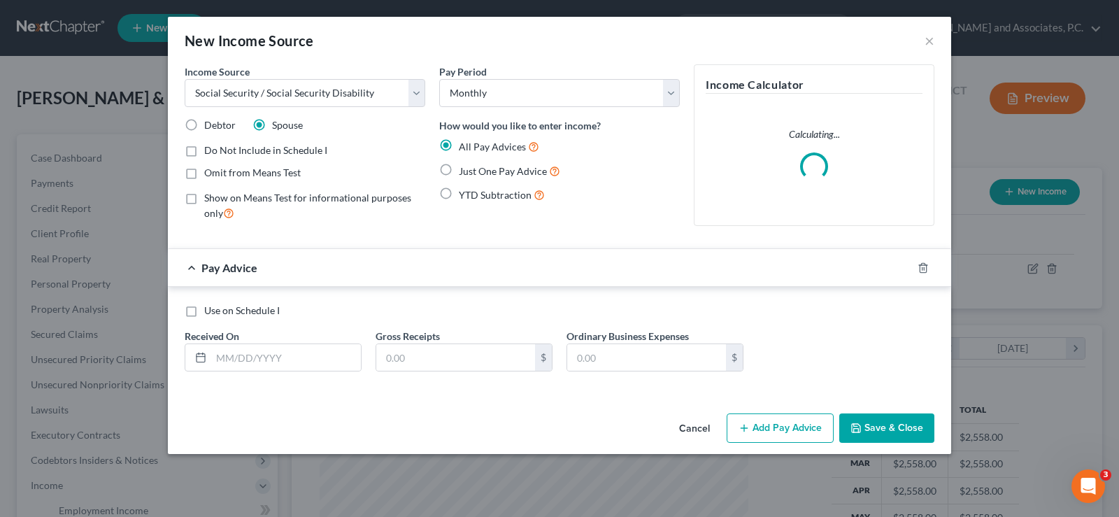
click at [204, 199] on label "Show on Means Test for informational purposes only" at bounding box center [314, 206] width 221 height 30
click at [210, 199] on input "Show on Means Test for informational purposes only" at bounding box center [214, 195] width 9 height 9
checkbox input "true"
click at [459, 170] on label "Just One Pay Advice" at bounding box center [509, 171] width 101 height 16
click at [465, 170] on input "Just One Pay Advice" at bounding box center [469, 167] width 9 height 9
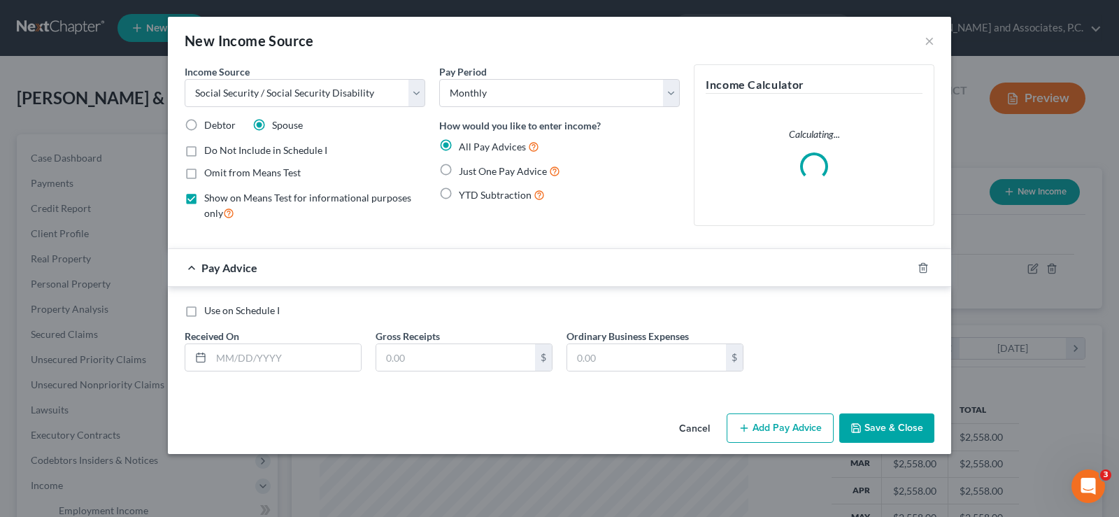
radio input "true"
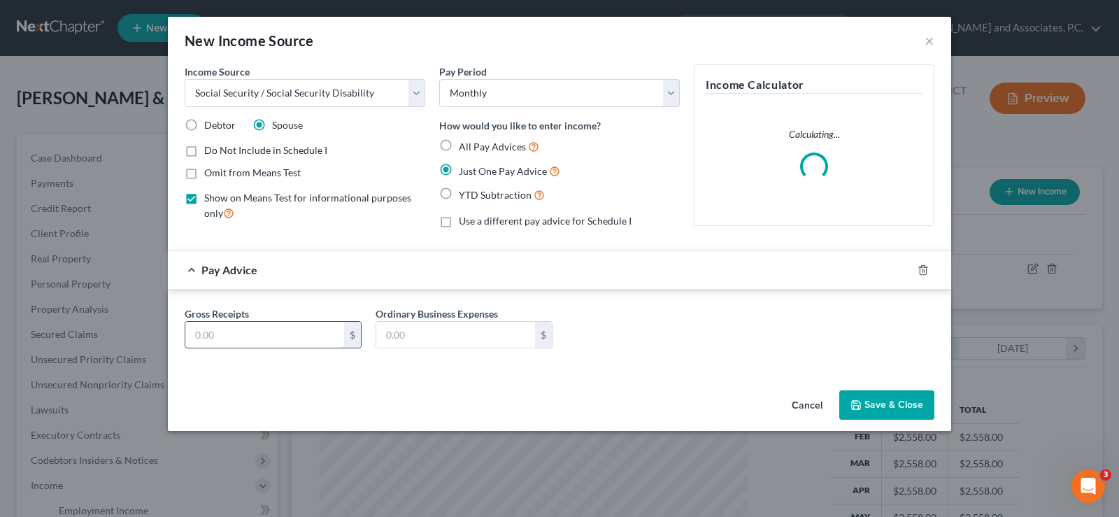
click at [304, 336] on input "text" at bounding box center [264, 335] width 159 height 27
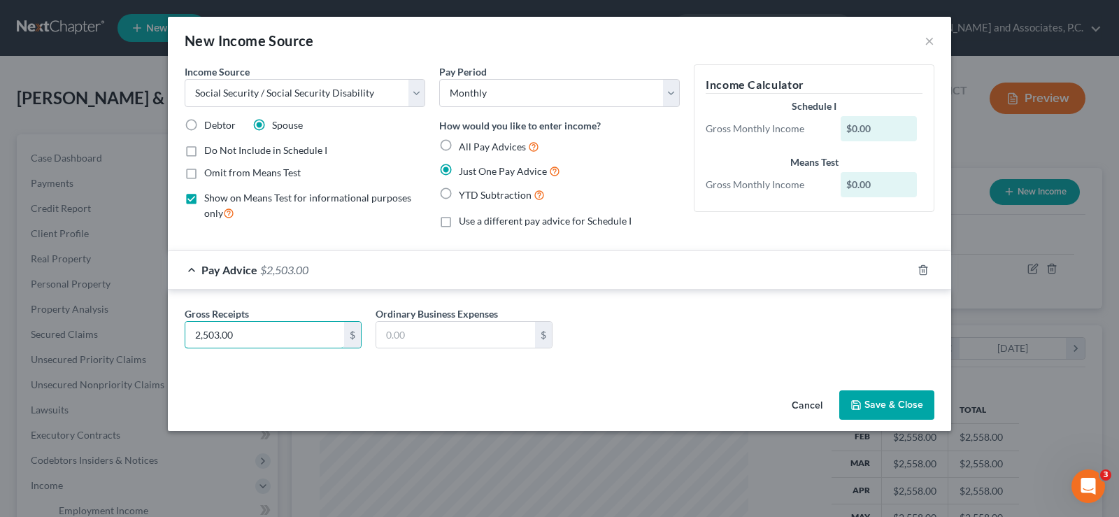
type input "2,503.00"
click at [873, 410] on button "Save & Close" at bounding box center [887, 404] width 95 height 29
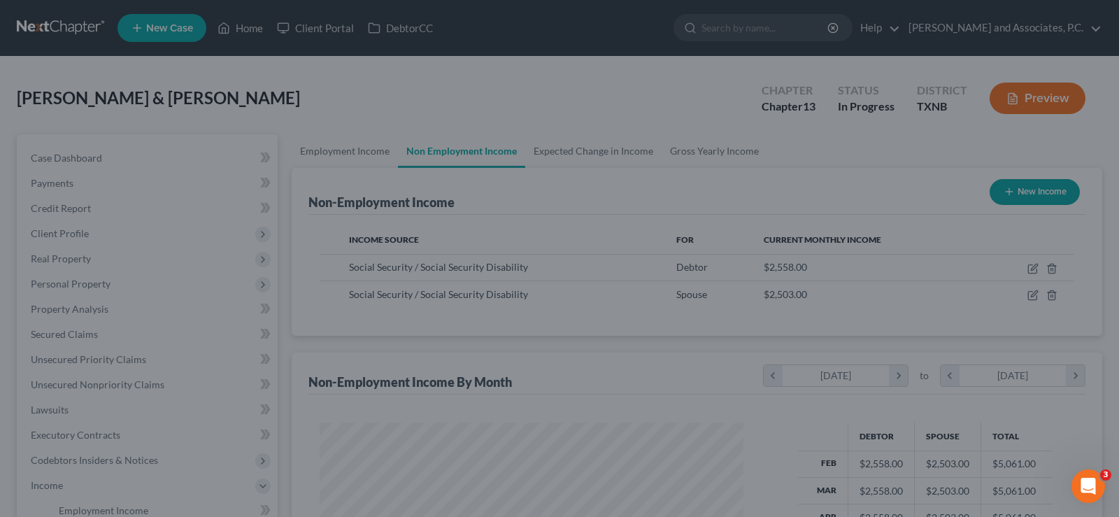
scroll to position [699435, 699234]
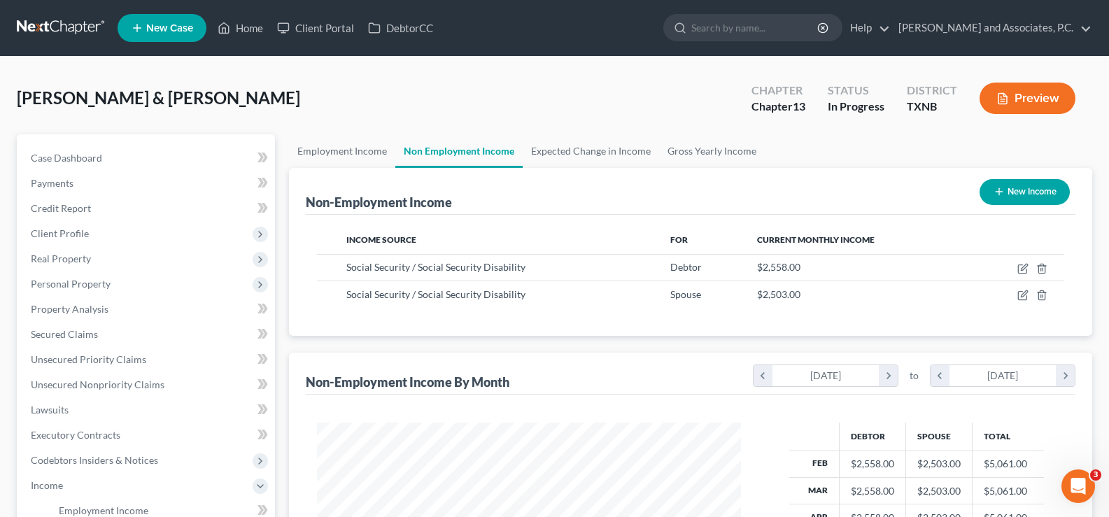
click at [990, 202] on button "New Income" at bounding box center [1025, 192] width 90 height 26
select select "0"
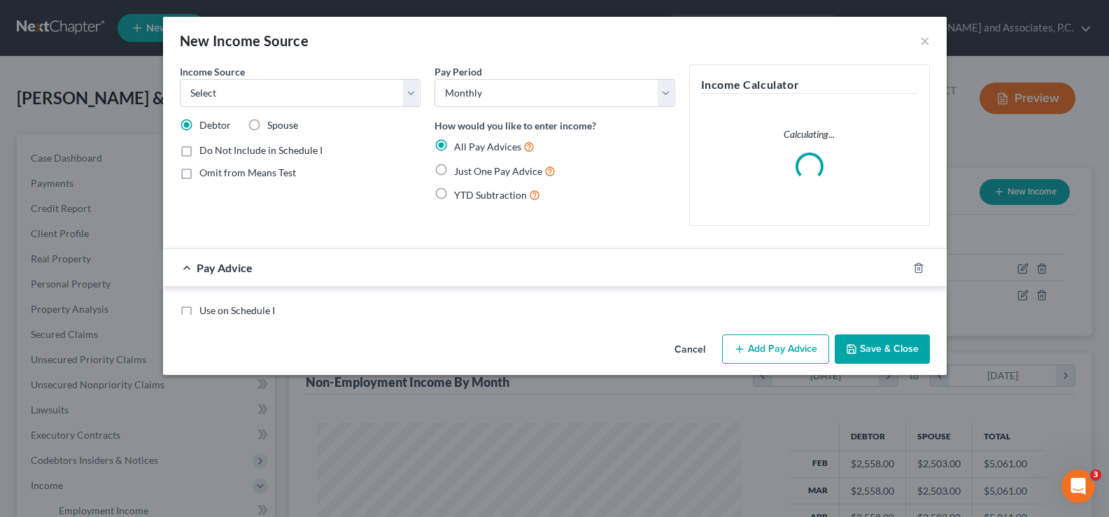
scroll to position [251, 457]
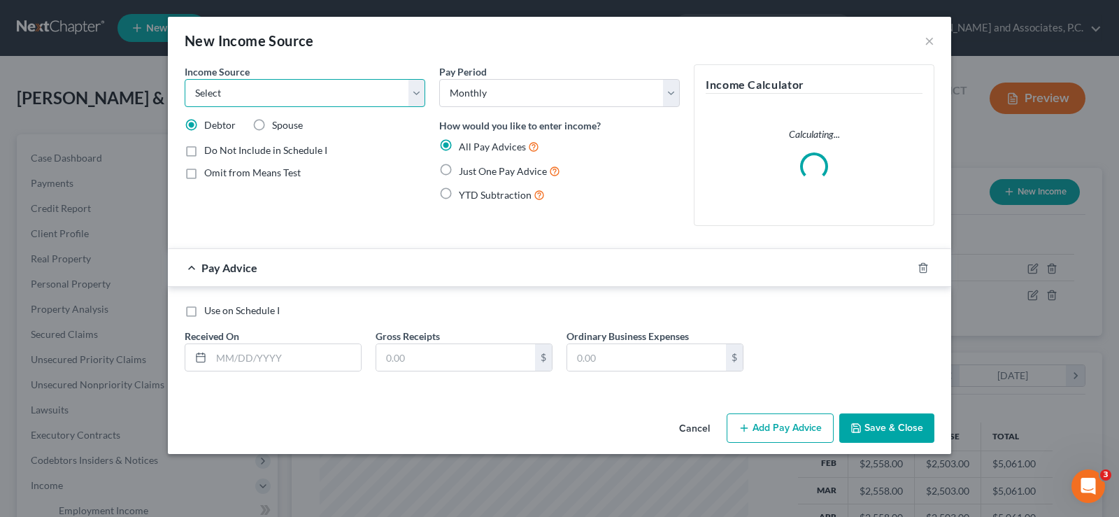
click at [276, 98] on select "Select Unemployment Disability (from employer) Pension Retirement Social Securi…" at bounding box center [305, 93] width 241 height 28
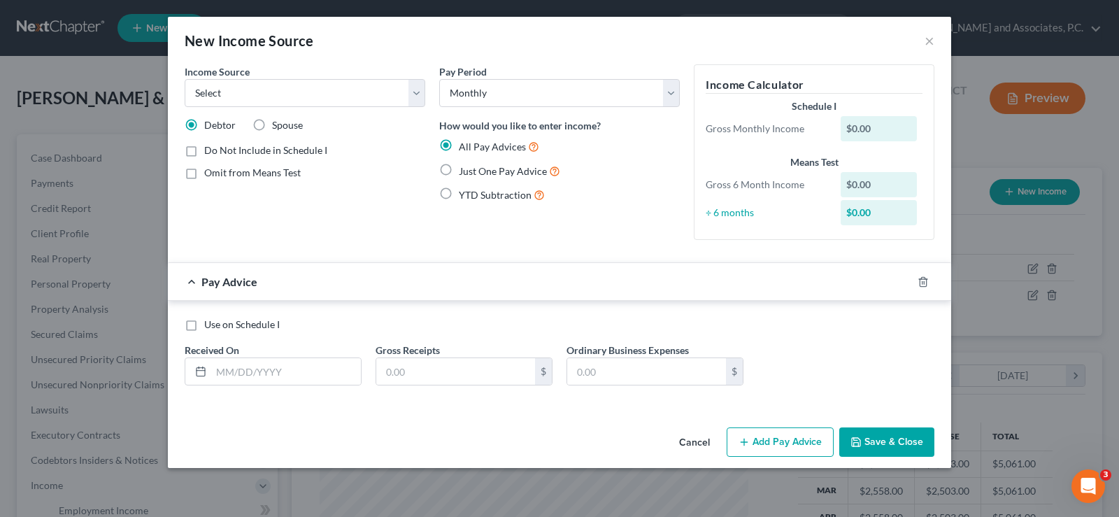
click at [459, 171] on label "Just One Pay Advice" at bounding box center [509, 171] width 101 height 16
click at [465, 171] on input "Just One Pay Advice" at bounding box center [469, 167] width 9 height 9
radio input "true"
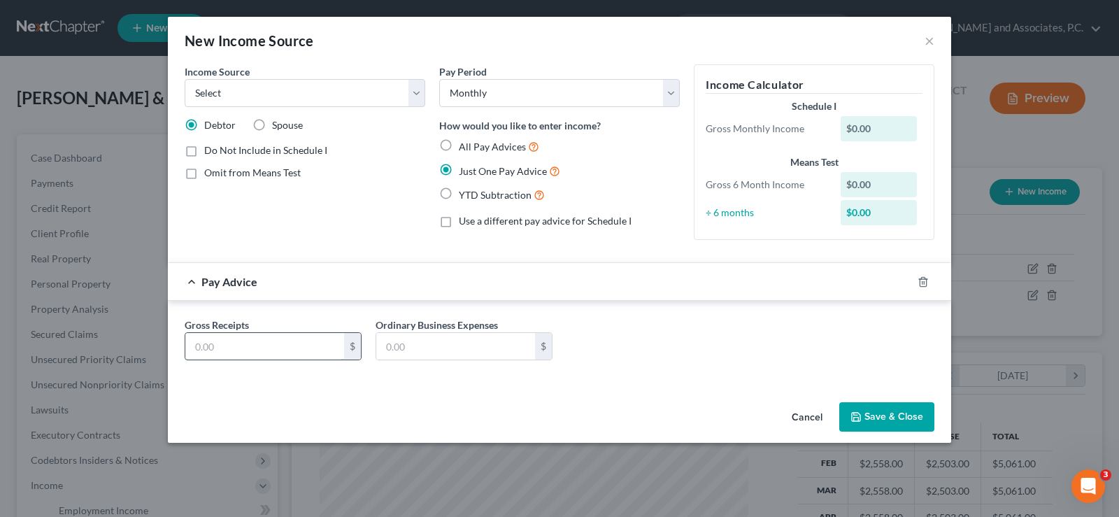
click at [239, 347] on input "text" at bounding box center [264, 346] width 159 height 27
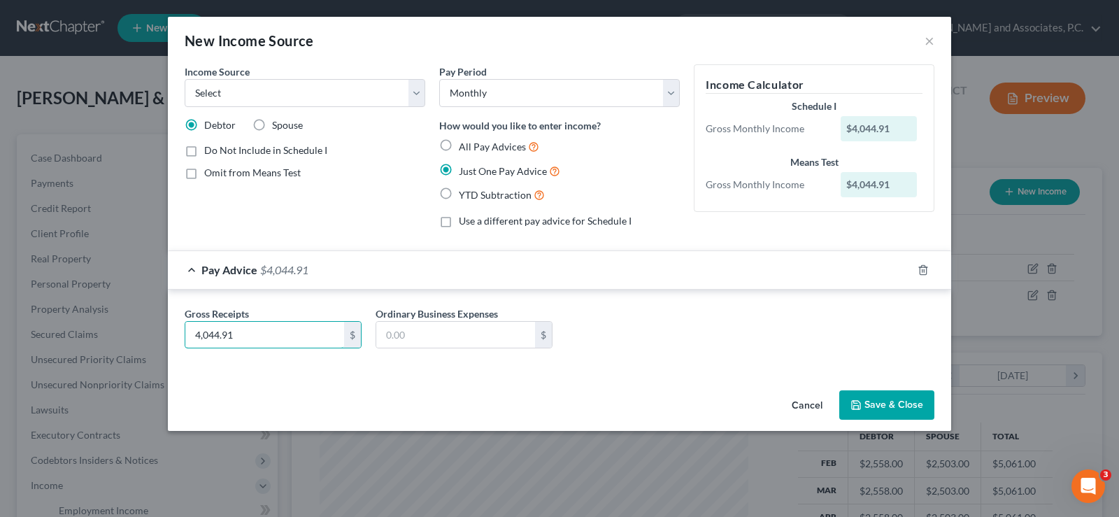
type input "4,044.91"
click at [888, 399] on button "Save & Close" at bounding box center [887, 404] width 95 height 29
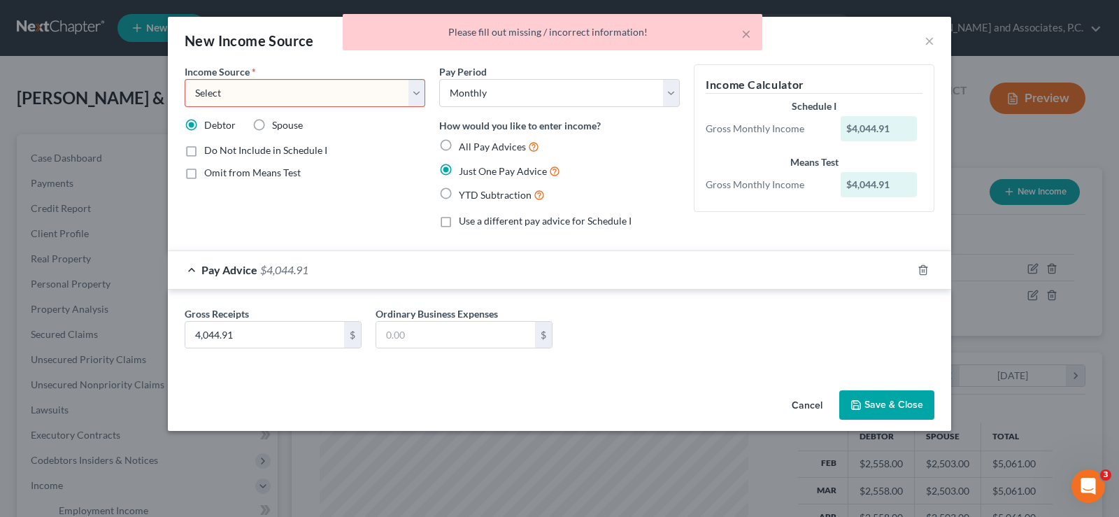
click at [348, 90] on select "Select Unemployment Disability (from employer) Pension Retirement Social Securi…" at bounding box center [305, 93] width 241 height 28
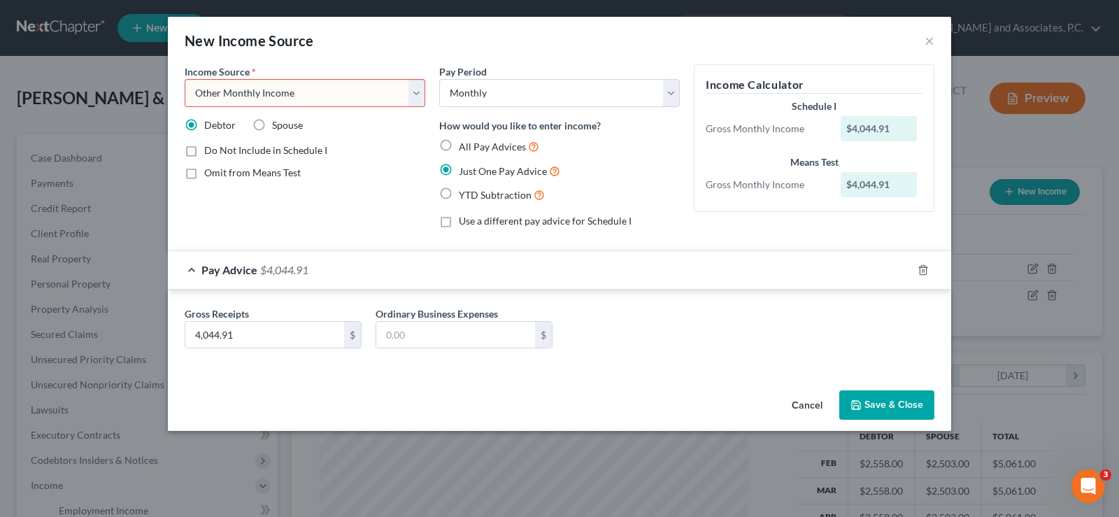
click at [185, 79] on select "Select Unemployment Disability (from employer) Pension Retirement Social Securi…" at bounding box center [305, 93] width 241 height 28
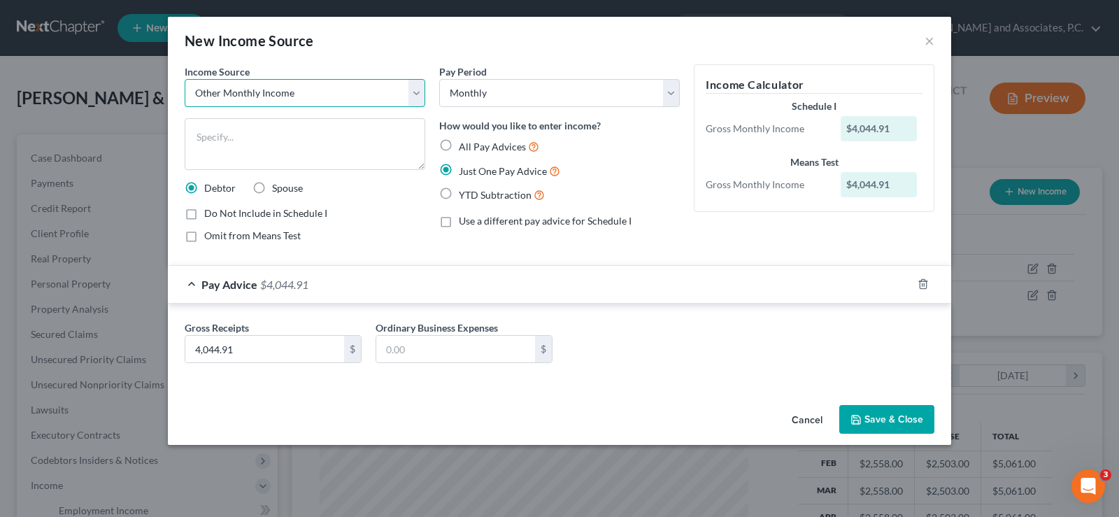
click at [409, 97] on select "Select Unemployment Disability (from employer) Pension Retirement Social Securi…" at bounding box center [305, 93] width 241 height 28
select select "12"
click at [185, 79] on select "Select Unemployment Disability (from employer) Pension Retirement Social Securi…" at bounding box center [305, 93] width 241 height 28
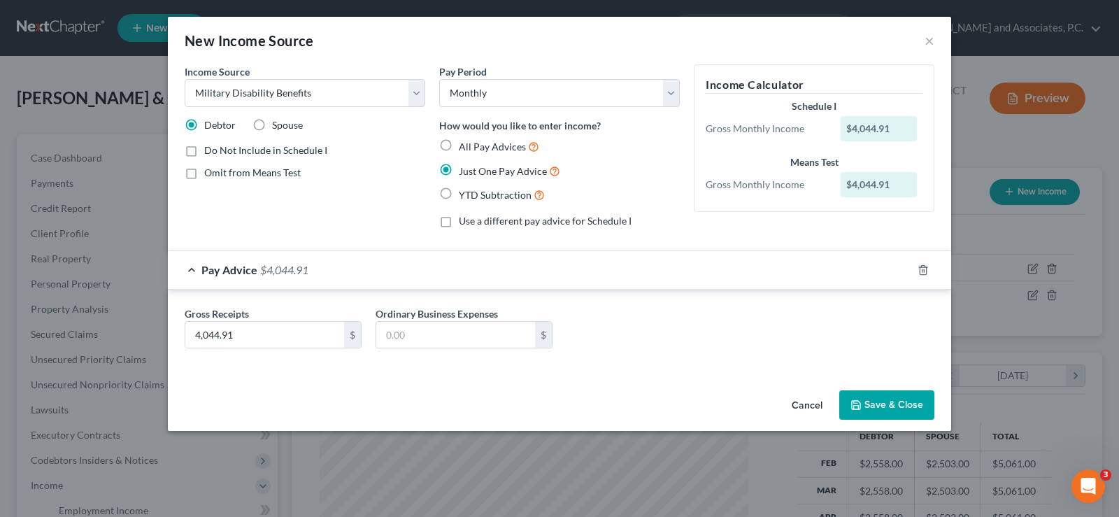
click at [863, 402] on button "Save & Close" at bounding box center [887, 404] width 95 height 29
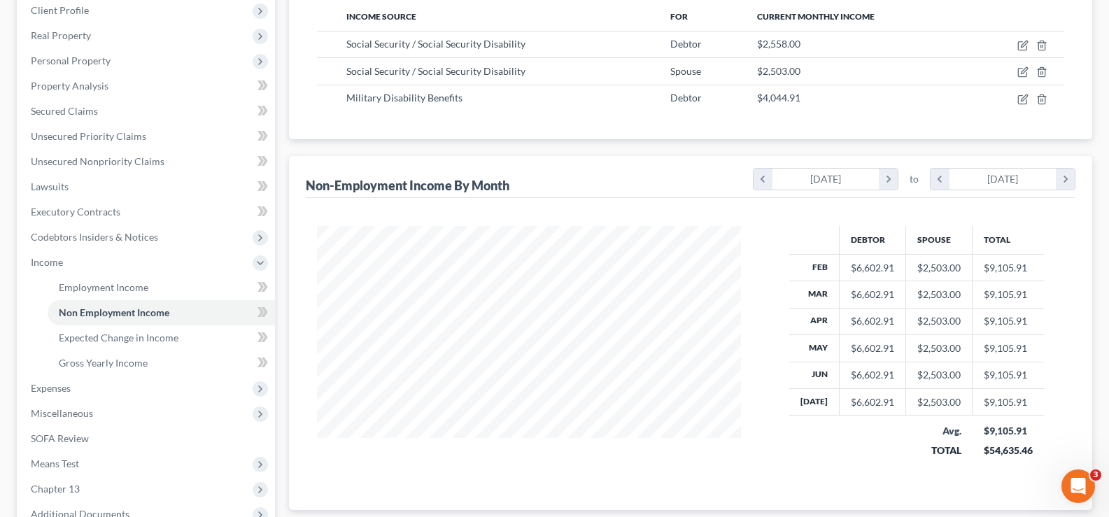
scroll to position [280, 0]
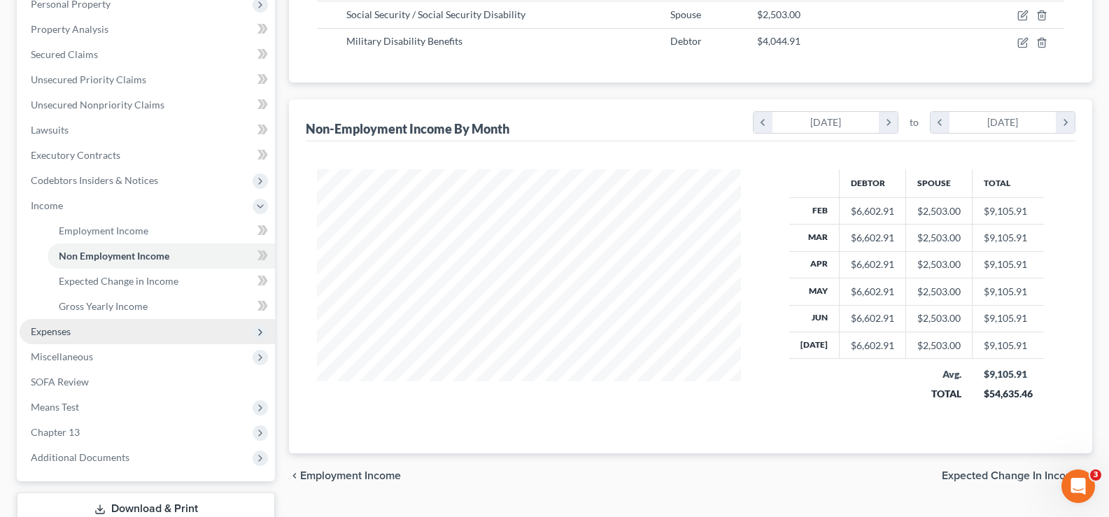
click at [43, 327] on span "Expenses" at bounding box center [51, 331] width 40 height 12
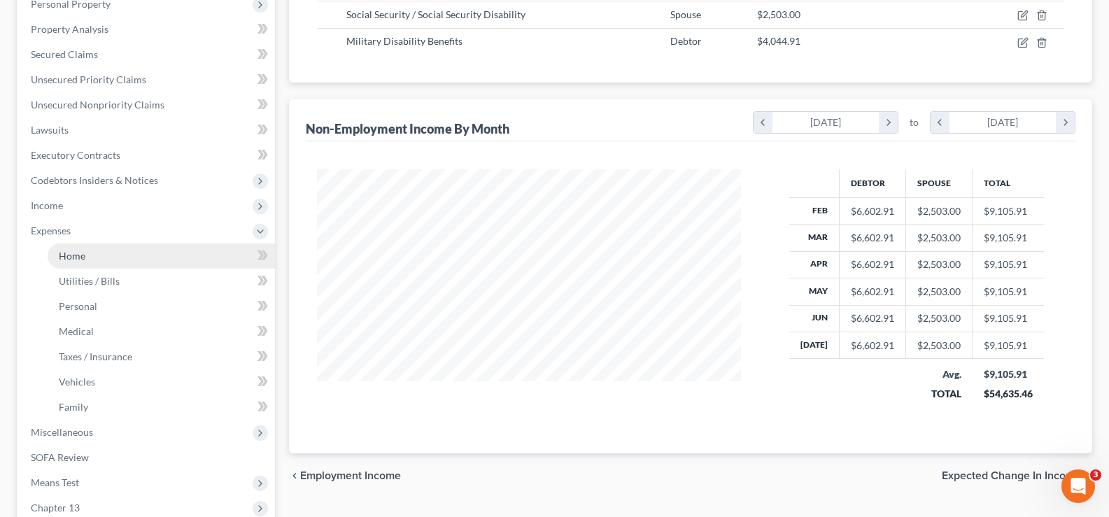
click at [117, 264] on link "Home" at bounding box center [161, 255] width 227 height 25
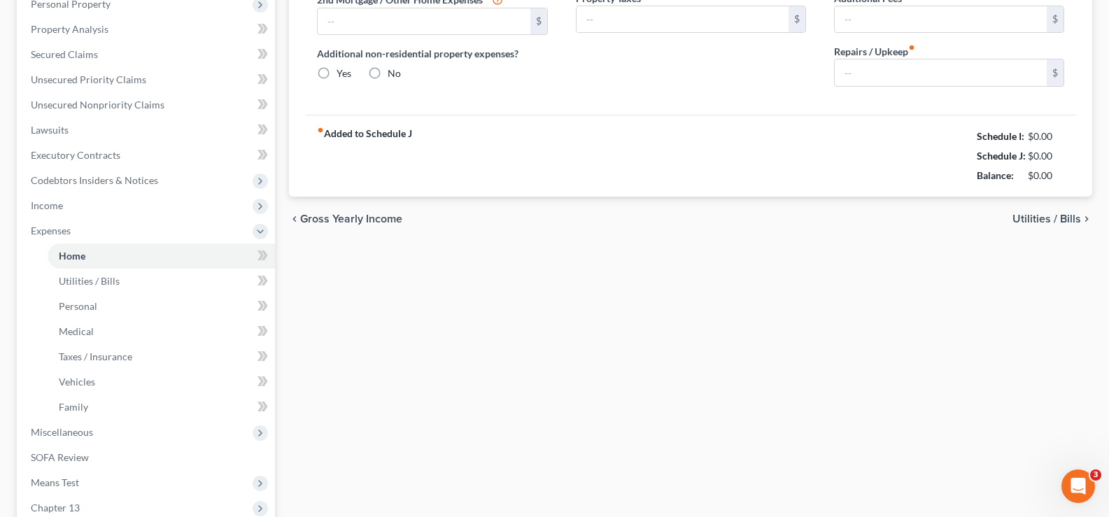
type input "0.00"
radio input "true"
type input "0.00"
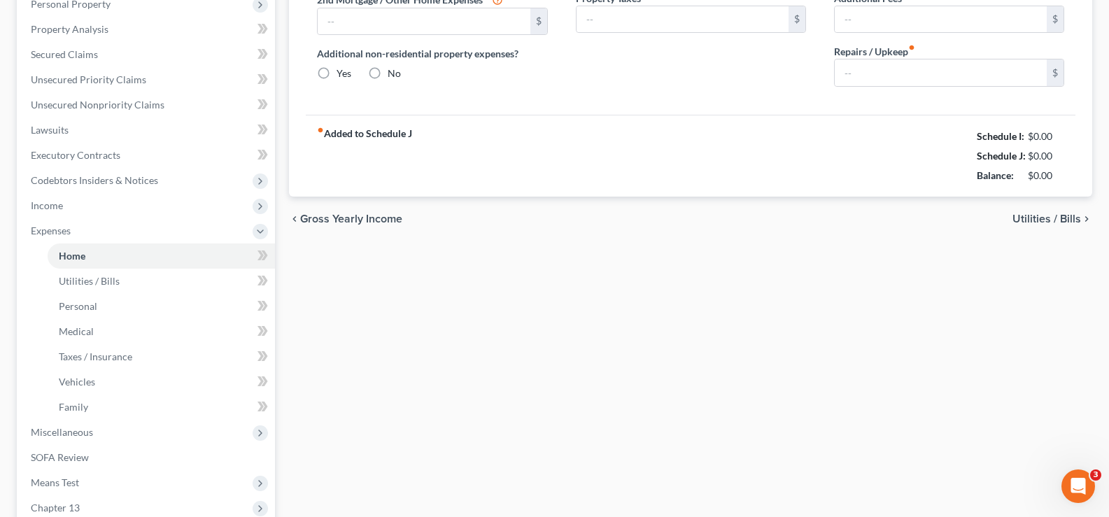
type input "0.00"
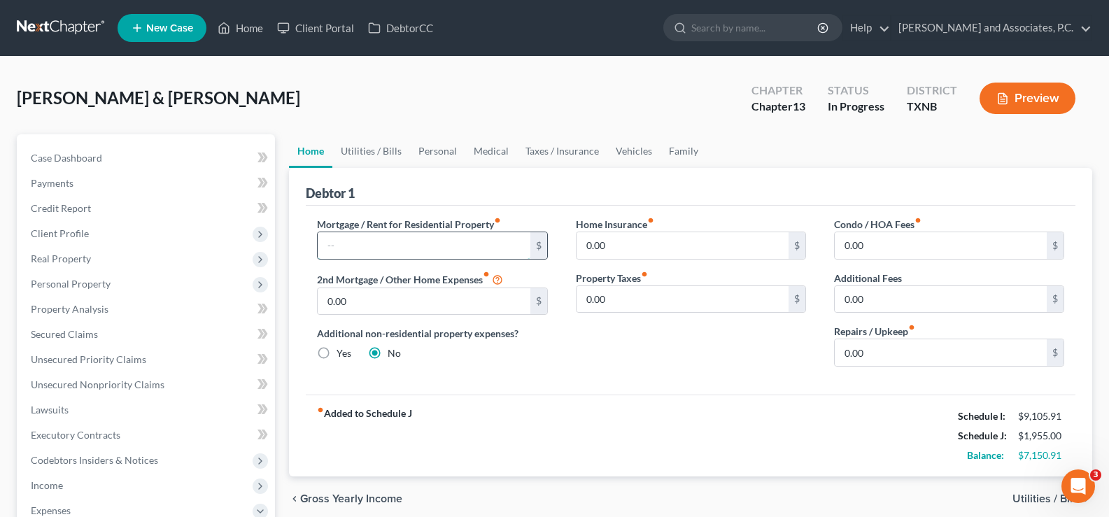
click at [504, 250] on input "text" at bounding box center [424, 245] width 212 height 27
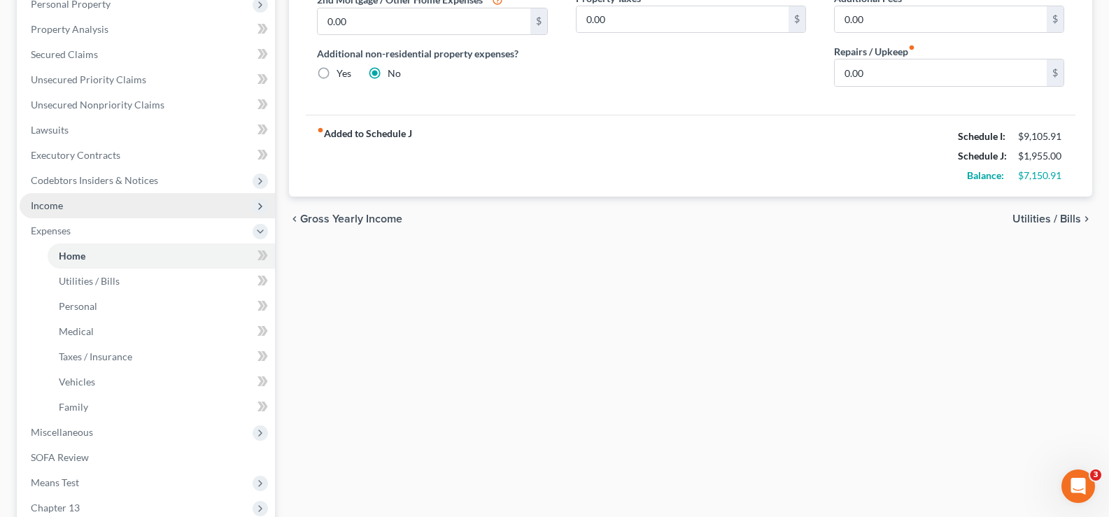
click at [105, 213] on span "Income" at bounding box center [147, 205] width 255 height 25
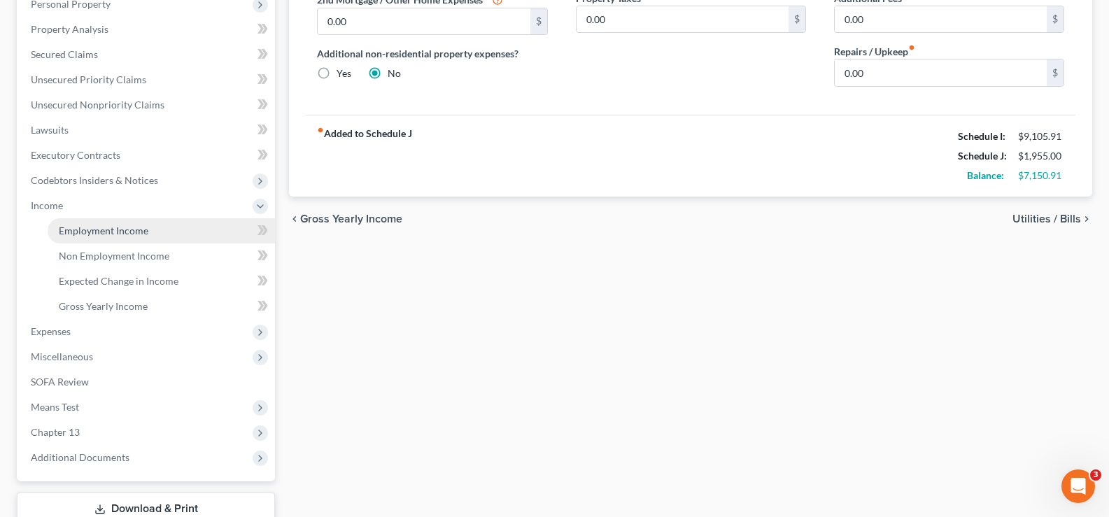
click at [106, 227] on span "Employment Income" at bounding box center [104, 231] width 90 height 12
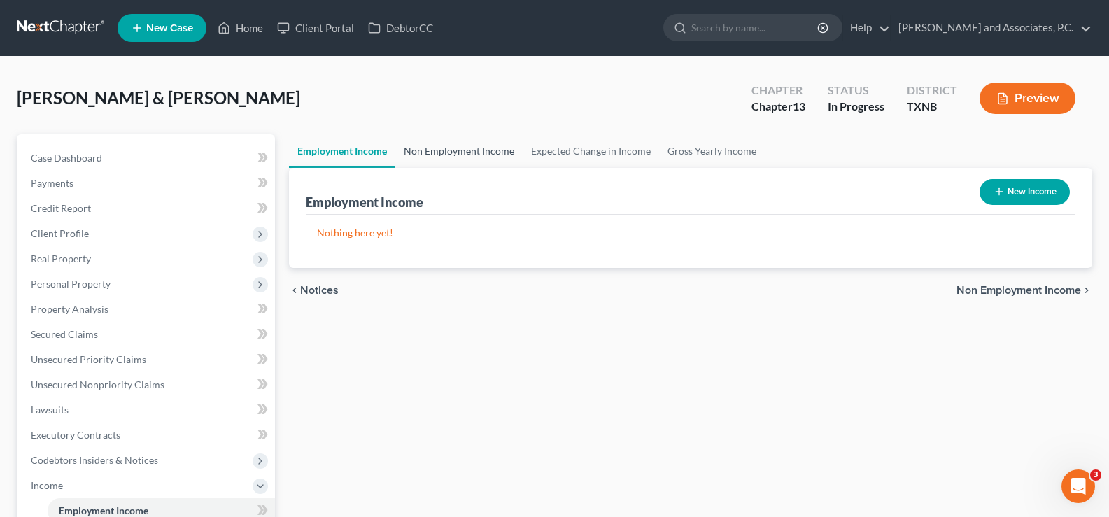
click at [438, 155] on link "Non Employment Income" at bounding box center [458, 151] width 127 height 34
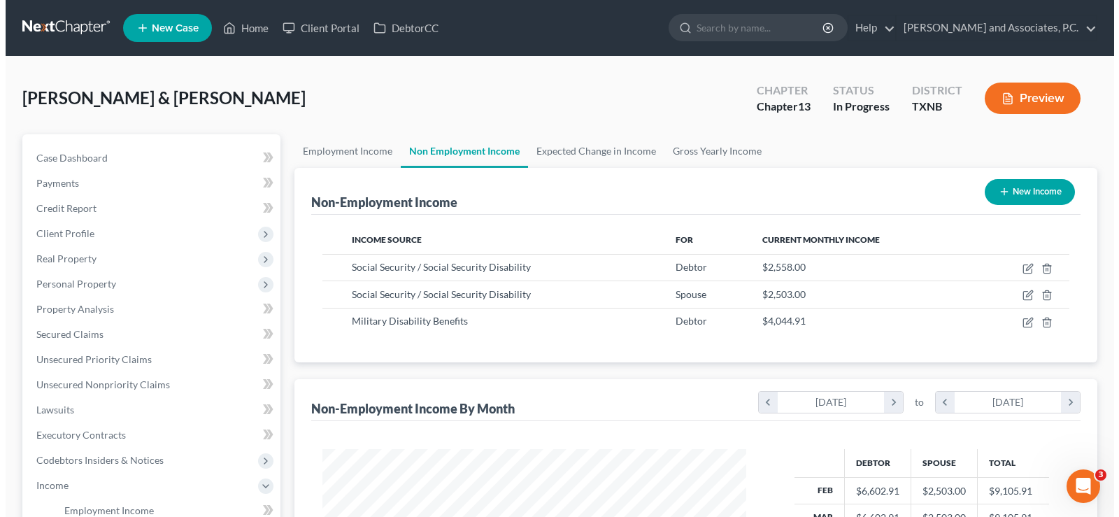
scroll to position [251, 452]
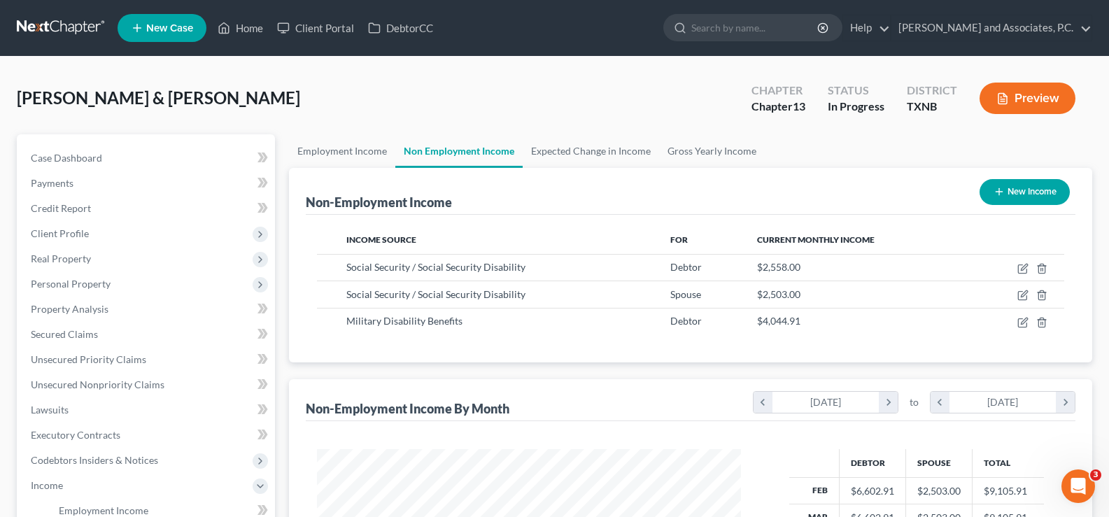
click at [1036, 186] on button "New Income" at bounding box center [1025, 192] width 90 height 26
select select "0"
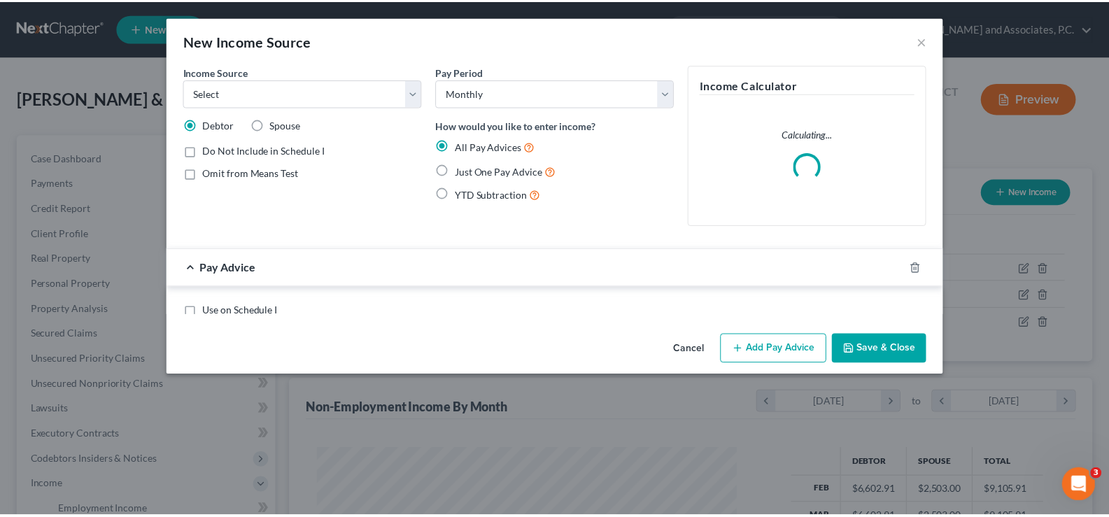
scroll to position [251, 457]
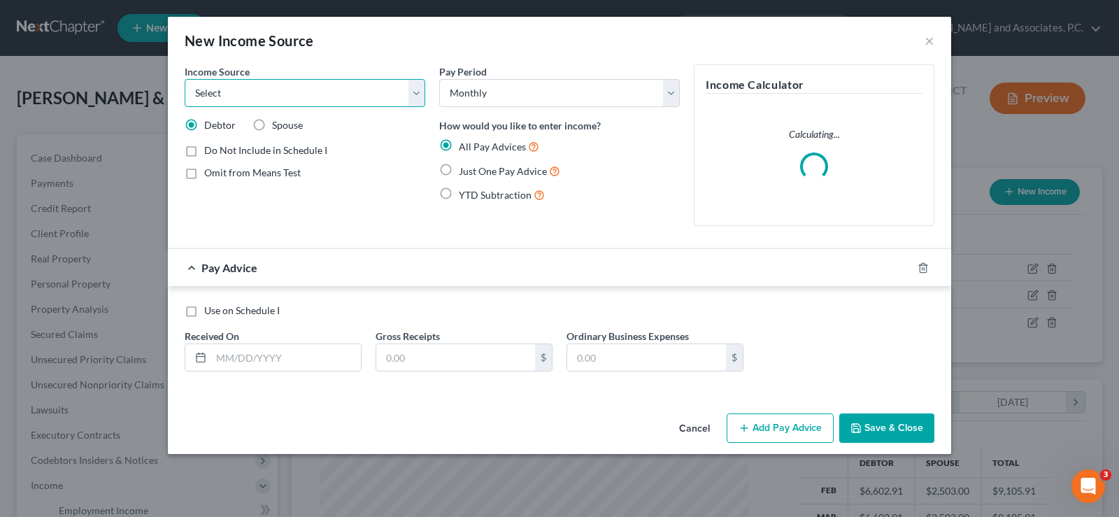
click at [412, 102] on select "Select Unemployment Disability (from employer) Pension Retirement Social Securi…" at bounding box center [305, 93] width 241 height 28
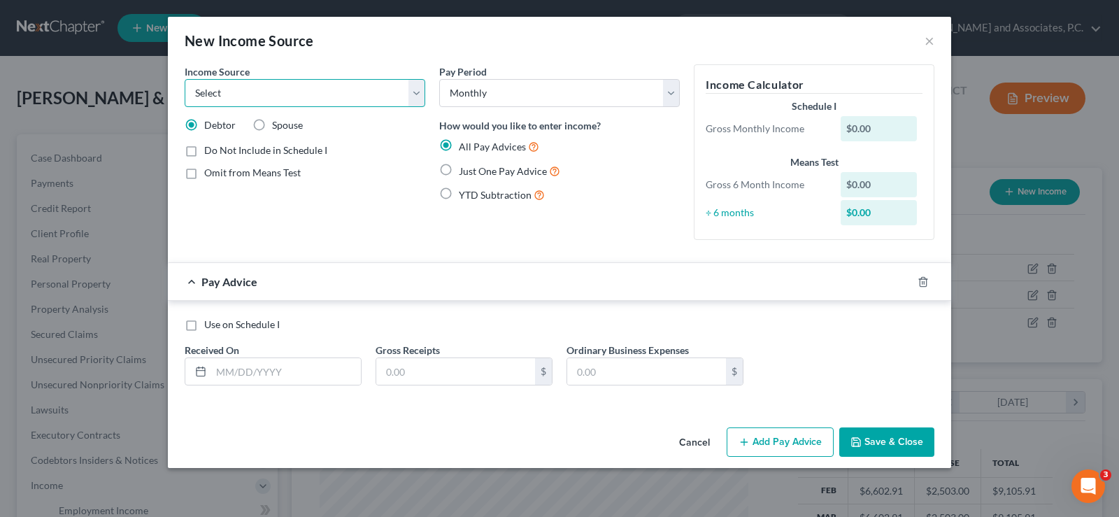
select select "13"
click at [185, 79] on select "Select Unemployment Disability (from employer) Pension Retirement Social Securi…" at bounding box center [305, 93] width 241 height 28
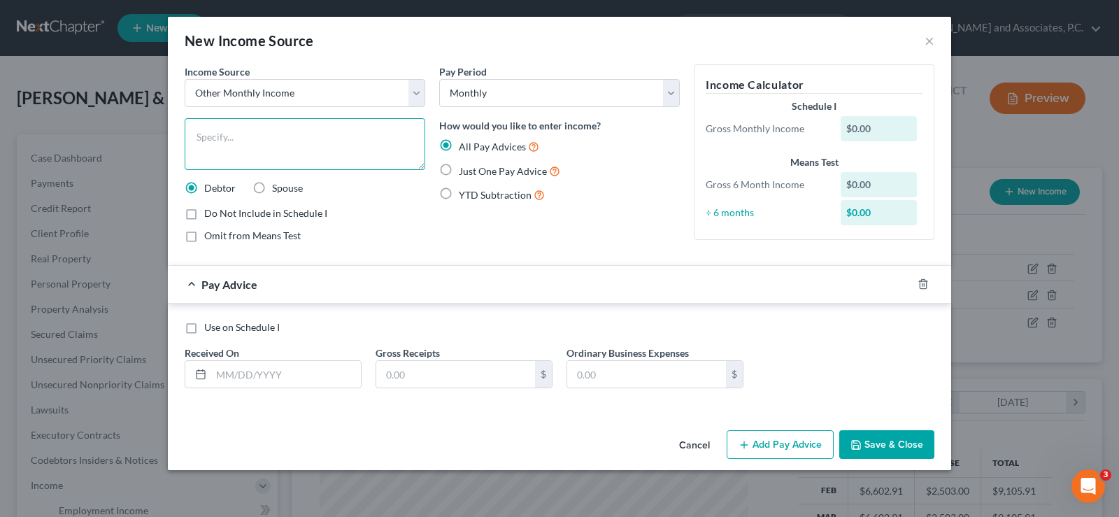
click at [295, 146] on textarea at bounding box center [305, 144] width 241 height 52
type textarea "O"
type textarea "United States Office of Personnel Management"
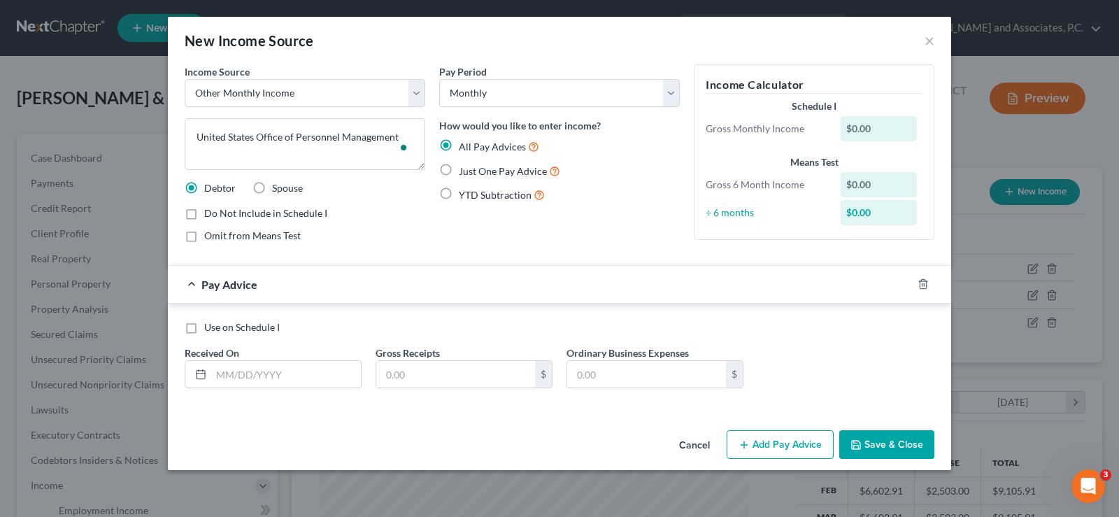
click at [459, 171] on label "Just One Pay Advice" at bounding box center [509, 171] width 101 height 16
click at [465, 171] on input "Just One Pay Advice" at bounding box center [469, 167] width 9 height 9
radio input "true"
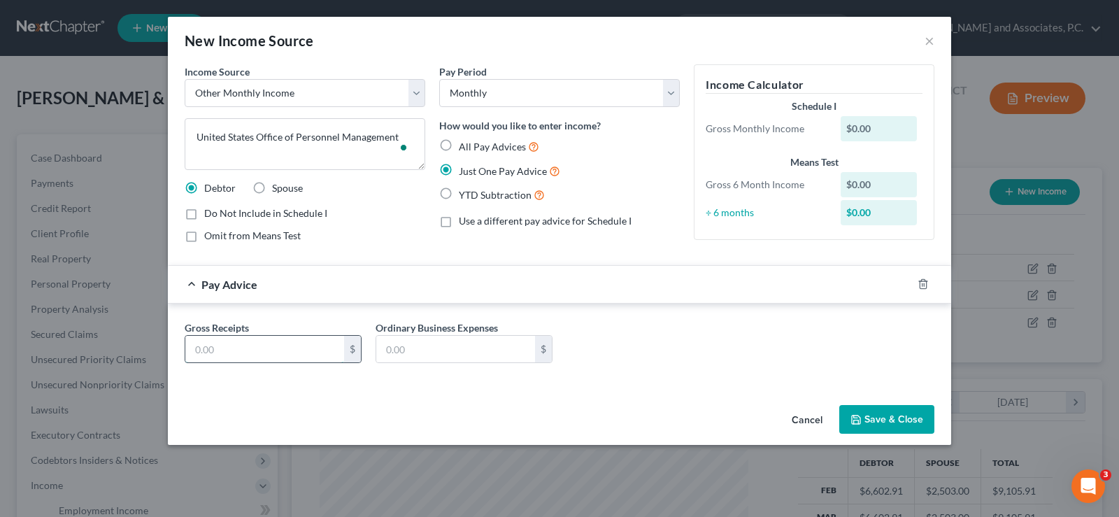
click at [267, 352] on input "text" at bounding box center [264, 349] width 159 height 27
type input "1,666.12"
click at [884, 411] on button "Save & Close" at bounding box center [887, 419] width 95 height 29
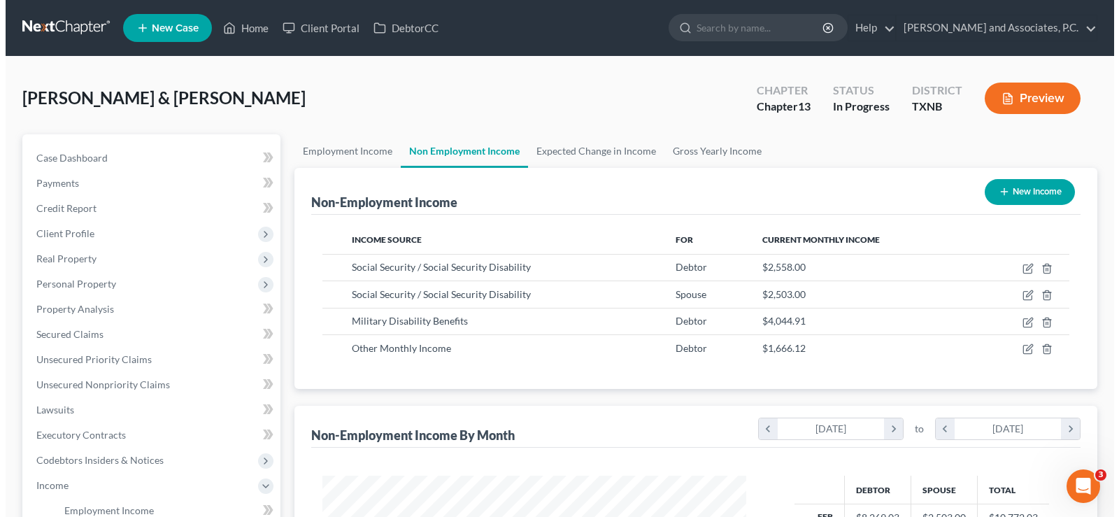
scroll to position [699435, 699234]
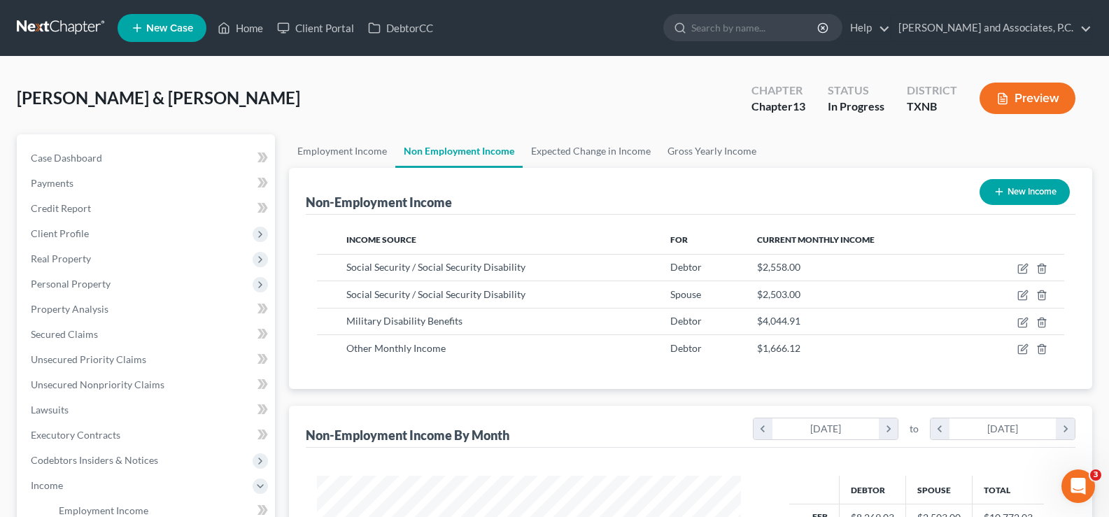
click at [1024, 196] on button "New Income" at bounding box center [1025, 192] width 90 height 26
select select "0"
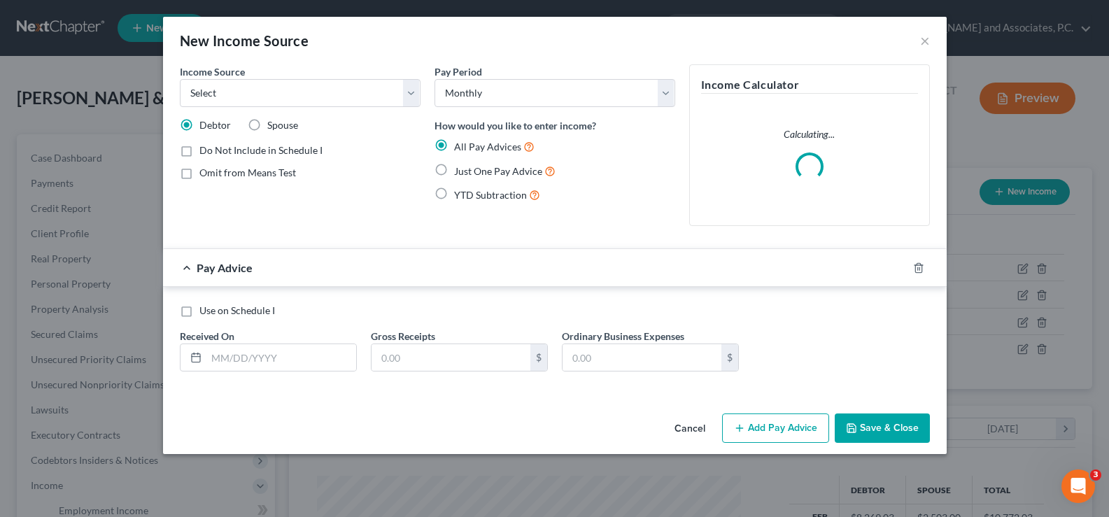
scroll to position [251, 457]
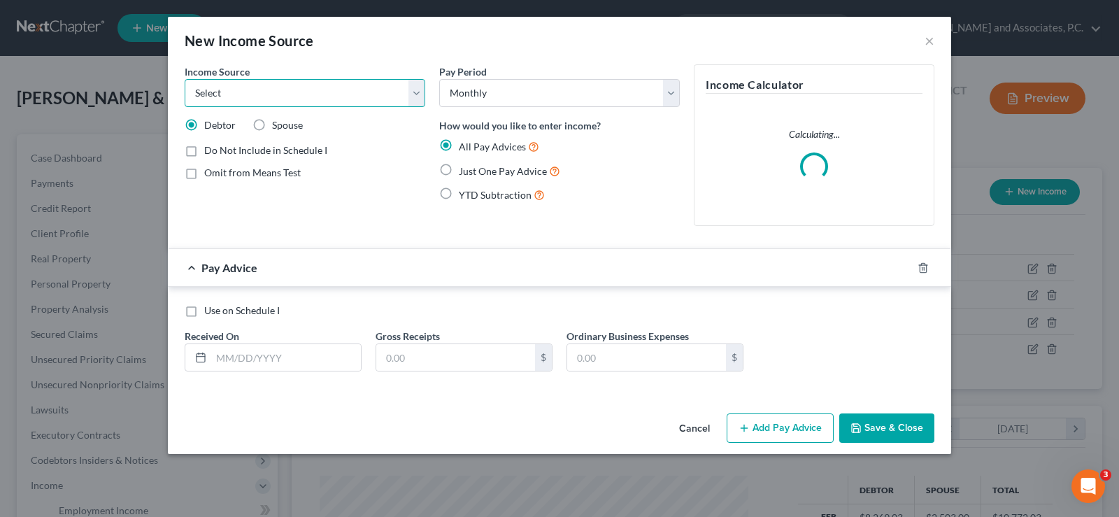
click at [417, 92] on select "Select Unemployment Disability (from employer) Pension Retirement Social Securi…" at bounding box center [305, 93] width 241 height 28
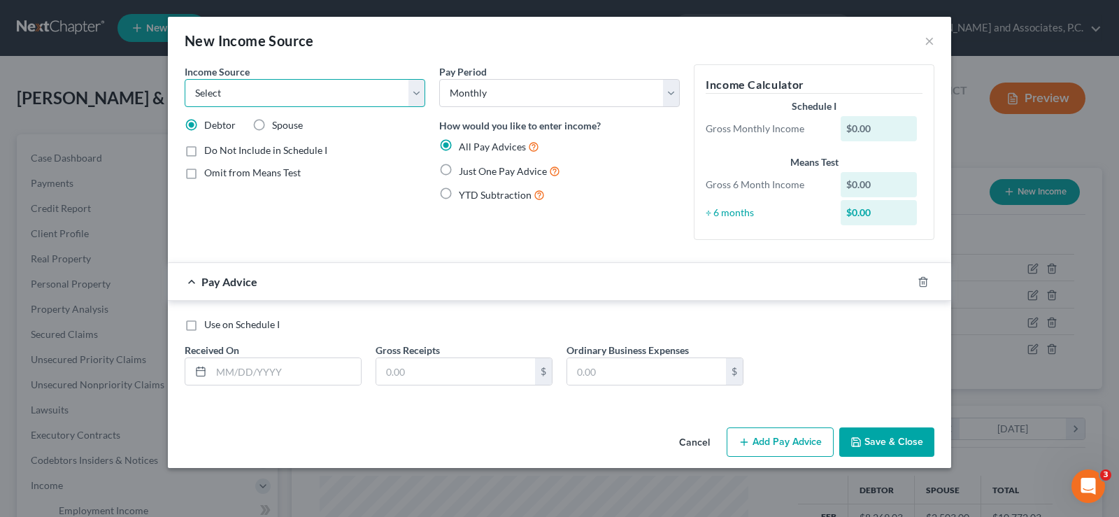
select select "3"
click at [185, 79] on select "Select Unemployment Disability (from employer) Pension Retirement Social Securi…" at bounding box center [305, 93] width 241 height 28
click at [459, 166] on label "Just One Pay Advice" at bounding box center [509, 171] width 101 height 16
click at [465, 166] on input "Just One Pay Advice" at bounding box center [469, 167] width 9 height 9
radio input "true"
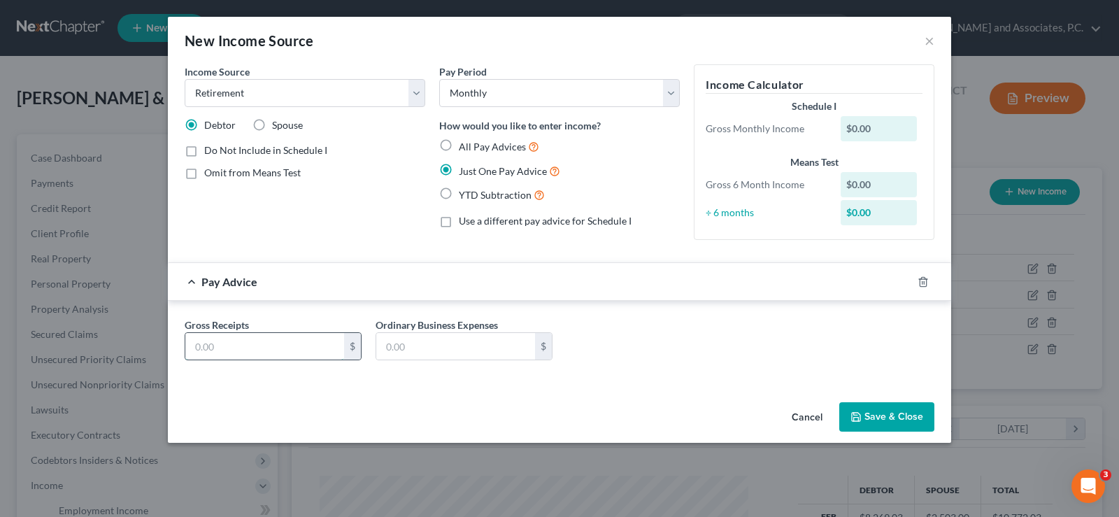
click at [276, 343] on input "text" at bounding box center [264, 346] width 159 height 27
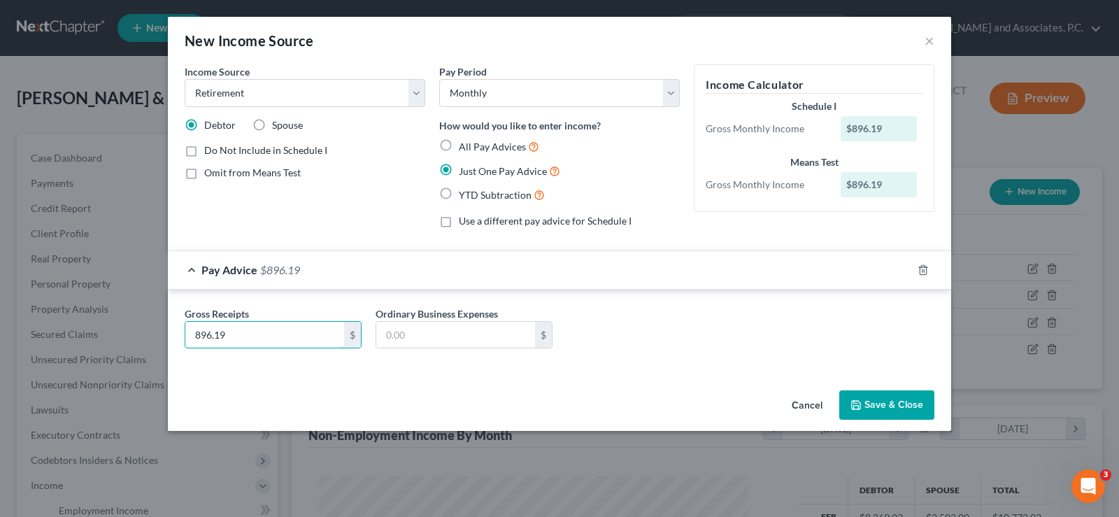
type input "896.19"
click at [902, 400] on button "Save & Close" at bounding box center [887, 404] width 95 height 29
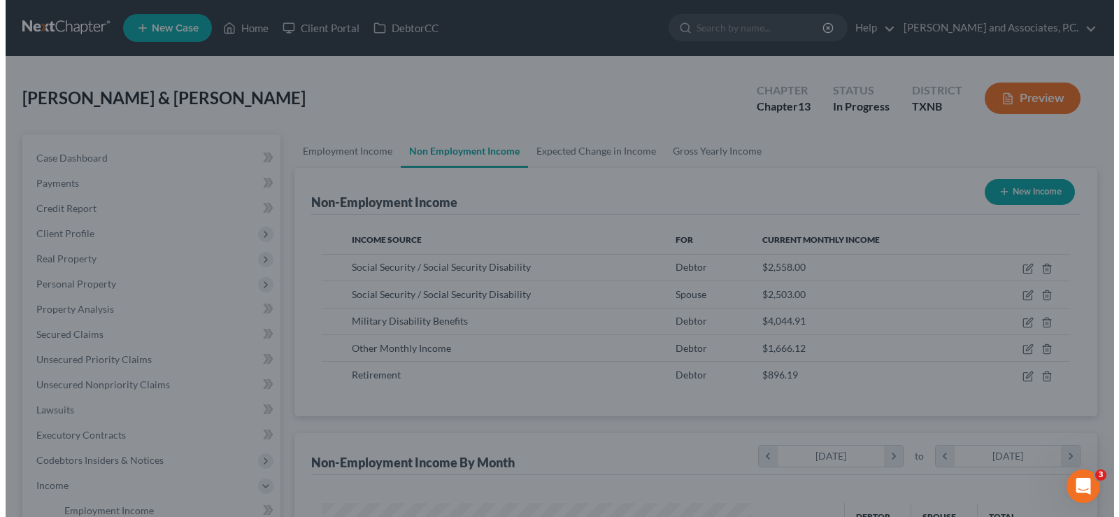
scroll to position [699435, 699234]
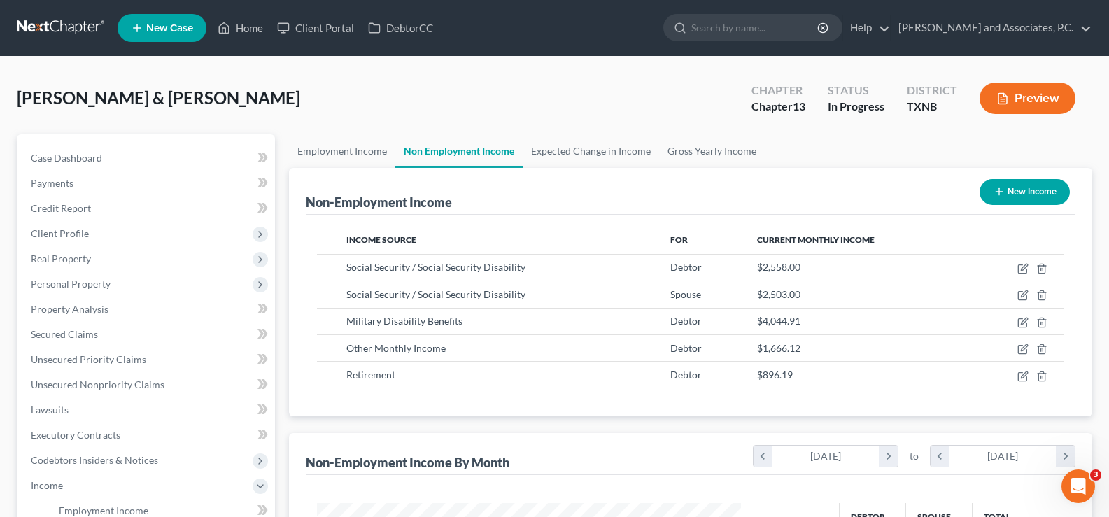
click at [1015, 183] on button "New Income" at bounding box center [1025, 192] width 90 height 26
select select "0"
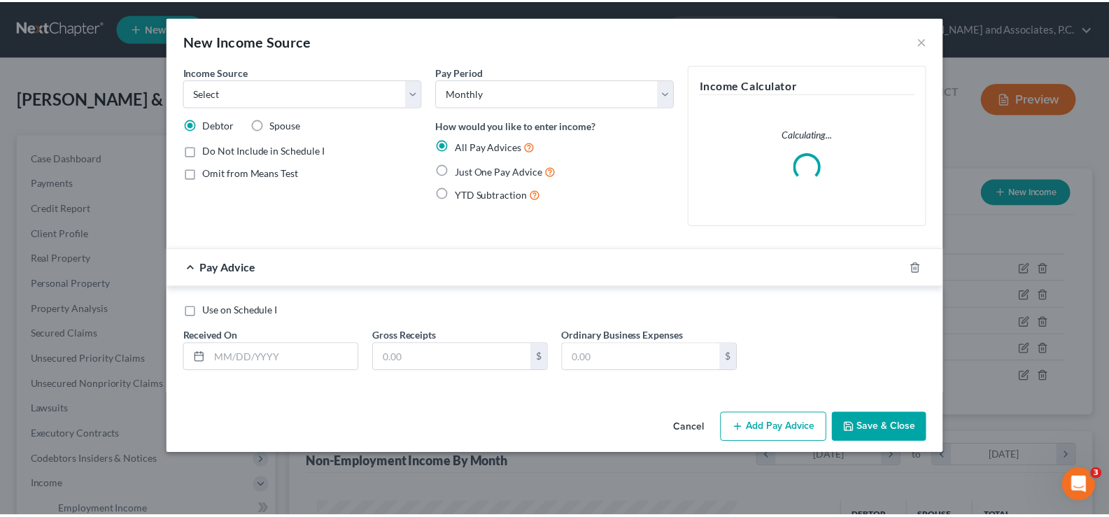
scroll to position [251, 457]
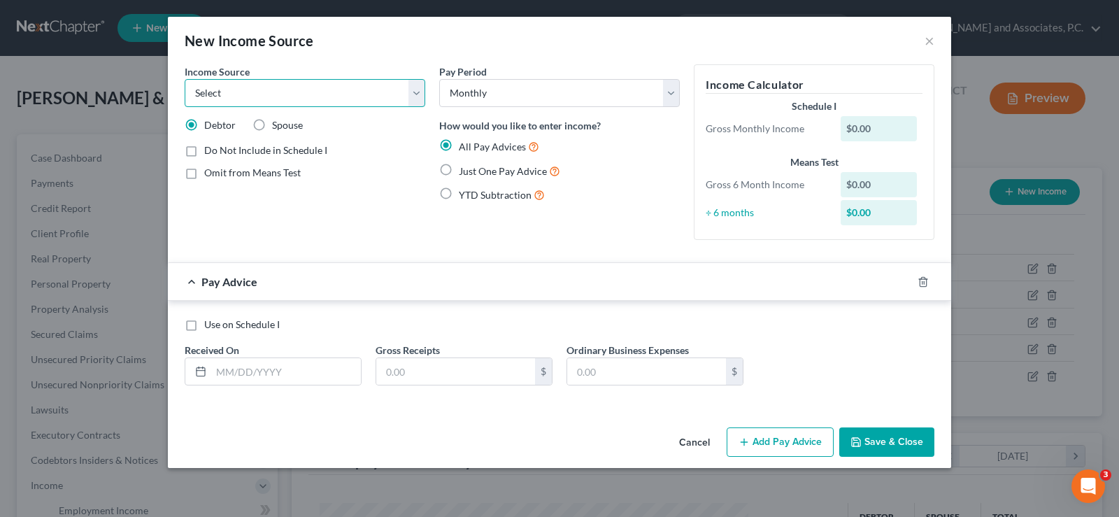
click at [364, 92] on select "Select Unemployment Disability (from employer) Pension Retirement Social Securi…" at bounding box center [305, 93] width 241 height 28
select select "2"
click at [185, 79] on select "Select Unemployment Disability (from employer) Pension Retirement Social Securi…" at bounding box center [305, 93] width 241 height 28
click at [459, 173] on label "Just One Pay Advice" at bounding box center [509, 171] width 101 height 16
click at [465, 172] on input "Just One Pay Advice" at bounding box center [469, 167] width 9 height 9
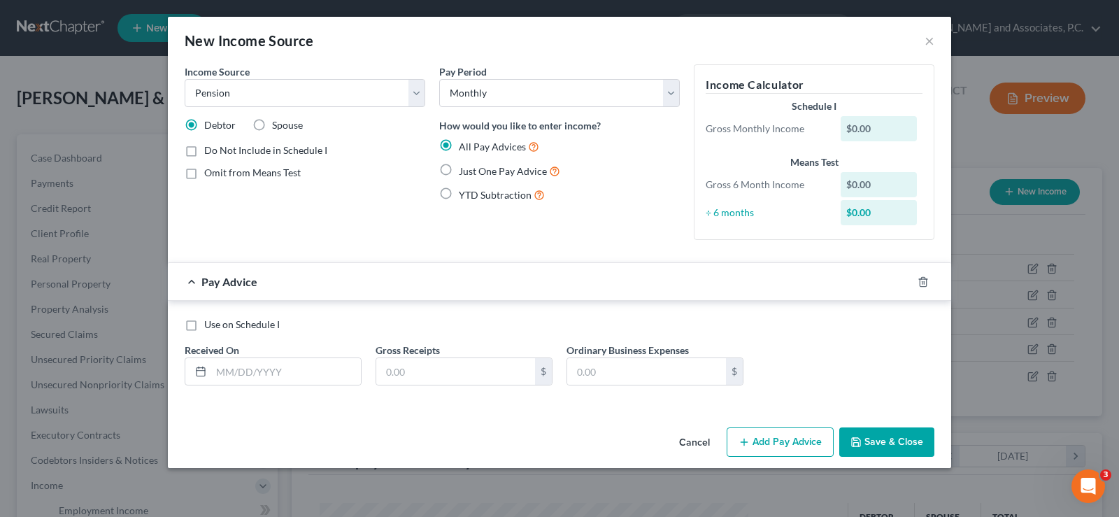
radio input "true"
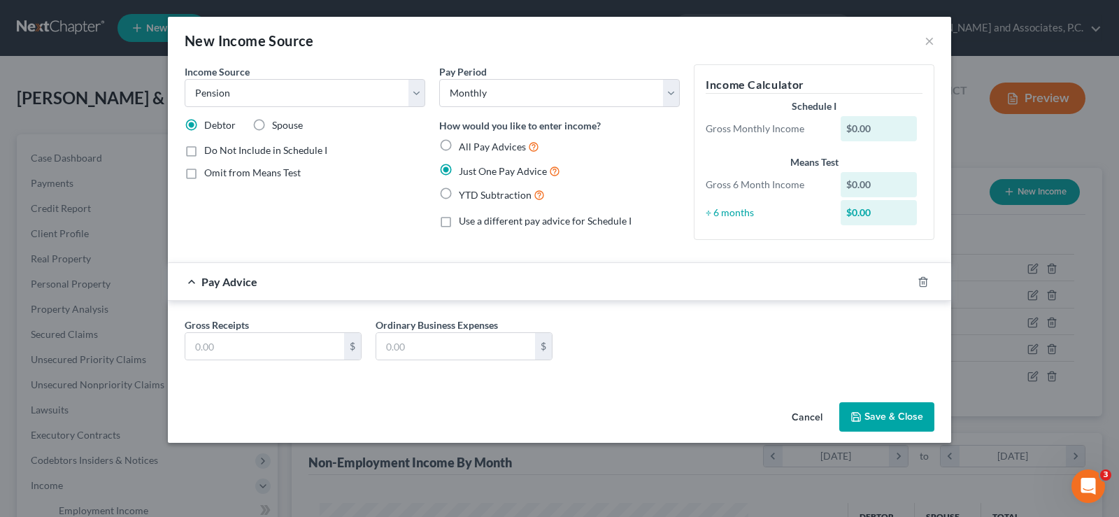
click at [272, 127] on label "Spouse" at bounding box center [287, 125] width 31 height 14
click at [278, 127] on input "Spouse" at bounding box center [282, 122] width 9 height 9
radio input "true"
click at [265, 346] on input "text" at bounding box center [264, 346] width 159 height 27
type input "4"
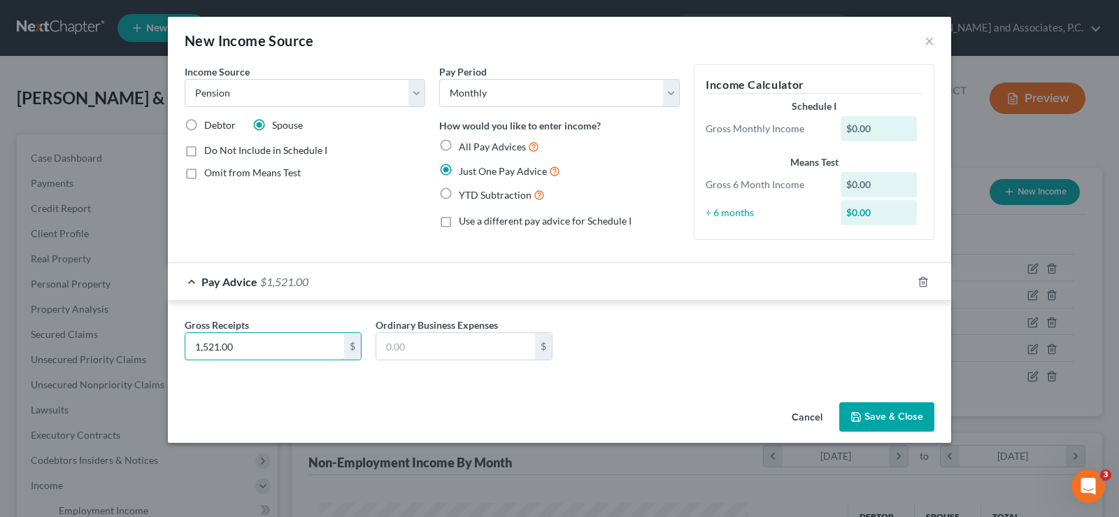
type input "1,521.00"
click at [866, 416] on button "Save & Close" at bounding box center [887, 416] width 95 height 29
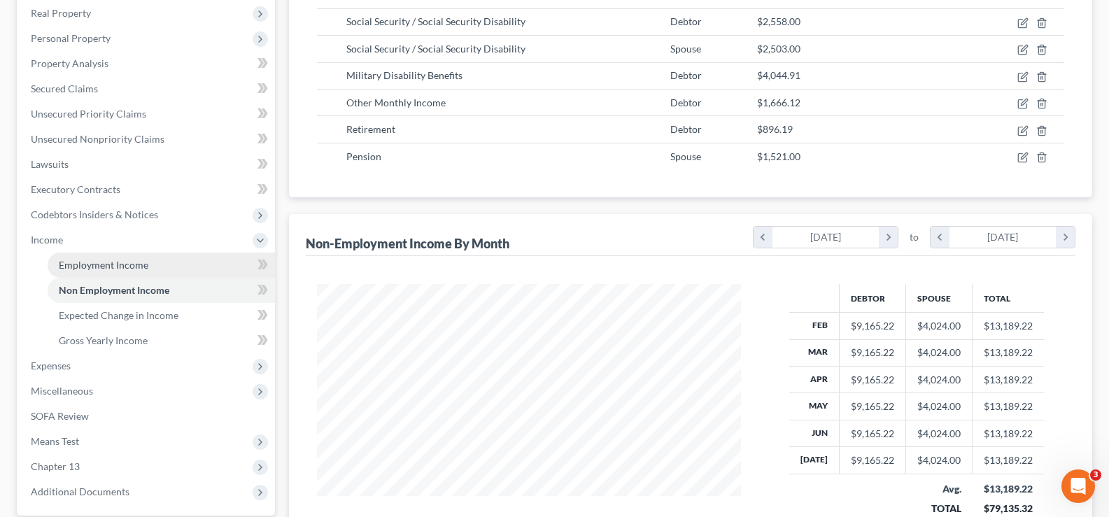
scroll to position [280, 0]
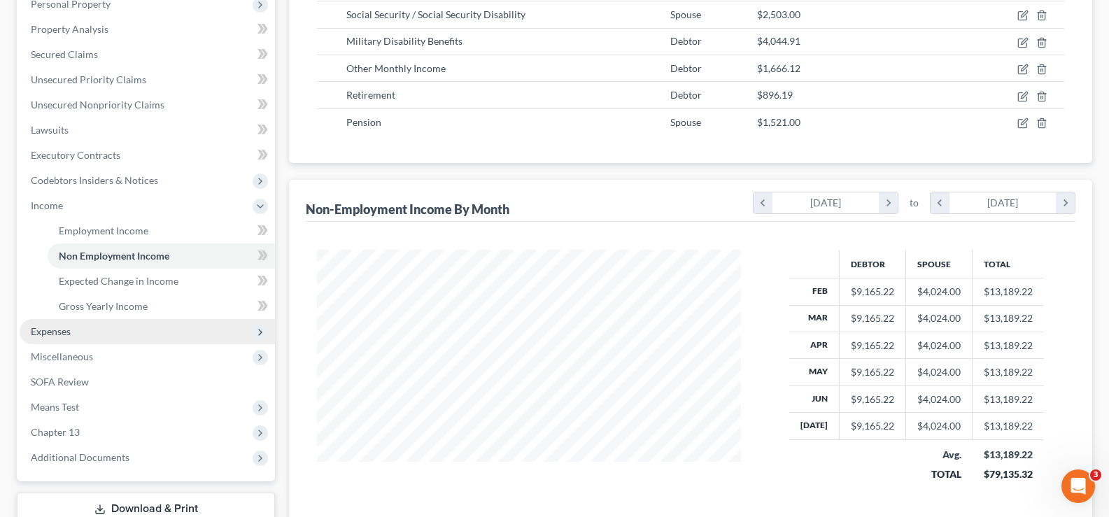
click at [113, 337] on span "Expenses" at bounding box center [147, 331] width 255 height 25
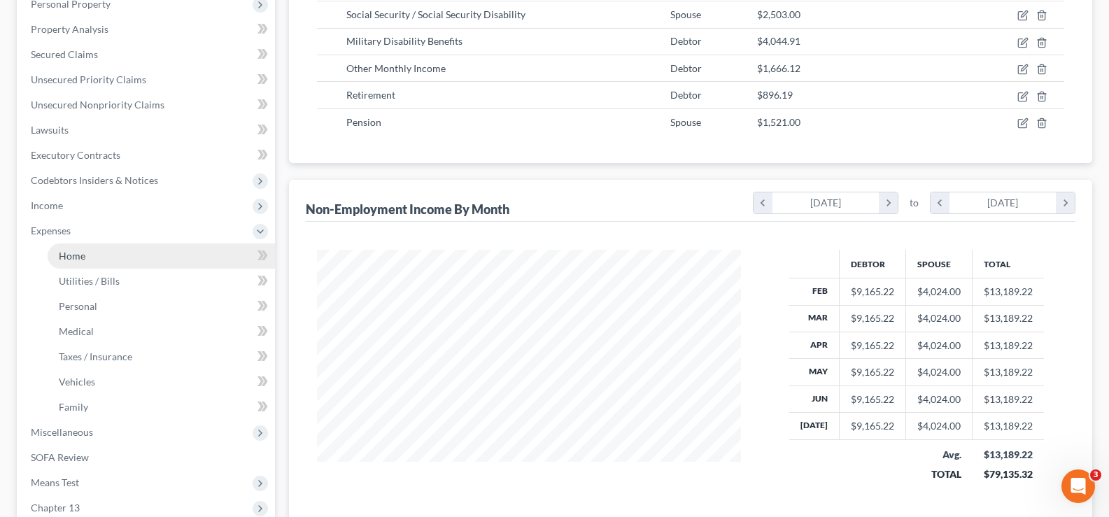
click at [110, 253] on link "Home" at bounding box center [161, 255] width 227 height 25
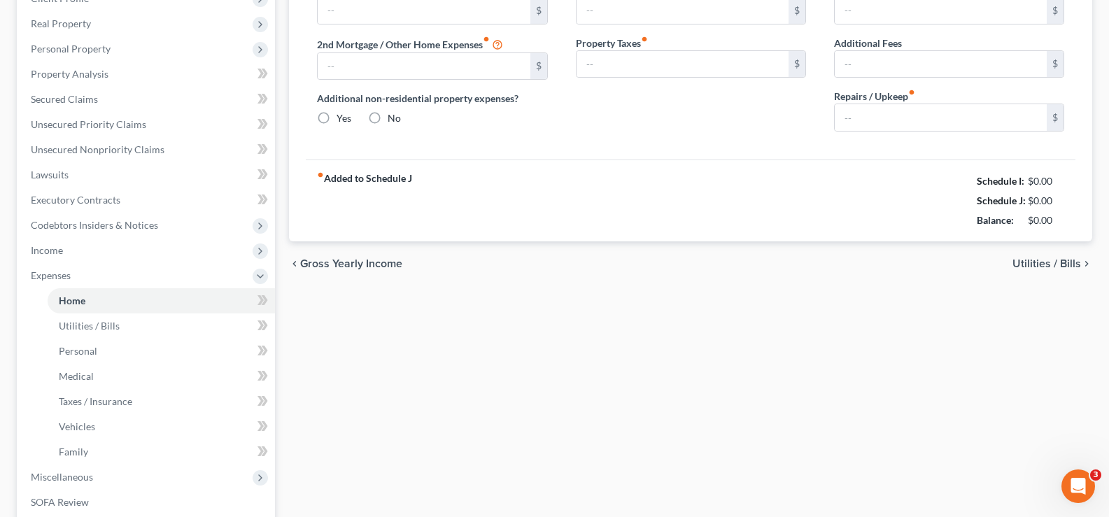
type input "0.00"
radio input "true"
type input "0.00"
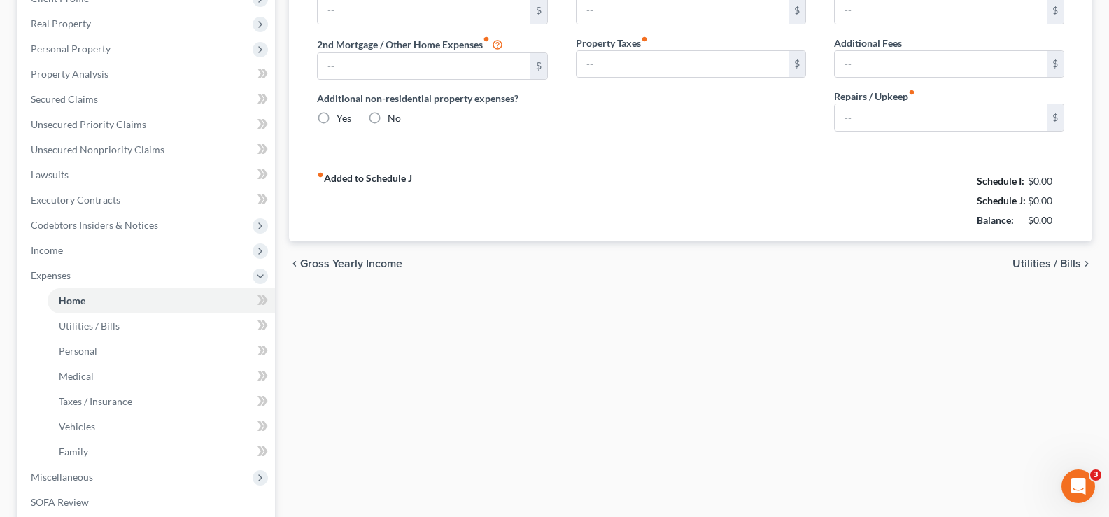
type input "0.00"
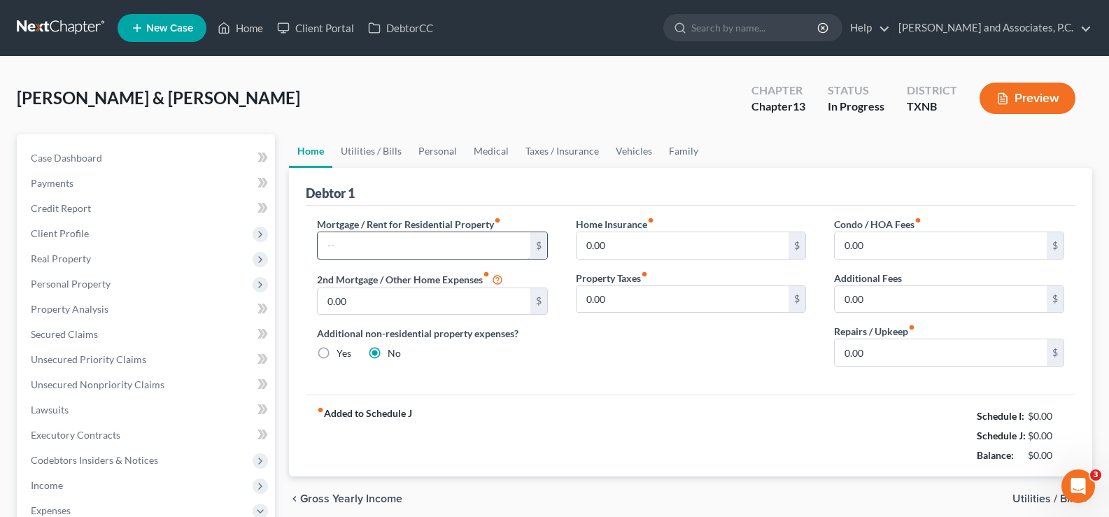
click at [420, 242] on input "text" at bounding box center [424, 245] width 212 height 27
type input "1,262.00"
click at [357, 155] on link "Utilities / Bills" at bounding box center [371, 151] width 78 height 34
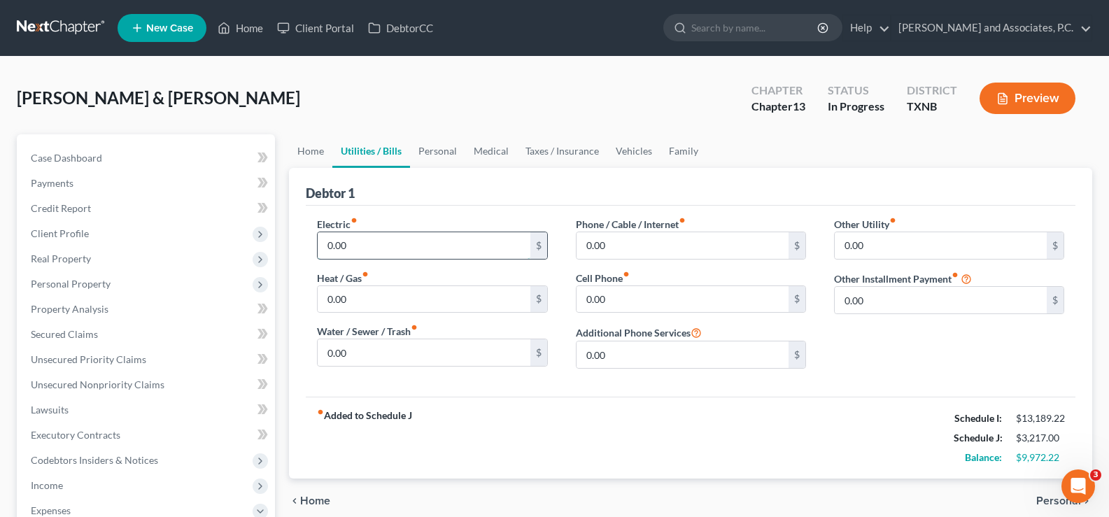
click at [371, 246] on input "0.00" at bounding box center [424, 245] width 212 height 27
type input "260.00"
click at [362, 295] on input "0.00" at bounding box center [424, 299] width 212 height 27
type input "30.00"
click at [381, 353] on input "0.00" at bounding box center [424, 352] width 212 height 27
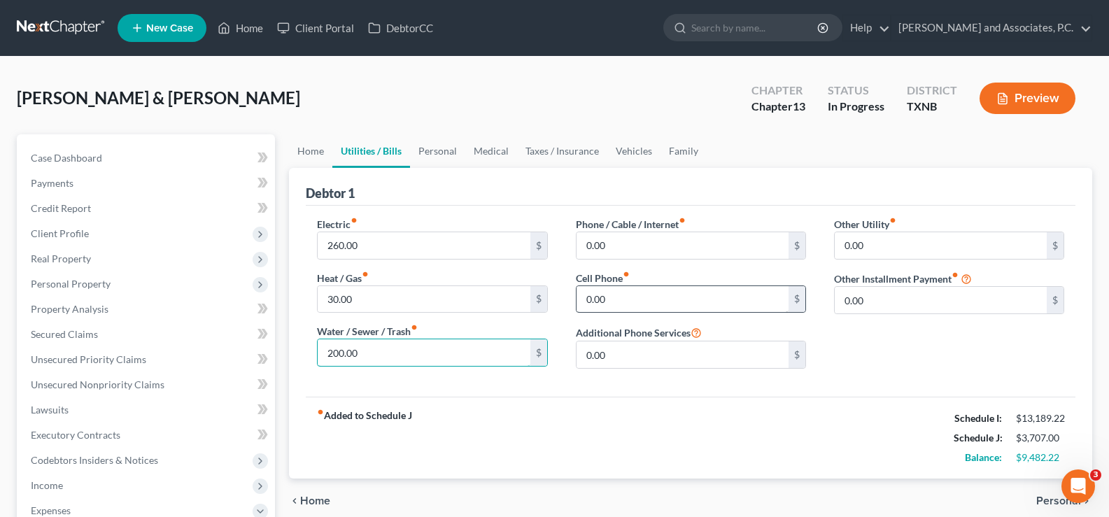
type input "200.00"
click at [615, 293] on input "0.00" at bounding box center [683, 299] width 212 height 27
click at [615, 299] on input "0.00" at bounding box center [683, 299] width 212 height 27
type input "0"
type input "189.00"
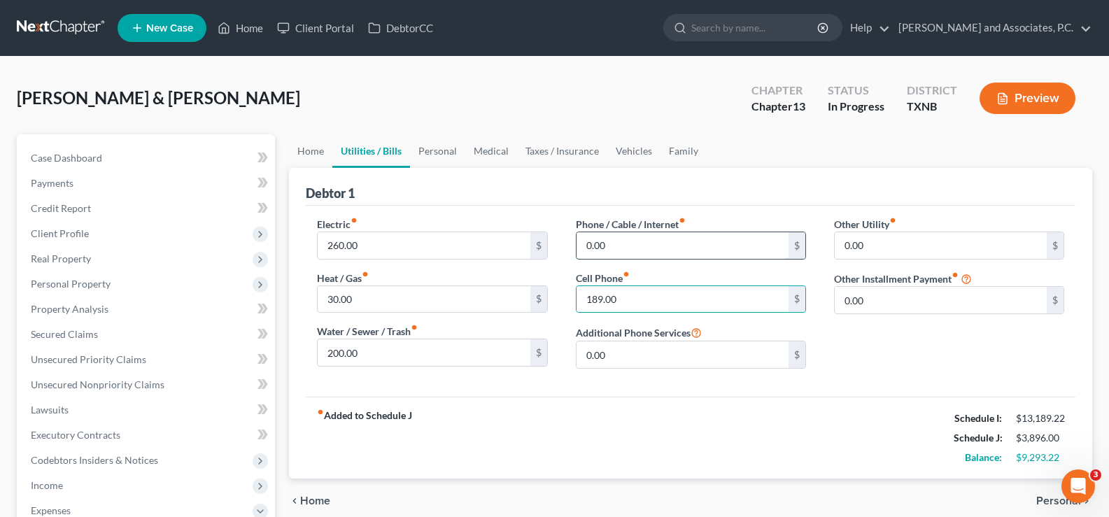
click at [636, 247] on input "0.00" at bounding box center [683, 245] width 212 height 27
type input "45.00"
click at [309, 156] on link "Home" at bounding box center [310, 151] width 43 height 34
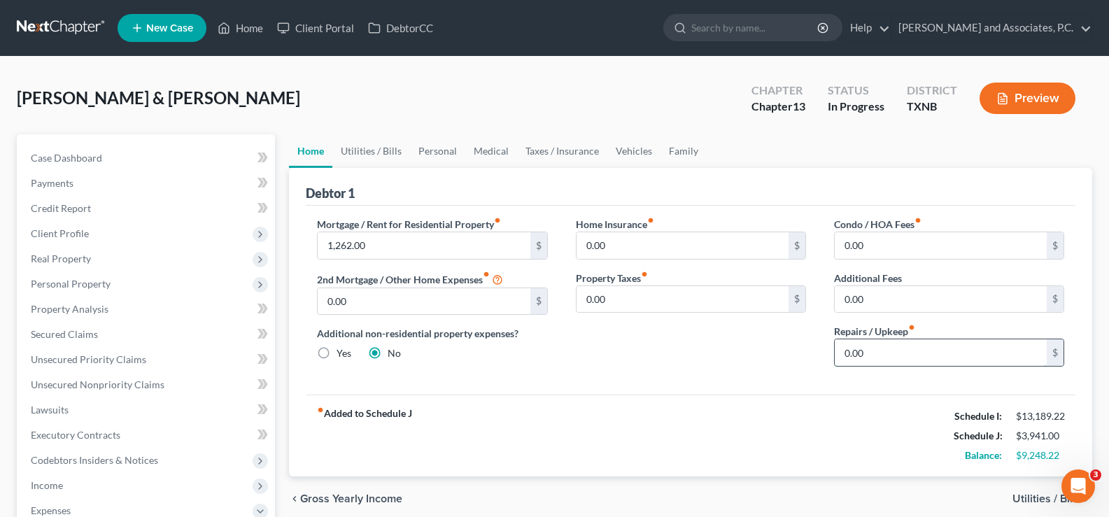
click at [873, 358] on input "0.00" at bounding box center [941, 352] width 212 height 27
type input "100.00"
click at [431, 150] on link "Personal" at bounding box center [437, 151] width 55 height 34
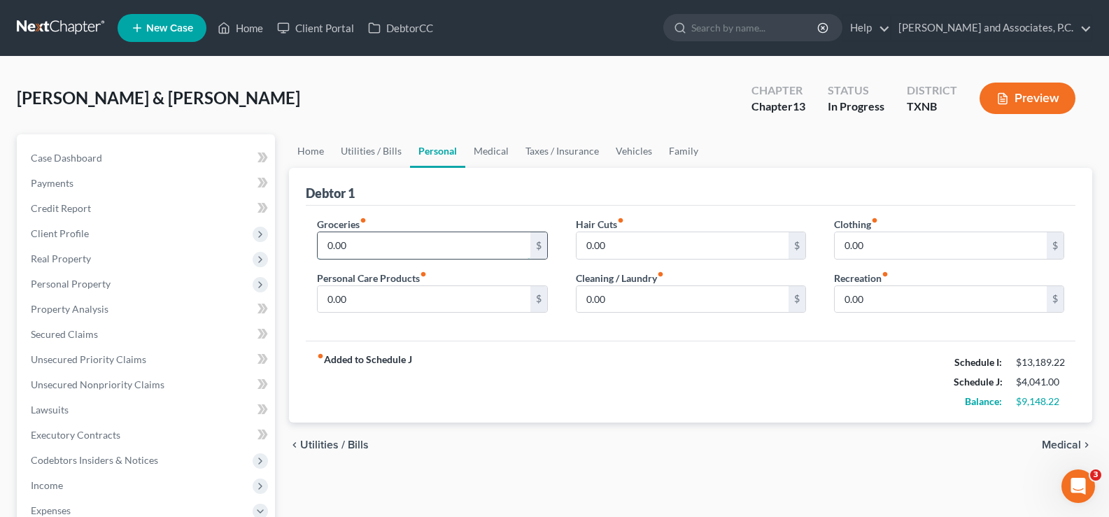
click at [405, 236] on input "0.00" at bounding box center [424, 245] width 212 height 27
type input "820.00"
click at [892, 241] on input "0.00" at bounding box center [941, 245] width 212 height 27
type input "180.00"
click at [490, 146] on link "Medical" at bounding box center [491, 151] width 52 height 34
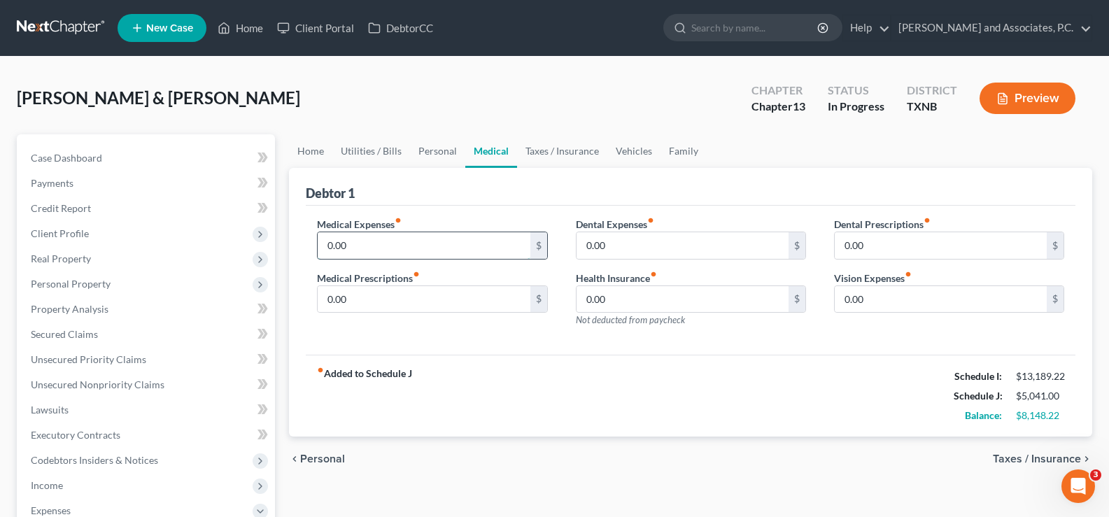
click at [381, 248] on input "0.00" at bounding box center [424, 245] width 212 height 27
click at [610, 237] on input "0.00" at bounding box center [683, 245] width 212 height 27
type input "60.00"
click at [444, 253] on input "text" at bounding box center [424, 245] width 212 height 27
click at [691, 237] on input "60.00" at bounding box center [683, 245] width 212 height 27
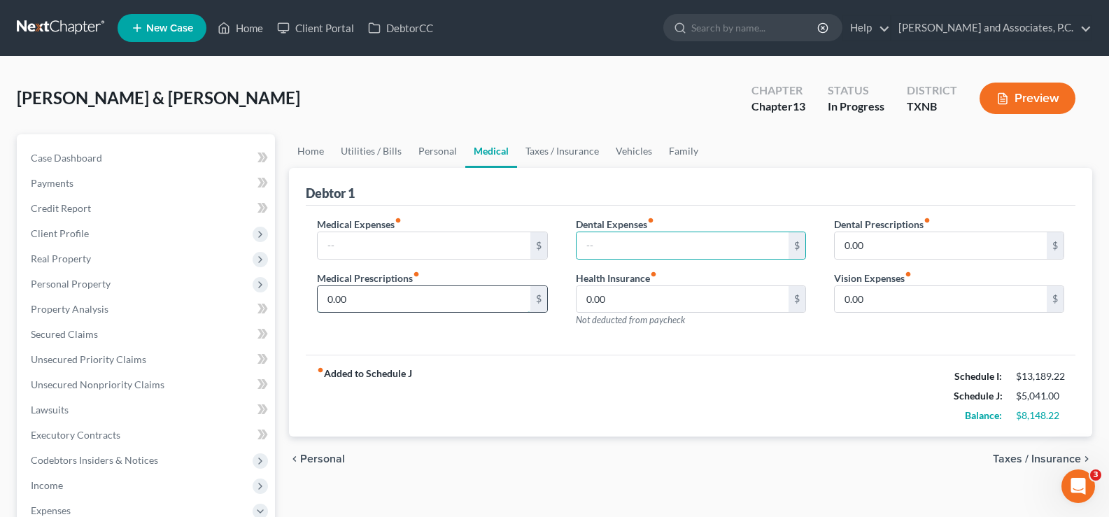
click at [372, 305] on input "0.00" at bounding box center [424, 299] width 212 height 27
type input "150.00"
click at [540, 146] on link "Taxes / Insurance" at bounding box center [562, 151] width 90 height 34
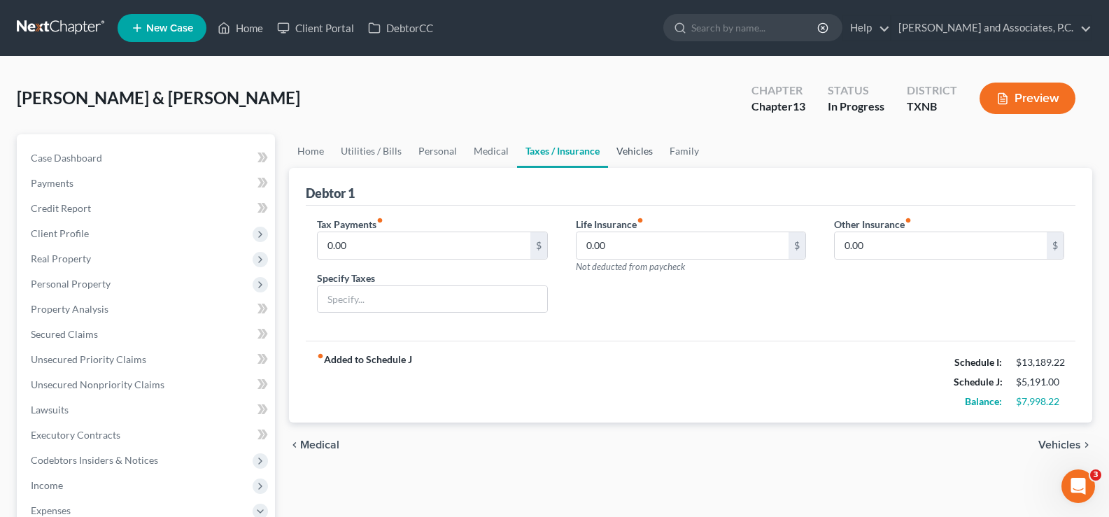
click at [634, 157] on link "Vehicles" at bounding box center [634, 151] width 53 height 34
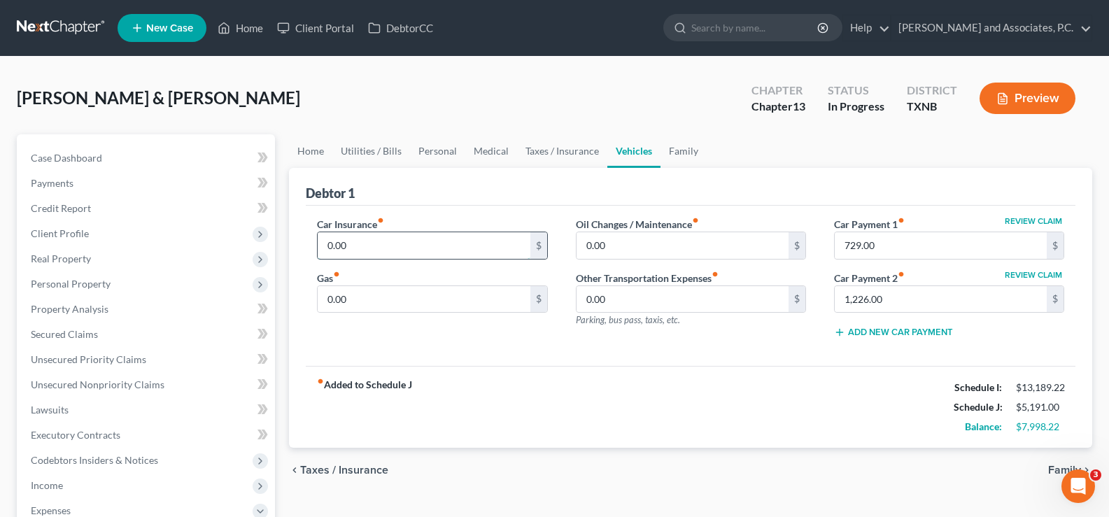
click at [376, 246] on input "0.00" at bounding box center [424, 245] width 212 height 27
type input "290.00"
click at [376, 298] on input "0.00" at bounding box center [424, 299] width 212 height 27
type input "320.00"
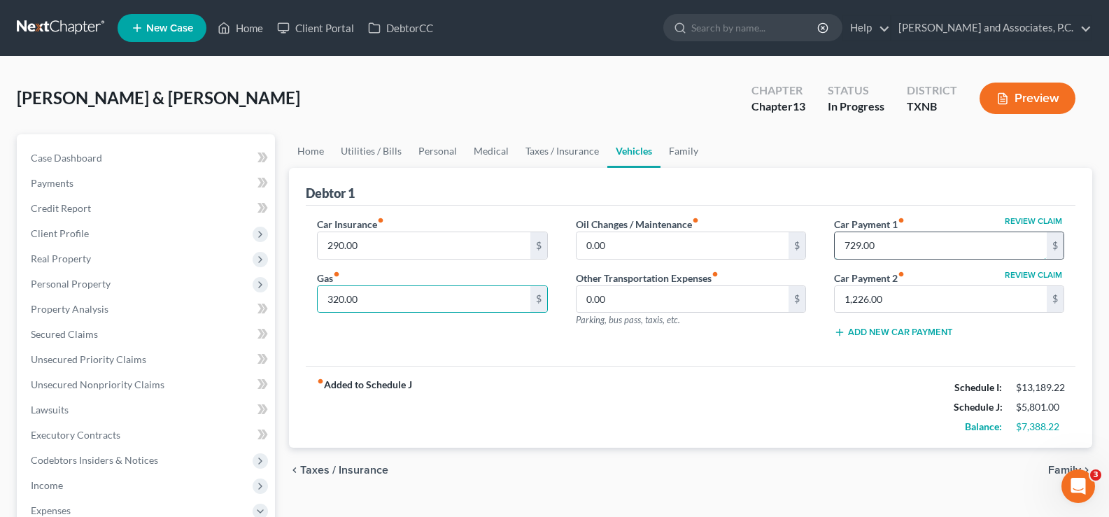
click at [888, 250] on input "729.00" at bounding box center [941, 245] width 212 height 27
click at [928, 309] on input "1,226.00" at bounding box center [941, 299] width 212 height 27
click at [678, 147] on link "Family" at bounding box center [684, 151] width 46 height 34
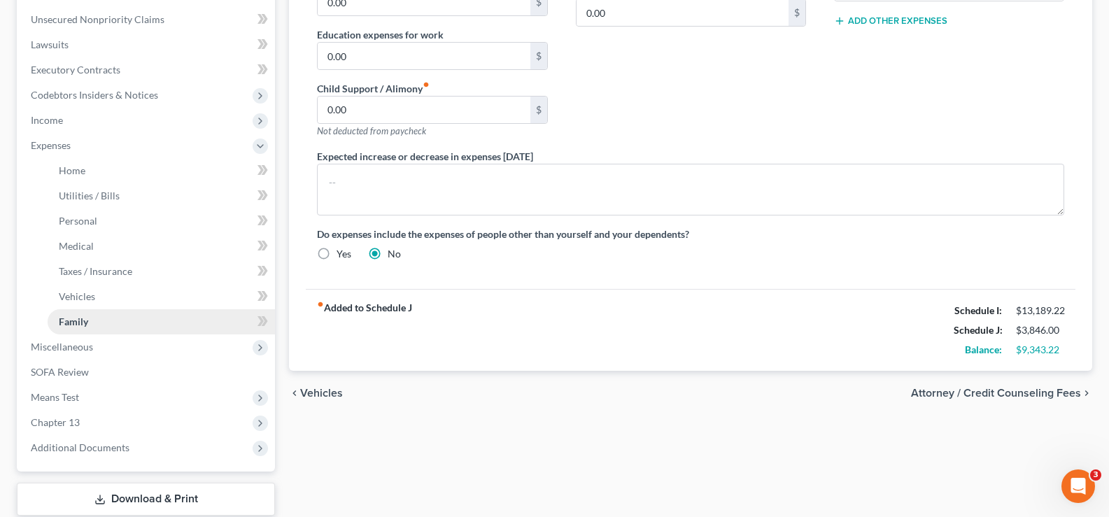
scroll to position [420, 0]
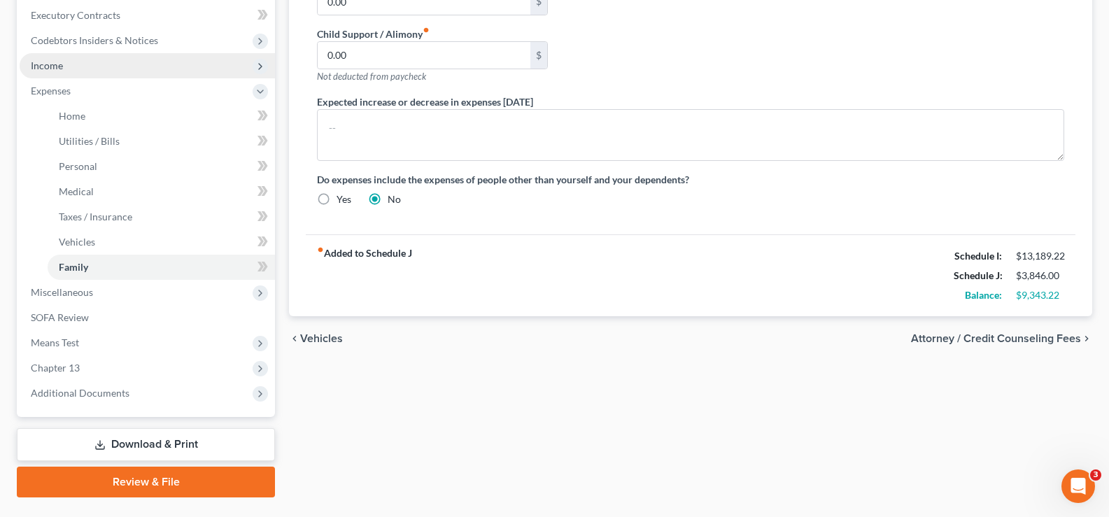
click at [48, 69] on span "Income" at bounding box center [47, 65] width 32 height 12
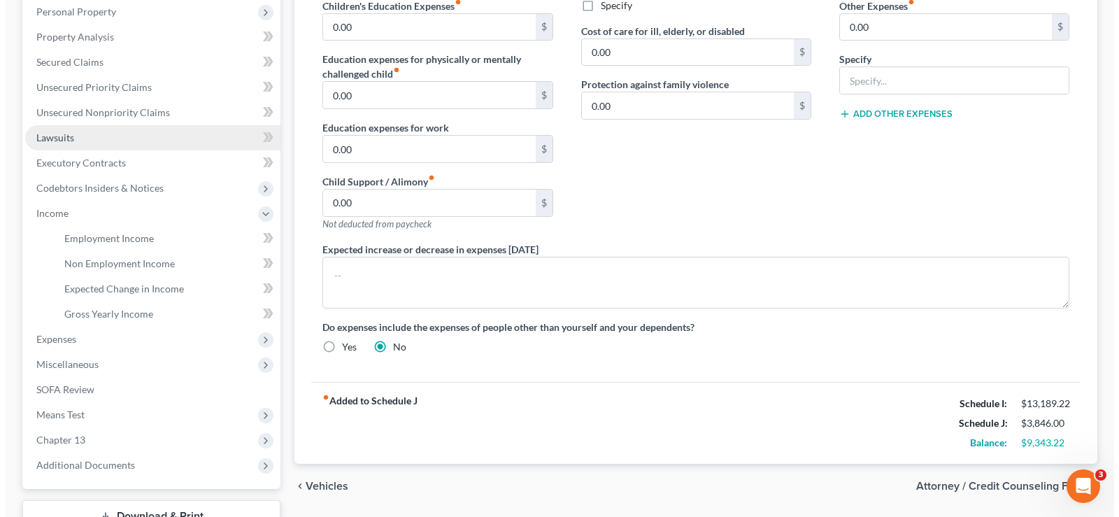
scroll to position [238, 0]
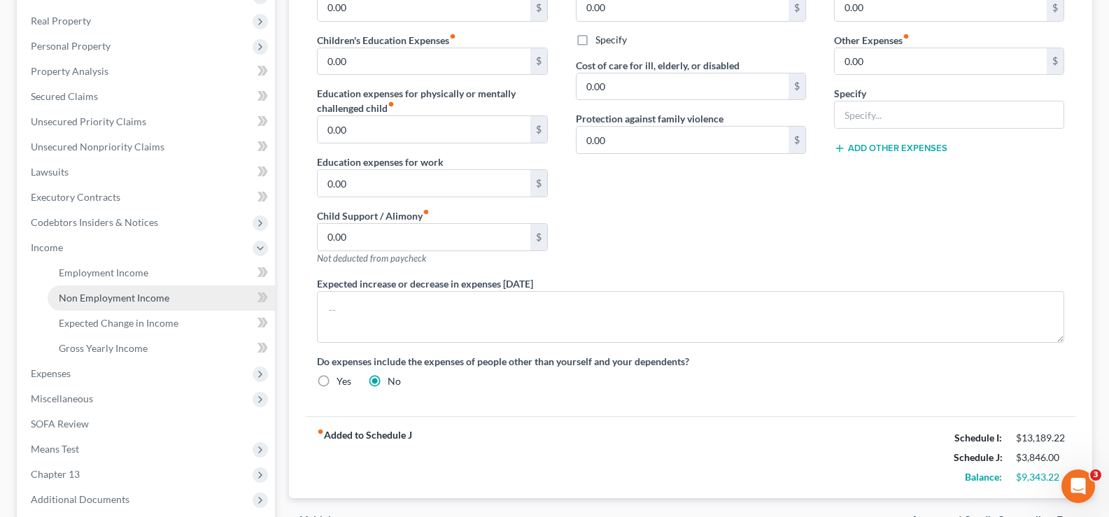
click at [145, 300] on span "Non Employment Income" at bounding box center [114, 298] width 111 height 12
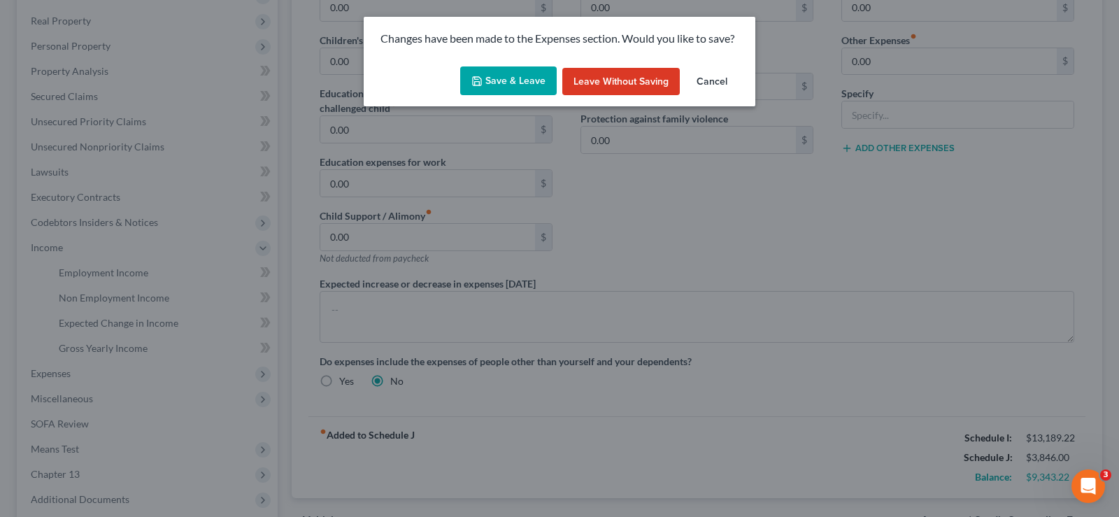
click at [495, 80] on button "Save & Leave" at bounding box center [508, 80] width 97 height 29
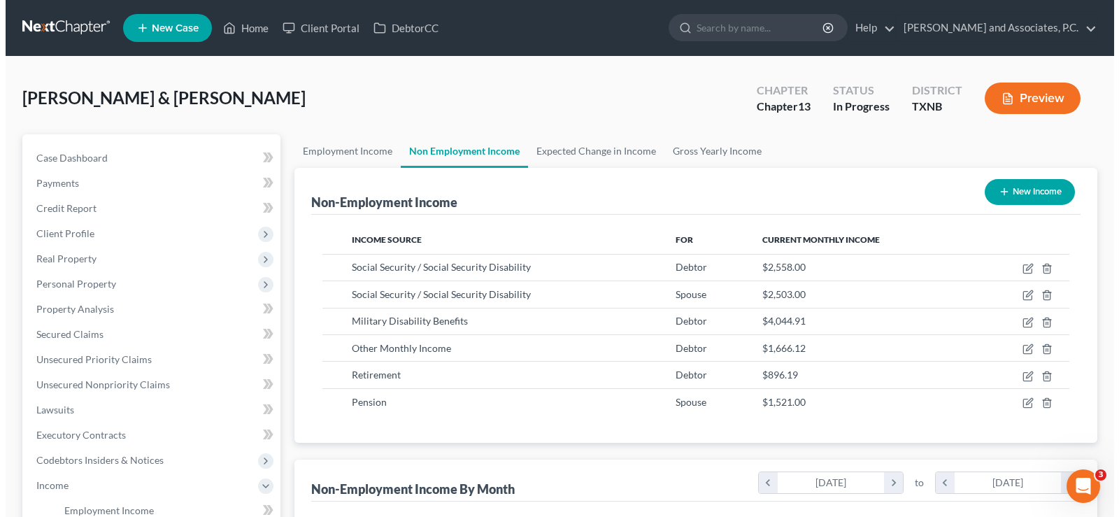
scroll to position [251, 452]
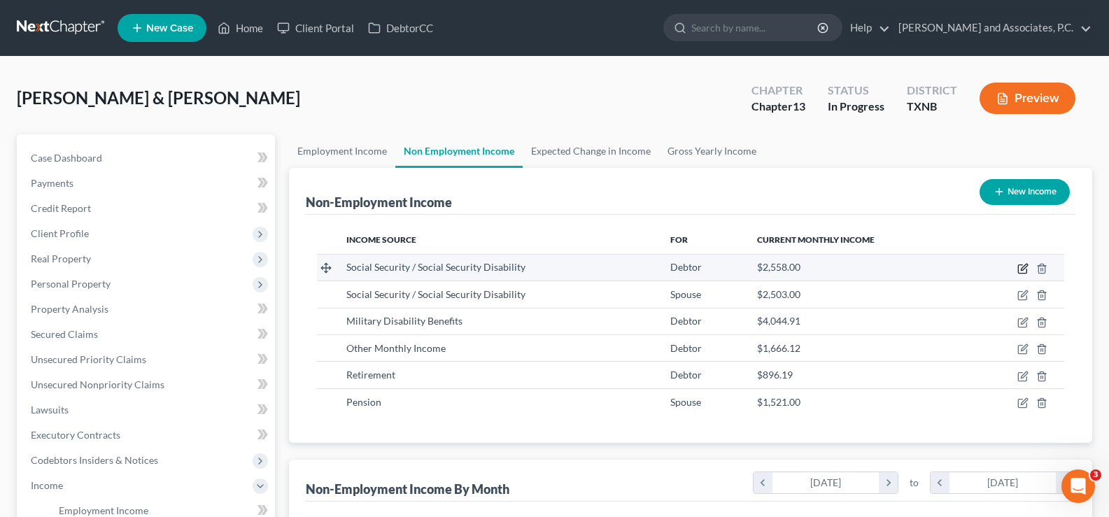
click at [1024, 266] on icon "button" at bounding box center [1024, 267] width 6 height 6
select select "4"
select select "0"
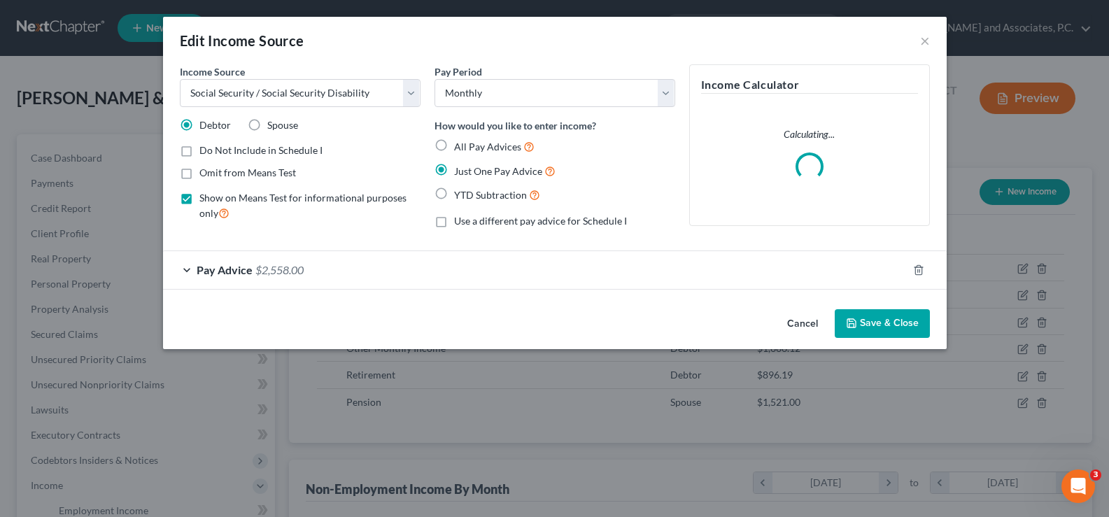
scroll to position [251, 457]
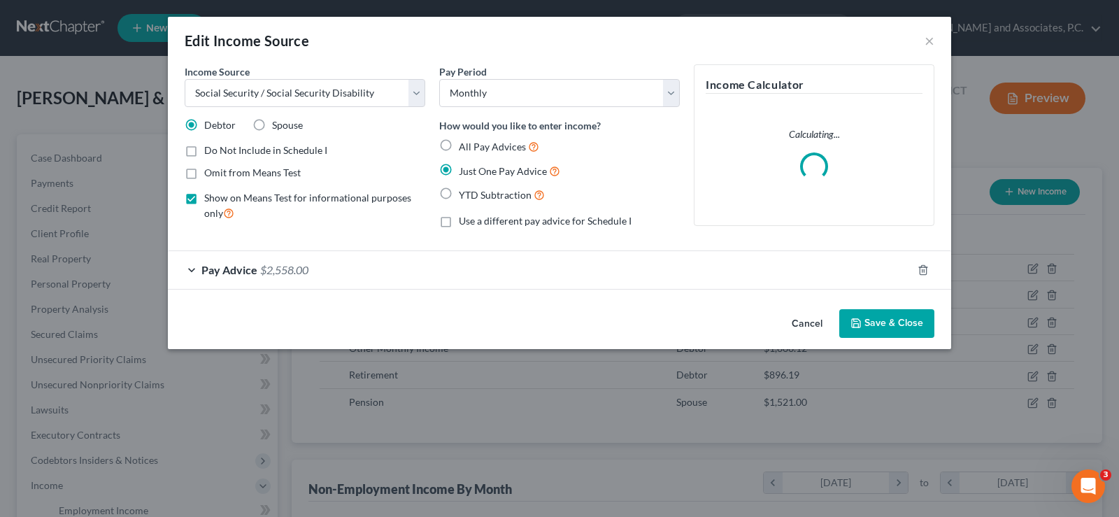
click at [204, 153] on label "Do Not Include in Schedule I" at bounding box center [265, 150] width 123 height 14
click at [210, 153] on input "Do Not Include in Schedule I" at bounding box center [214, 147] width 9 height 9
checkbox input "true"
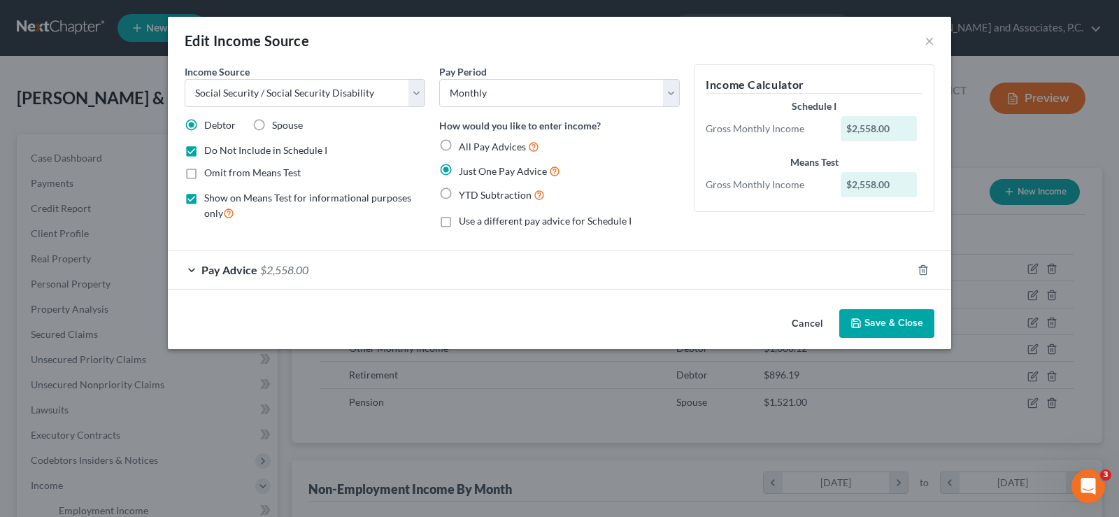
click at [877, 319] on button "Save & Close" at bounding box center [887, 323] width 95 height 29
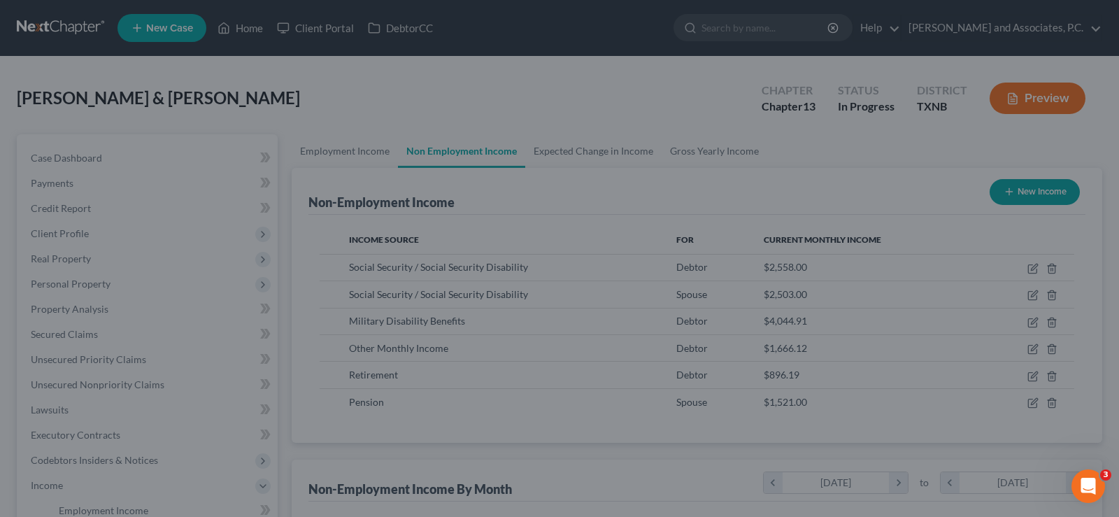
scroll to position [699435, 699234]
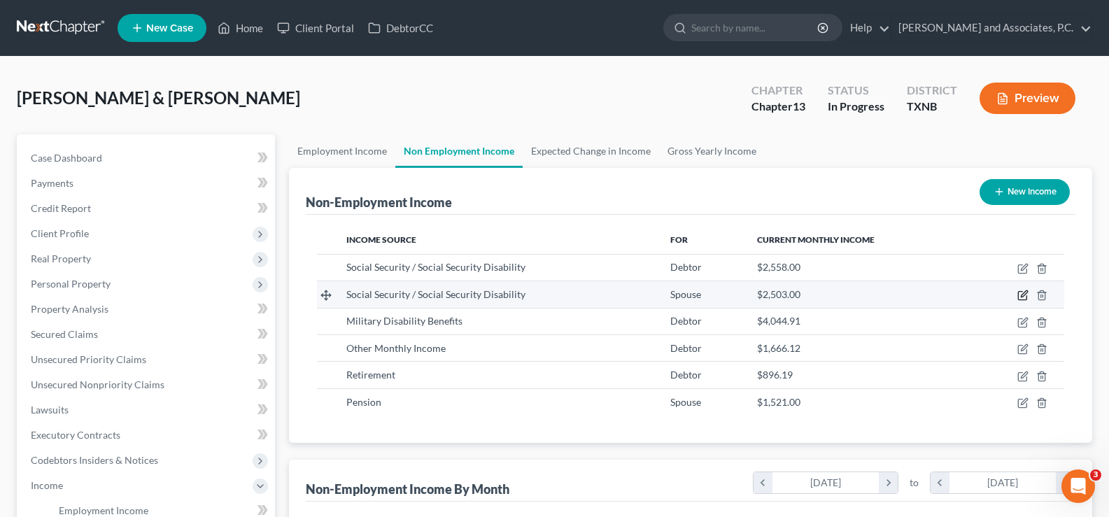
click at [1024, 295] on icon "button" at bounding box center [1022, 295] width 11 height 11
select select "4"
select select "0"
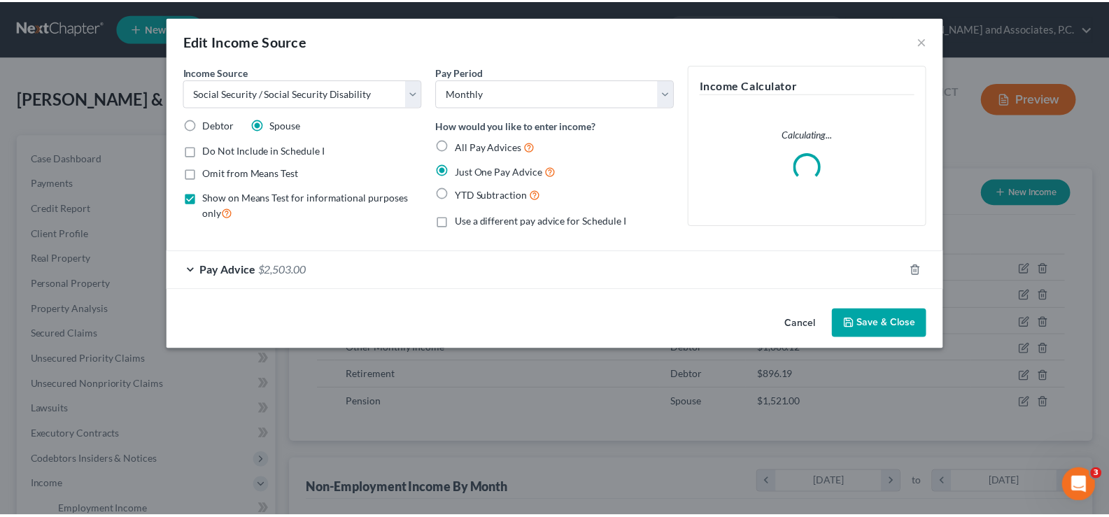
scroll to position [251, 457]
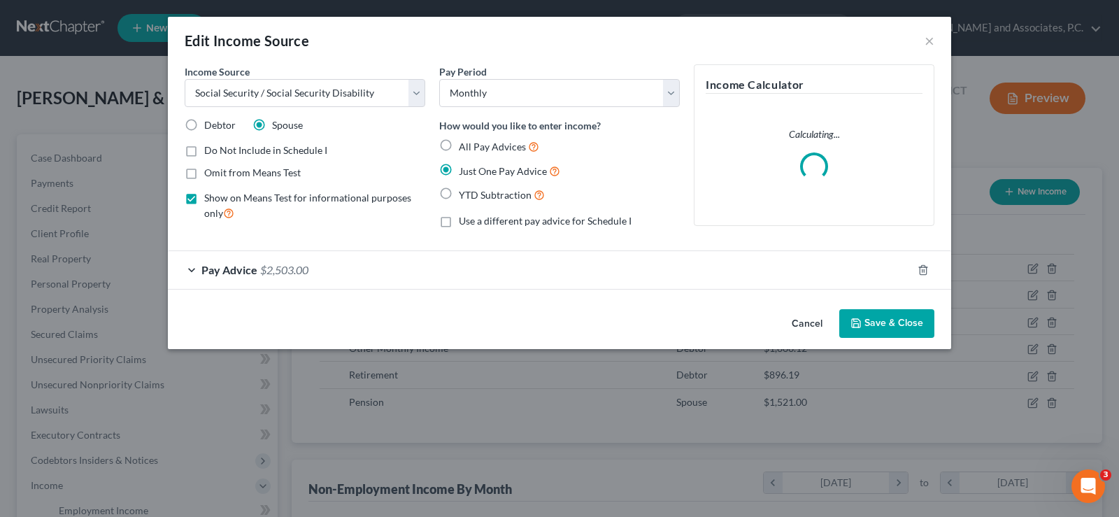
click at [204, 154] on label "Do Not Include in Schedule I" at bounding box center [265, 150] width 123 height 14
click at [210, 153] on input "Do Not Include in Schedule I" at bounding box center [214, 147] width 9 height 9
checkbox input "true"
click at [868, 322] on button "Save & Close" at bounding box center [887, 323] width 95 height 29
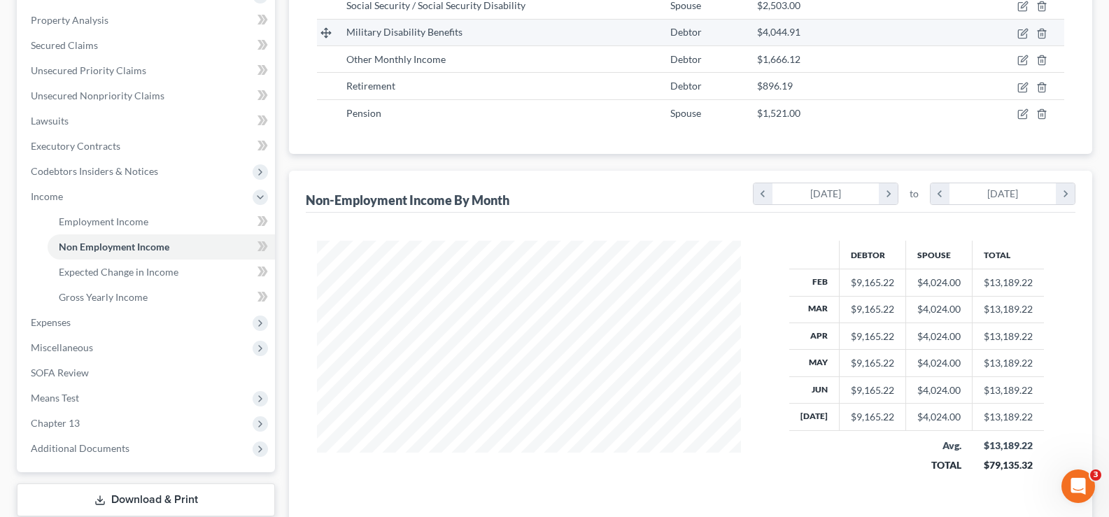
scroll to position [255, 0]
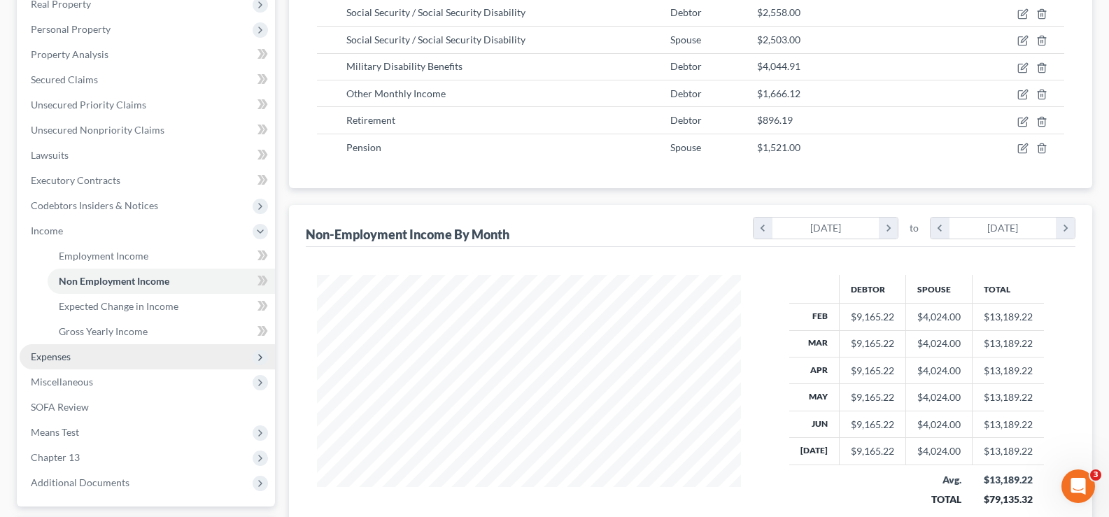
click at [85, 350] on span "Expenses" at bounding box center [147, 356] width 255 height 25
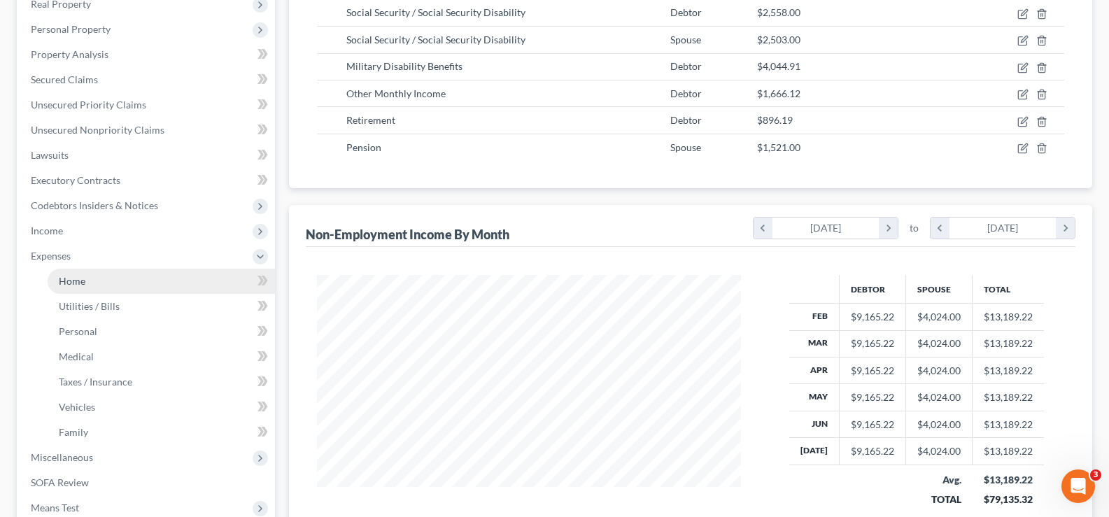
click at [92, 284] on link "Home" at bounding box center [161, 281] width 227 height 25
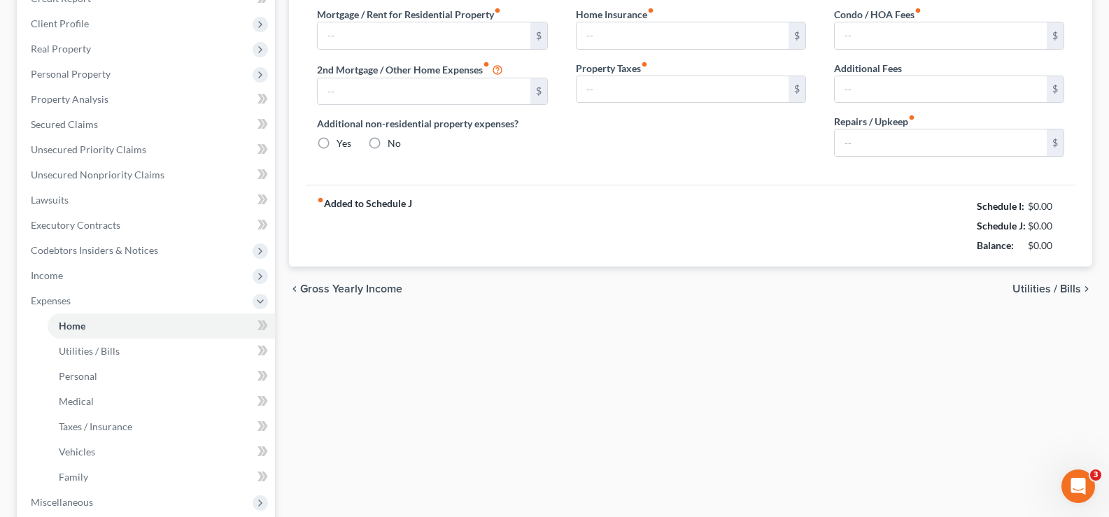
type input "1,262.00"
type input "0.00"
radio input "true"
type input "0.00"
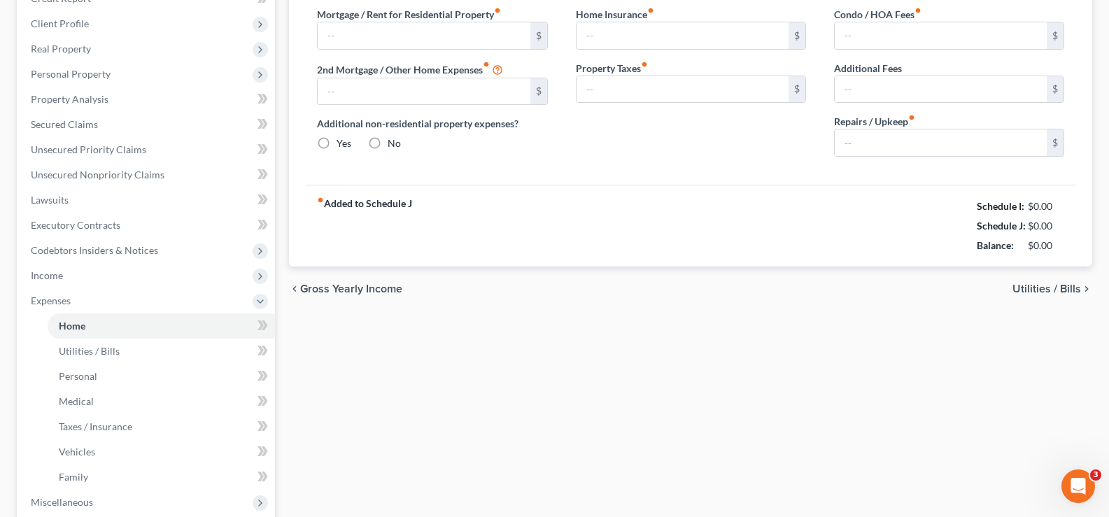
type input "0.00"
type input "100.00"
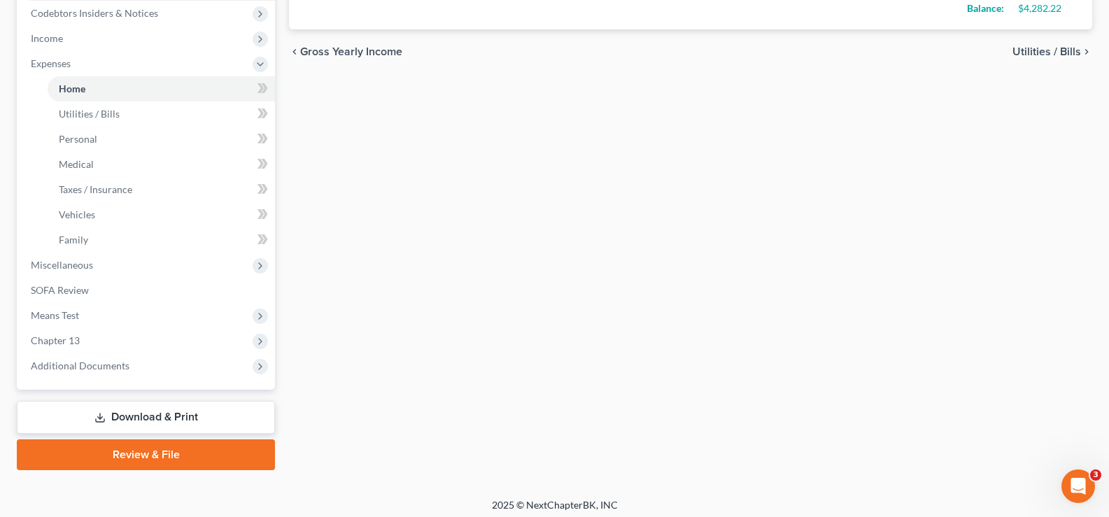
scroll to position [453, 0]
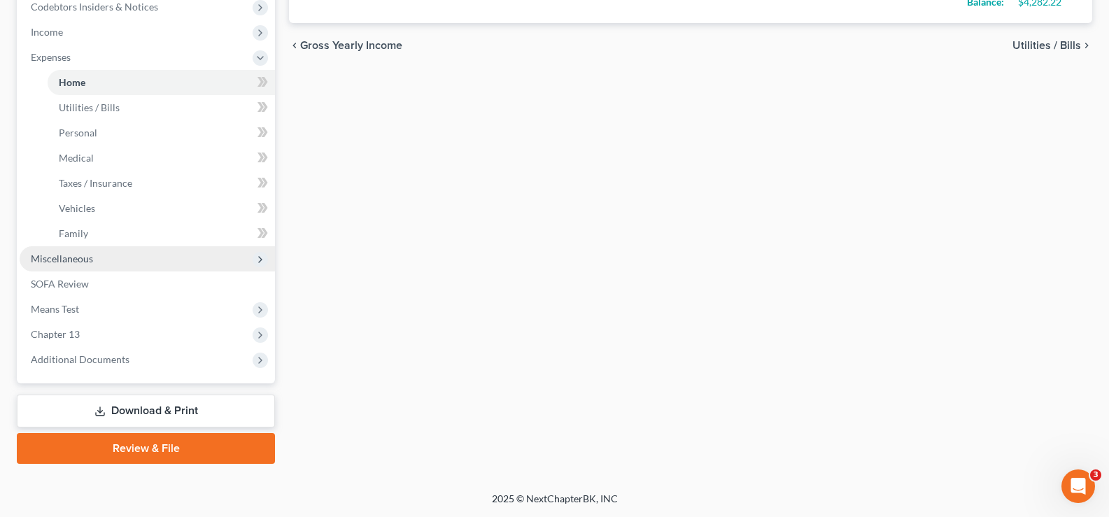
click at [88, 257] on span "Miscellaneous" at bounding box center [62, 259] width 62 height 12
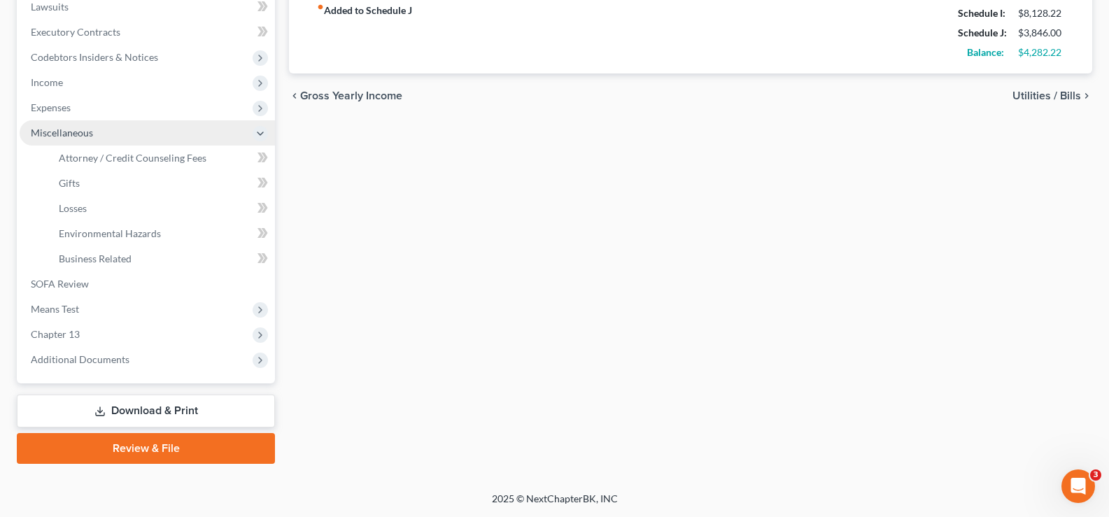
scroll to position [403, 0]
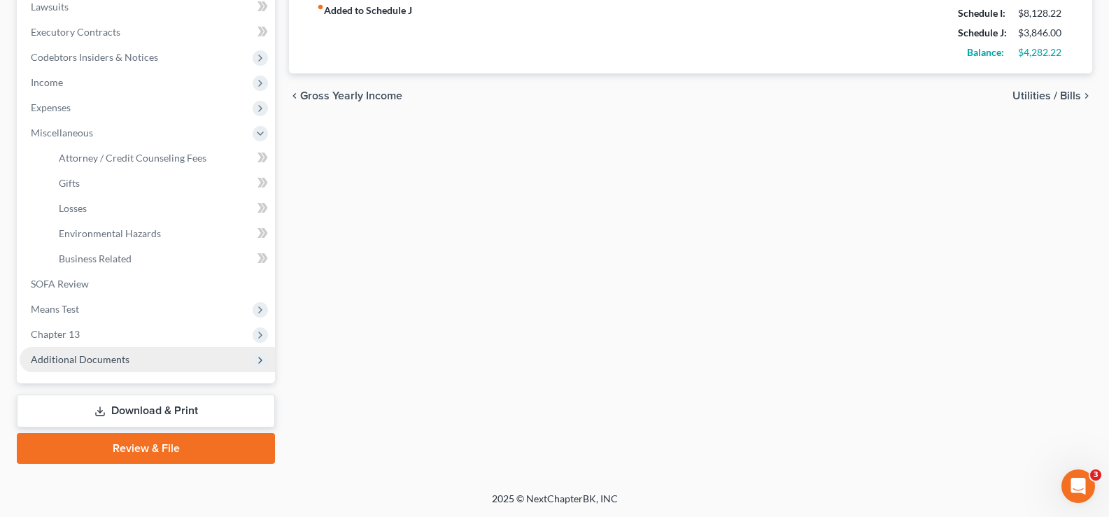
click at [101, 355] on span "Additional Documents" at bounding box center [80, 359] width 99 height 12
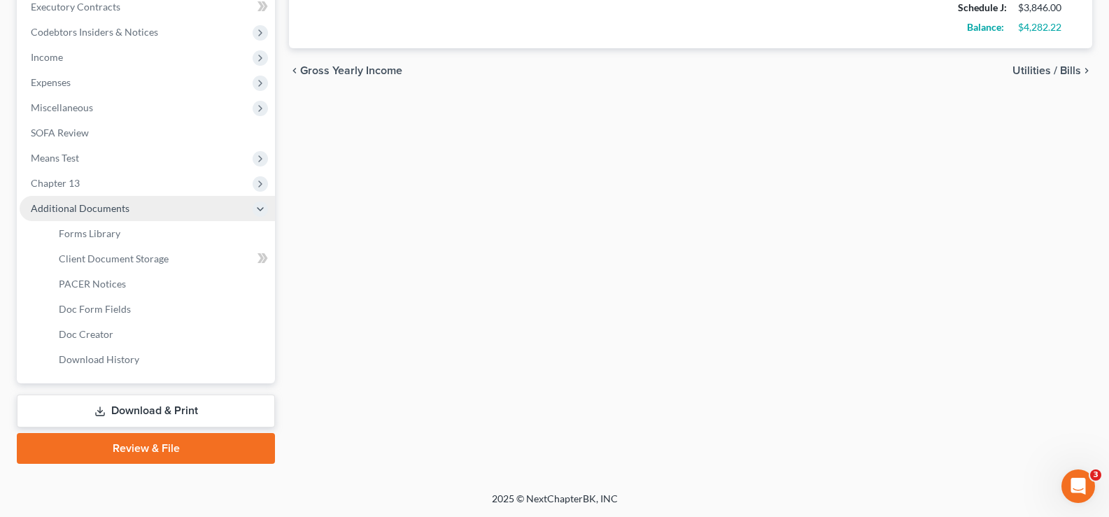
scroll to position [428, 0]
click at [102, 231] on span "Forms Library" at bounding box center [90, 233] width 62 height 12
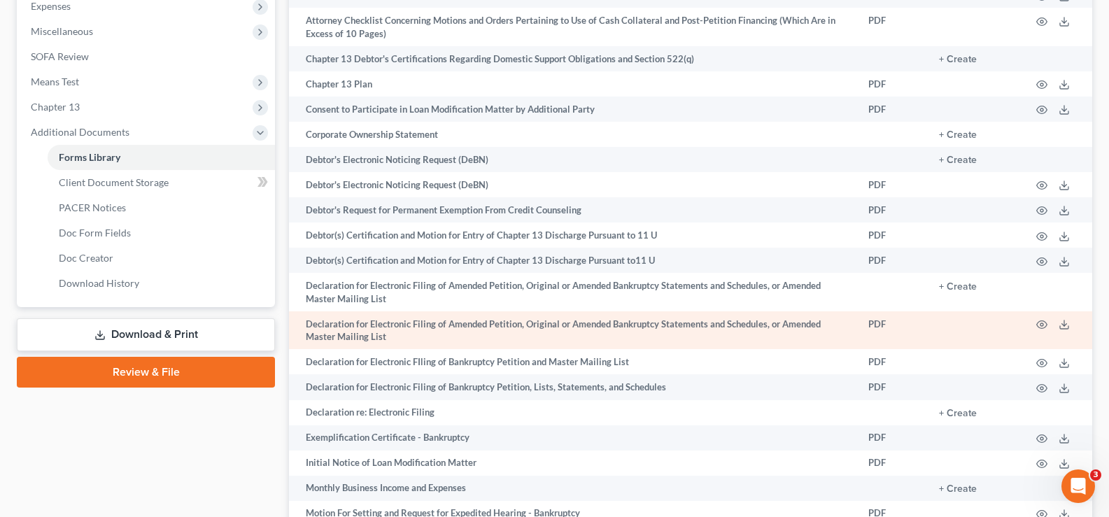
scroll to position [560, 0]
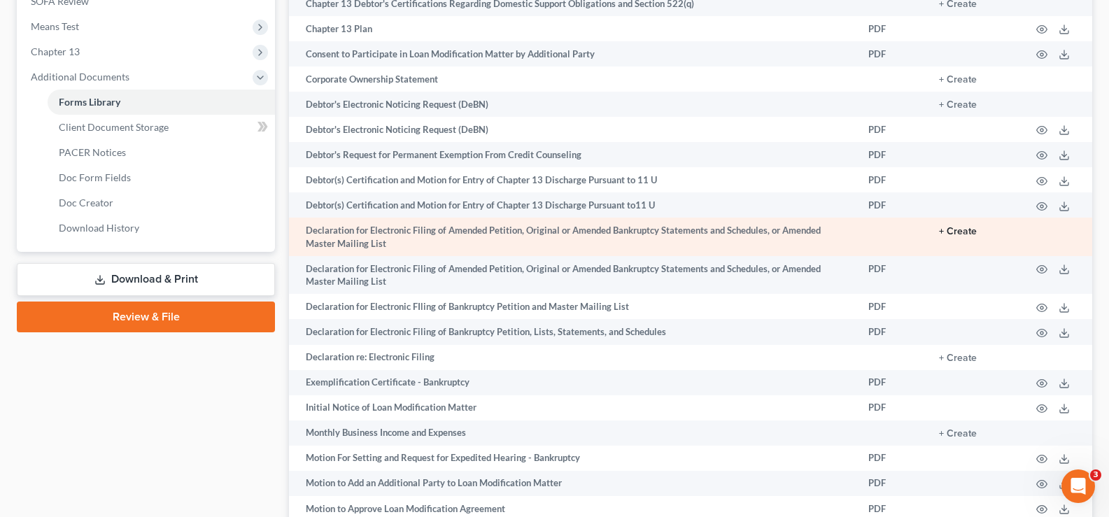
click at [976, 232] on button "+ Create" at bounding box center [958, 232] width 38 height 10
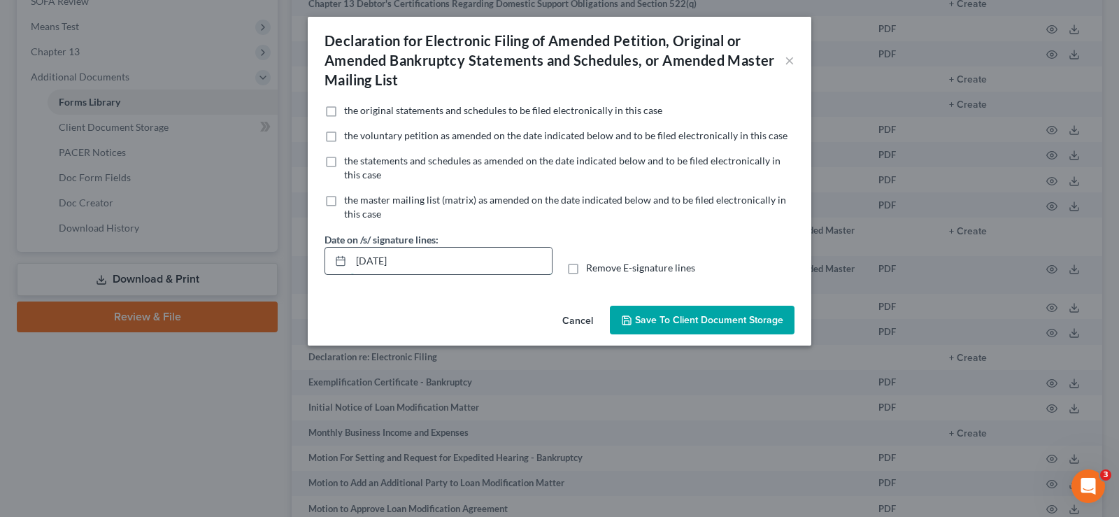
click at [448, 258] on input "08/18/2025" at bounding box center [451, 261] width 201 height 27
type input "0"
click at [586, 269] on label "Remove E-signature lines" at bounding box center [640, 268] width 109 height 14
click at [592, 269] on input "Remove E-signature lines" at bounding box center [596, 265] width 9 height 9
checkbox input "true"
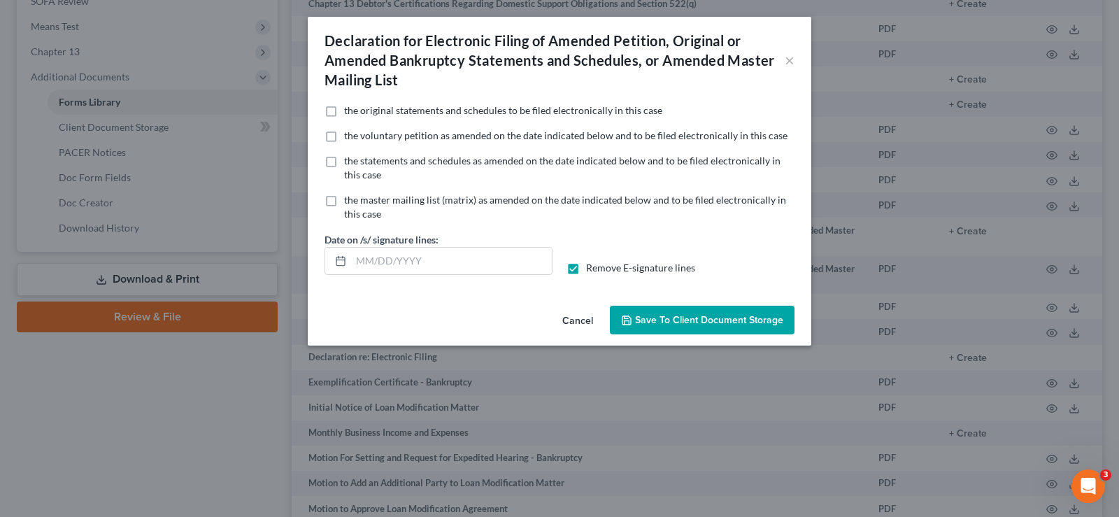
click at [678, 323] on span "Save to Client Document Storage" at bounding box center [709, 320] width 148 height 12
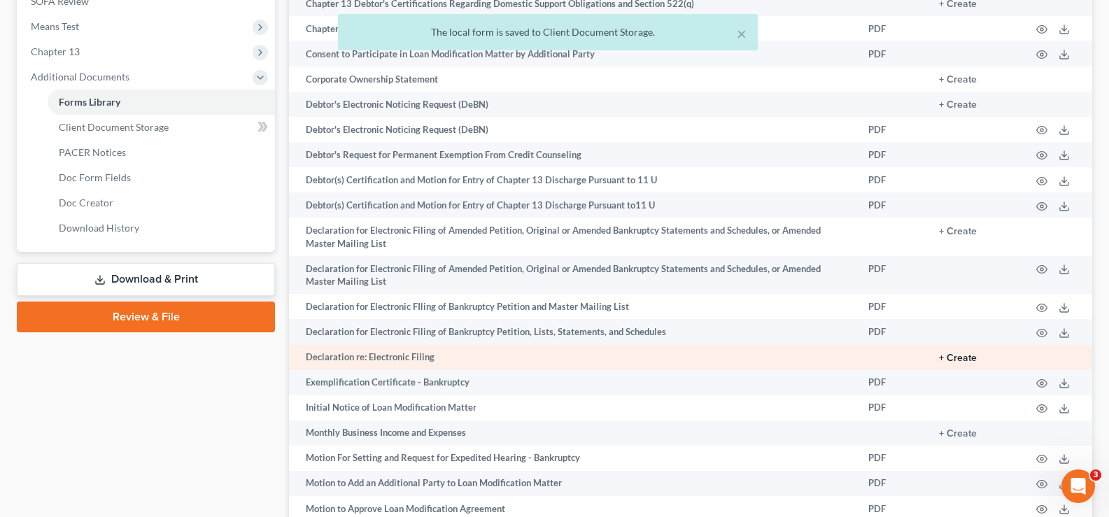
click at [960, 360] on button "+ Create" at bounding box center [958, 358] width 38 height 10
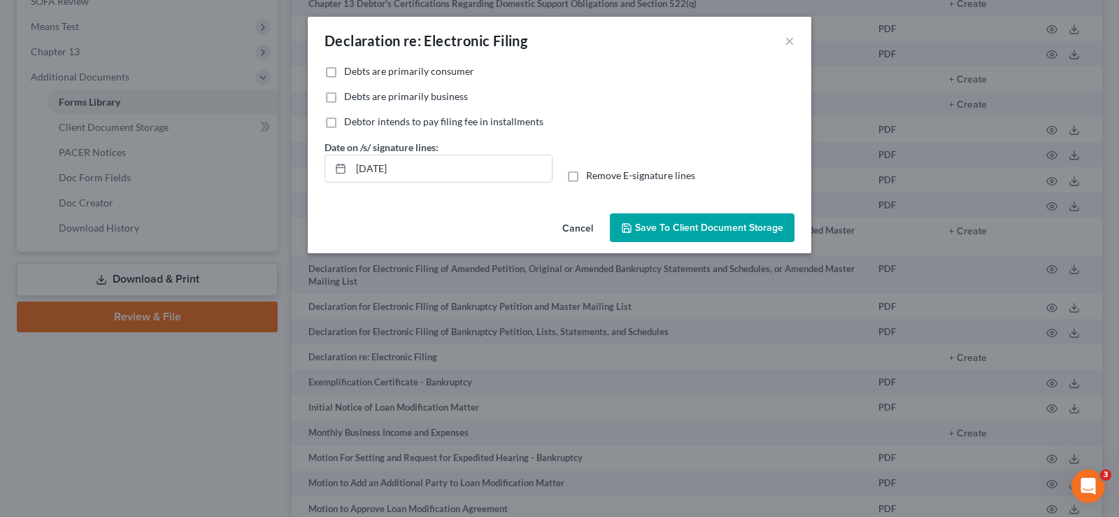
click at [586, 176] on label "Remove E-signature lines" at bounding box center [640, 176] width 109 height 14
click at [592, 176] on input "Remove E-signature lines" at bounding box center [596, 173] width 9 height 9
checkbox input "true"
click at [344, 71] on label "Debts are primarily consumer" at bounding box center [409, 71] width 130 height 14
click at [350, 71] on input "Debts are primarily consumer" at bounding box center [354, 68] width 9 height 9
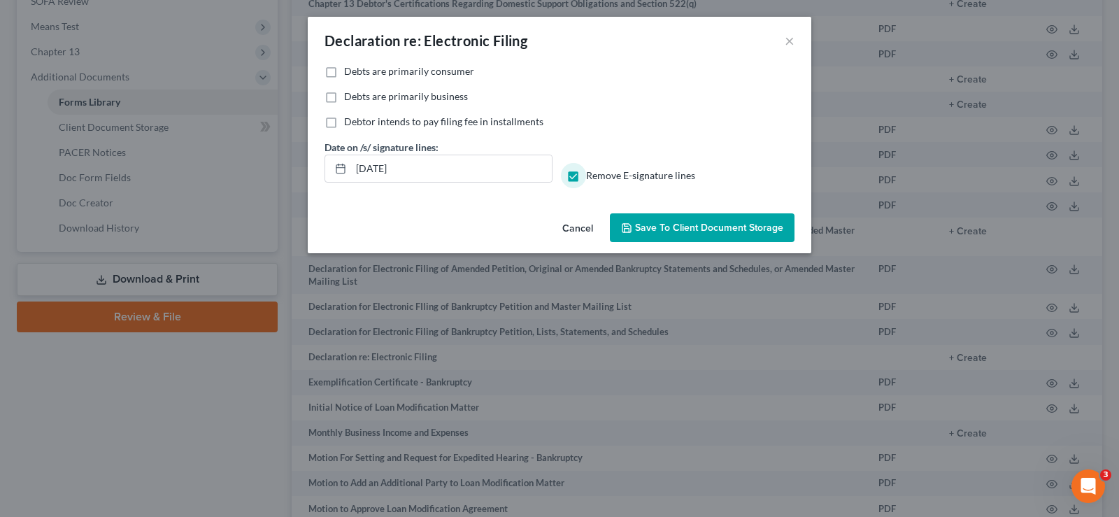
checkbox input "true"
click at [436, 169] on input "08/18/2025" at bounding box center [451, 168] width 201 height 27
type input "0"
click at [716, 219] on button "Save to Client Document Storage" at bounding box center [702, 227] width 185 height 29
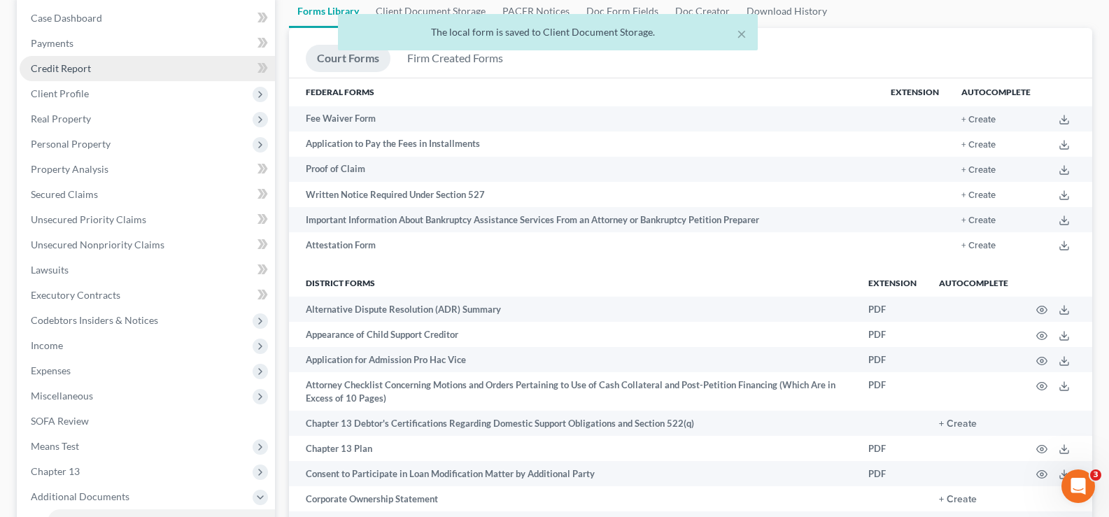
scroll to position [0, 0]
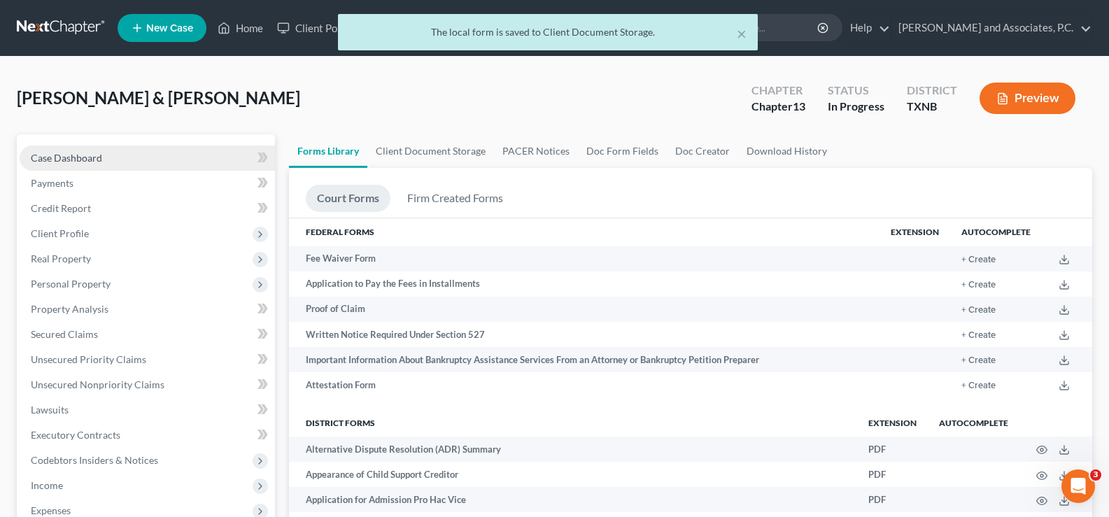
click at [69, 166] on link "Case Dashboard" at bounding box center [147, 158] width 255 height 25
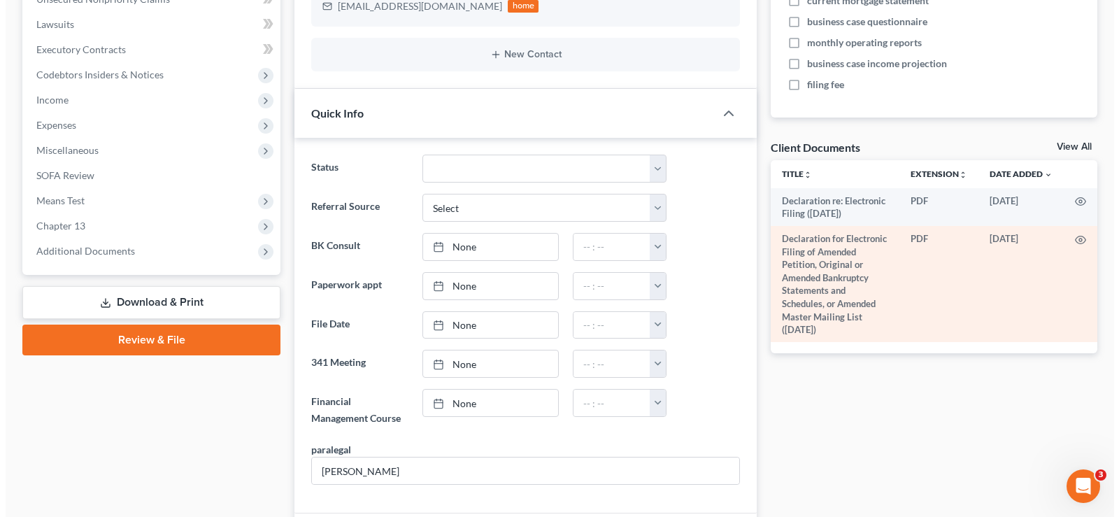
scroll to position [420, 0]
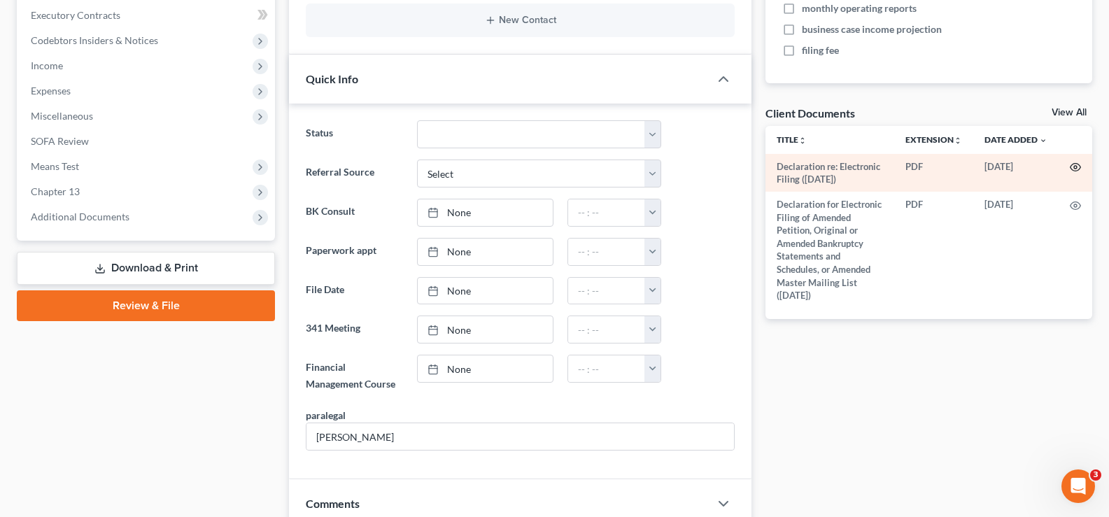
click at [1078, 169] on icon "button" at bounding box center [1075, 167] width 11 height 11
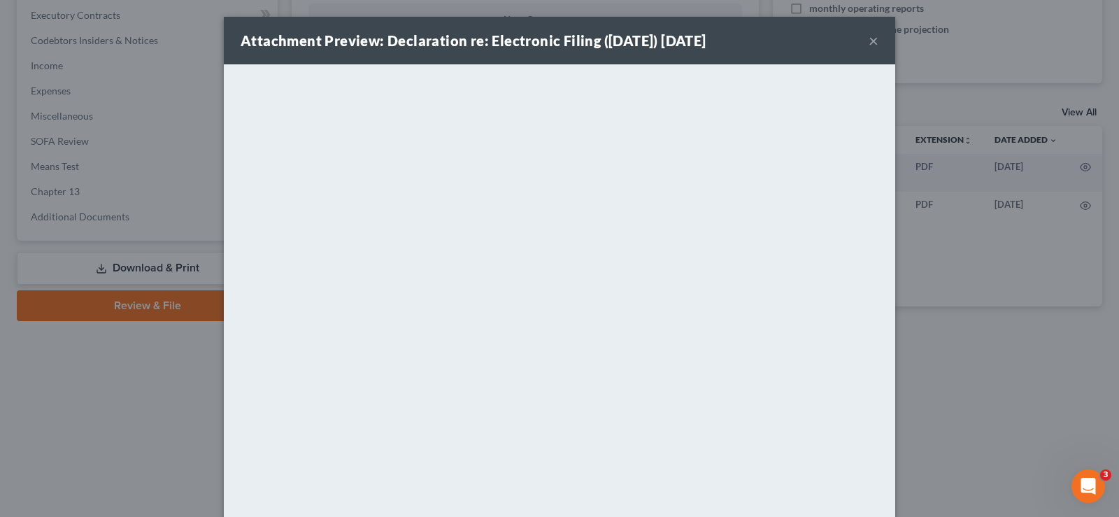
scroll to position [69, 0]
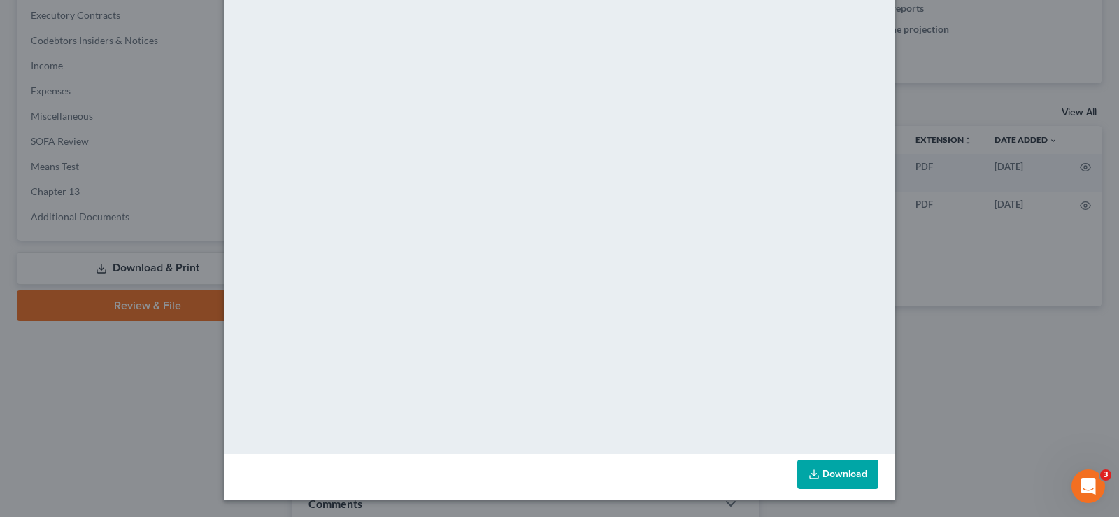
click at [810, 478] on icon at bounding box center [814, 474] width 11 height 11
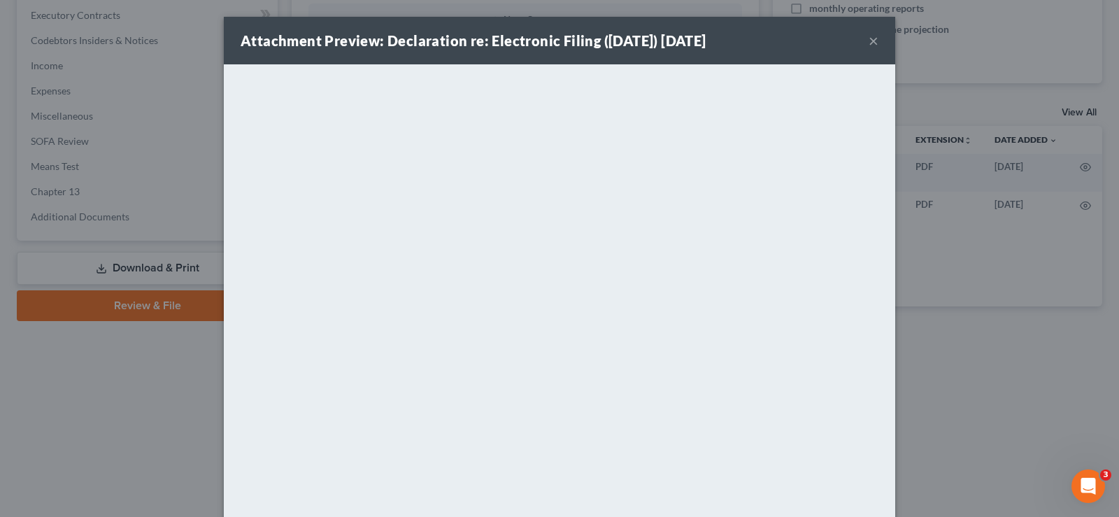
click at [872, 38] on button "×" at bounding box center [874, 40] width 10 height 17
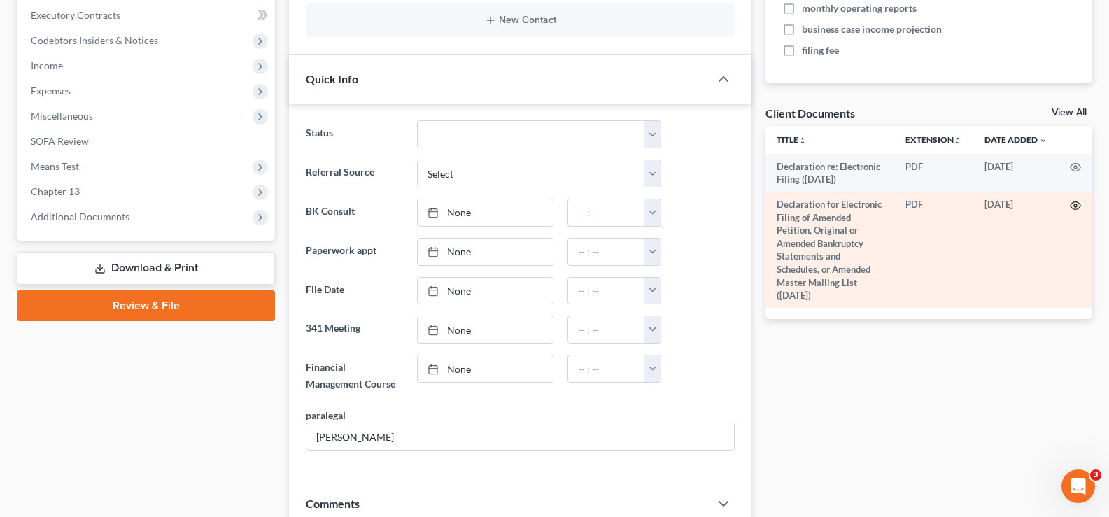
click at [1074, 203] on icon "button" at bounding box center [1075, 205] width 11 height 11
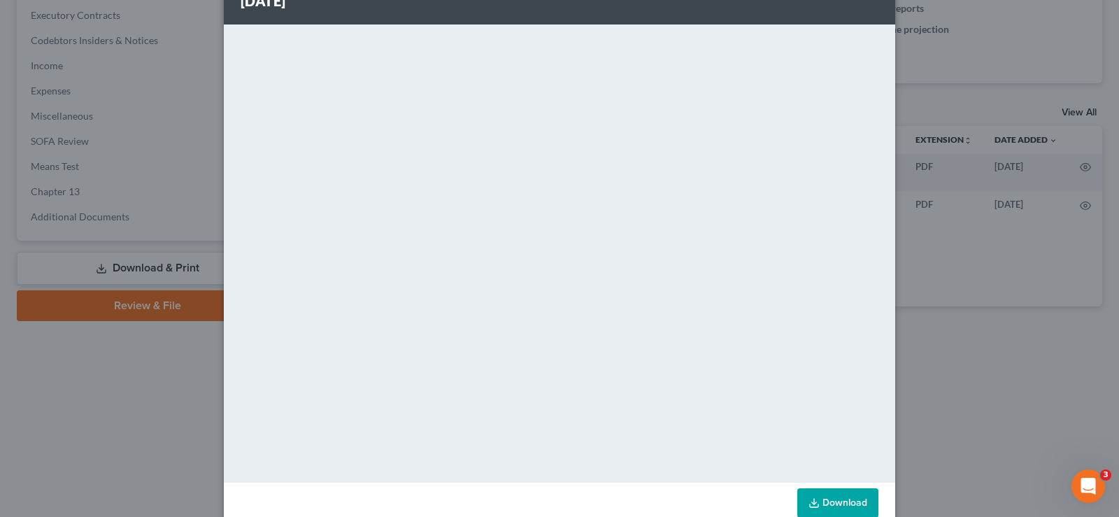
scroll to position [108, 0]
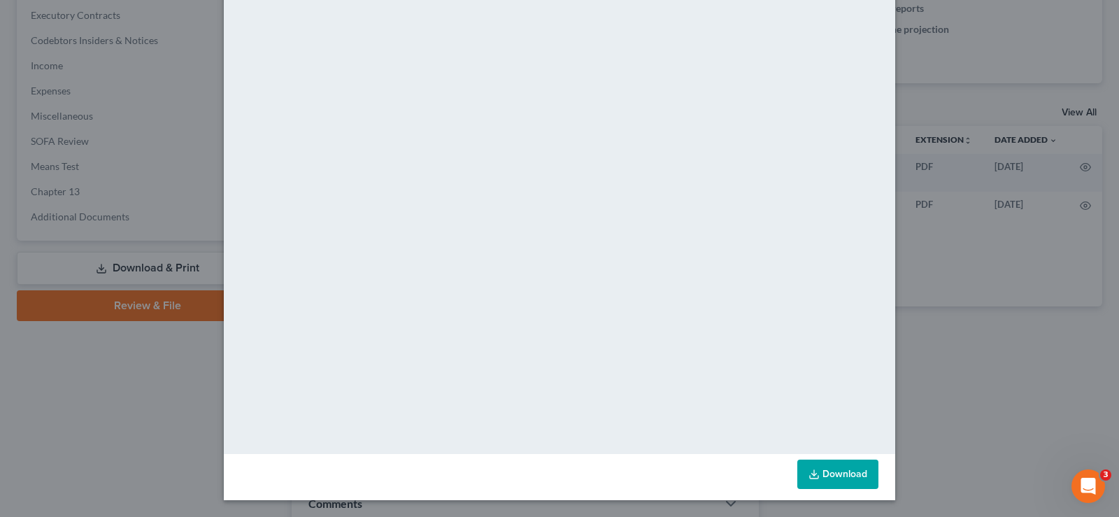
click at [829, 472] on link "Download" at bounding box center [838, 474] width 81 height 29
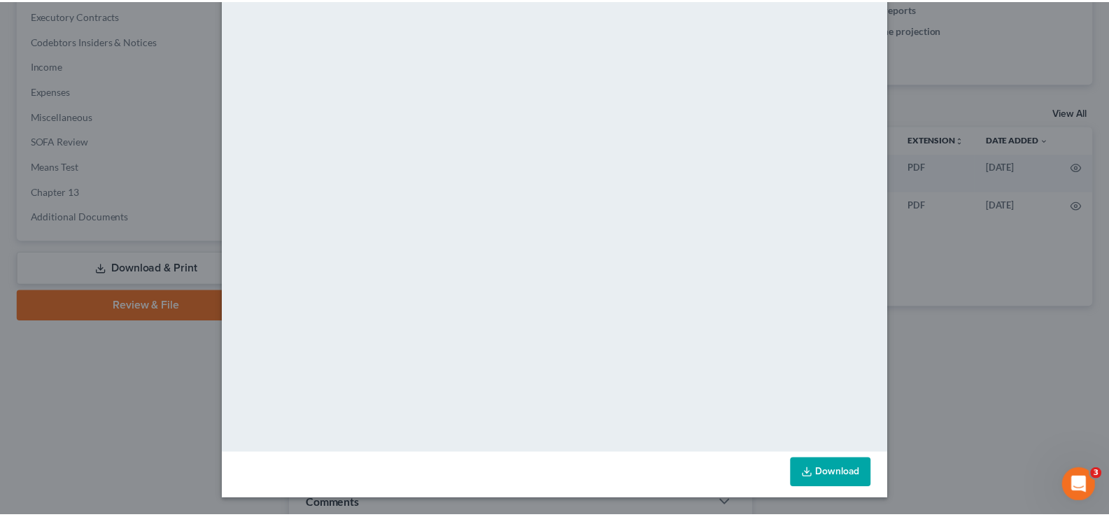
scroll to position [0, 0]
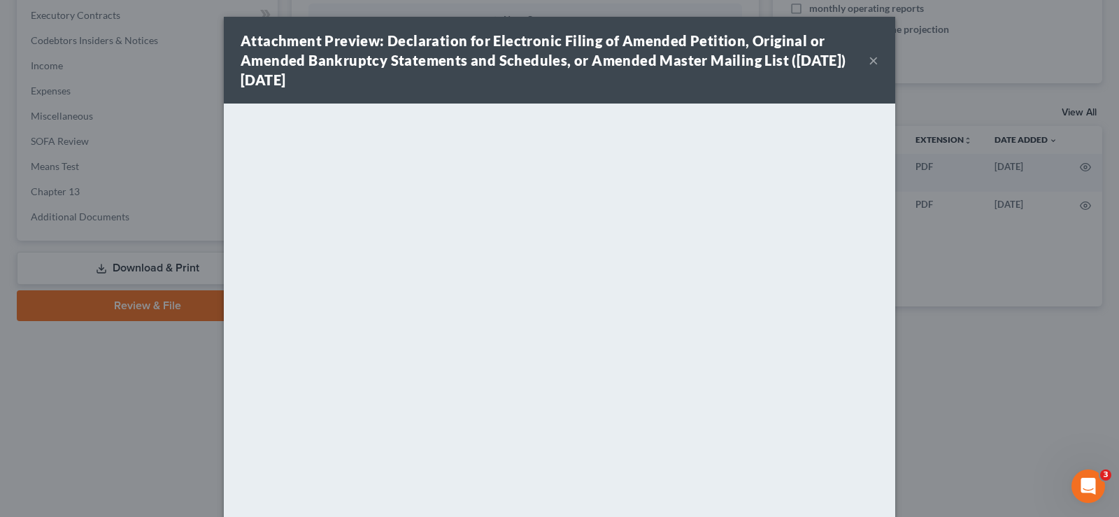
click at [870, 56] on button "×" at bounding box center [874, 60] width 10 height 17
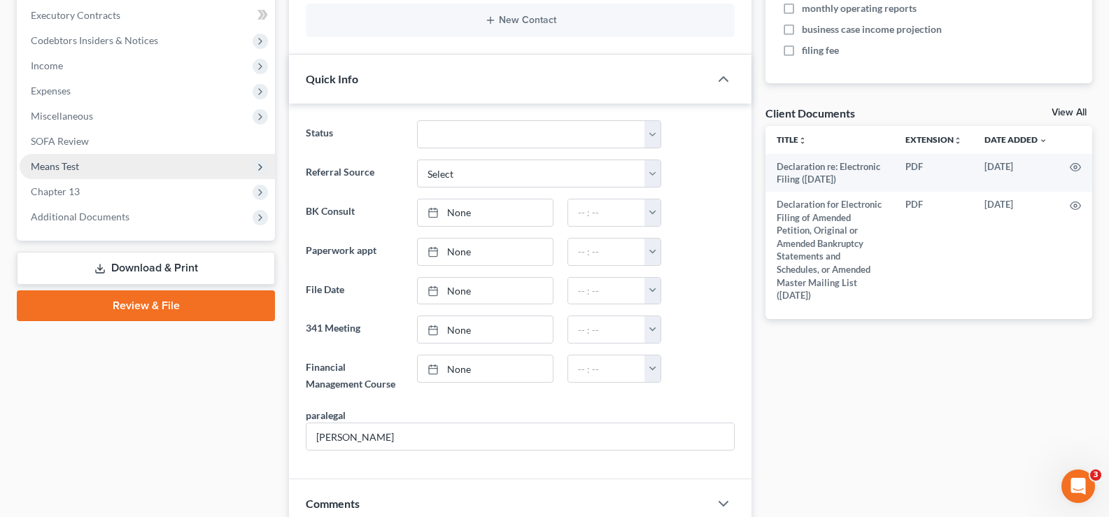
scroll to position [280, 0]
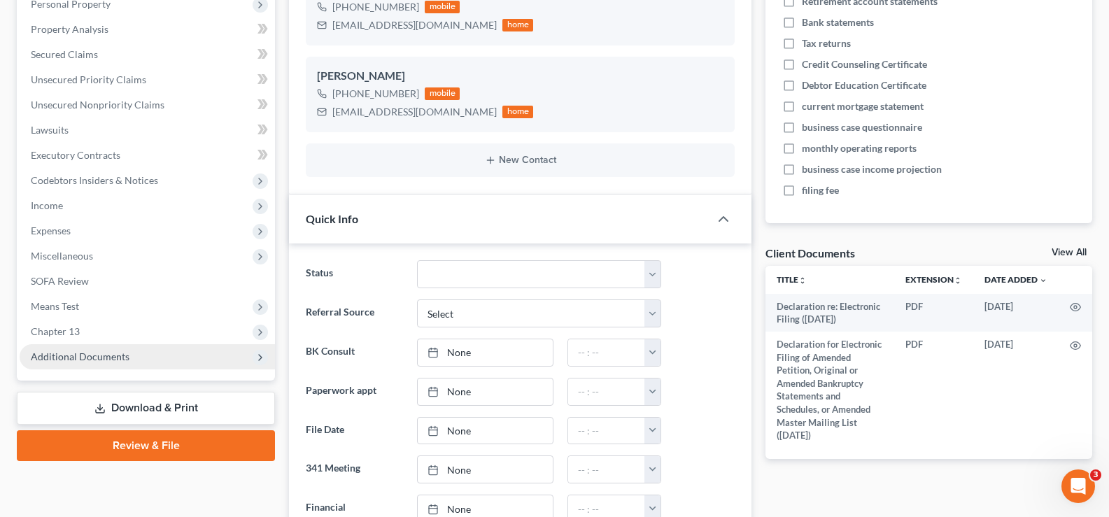
click at [152, 360] on span "Additional Documents" at bounding box center [147, 356] width 255 height 25
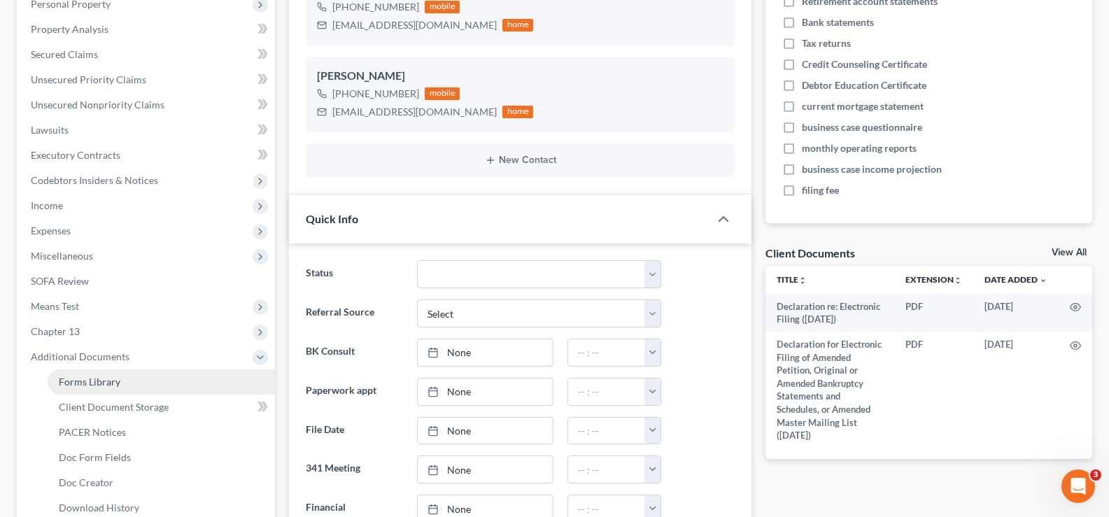
scroll to position [420, 0]
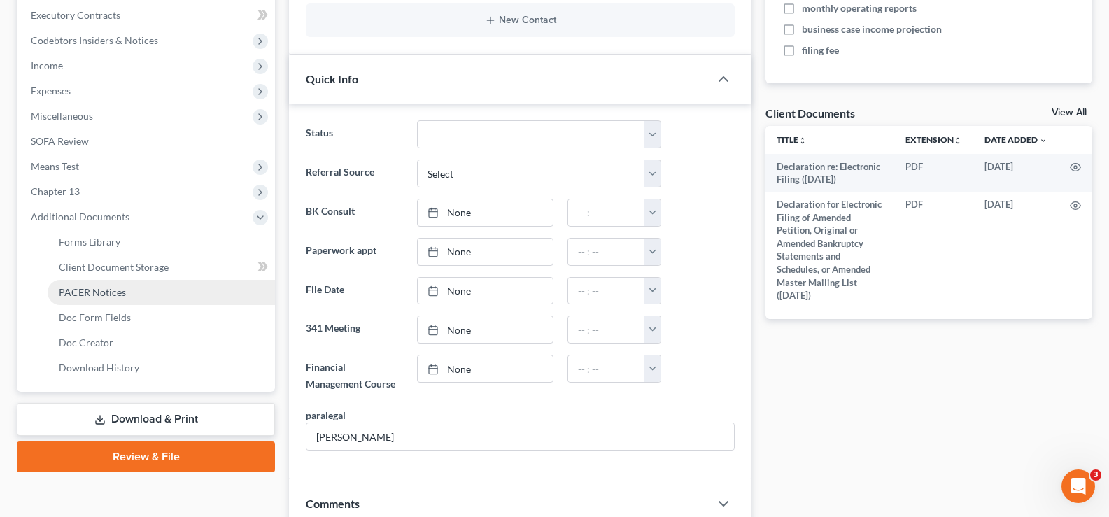
click at [144, 297] on link "PACER Notices" at bounding box center [161, 292] width 227 height 25
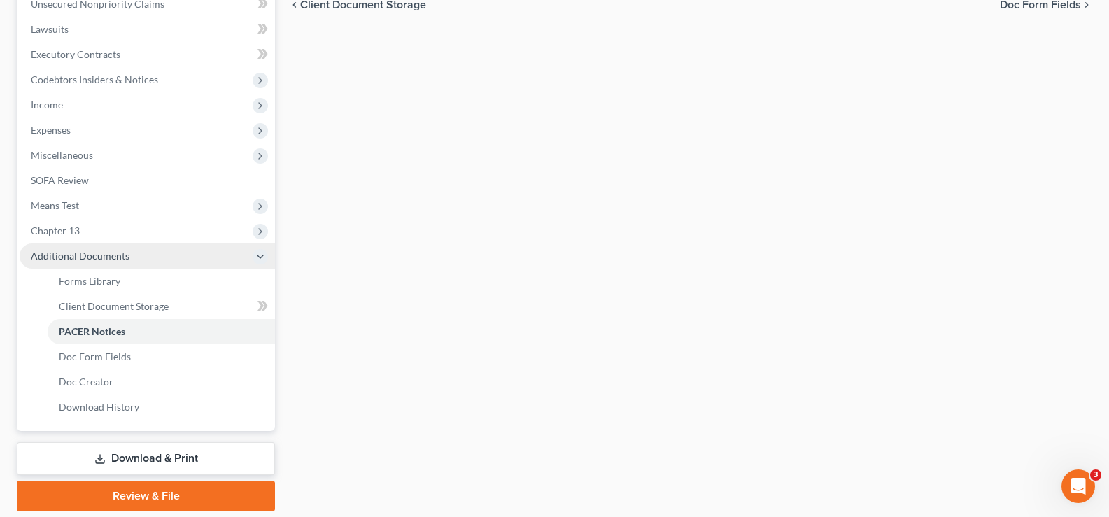
scroll to position [428, 0]
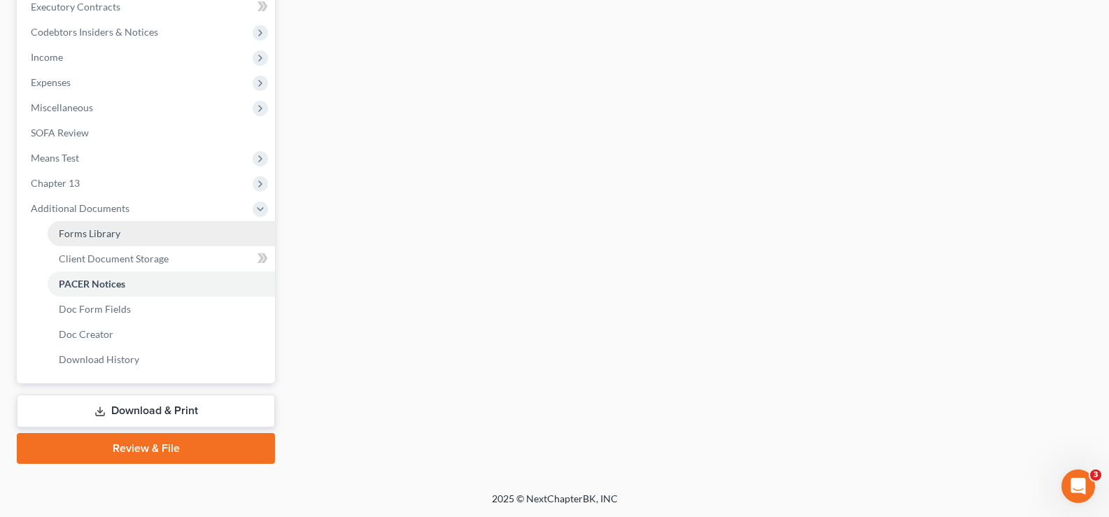
click at [122, 237] on link "Forms Library" at bounding box center [161, 233] width 227 height 25
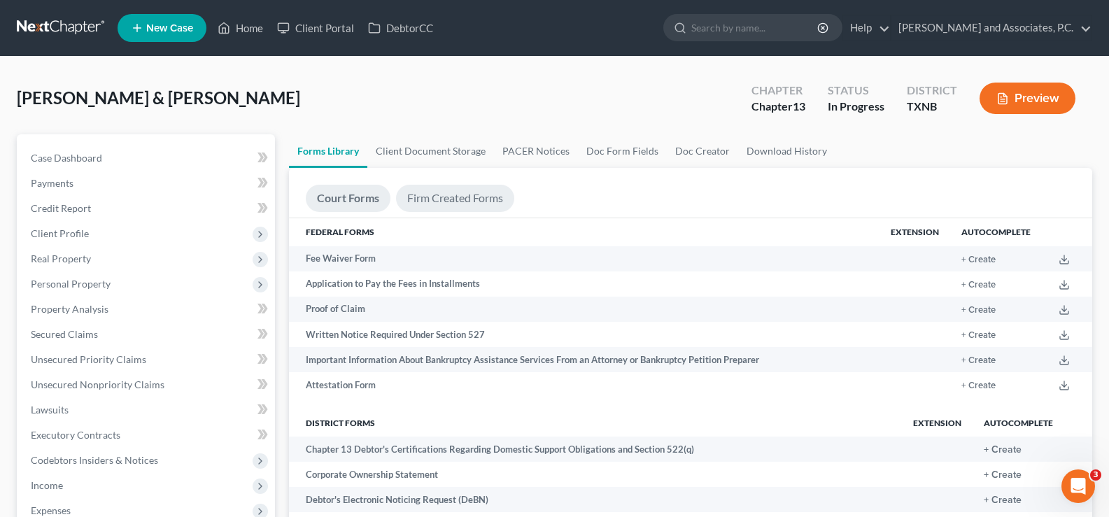
click at [460, 199] on link "Firm Created Forms" at bounding box center [455, 198] width 118 height 27
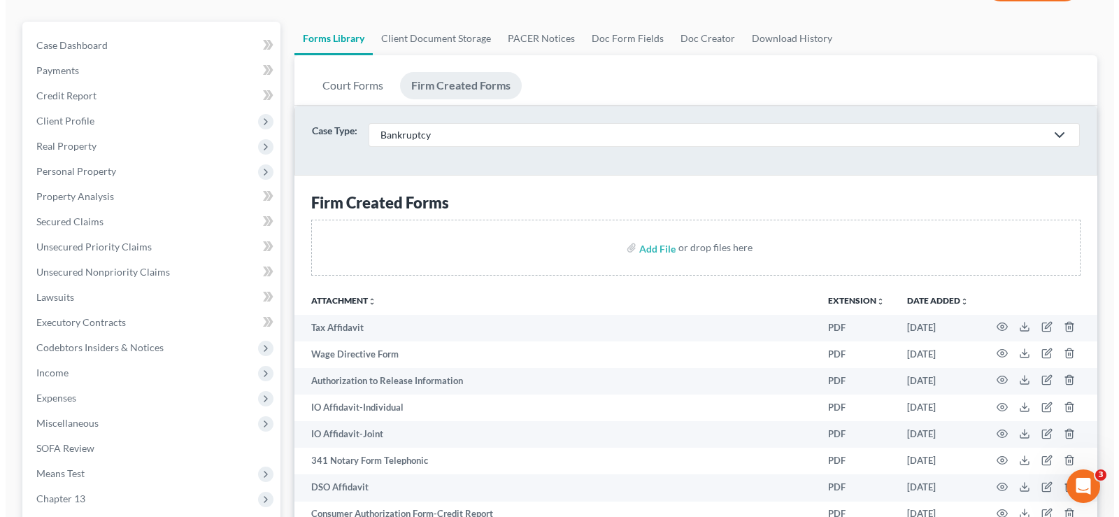
scroll to position [140, 0]
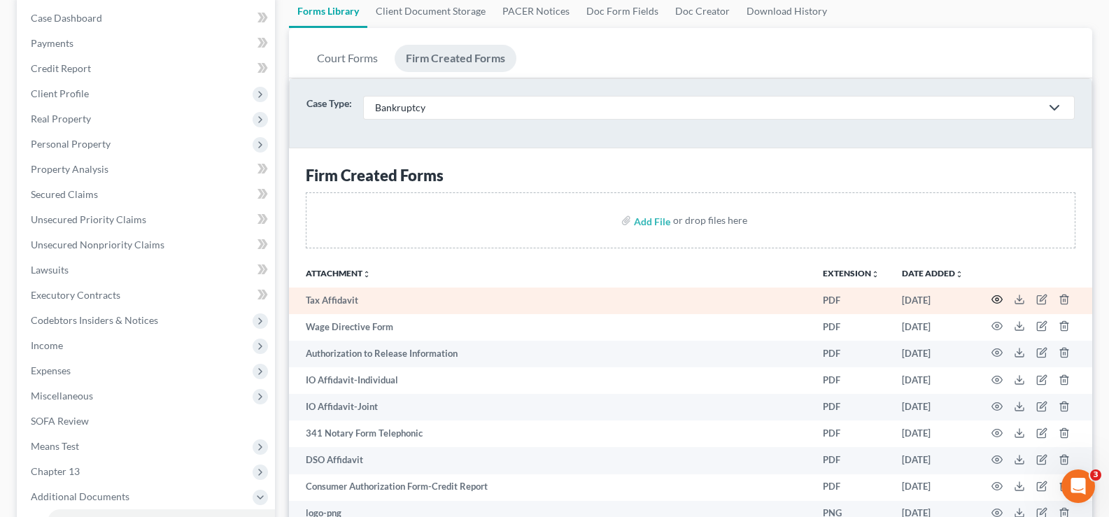
click at [998, 303] on icon "button" at bounding box center [997, 300] width 10 height 8
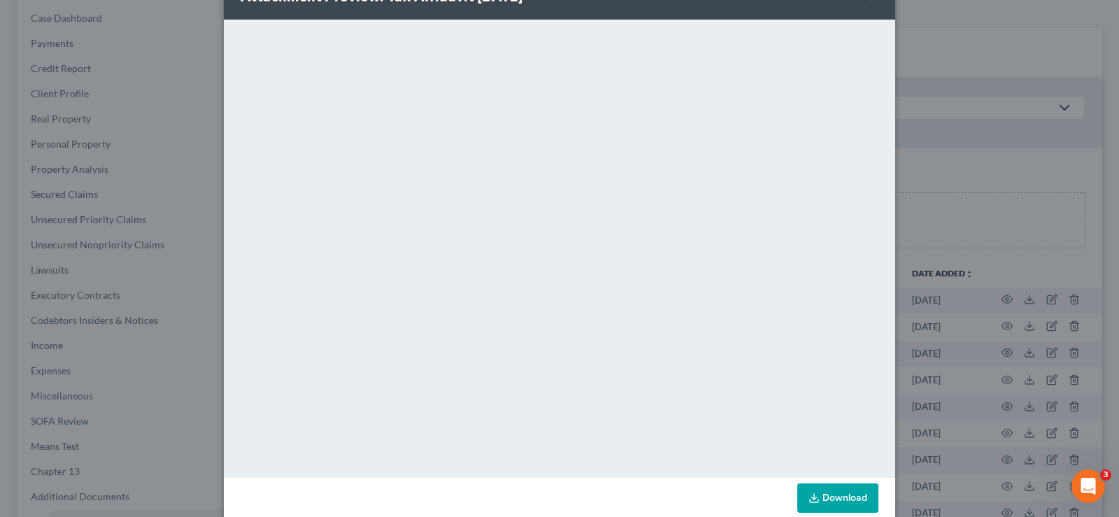
scroll to position [69, 0]
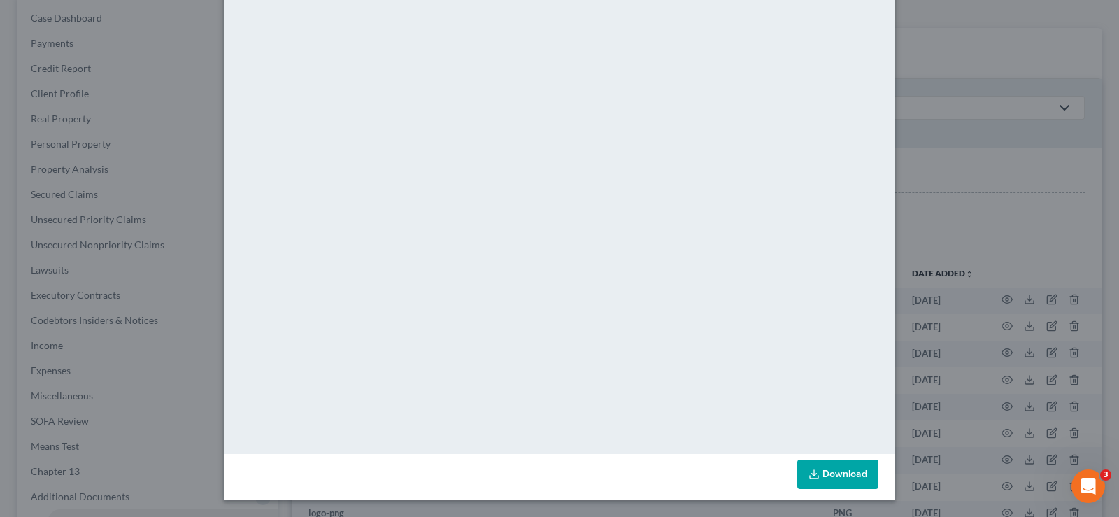
click at [831, 469] on link "Download" at bounding box center [838, 474] width 81 height 29
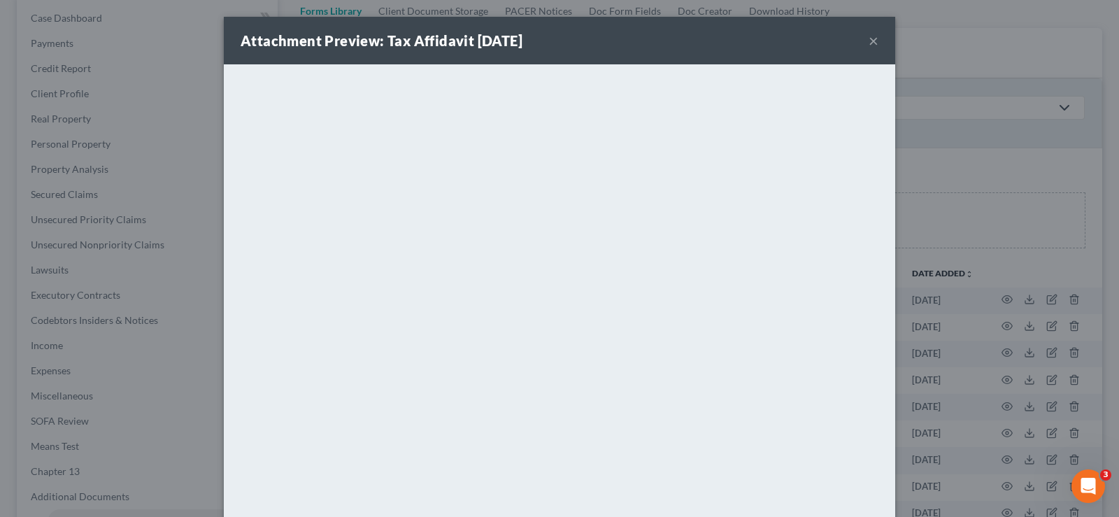
click at [869, 44] on button "×" at bounding box center [874, 40] width 10 height 17
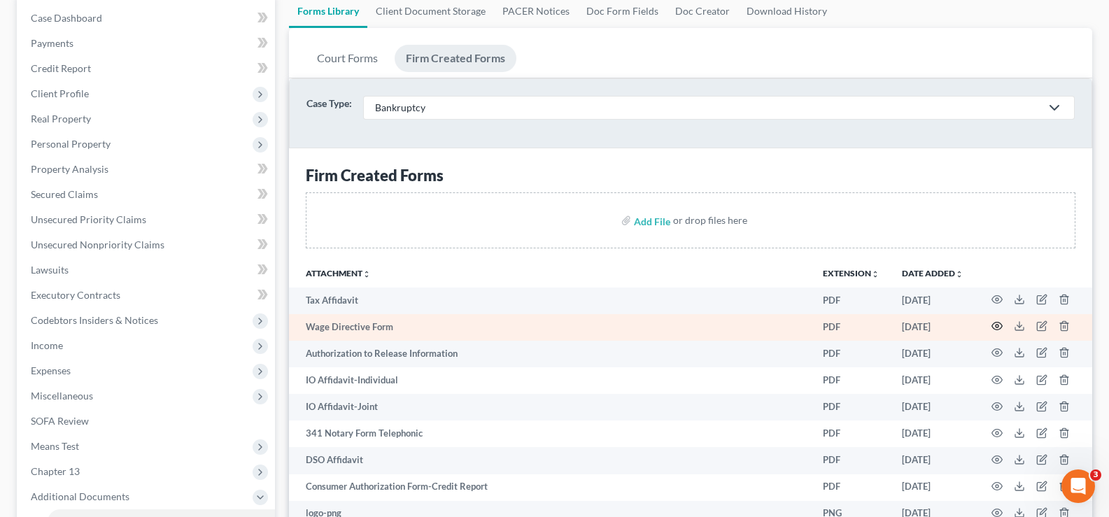
click at [999, 327] on icon "button" at bounding box center [996, 325] width 11 height 11
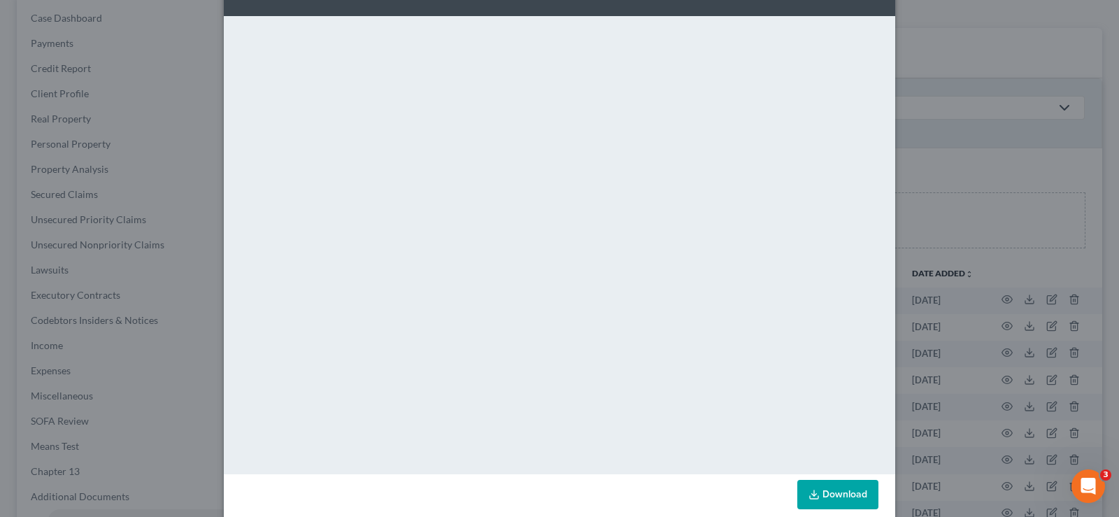
scroll to position [69, 0]
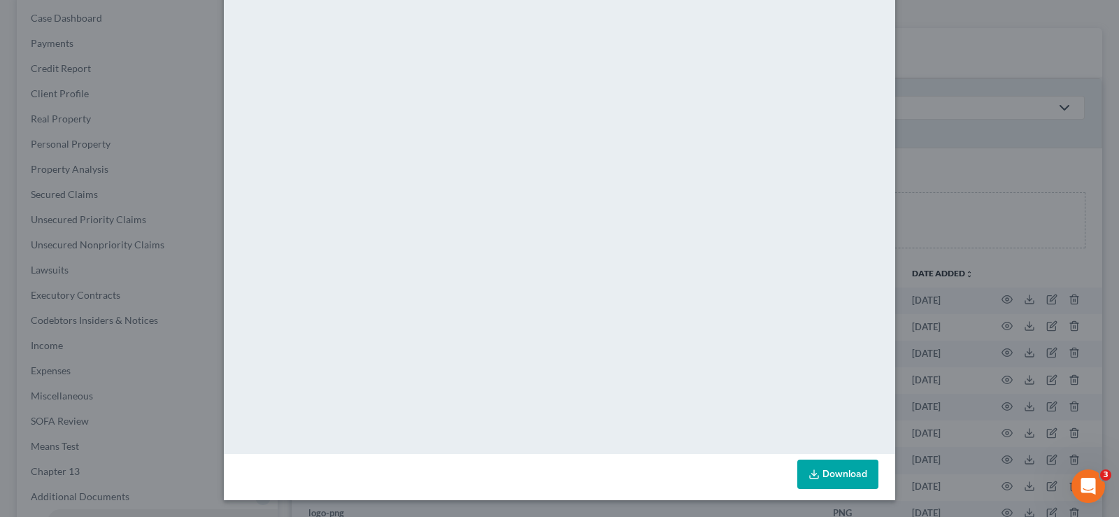
click at [837, 475] on link "Download" at bounding box center [838, 474] width 81 height 29
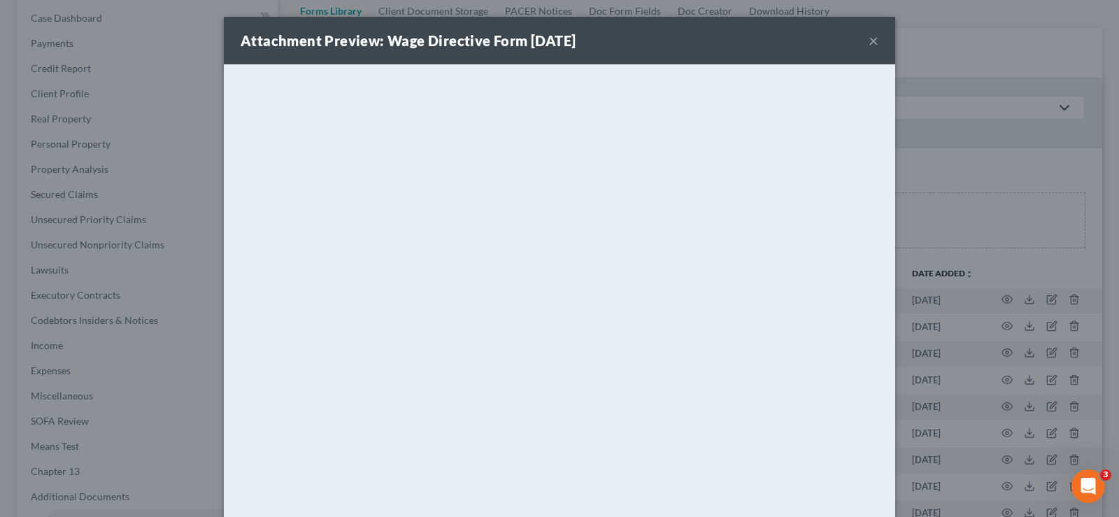
click at [870, 38] on button "×" at bounding box center [874, 40] width 10 height 17
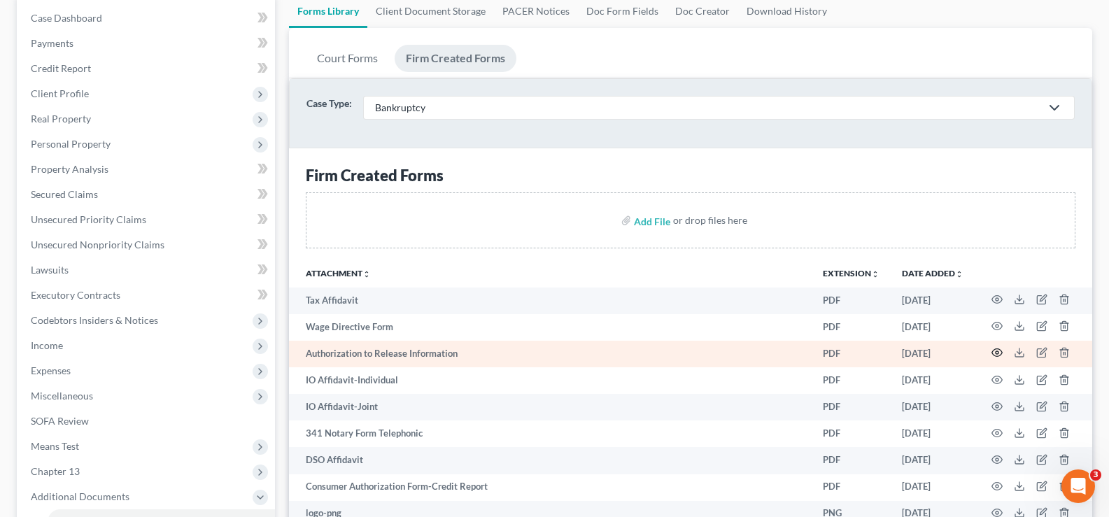
click at [998, 355] on icon "button" at bounding box center [996, 352] width 11 height 11
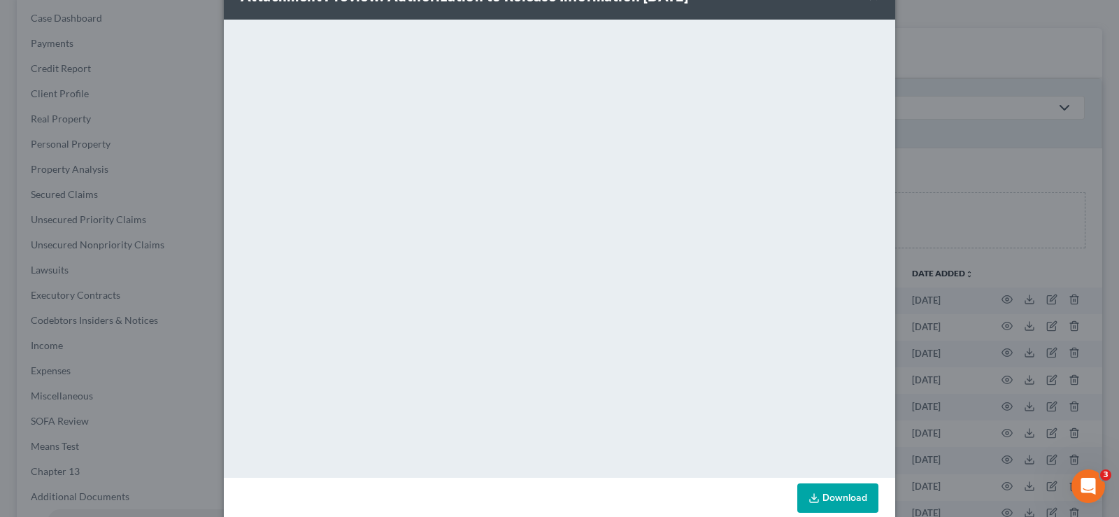
scroll to position [69, 0]
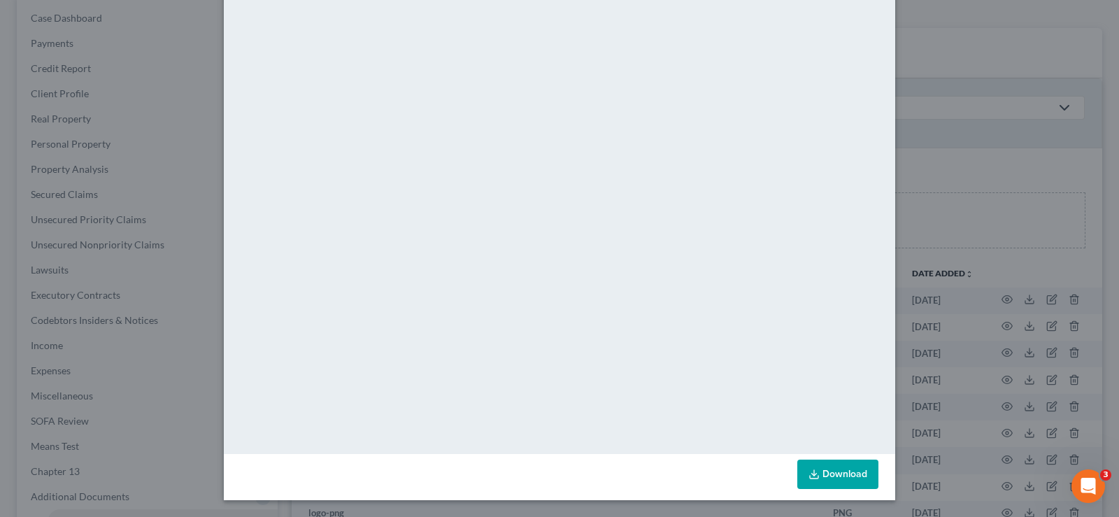
click at [847, 472] on link "Download" at bounding box center [838, 474] width 81 height 29
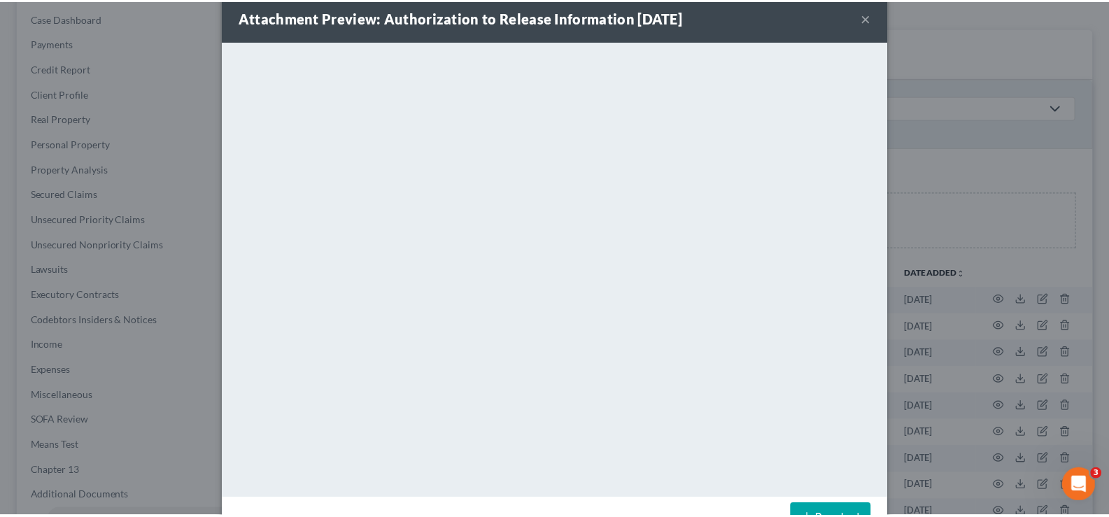
scroll to position [0, 0]
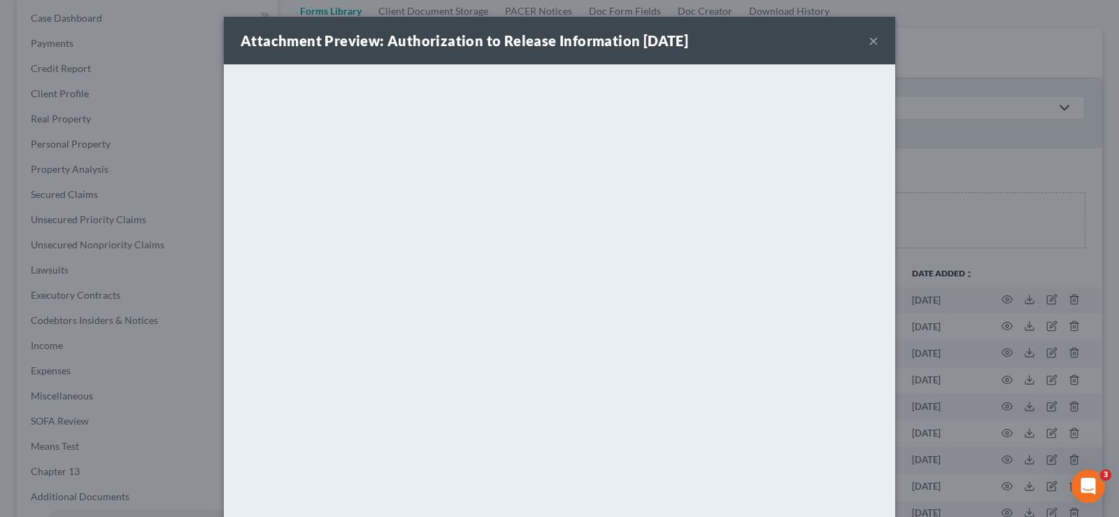
click at [871, 39] on button "×" at bounding box center [874, 40] width 10 height 17
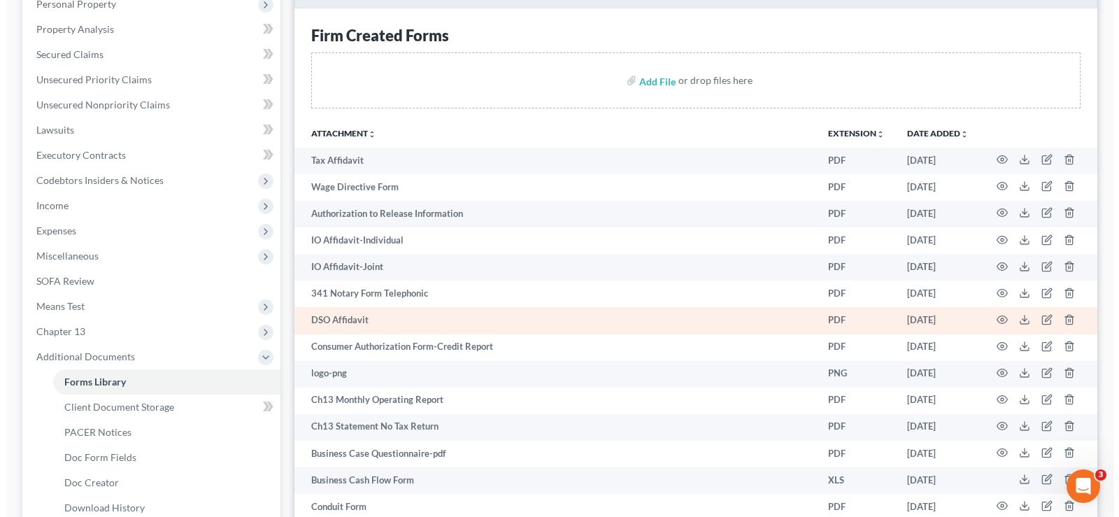
scroll to position [420, 0]
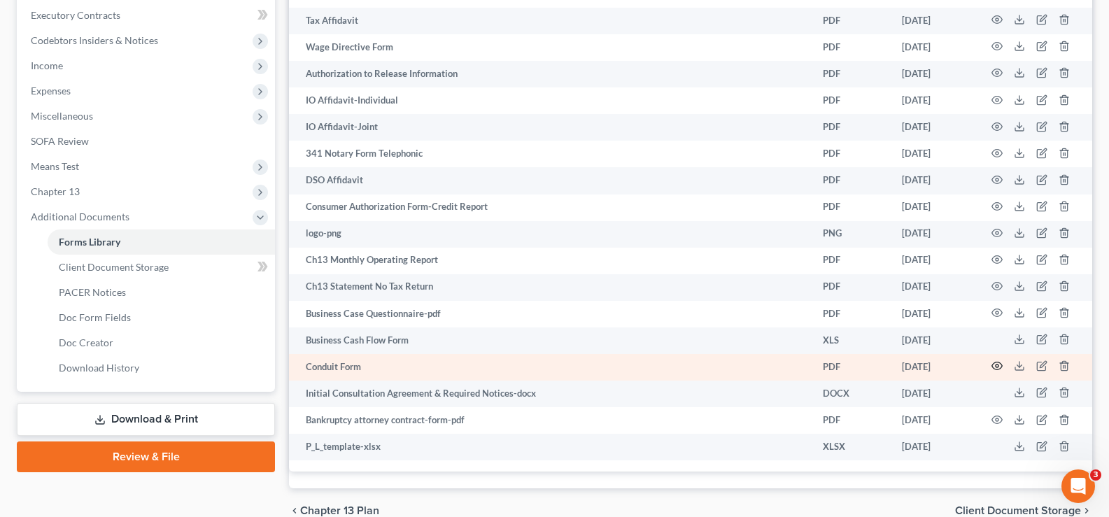
click at [993, 364] on icon "button" at bounding box center [996, 365] width 11 height 11
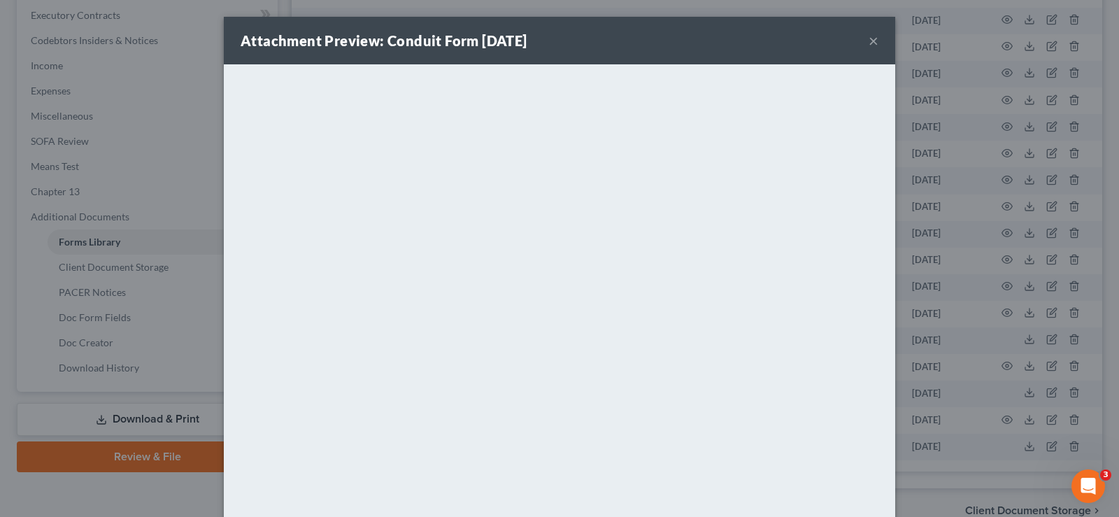
scroll to position [69, 0]
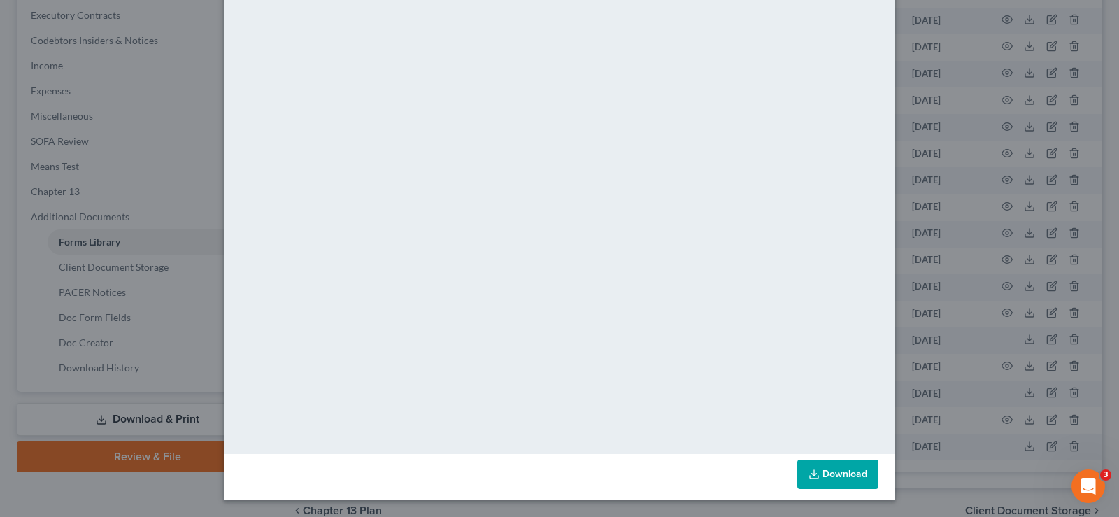
click at [847, 471] on link "Download" at bounding box center [838, 474] width 81 height 29
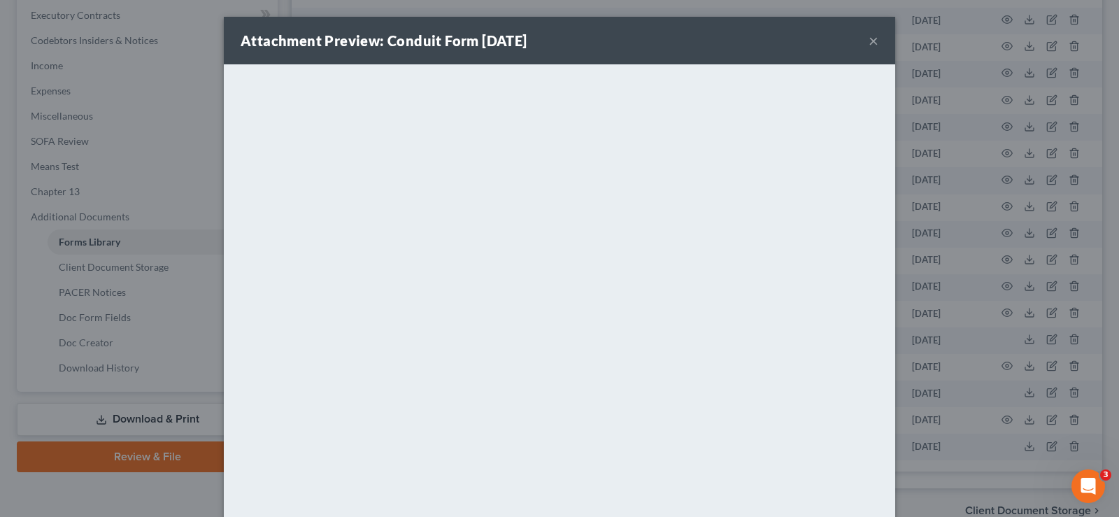
click at [870, 41] on button "×" at bounding box center [874, 40] width 10 height 17
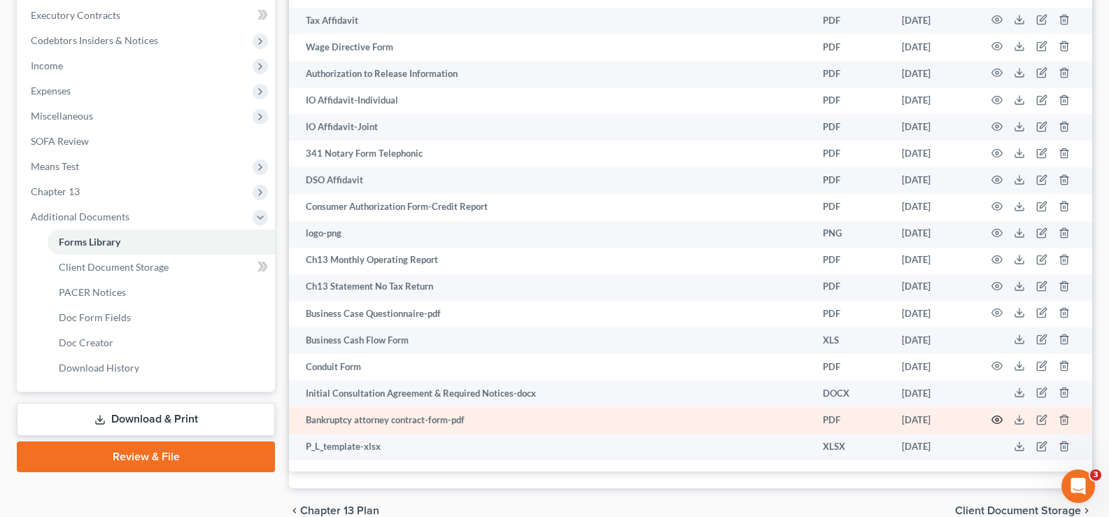
click at [991, 417] on icon "button" at bounding box center [996, 419] width 11 height 11
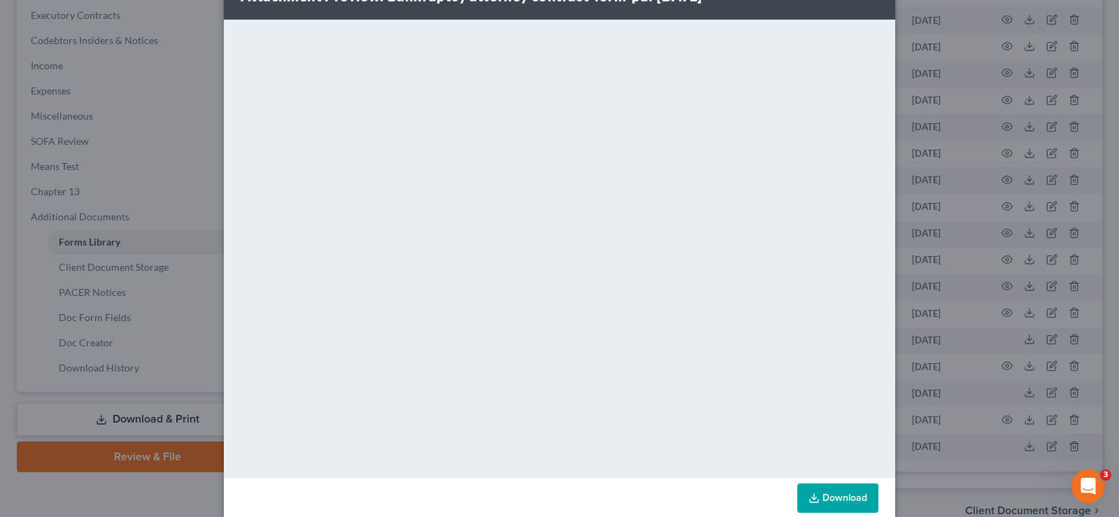
scroll to position [69, 0]
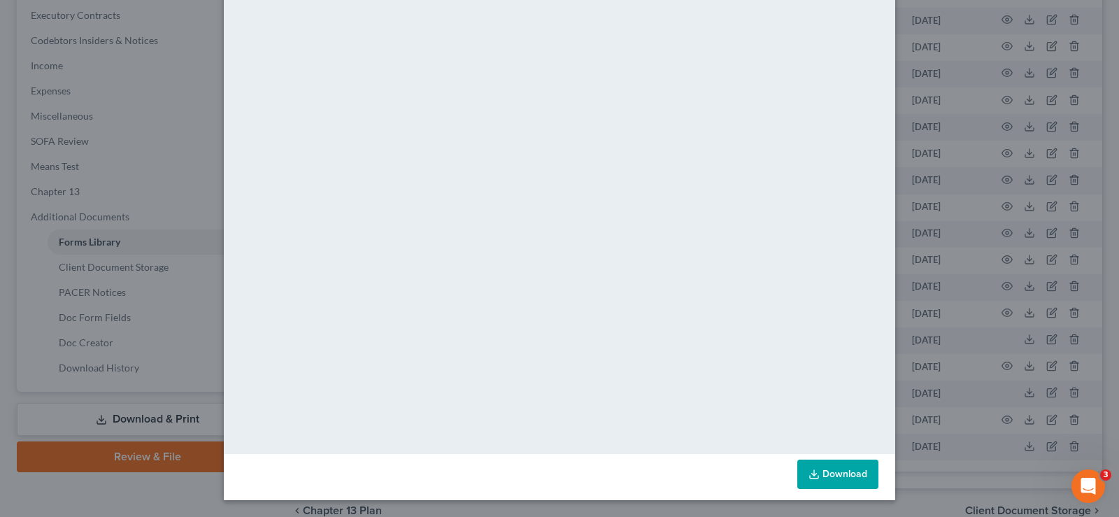
click at [845, 467] on link "Download" at bounding box center [838, 474] width 81 height 29
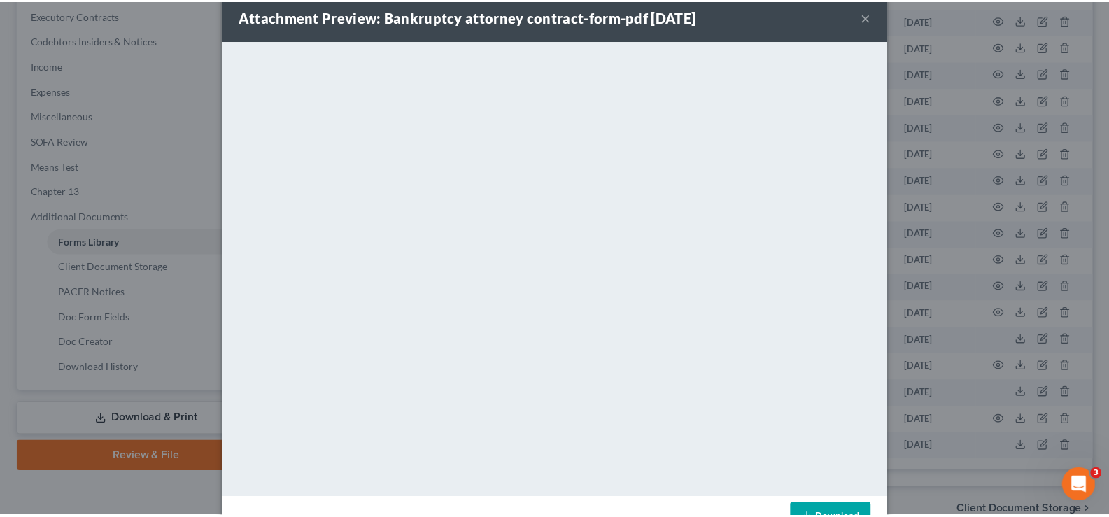
scroll to position [0, 0]
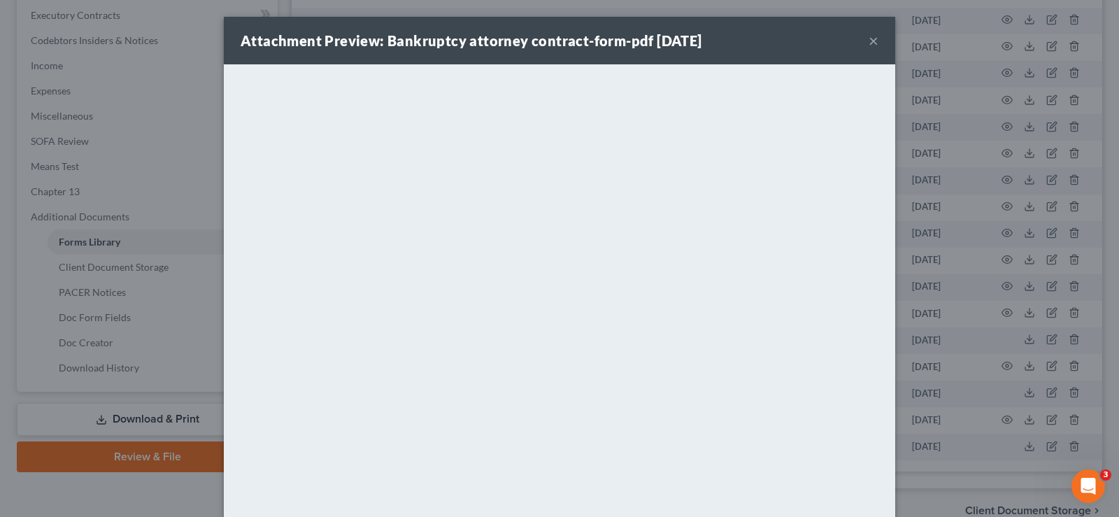
click at [869, 43] on button "×" at bounding box center [874, 40] width 10 height 17
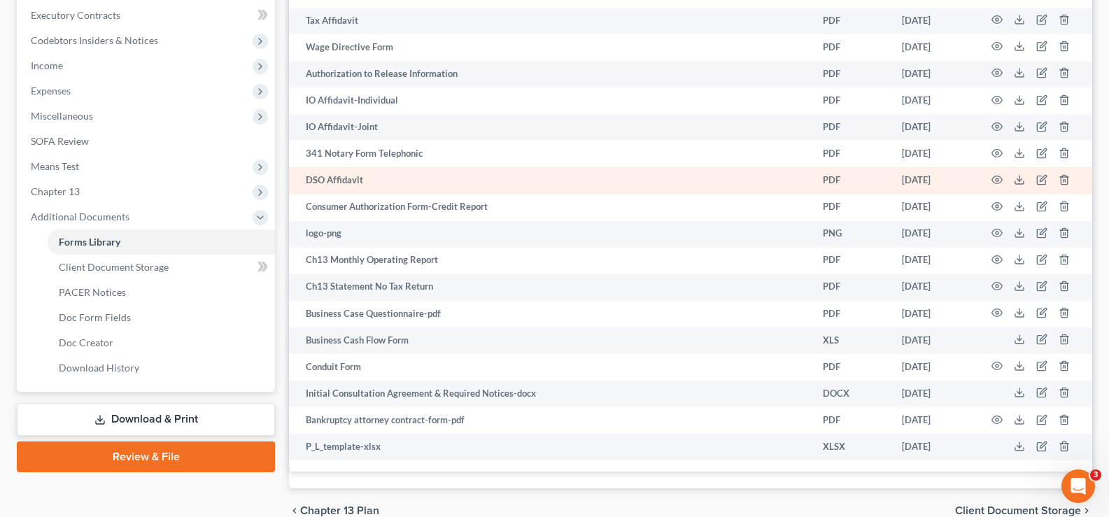
scroll to position [489, 0]
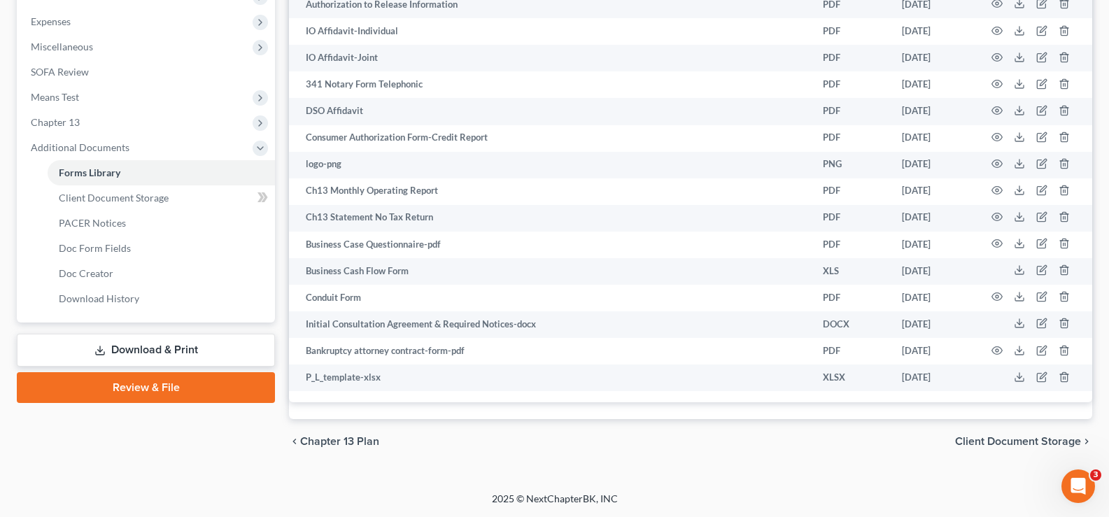
click at [177, 351] on link "Download & Print" at bounding box center [146, 350] width 258 height 33
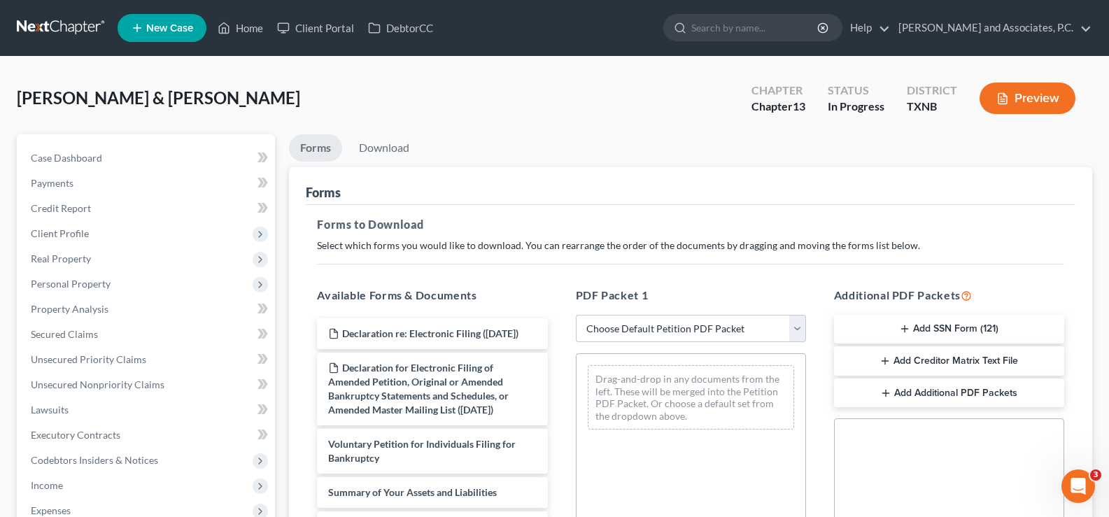
click at [807, 334] on div "PDF Packet 1 Choose Default Petition PDF Packet Complete Bankruptcy Petition (a…" at bounding box center [691, 513] width 258 height 474
click at [804, 332] on select "Choose Default Petition PDF Packet Complete Bankruptcy Petition (all forms and …" at bounding box center [691, 329] width 230 height 28
select select "0"
click at [576, 315] on select "Choose Default Petition PDF Packet Complete Bankruptcy Petition (all forms and …" at bounding box center [691, 329] width 230 height 28
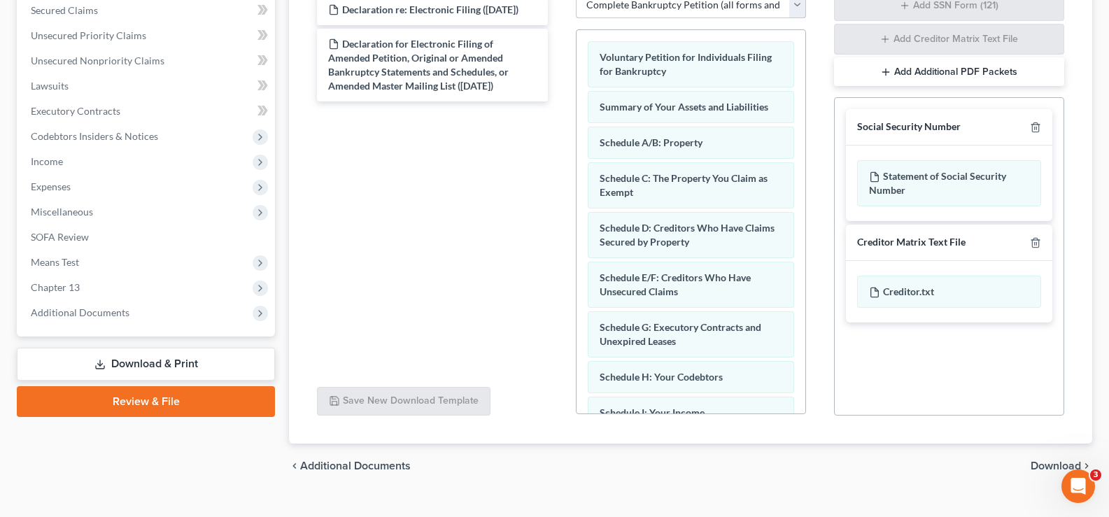
scroll to position [348, 0]
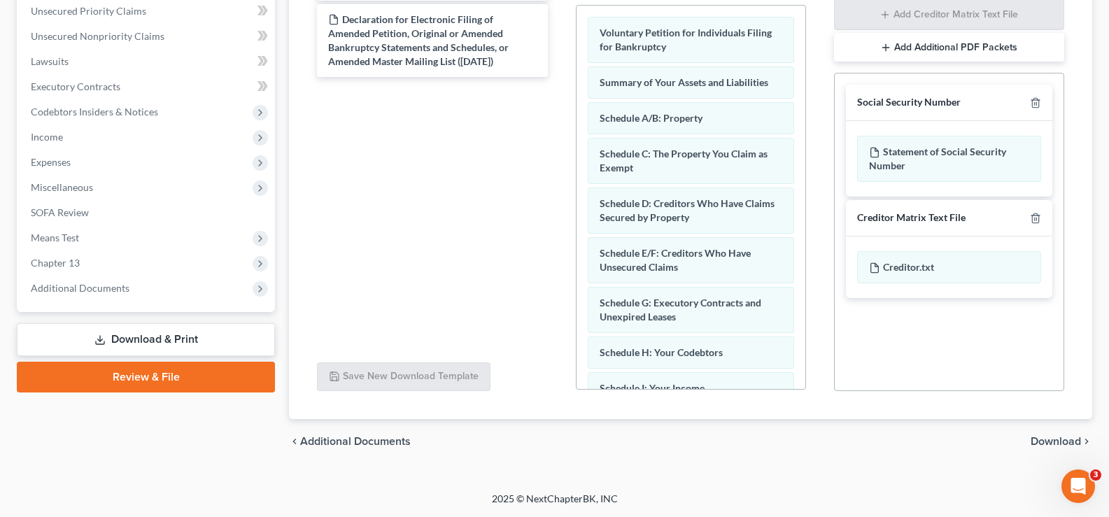
click at [1047, 442] on span "Download" at bounding box center [1056, 441] width 50 height 11
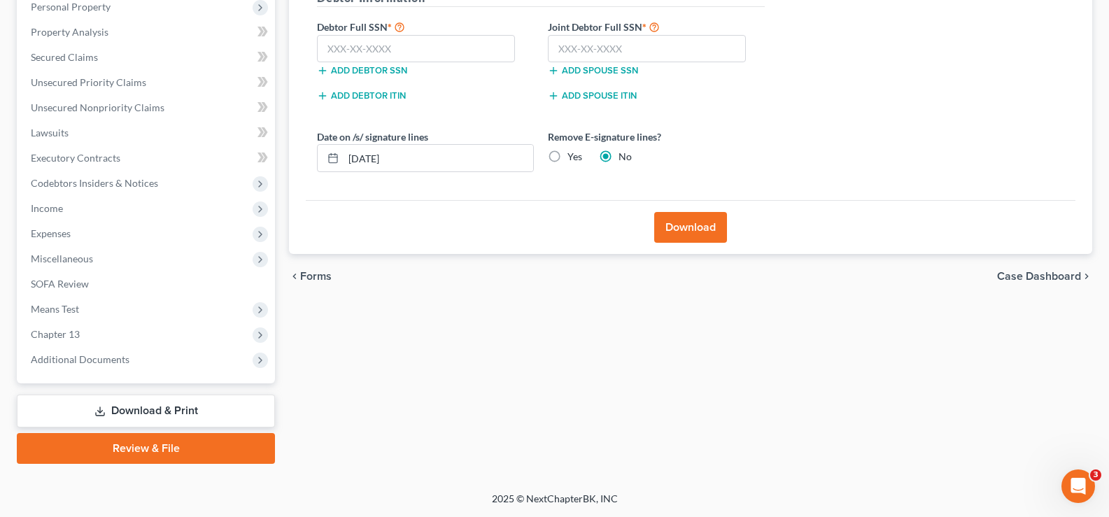
scroll to position [277, 0]
click at [366, 45] on input "text" at bounding box center [416, 49] width 198 height 28
type input "366-66-2422"
click at [610, 48] on input "text" at bounding box center [647, 49] width 198 height 28
type input "439-19-7024"
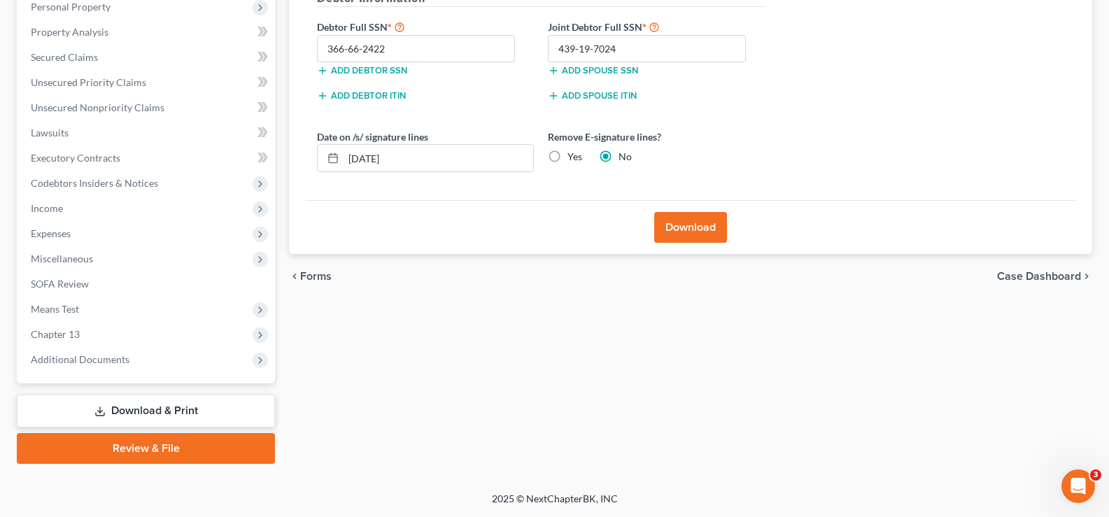
click at [567, 159] on label "Yes" at bounding box center [574, 157] width 15 height 14
click at [573, 159] on input "Yes" at bounding box center [577, 154] width 9 height 9
radio input "true"
radio input "false"
click at [714, 218] on button "Download" at bounding box center [690, 227] width 73 height 31
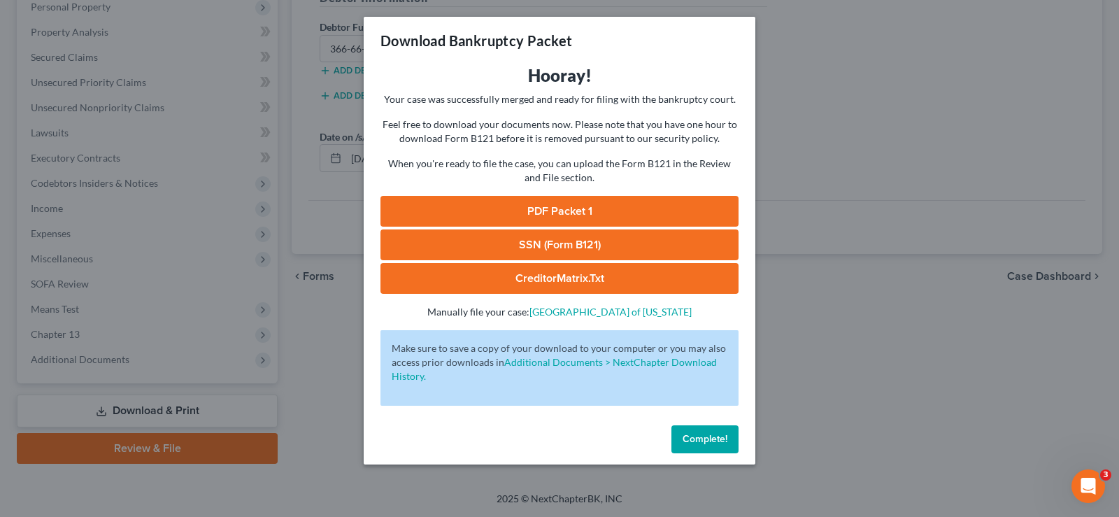
click at [603, 207] on link "PDF Packet 1" at bounding box center [560, 211] width 358 height 31
click at [560, 241] on link "SSN (Form B121)" at bounding box center [560, 244] width 358 height 31
click at [686, 436] on span "Complete!" at bounding box center [705, 439] width 45 height 12
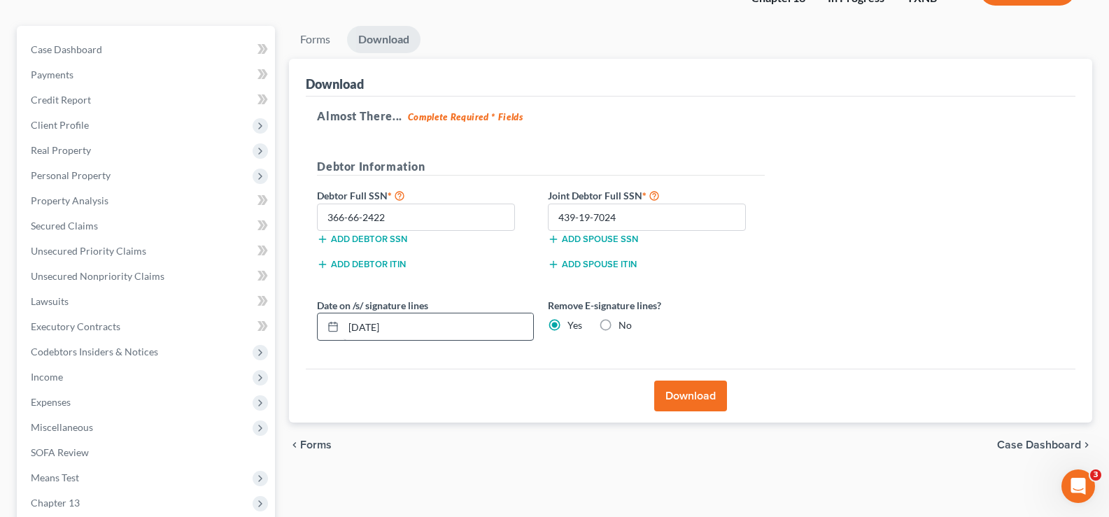
scroll to position [0, 0]
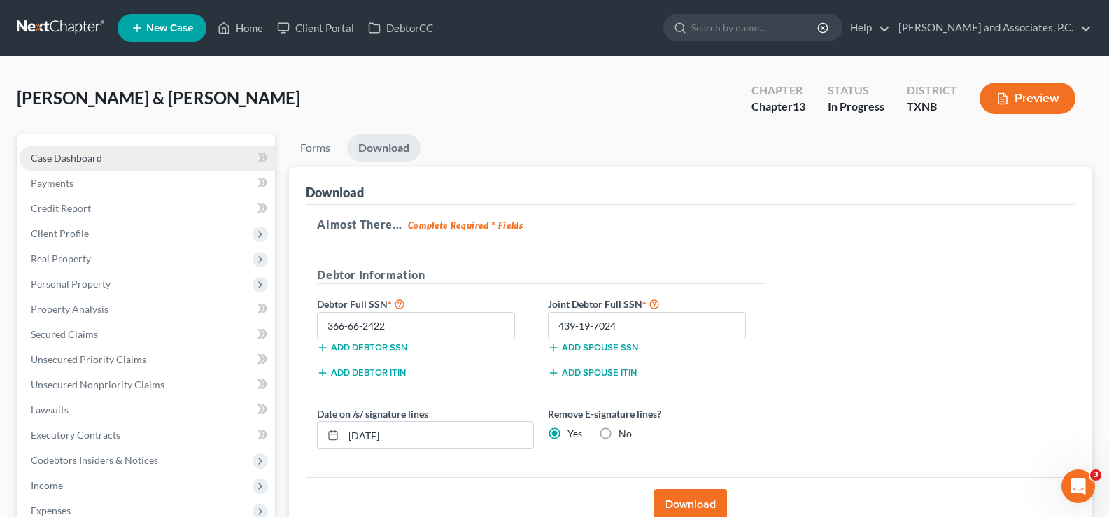
click at [71, 153] on span "Case Dashboard" at bounding box center [66, 158] width 71 height 12
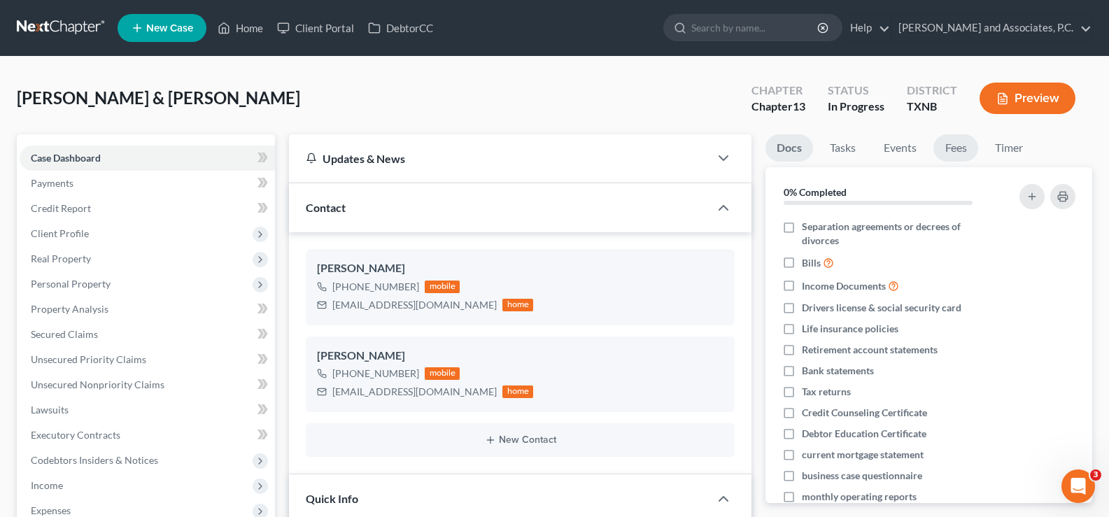
click at [954, 150] on link "Fees" at bounding box center [955, 147] width 45 height 27
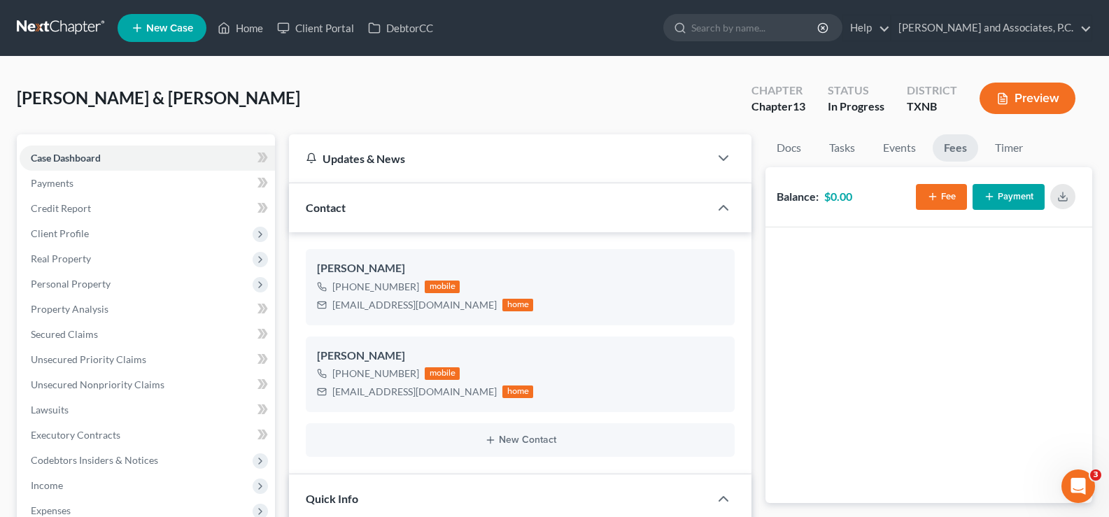
click at [943, 199] on button "Fee" at bounding box center [941, 197] width 51 height 26
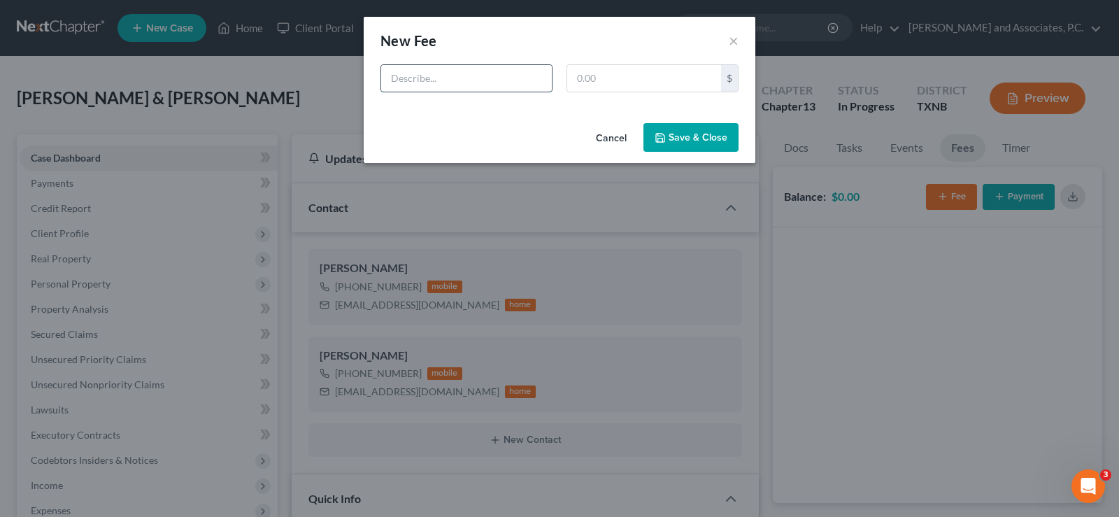
click at [467, 85] on input "text" at bounding box center [466, 78] width 171 height 27
type input "Ch. 13 Bk fee"
type input "688.00"
click at [651, 139] on button "Save & Close" at bounding box center [691, 137] width 95 height 29
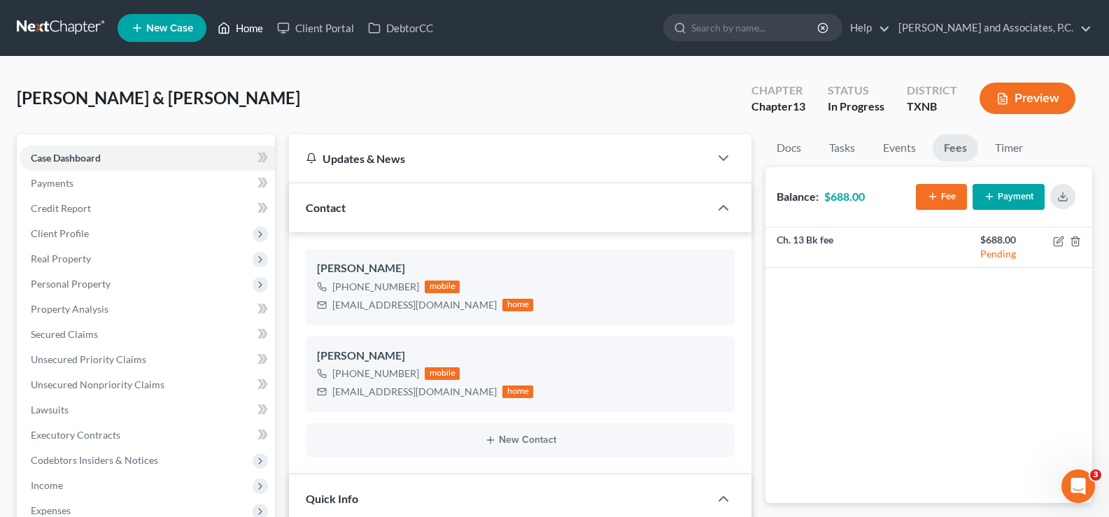
click at [241, 31] on link "Home" at bounding box center [240, 27] width 59 height 25
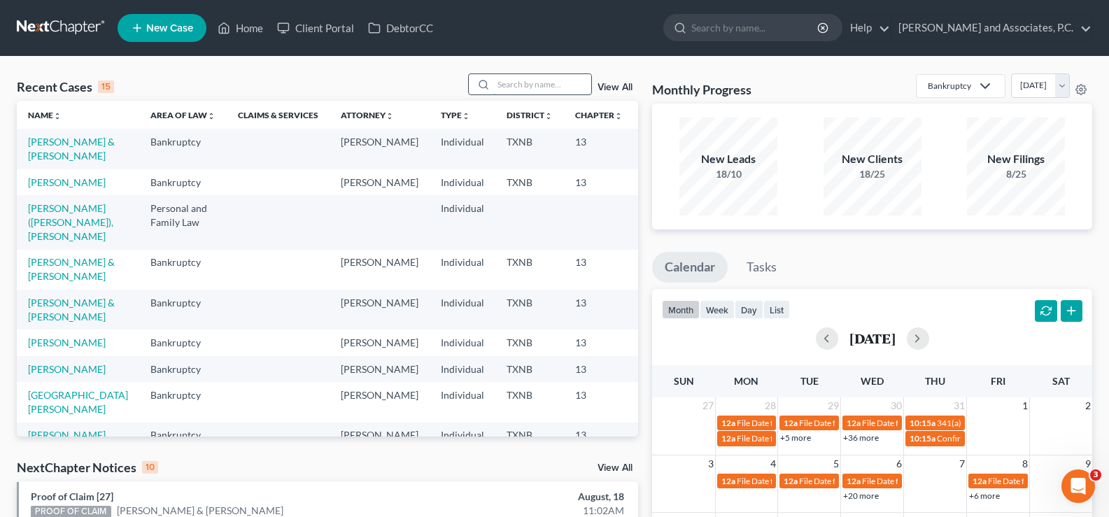
click at [556, 87] on input "search" at bounding box center [542, 84] width 98 height 20
type input "winstel"
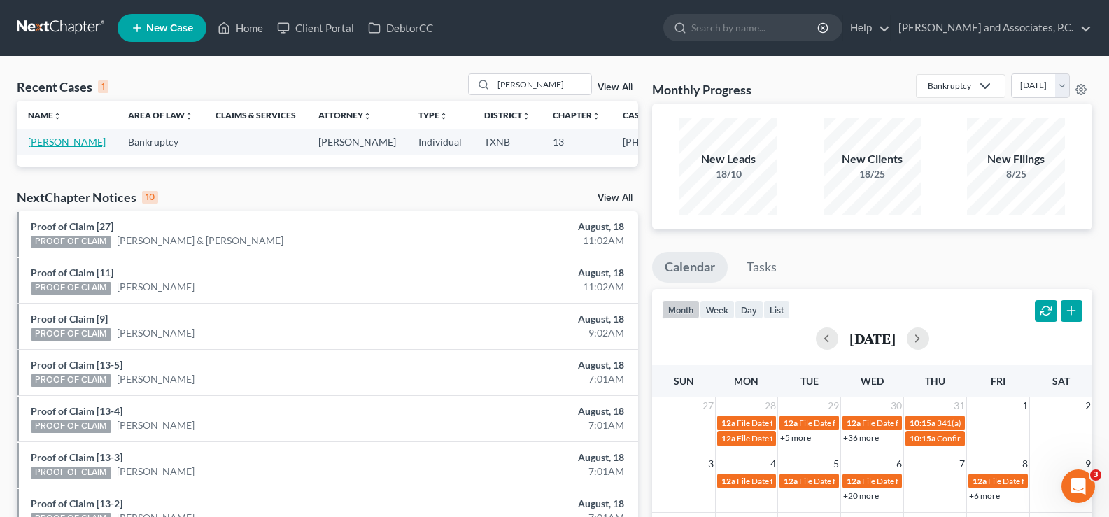
click at [36, 142] on link "[PERSON_NAME]" at bounding box center [67, 142] width 78 height 12
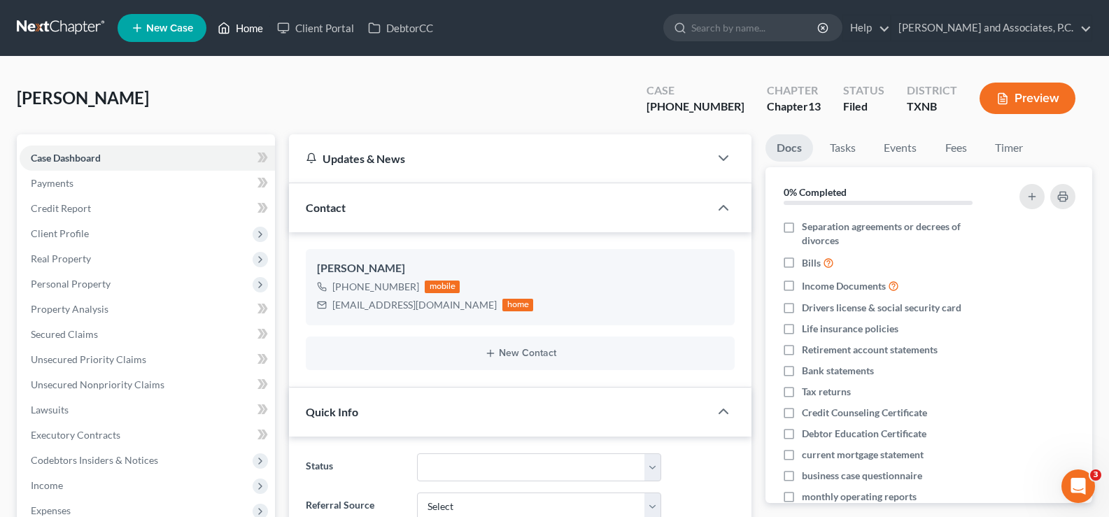
click at [232, 27] on link "Home" at bounding box center [240, 27] width 59 height 25
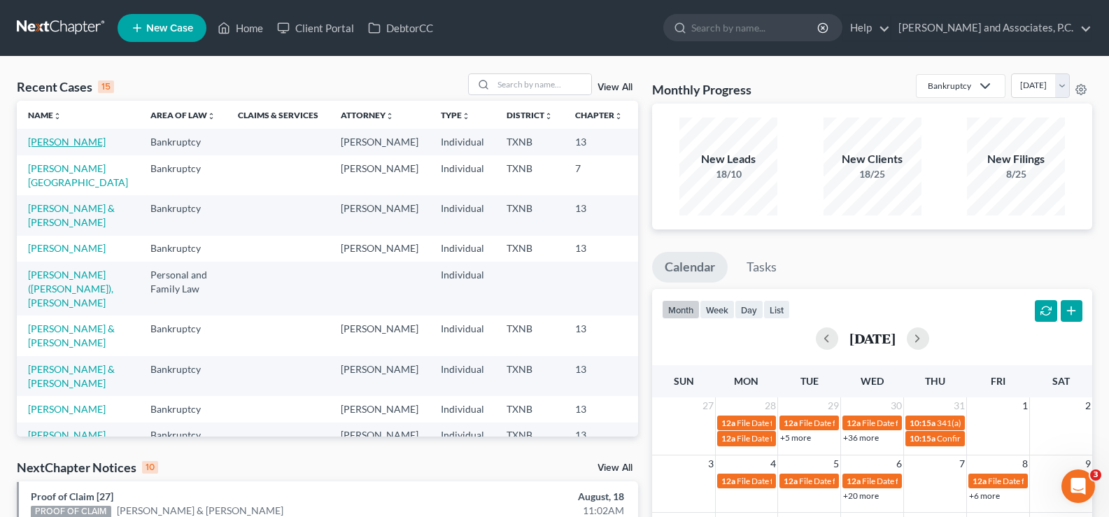
click at [41, 148] on link "[PERSON_NAME]" at bounding box center [67, 142] width 78 height 12
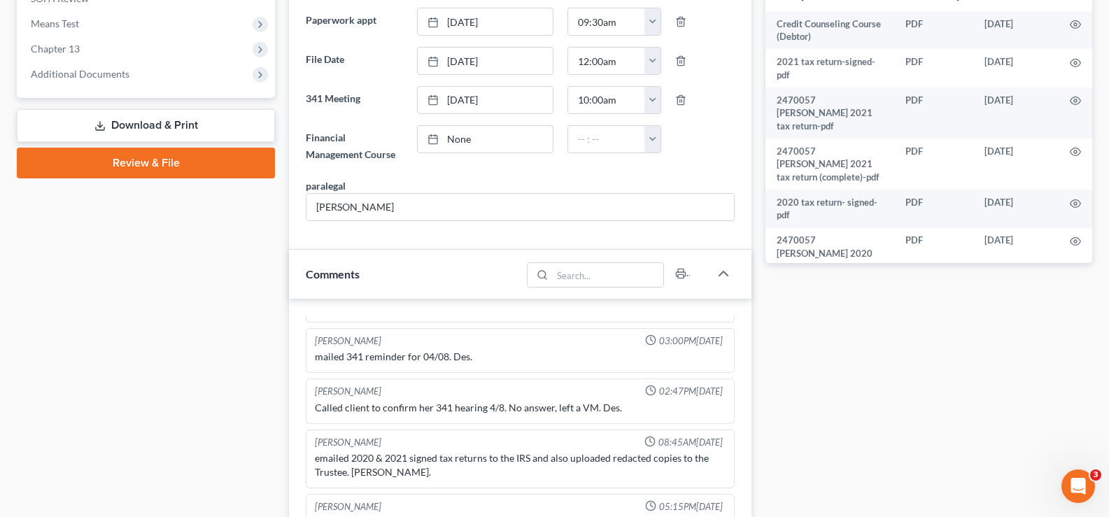
scroll to position [700, 0]
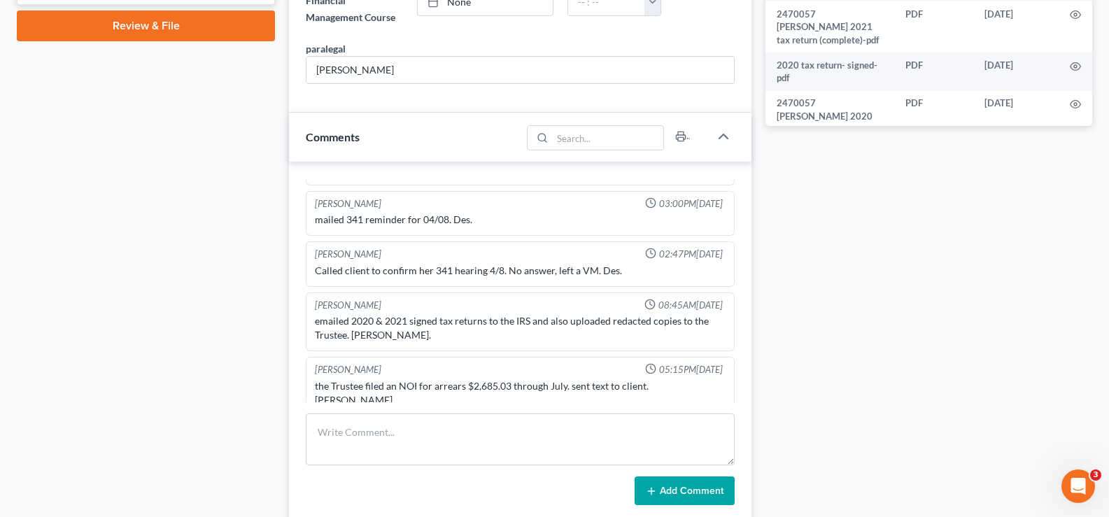
click at [262, 365] on div "Case Dashboard Payments Invoices Payments Payments Credit Report Client Profile" at bounding box center [146, 264] width 272 height 1658
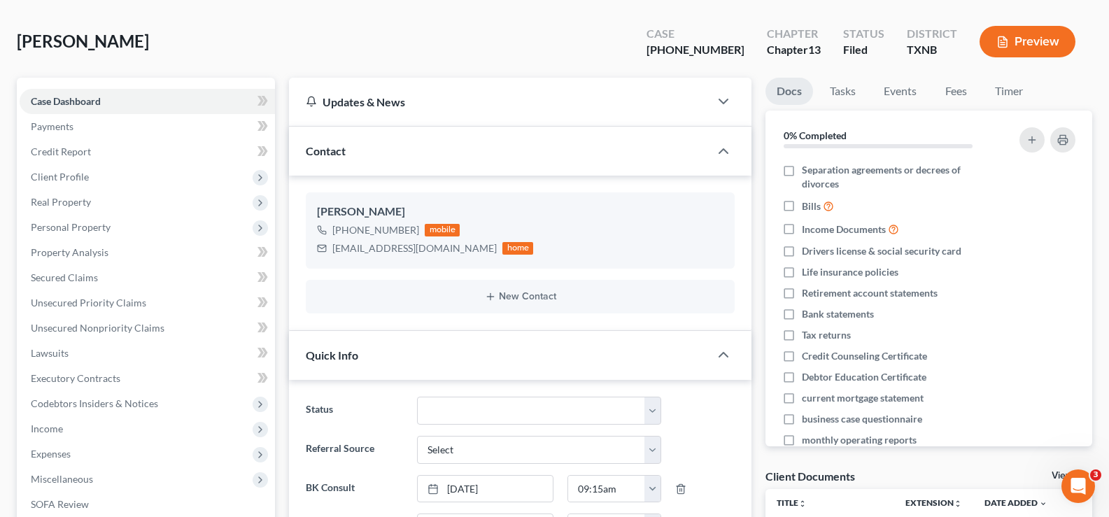
scroll to position [0, 0]
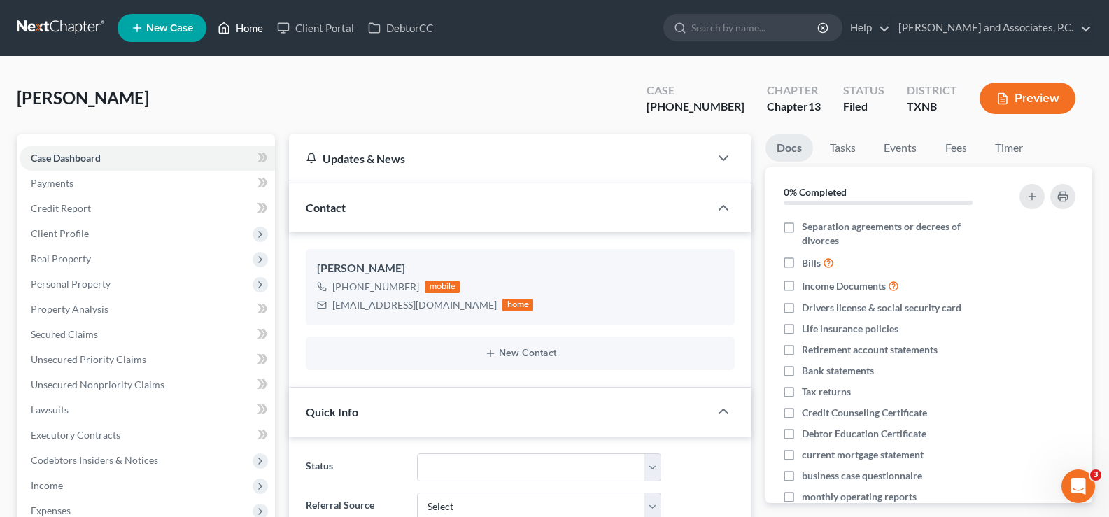
click at [242, 26] on link "Home" at bounding box center [240, 27] width 59 height 25
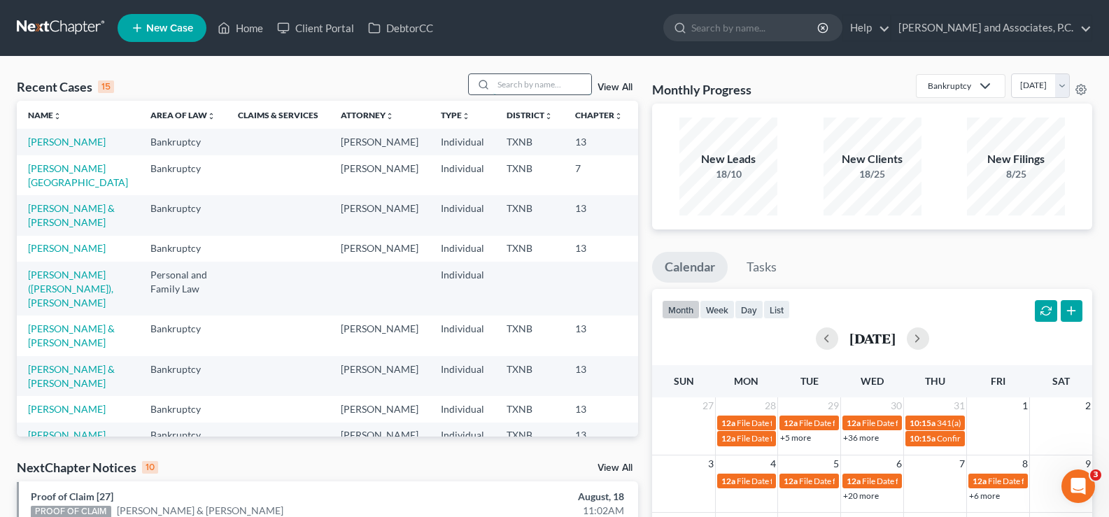
click at [502, 80] on input "search" at bounding box center [542, 84] width 98 height 20
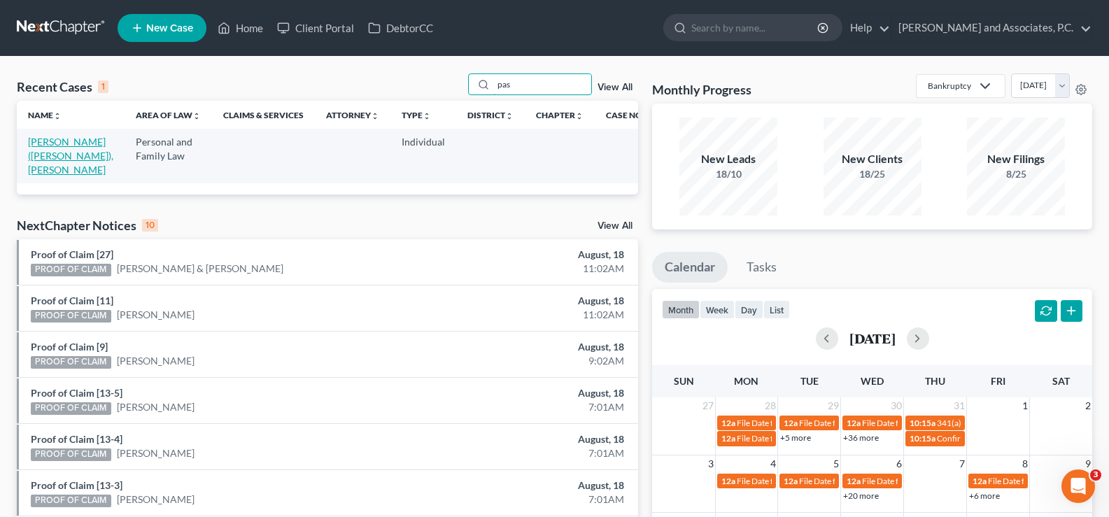
type input "pas"
click at [34, 153] on link "Paschall (Barrow), Megan" at bounding box center [70, 156] width 85 height 40
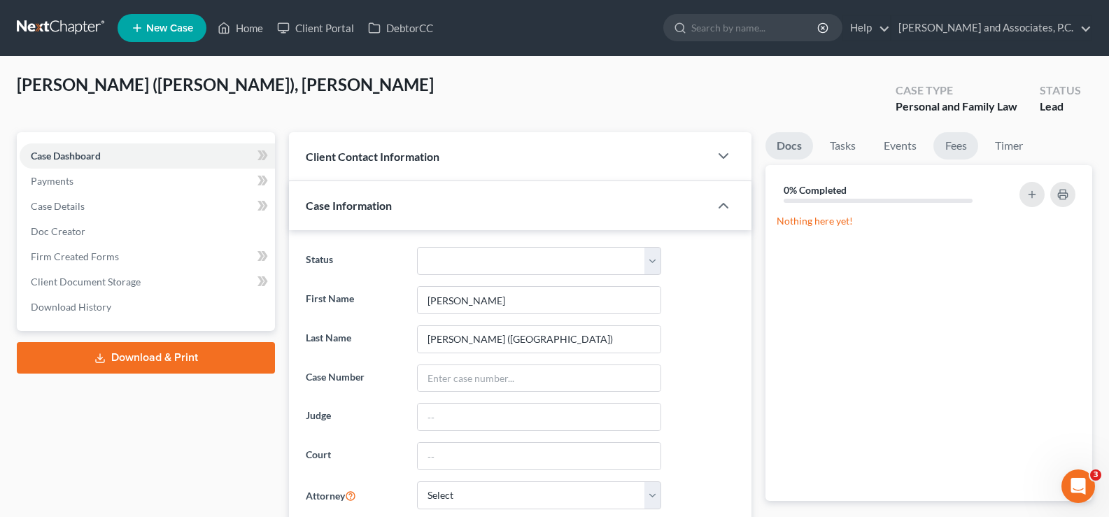
click at [952, 153] on link "Fees" at bounding box center [955, 145] width 45 height 27
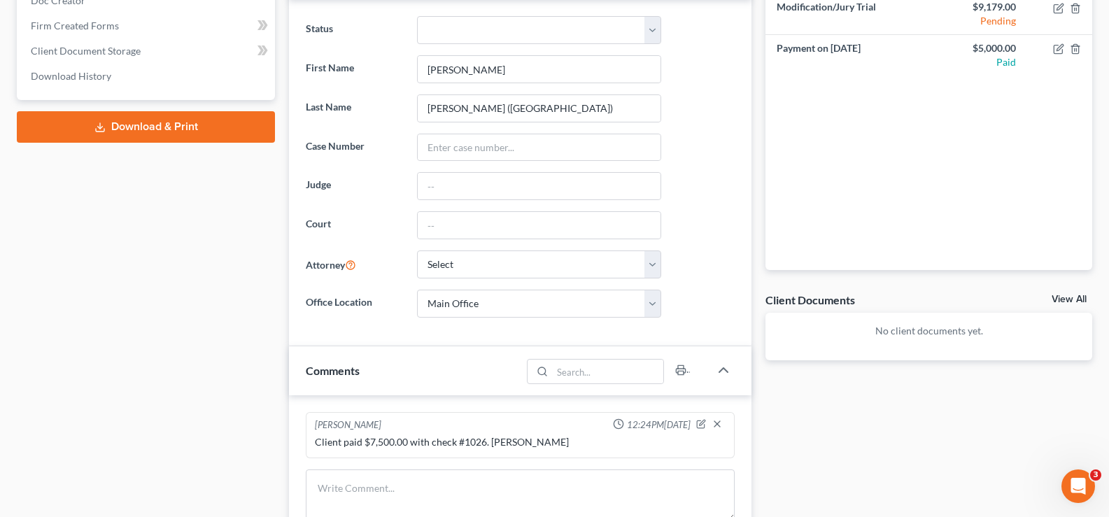
scroll to position [280, 0]
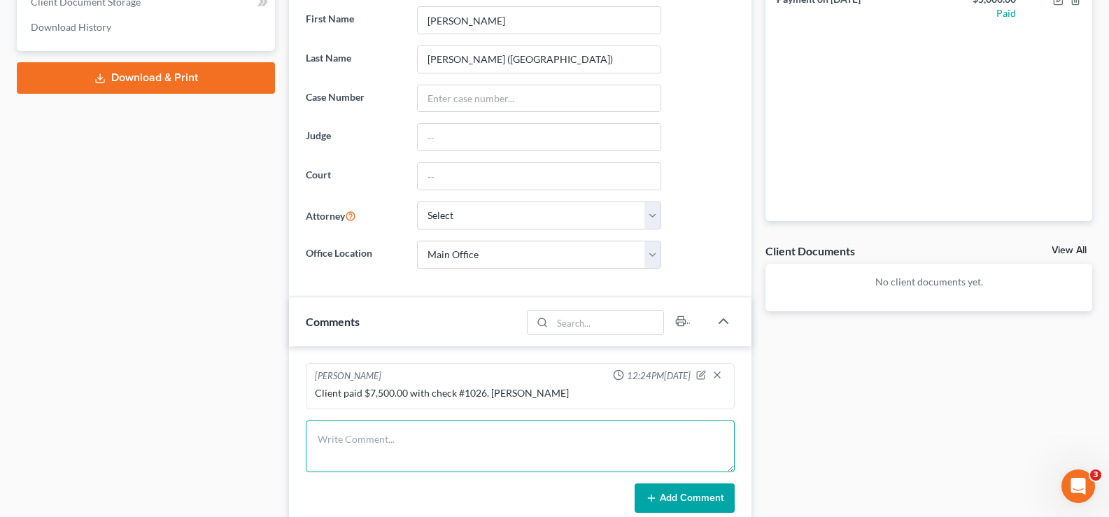
click at [383, 424] on textarea at bounding box center [520, 447] width 429 height 52
type textarea "Client paid"
click at [700, 374] on icon "button" at bounding box center [701, 375] width 10 height 10
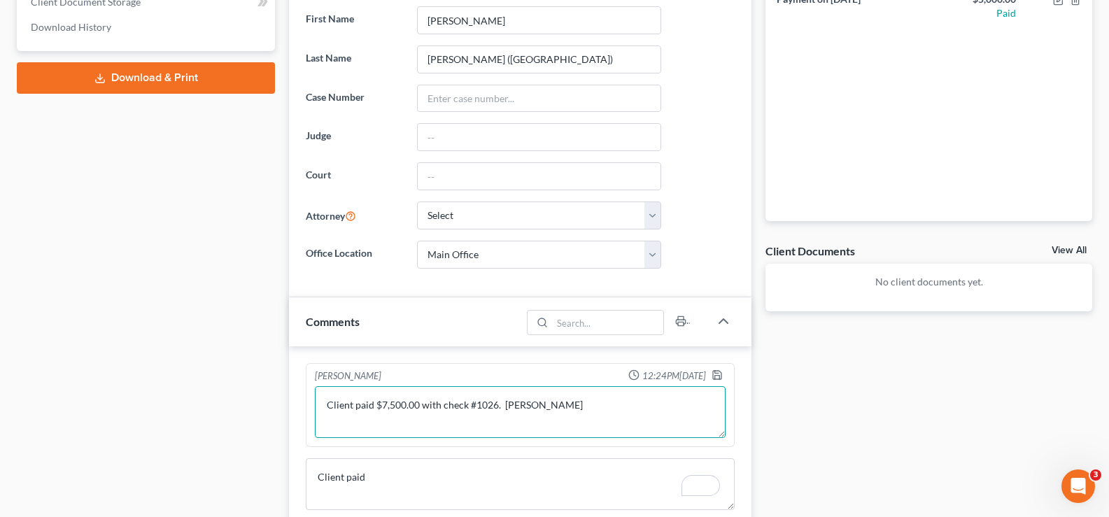
click at [585, 411] on textarea "Client paid $7,500.00 with check #1026. Misty Barr" at bounding box center [520, 412] width 411 height 52
type textarea "Client paid $7,500.00 with check #1026. Misty Barr This check was returned unpa…"
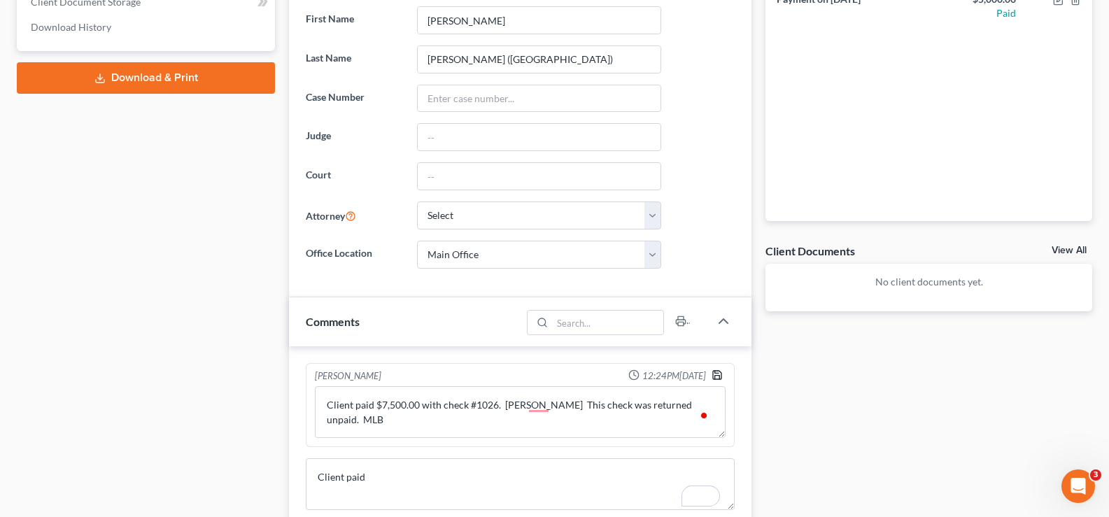
click at [719, 376] on polyline "button" at bounding box center [717, 377] width 5 height 3
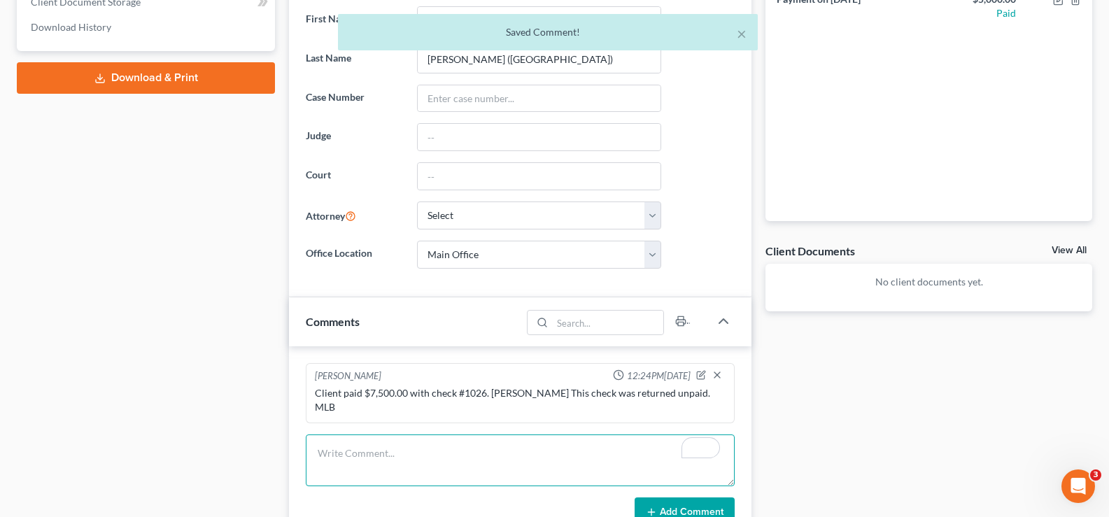
click at [431, 435] on textarea "To enrich screen reader interactions, please activate Accessibility in Grammarl…" at bounding box center [520, 461] width 429 height 52
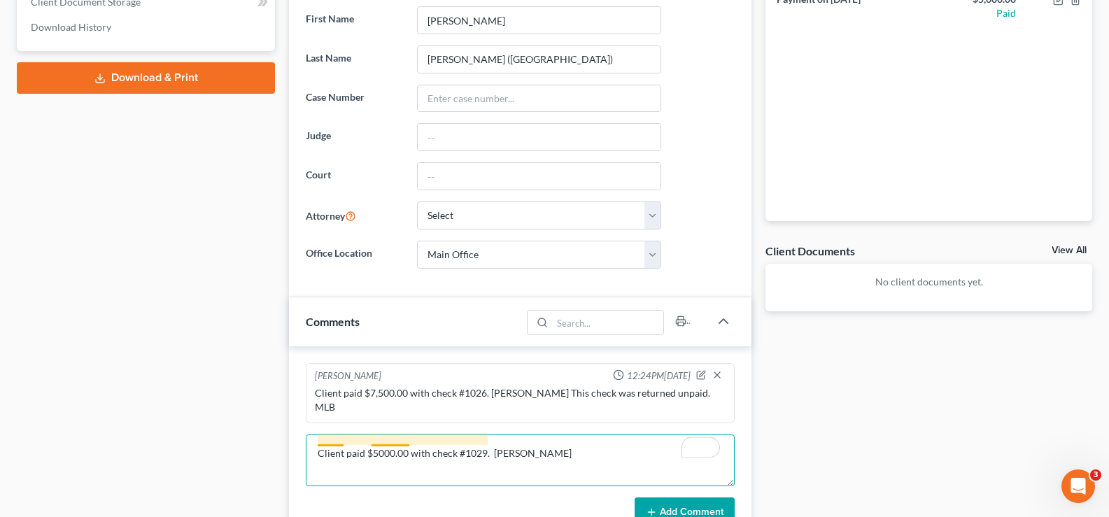
click at [377, 439] on textarea "Client paid $5000.00 with check #1029. Misty Barr" at bounding box center [520, 461] width 429 height 52
click at [568, 451] on textarea "Client paid $5,000.00 with check #1029. Misty Barr" at bounding box center [520, 461] width 429 height 52
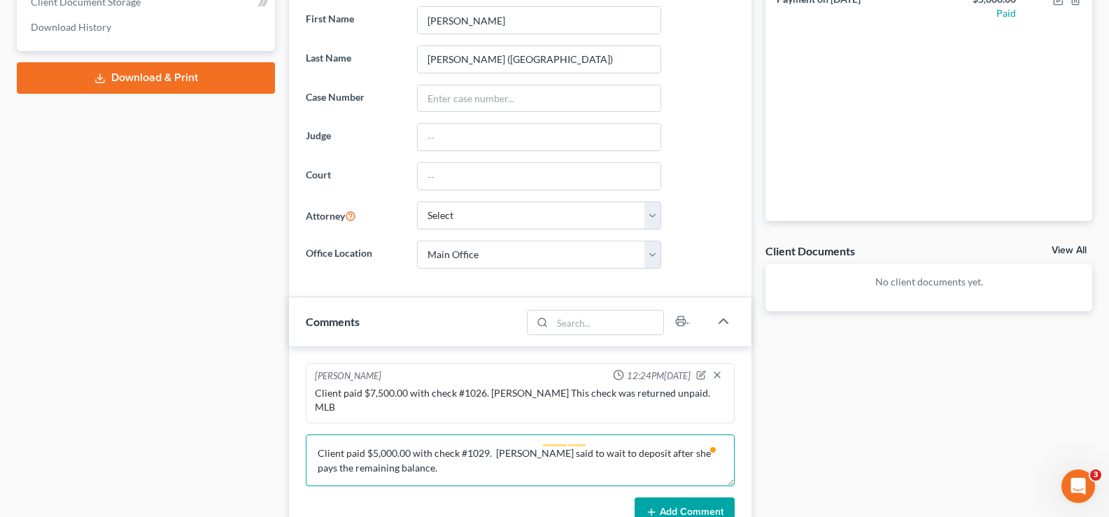
click at [700, 440] on textarea "Client paid $5,000.00 with check #1029. Misty Barr MJW said to wait to deposit …" at bounding box center [520, 461] width 429 height 52
click at [552, 467] on textarea "Client paid $5,000.00 with check #1029. Misty Barr MJW said to wait to deposit …" at bounding box center [520, 461] width 429 height 52
type textarea "Client paid $5,000.00 with check #1029. Misty Barr MJW said to wait to deposit …"
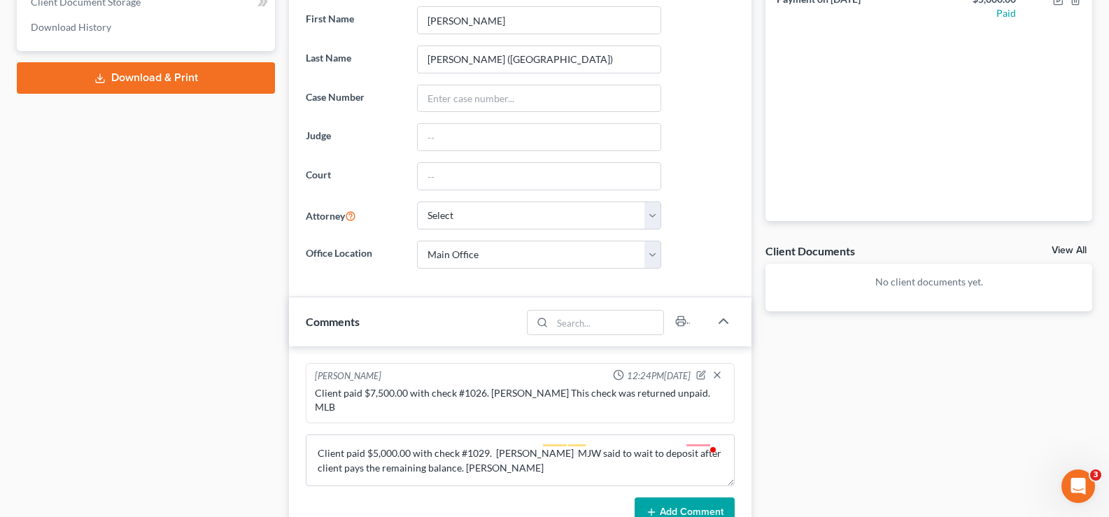
click at [712, 497] on button "Add Comment" at bounding box center [685, 511] width 100 height 29
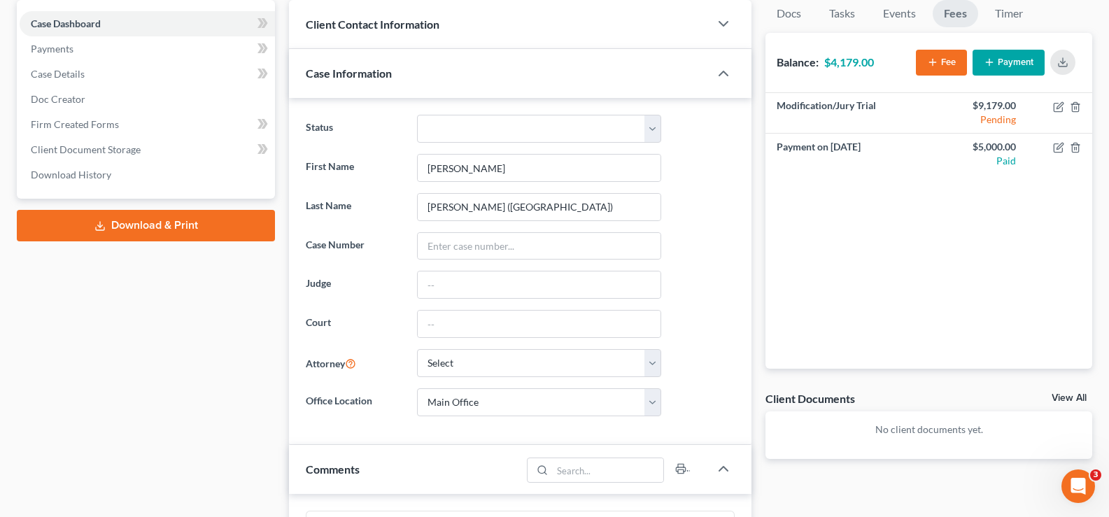
scroll to position [0, 0]
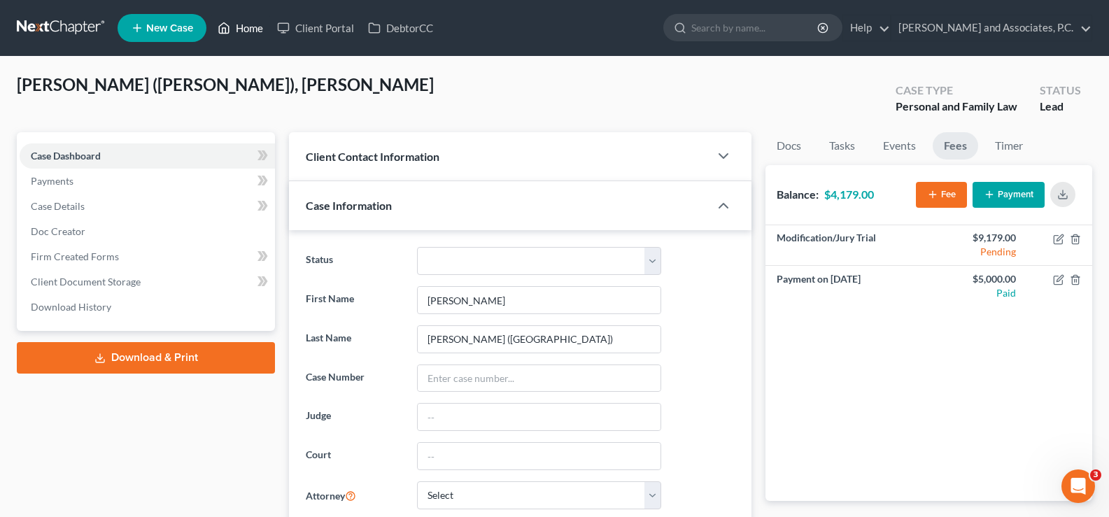
click at [226, 29] on polyline at bounding box center [224, 31] width 3 height 6
